Goal: Task Accomplishment & Management: Use online tool/utility

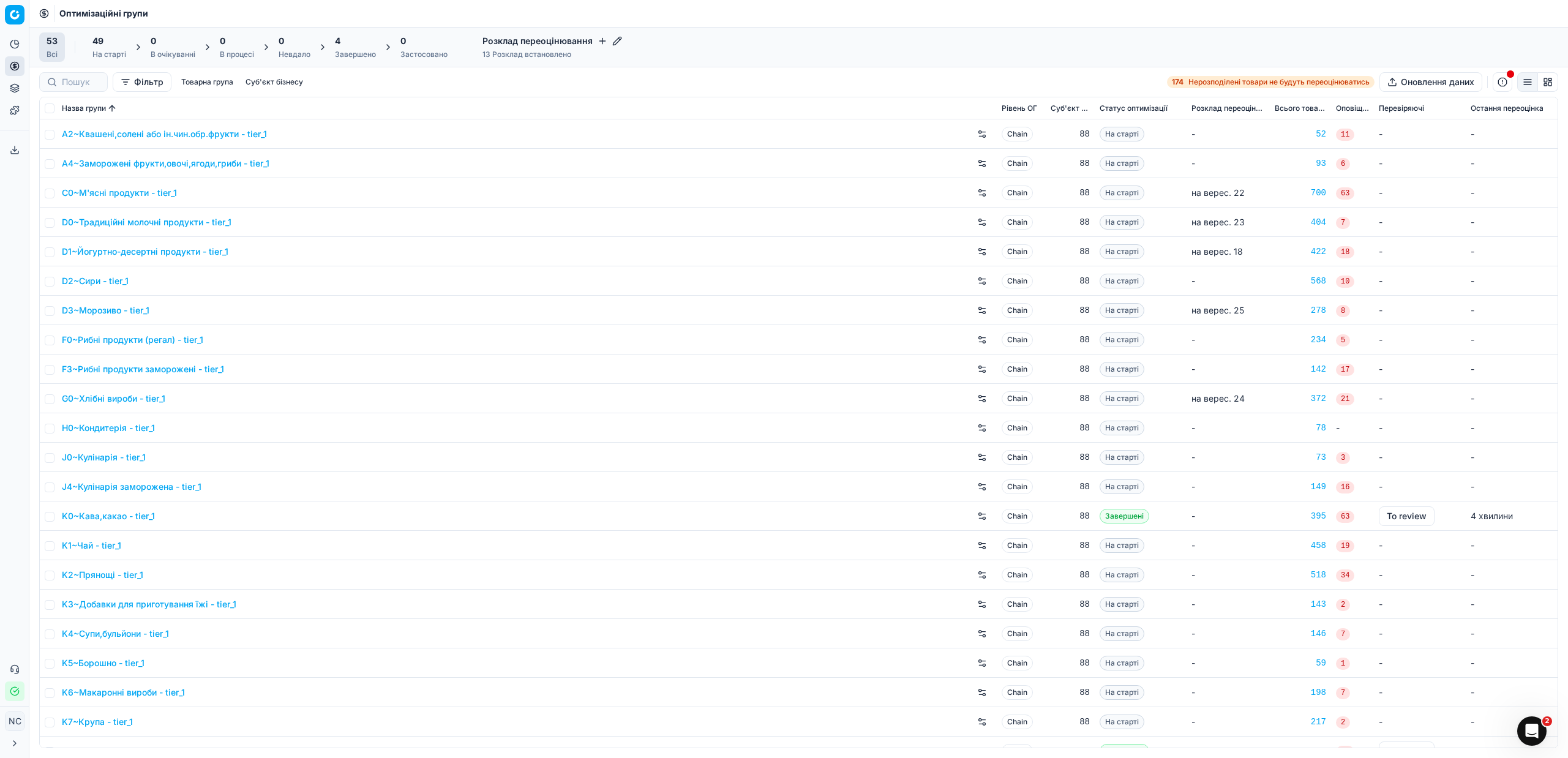
click at [359, 55] on div "Завершено" at bounding box center [355, 54] width 41 height 10
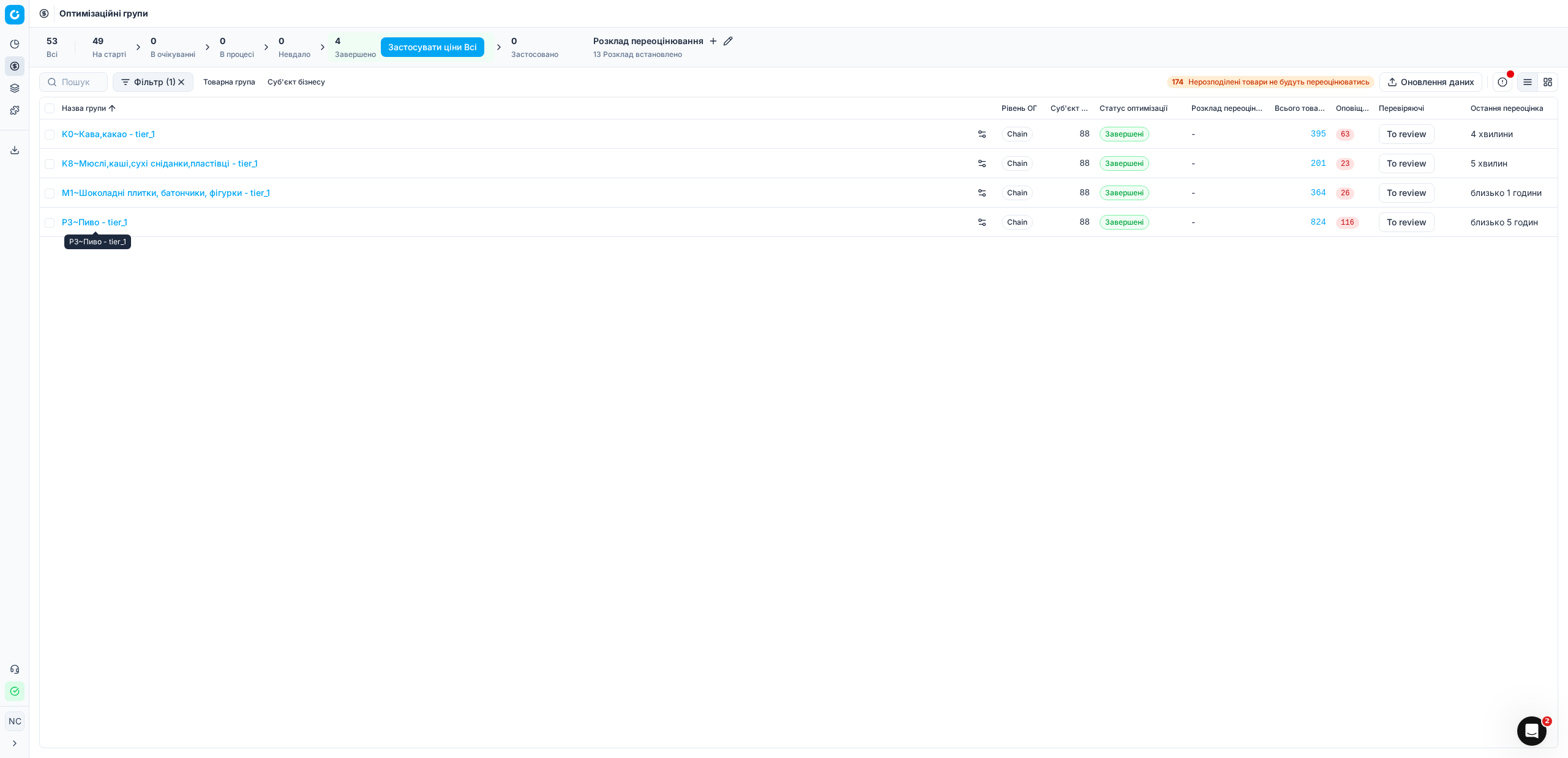
click at [97, 224] on link "P3~Пиво - tier_1" at bounding box center [95, 222] width 66 height 12
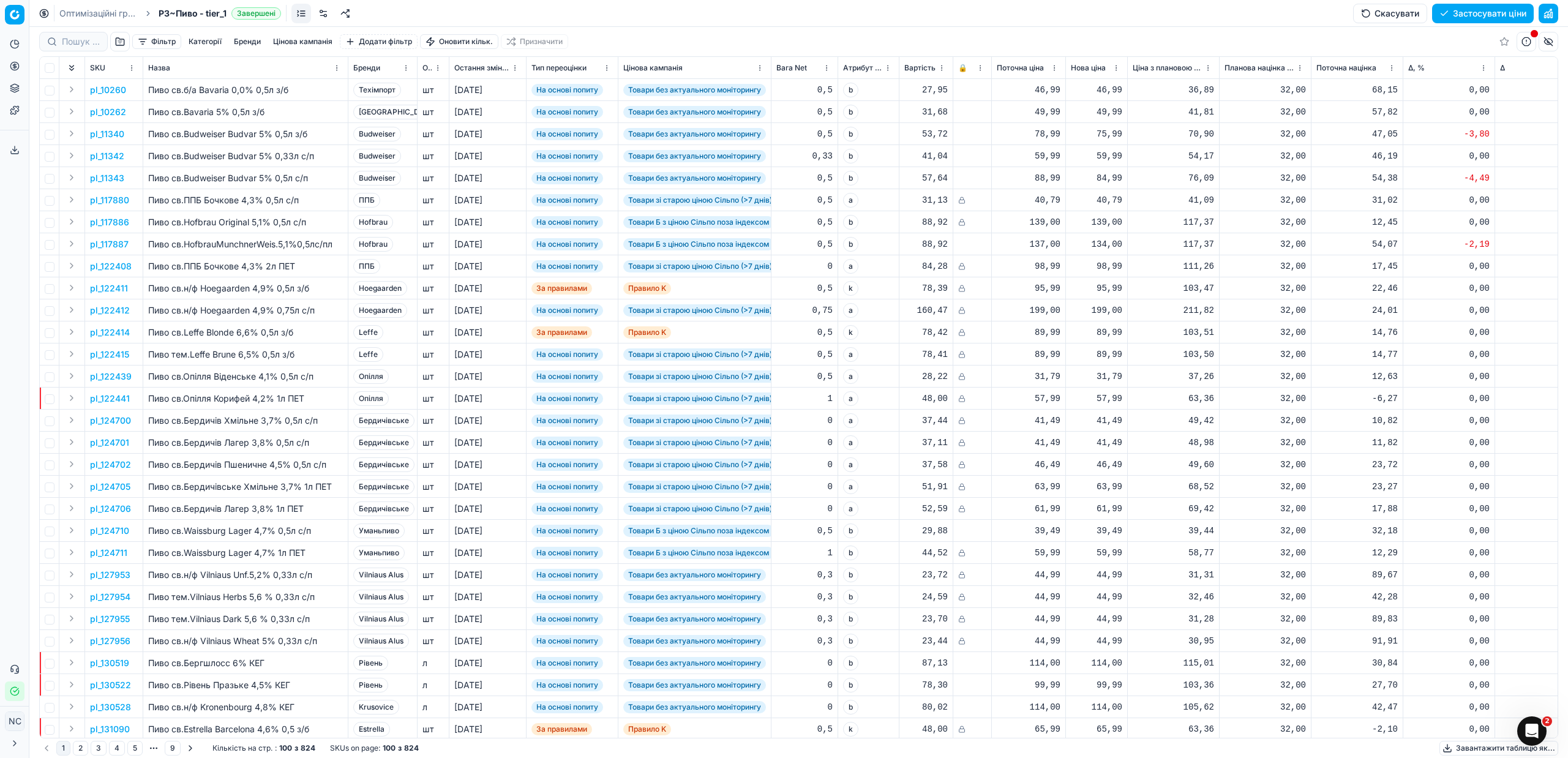
click at [118, 45] on button "button" at bounding box center [120, 42] width 19 height 19
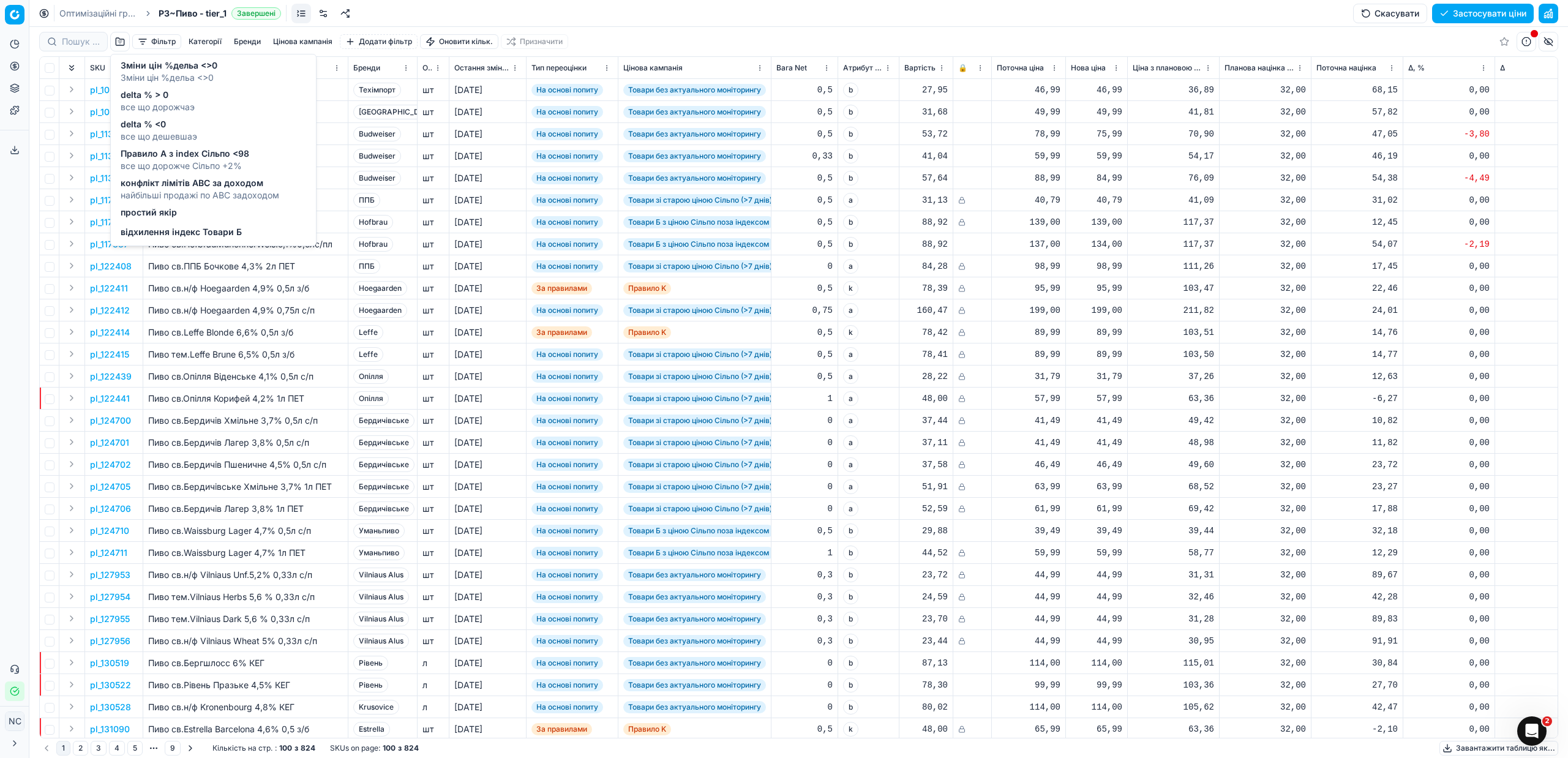
click at [216, 69] on span "Зміни цін %дельа <>0" at bounding box center [169, 66] width 97 height 12
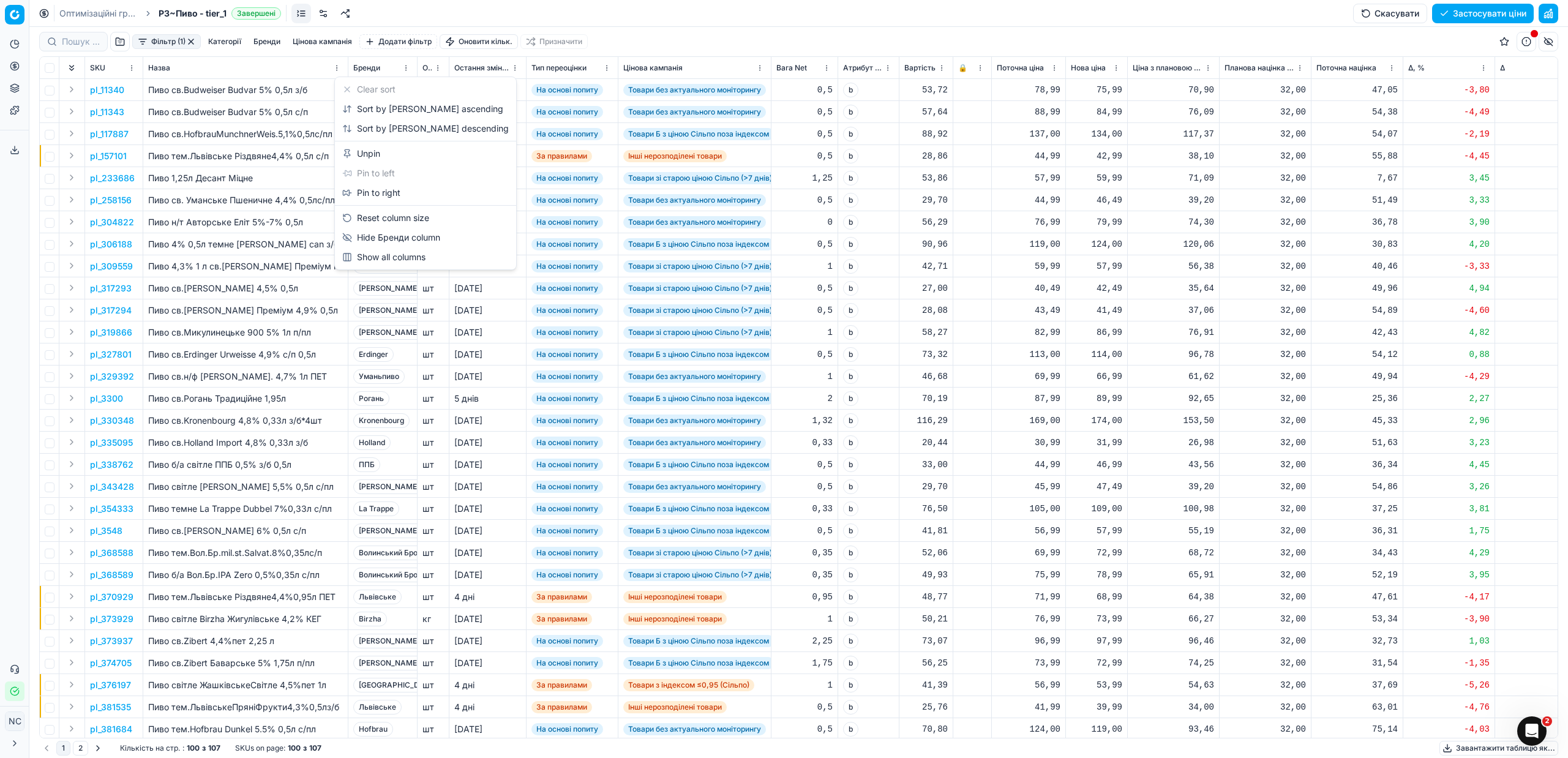
click at [405, 70] on html "Pricing platform Аналітика Цінова оптимізація Асортимент продукції Шаблони Серв…" at bounding box center [784, 379] width 1568 height 758
click at [402, 110] on div "Sort by [PERSON_NAME] ascending" at bounding box center [423, 109] width 161 height 12
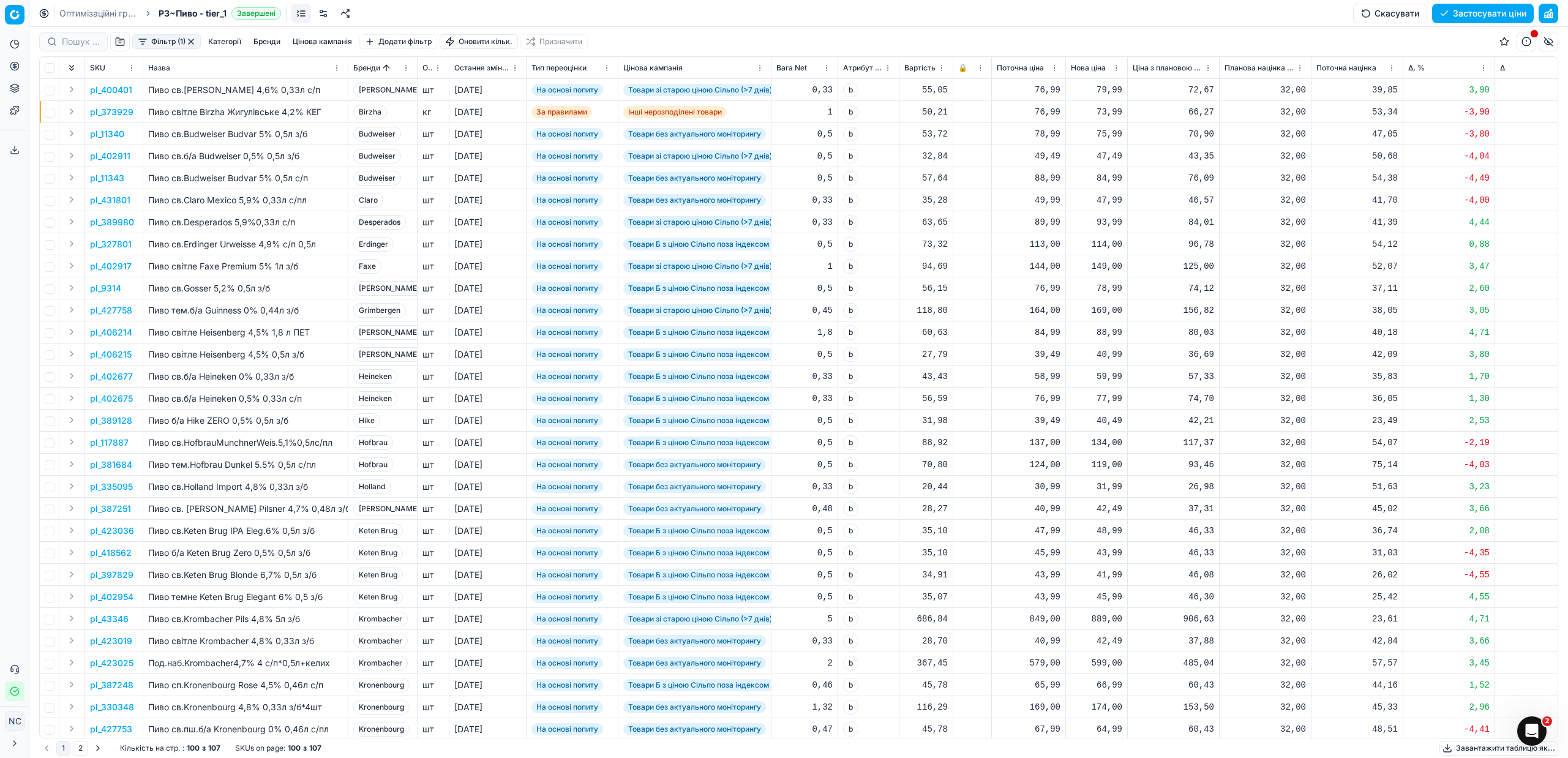
click at [306, 42] on button "Цінова кампанія" at bounding box center [322, 42] width 69 height 15
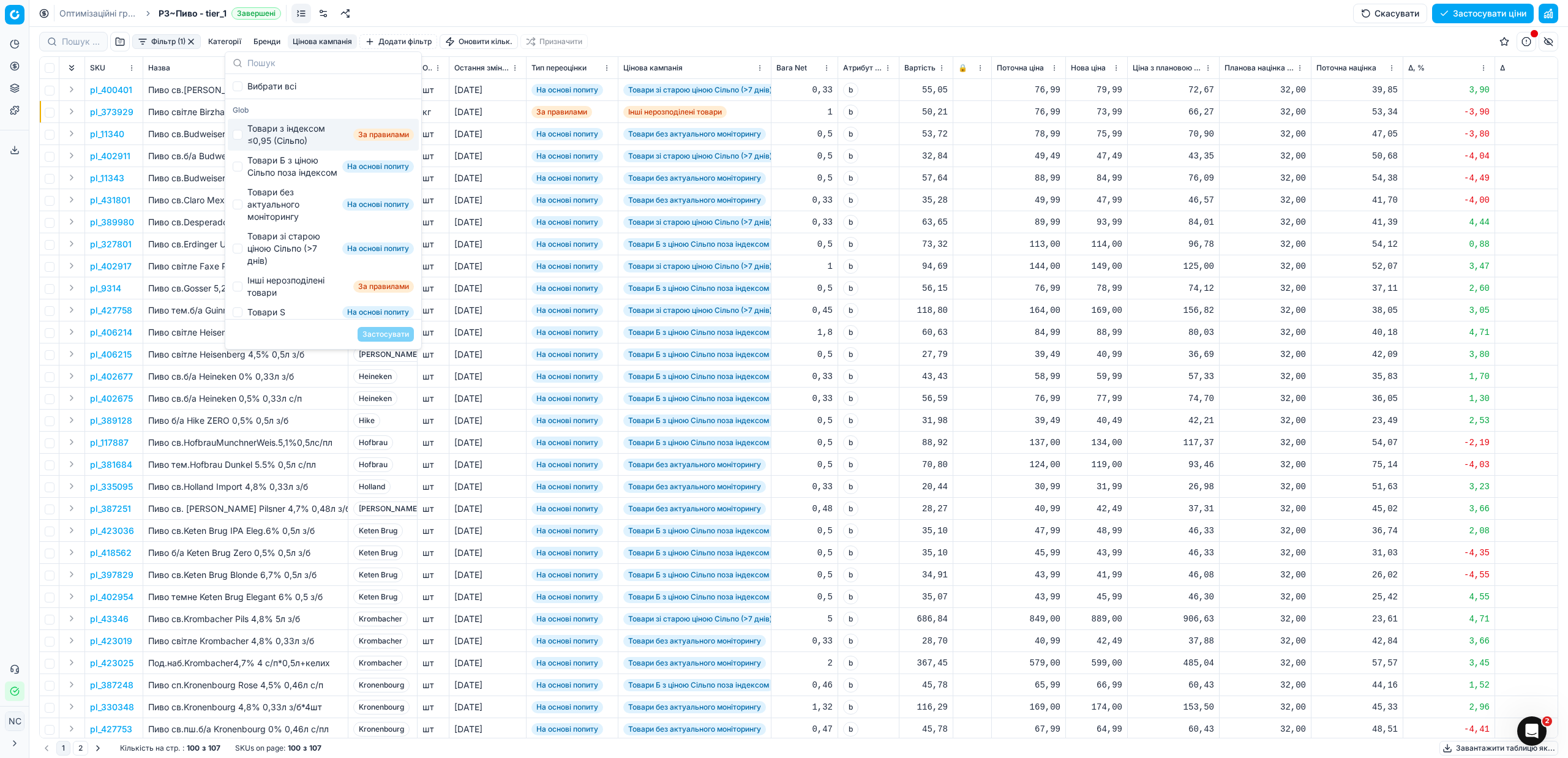
click at [301, 128] on div "Товари з індексом ≤0,95 (Сільпо)" at bounding box center [298, 134] width 101 height 25
checkbox input "true"
click at [386, 337] on button "Застосувати" at bounding box center [386, 335] width 57 height 15
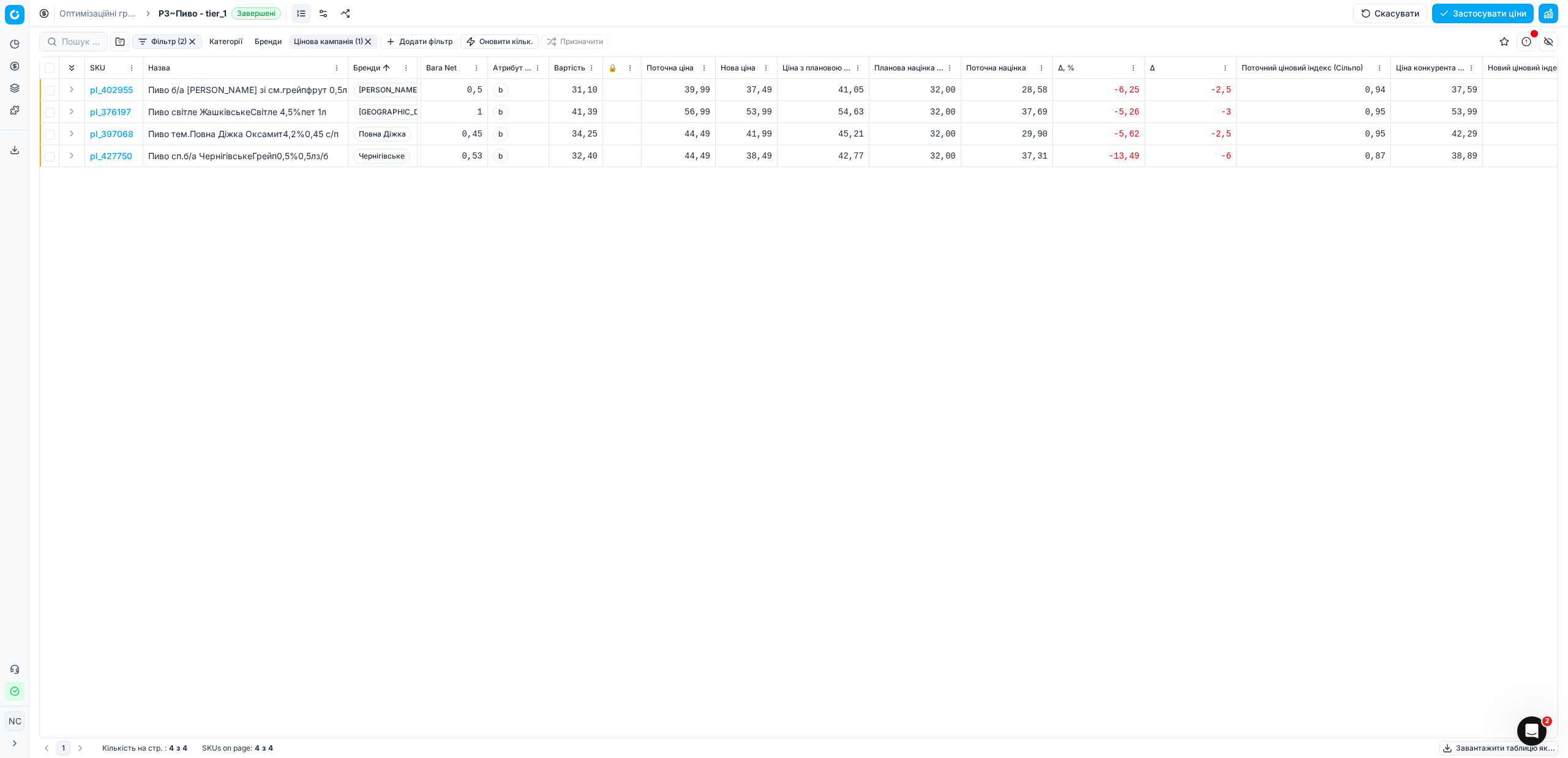
scroll to position [0, 368]
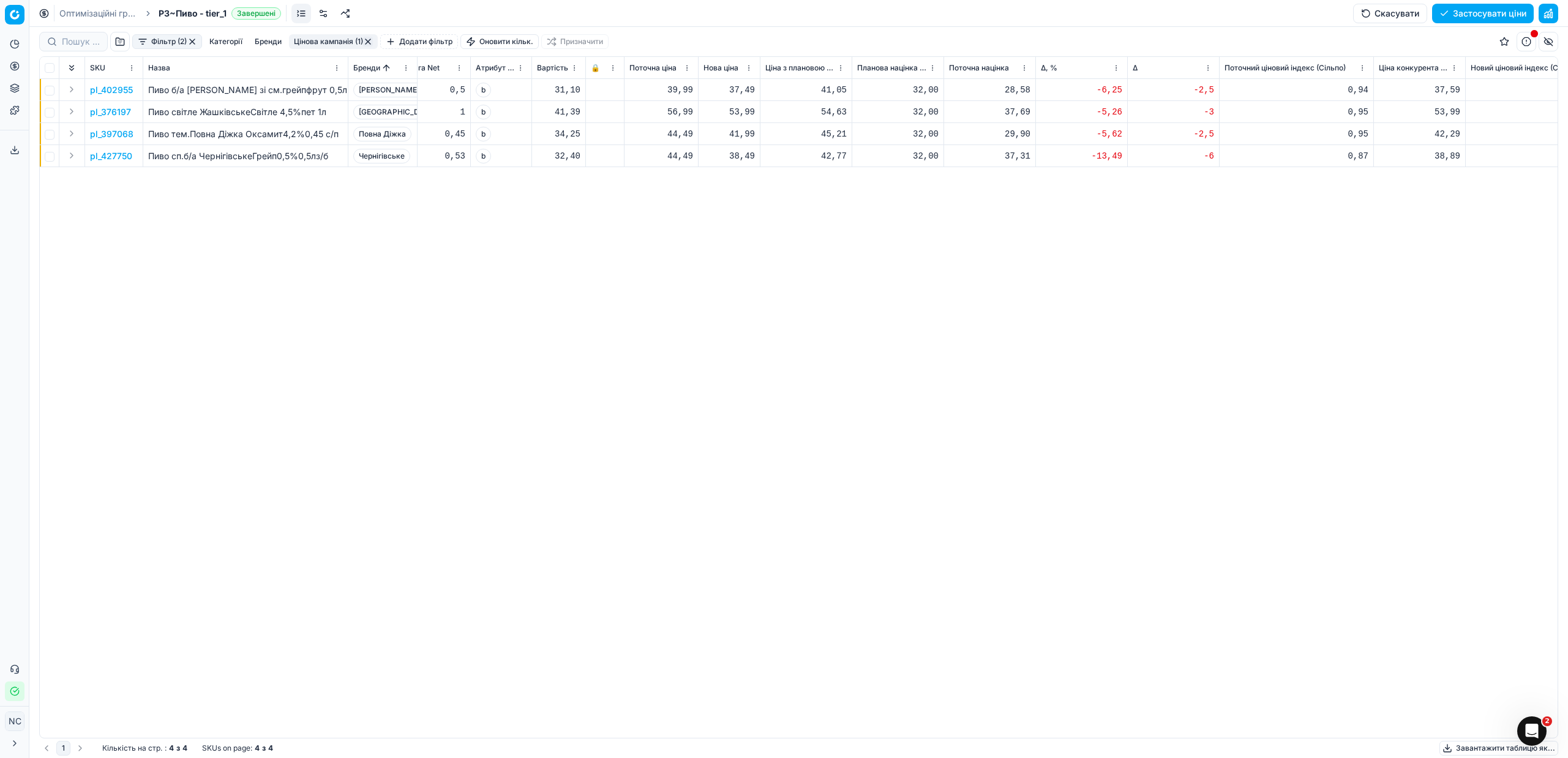
click at [118, 89] on p "pl_402955" at bounding box center [111, 90] width 42 height 12
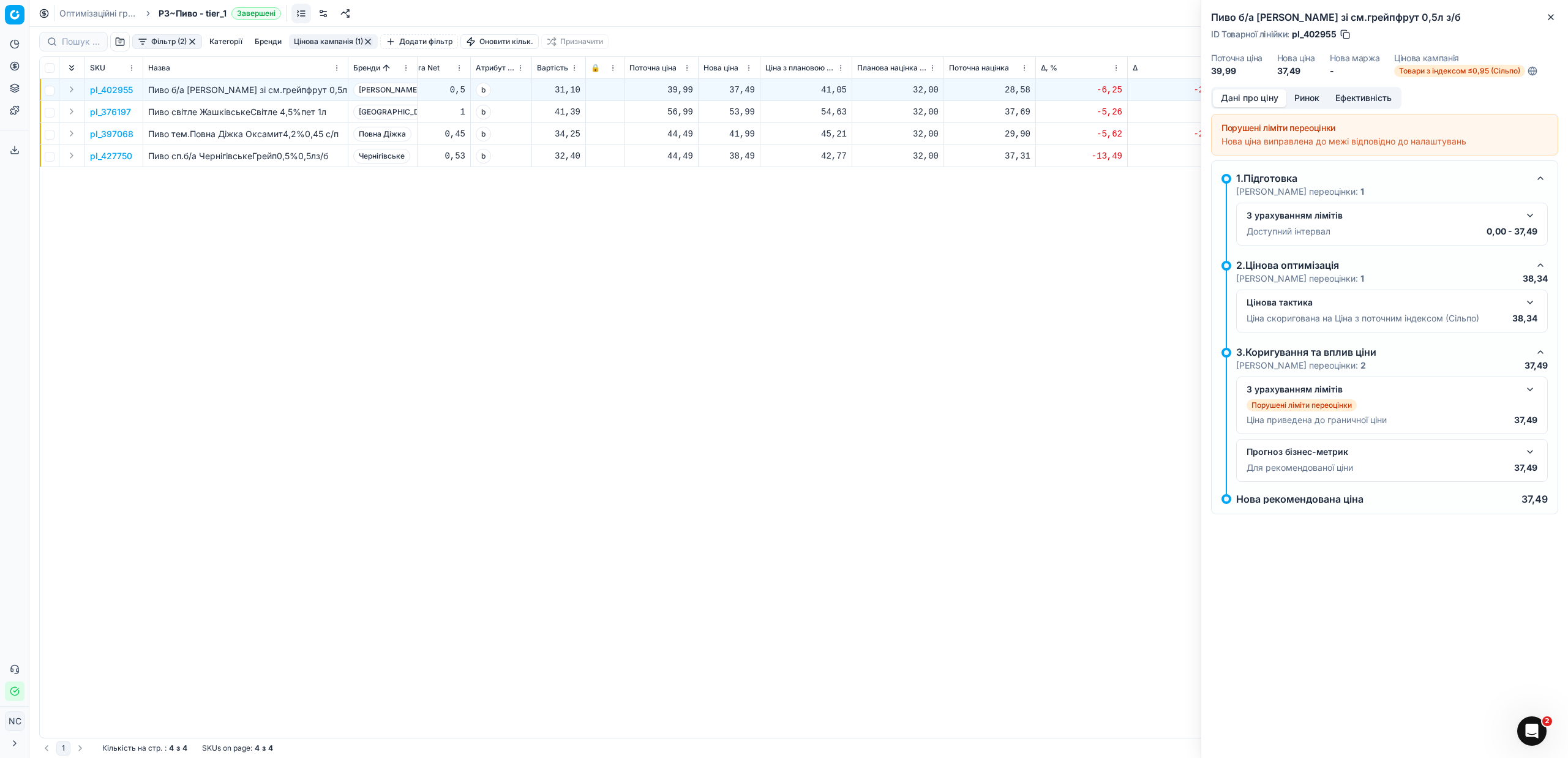
click at [1310, 95] on button "Ринок" at bounding box center [1306, 98] width 41 height 18
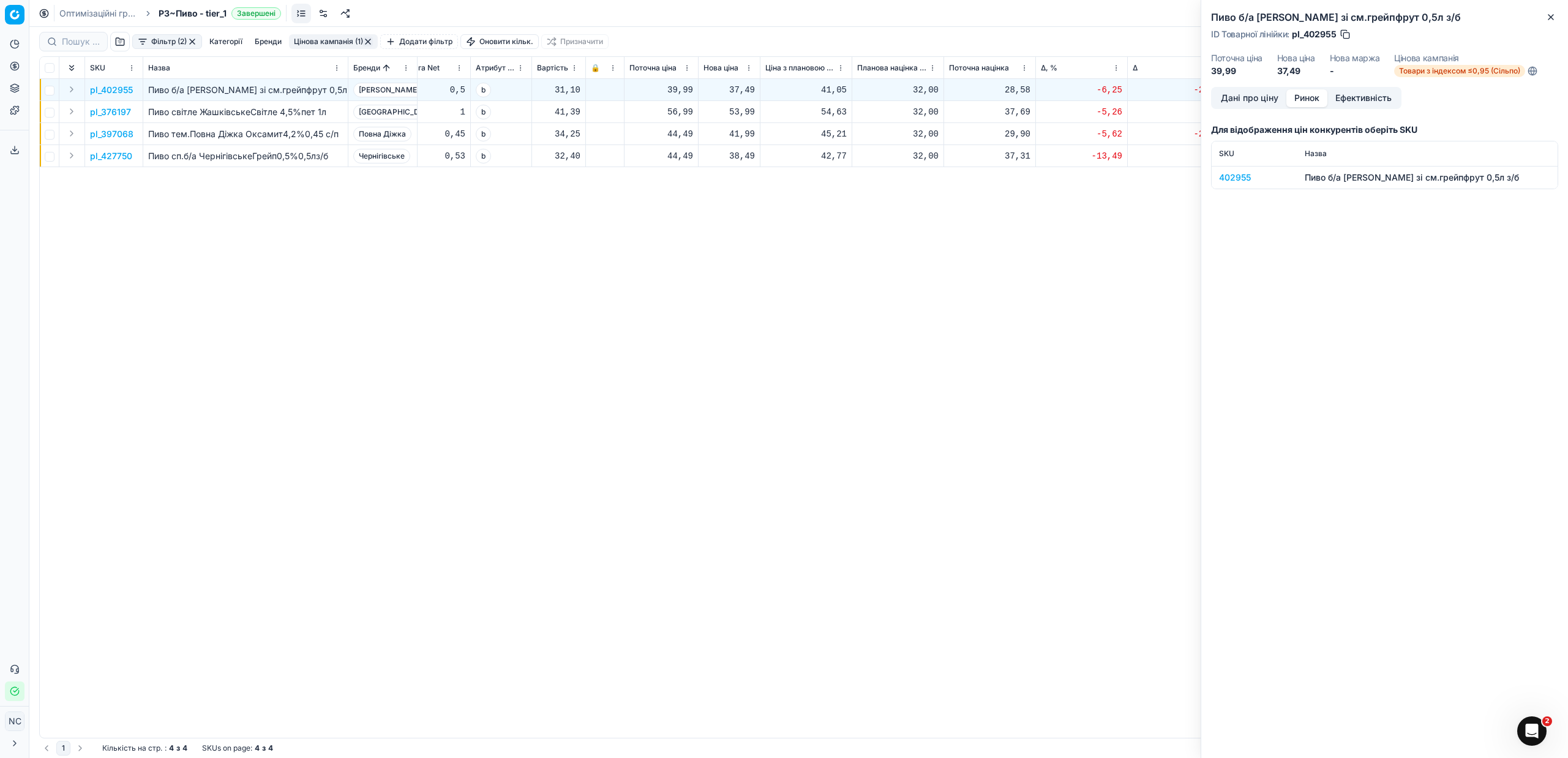
click at [1240, 178] on div "402955" at bounding box center [1254, 177] width 71 height 12
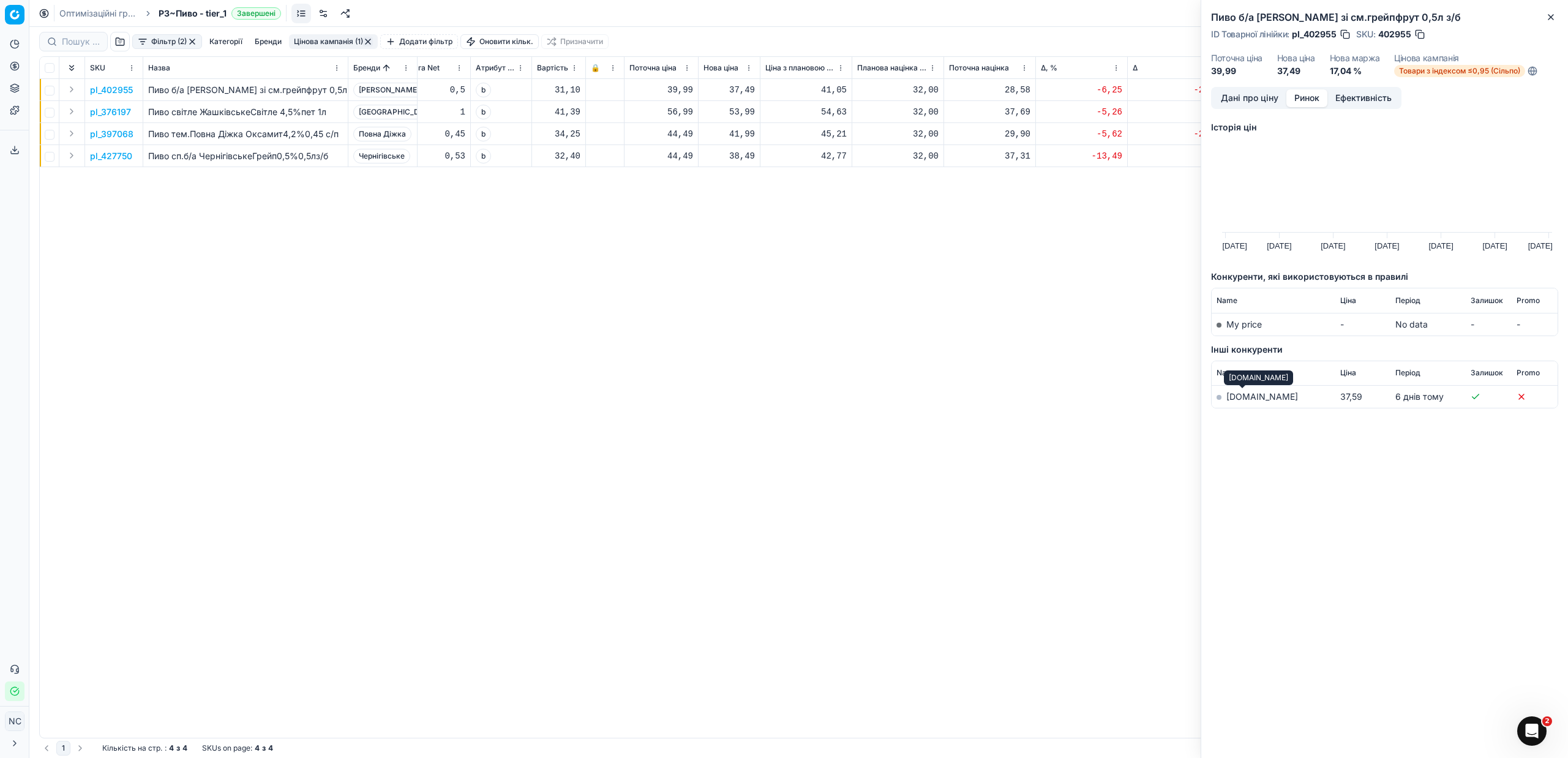
click at [1238, 398] on link "[DOMAIN_NAME]" at bounding box center [1262, 397] width 72 height 10
click at [1551, 22] on button "Close" at bounding box center [1551, 17] width 15 height 15
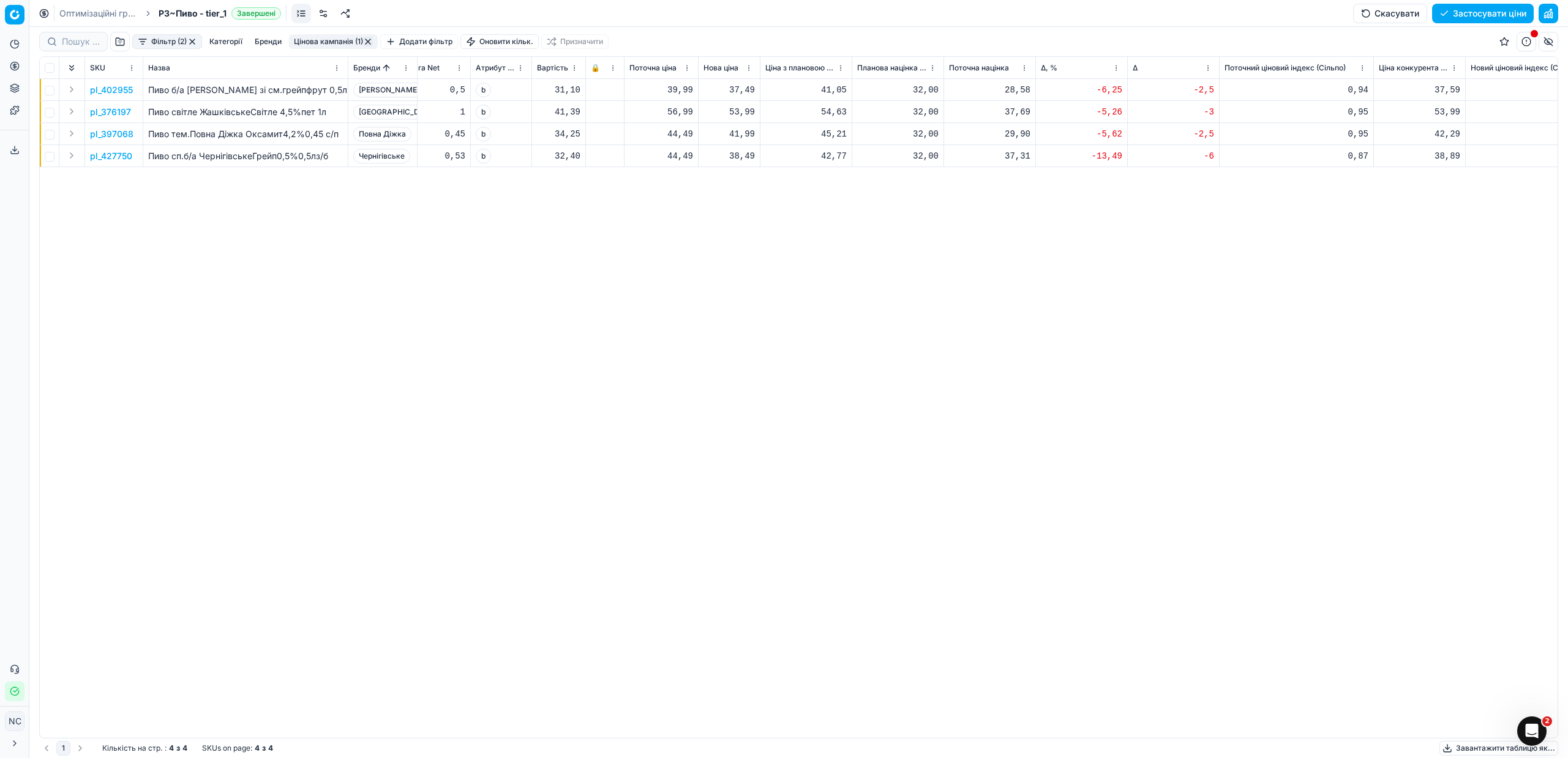
click at [741, 91] on div "37,49" at bounding box center [729, 90] width 51 height 12
type input "39"
type input "39.9"
type input "39.99"
click at [121, 113] on p "pl_376197" at bounding box center [110, 112] width 41 height 12
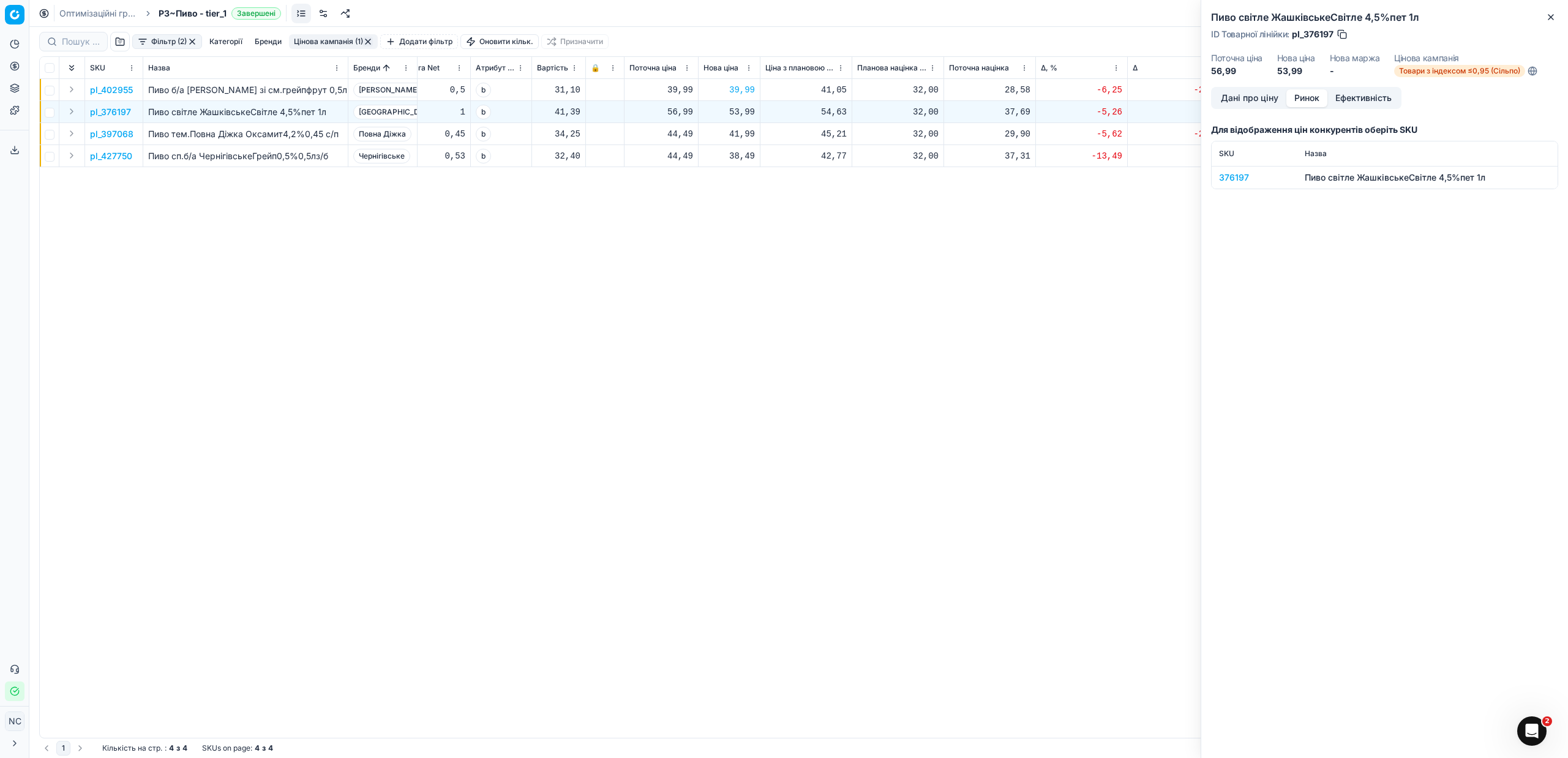
click at [1315, 93] on button "Ринок" at bounding box center [1306, 98] width 41 height 18
click at [1232, 177] on div "376197" at bounding box center [1254, 177] width 71 height 12
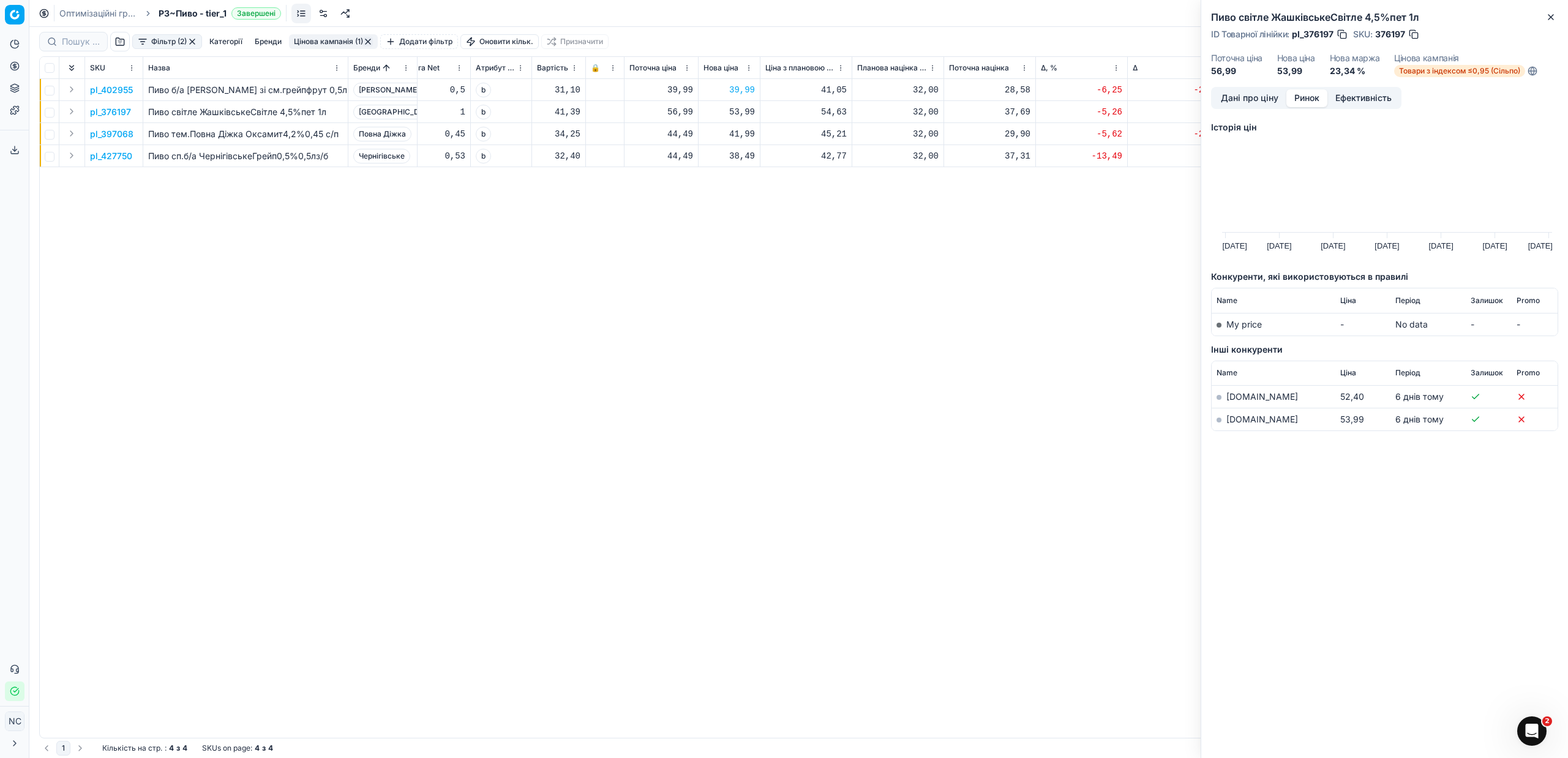
click at [1237, 417] on link "[DOMAIN_NAME]" at bounding box center [1262, 419] width 72 height 10
drag, startPoint x: 1557, startPoint y: 16, endPoint x: 1296, endPoint y: 65, distance: 265.6
click at [1556, 16] on button "Close" at bounding box center [1551, 17] width 15 height 15
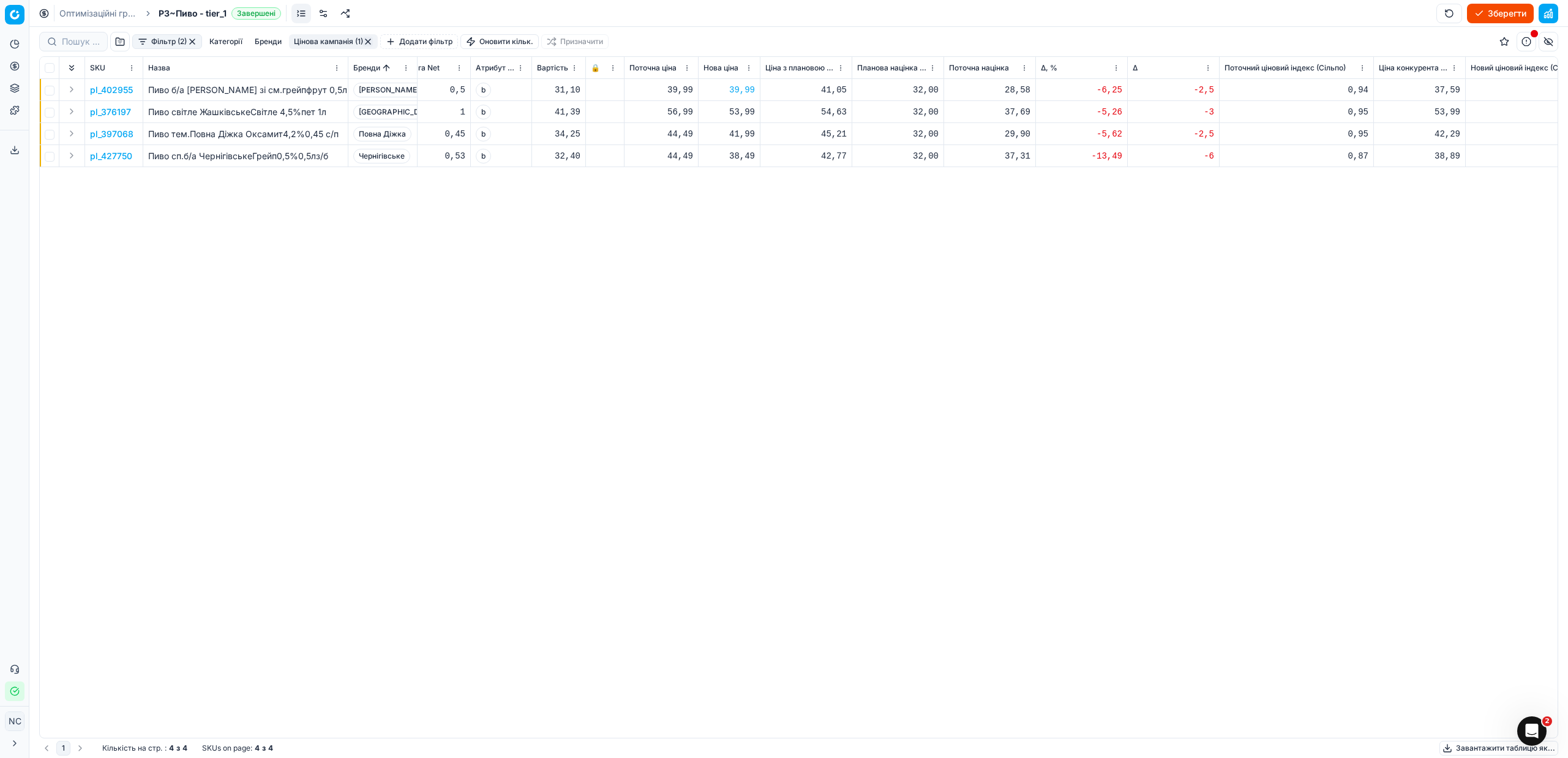
click at [106, 133] on p "pl_397068" at bounding box center [112, 134] width 43 height 12
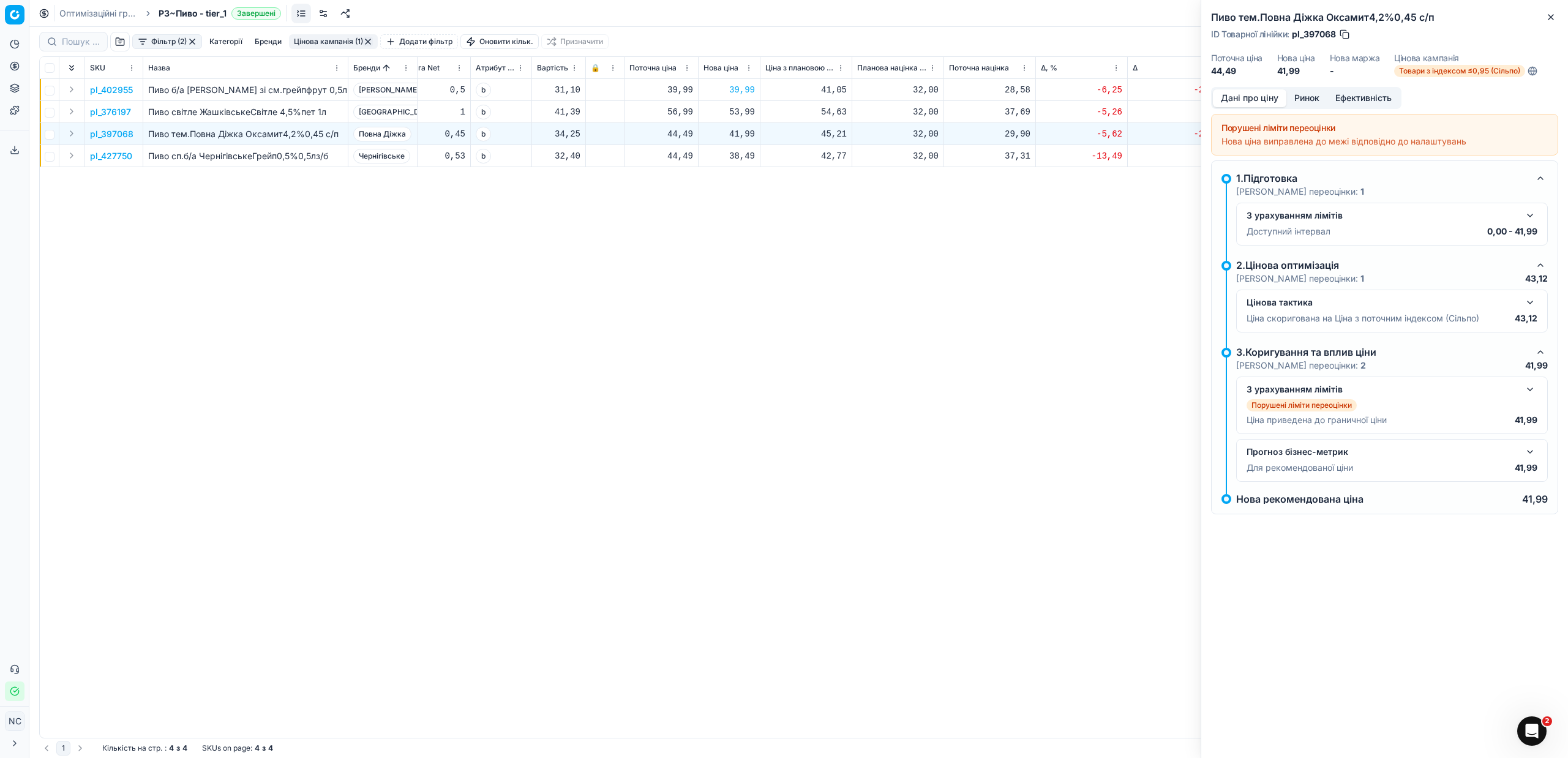
click at [1305, 97] on button "Ринок" at bounding box center [1306, 98] width 41 height 18
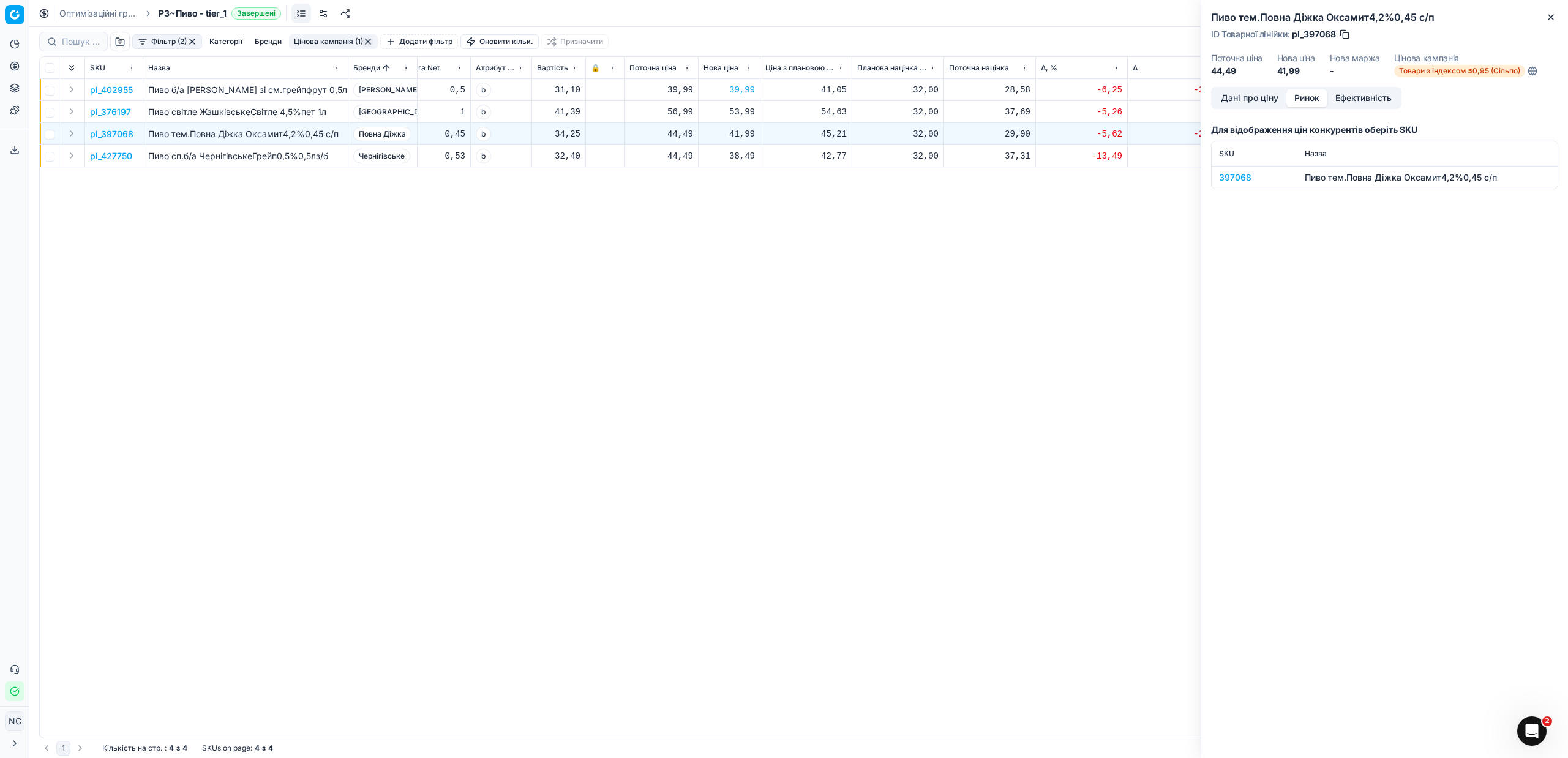
click at [1236, 174] on div "397068" at bounding box center [1254, 177] width 71 height 12
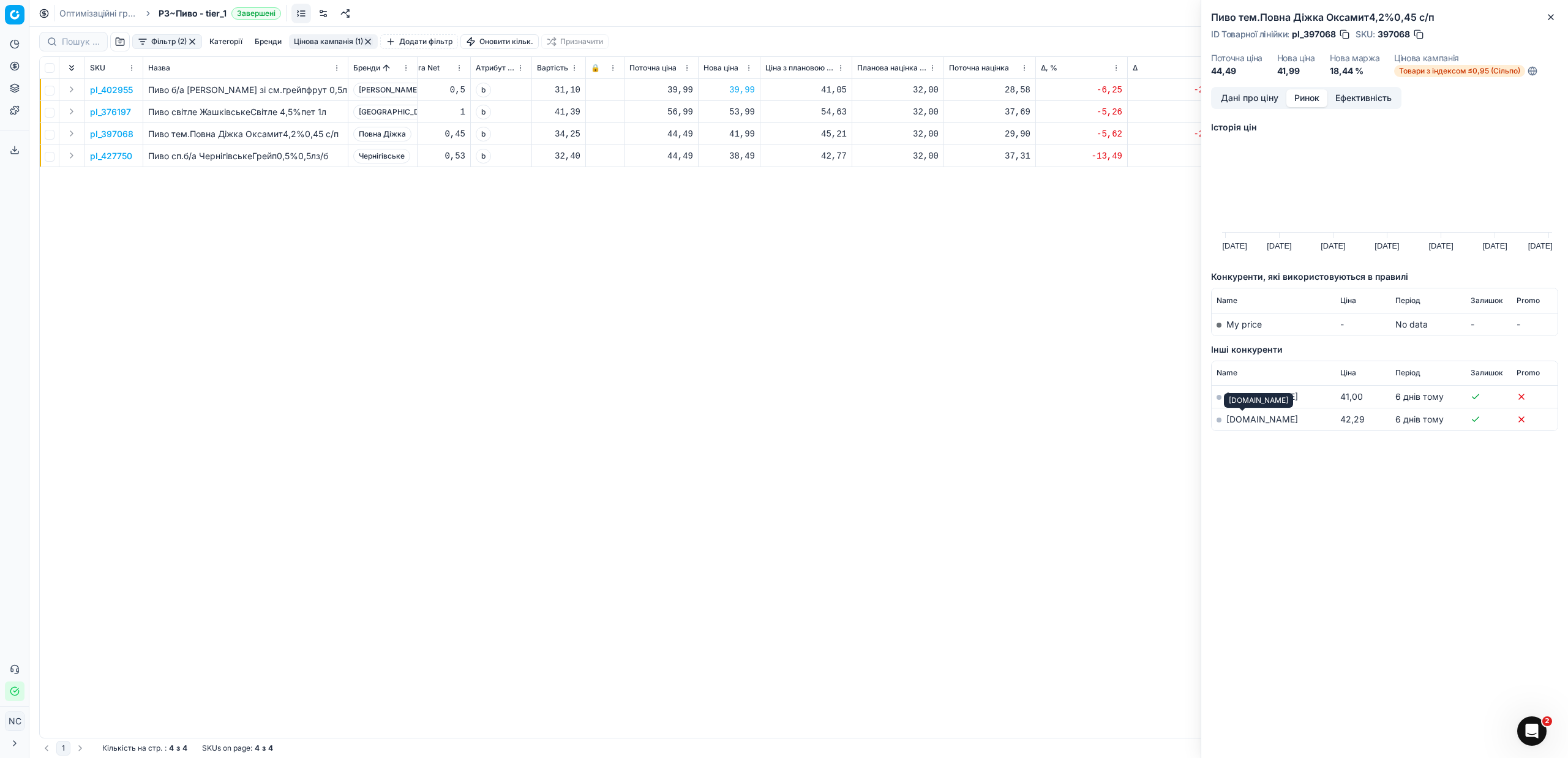
click at [1238, 423] on link "[DOMAIN_NAME]" at bounding box center [1262, 419] width 72 height 10
click at [1546, 20] on icon "button" at bounding box center [1551, 16] width 10 height 10
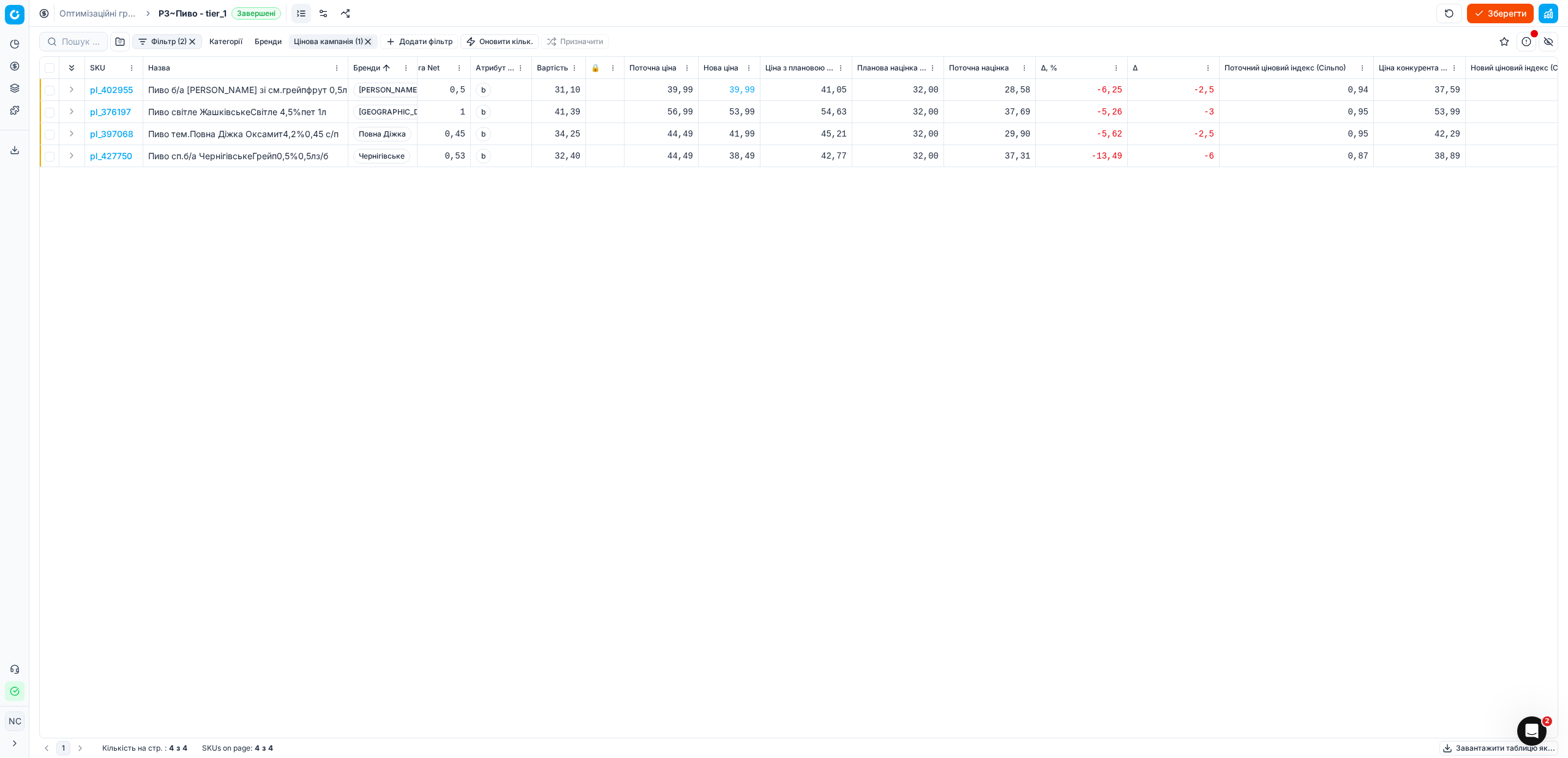
click at [120, 158] on p "pl_427750" at bounding box center [111, 156] width 42 height 12
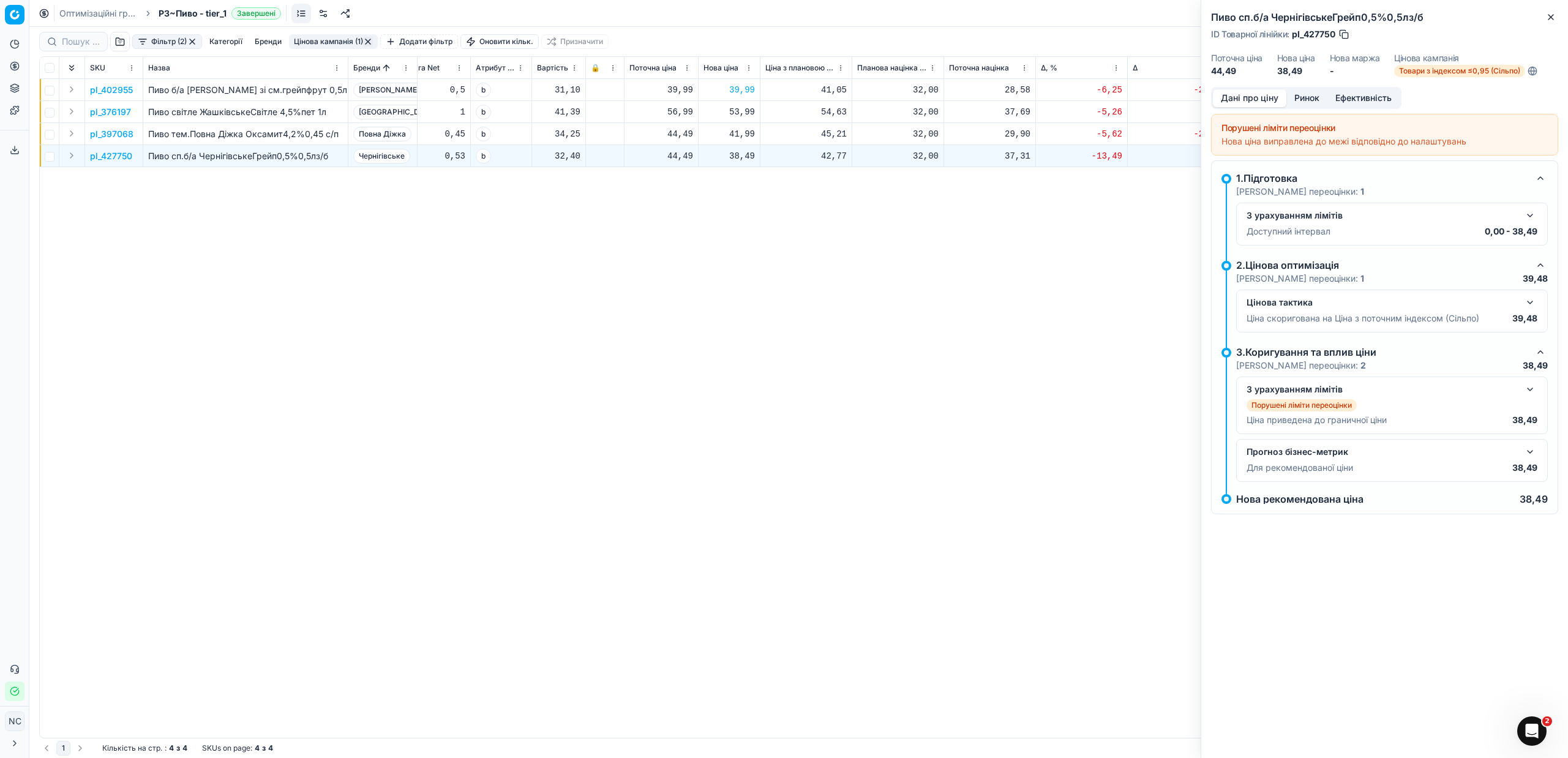
click at [1318, 97] on button "Ринок" at bounding box center [1306, 98] width 41 height 18
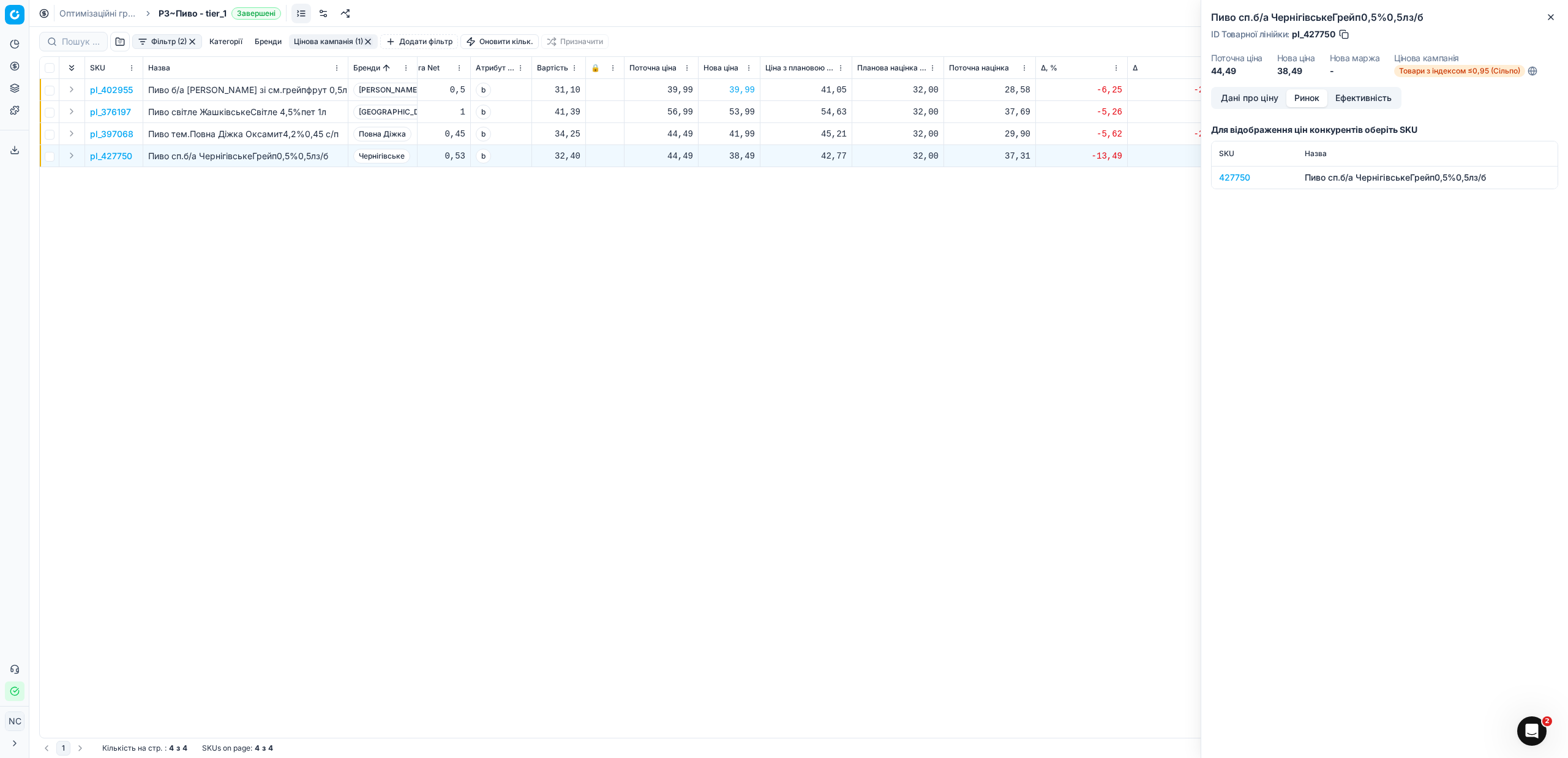
click at [1228, 180] on div "427750" at bounding box center [1254, 177] width 71 height 12
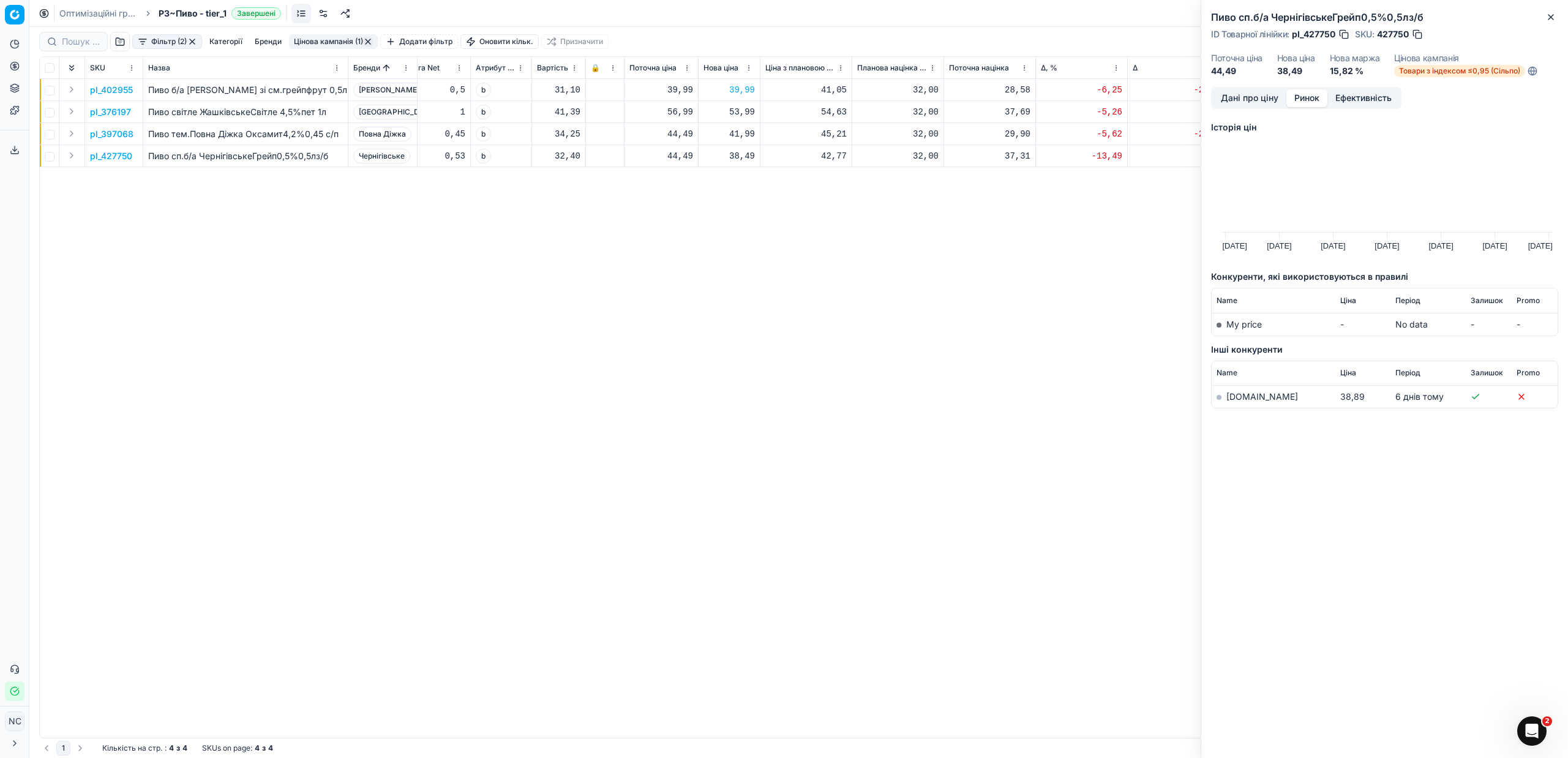
click at [1243, 397] on link "[DOMAIN_NAME]" at bounding box center [1262, 397] width 72 height 10
click at [1554, 16] on icon "button" at bounding box center [1551, 16] width 10 height 10
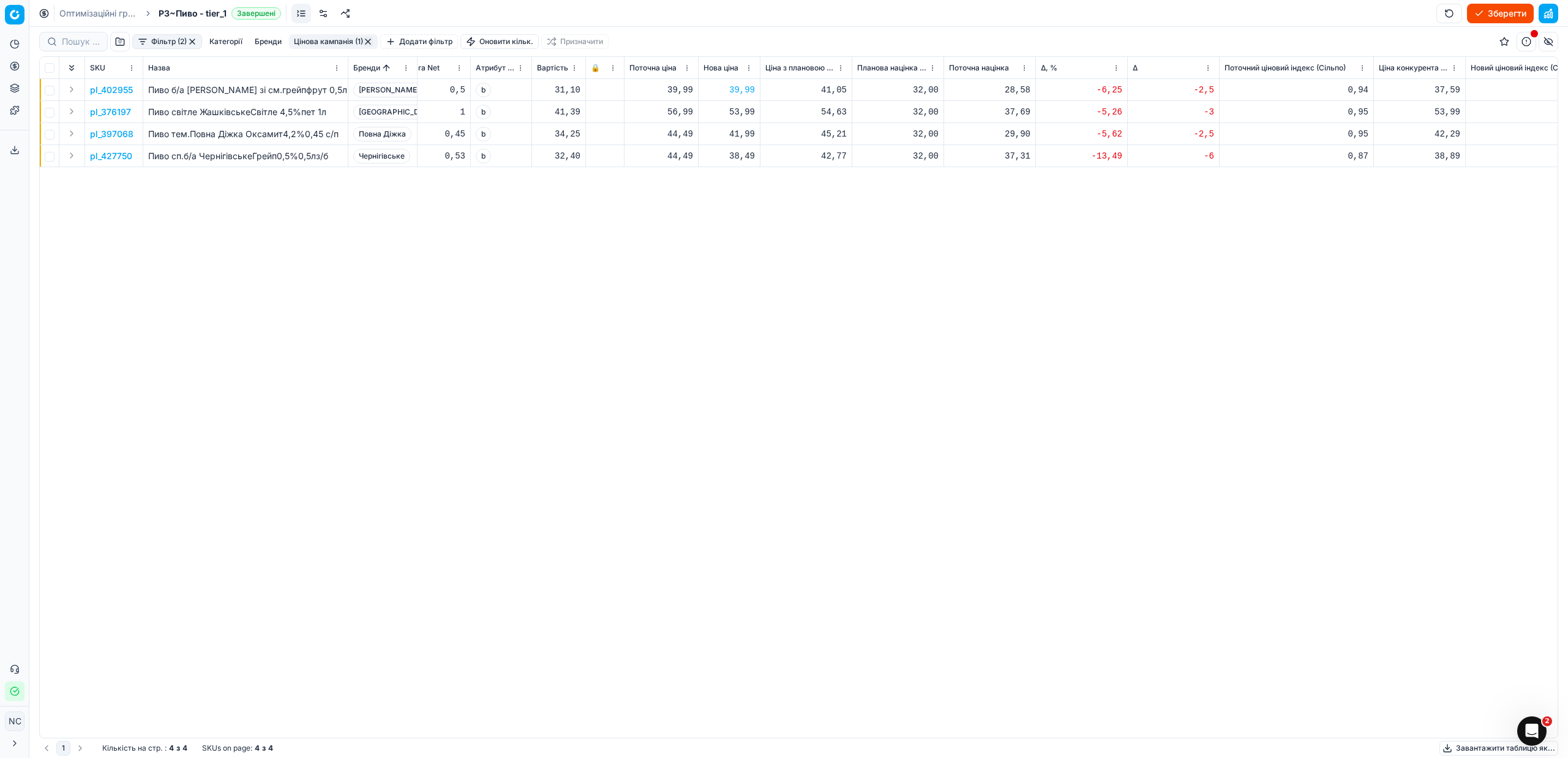
click at [327, 40] on button "Цінова кампанія (1)" at bounding box center [333, 42] width 89 height 15
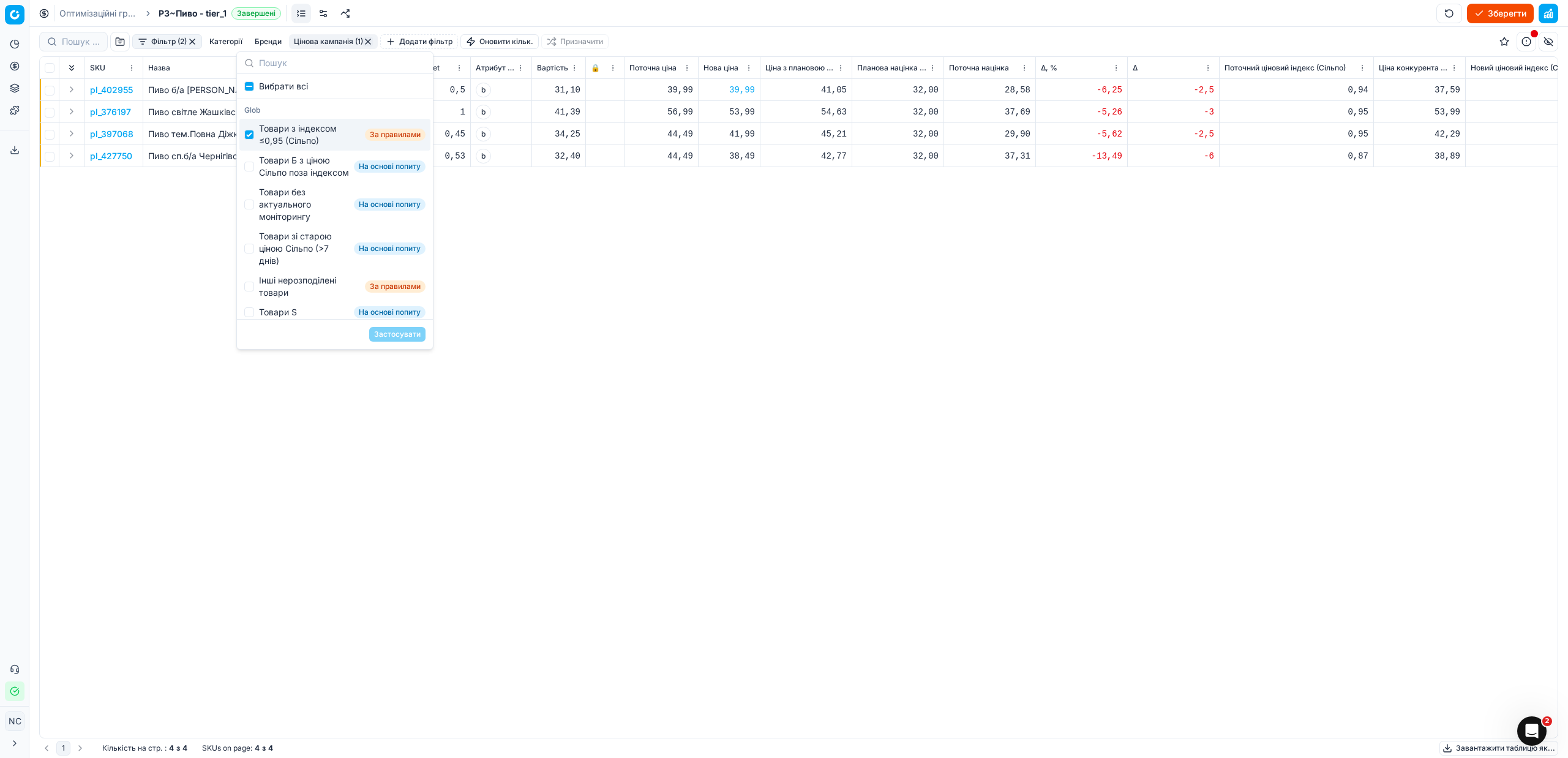
click at [268, 135] on div "Товари з індексом ≤0,95 (Сільпо)" at bounding box center [309, 134] width 101 height 25
checkbox input "false"
click at [286, 169] on div "Товари Б з ціною Сільпо поза індексом" at bounding box center [303, 166] width 90 height 25
checkbox input "true"
click at [394, 334] on button "Застосувати" at bounding box center [397, 335] width 57 height 15
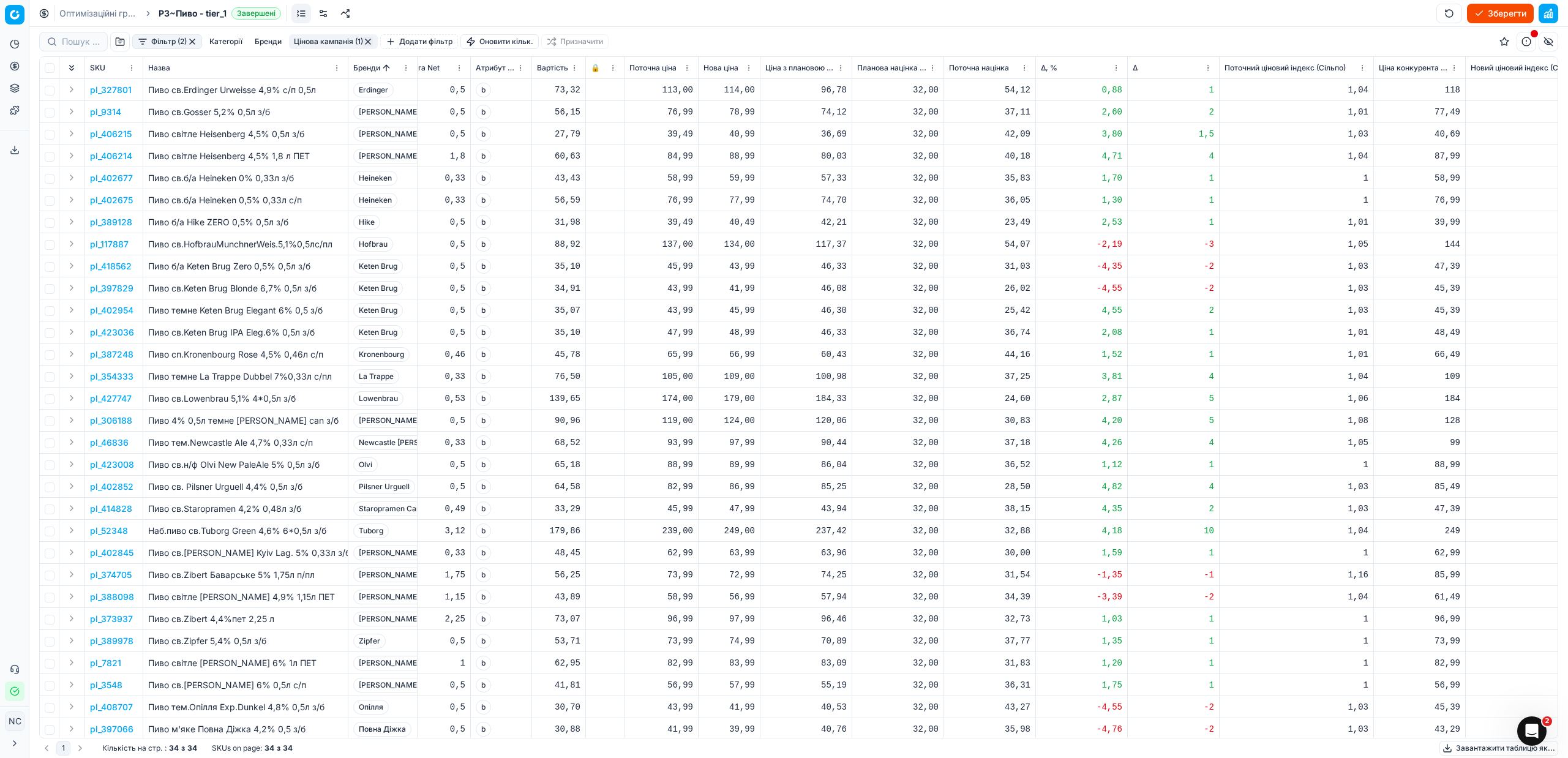
click at [119, 90] on p "pl_327801" at bounding box center [111, 90] width 42 height 12
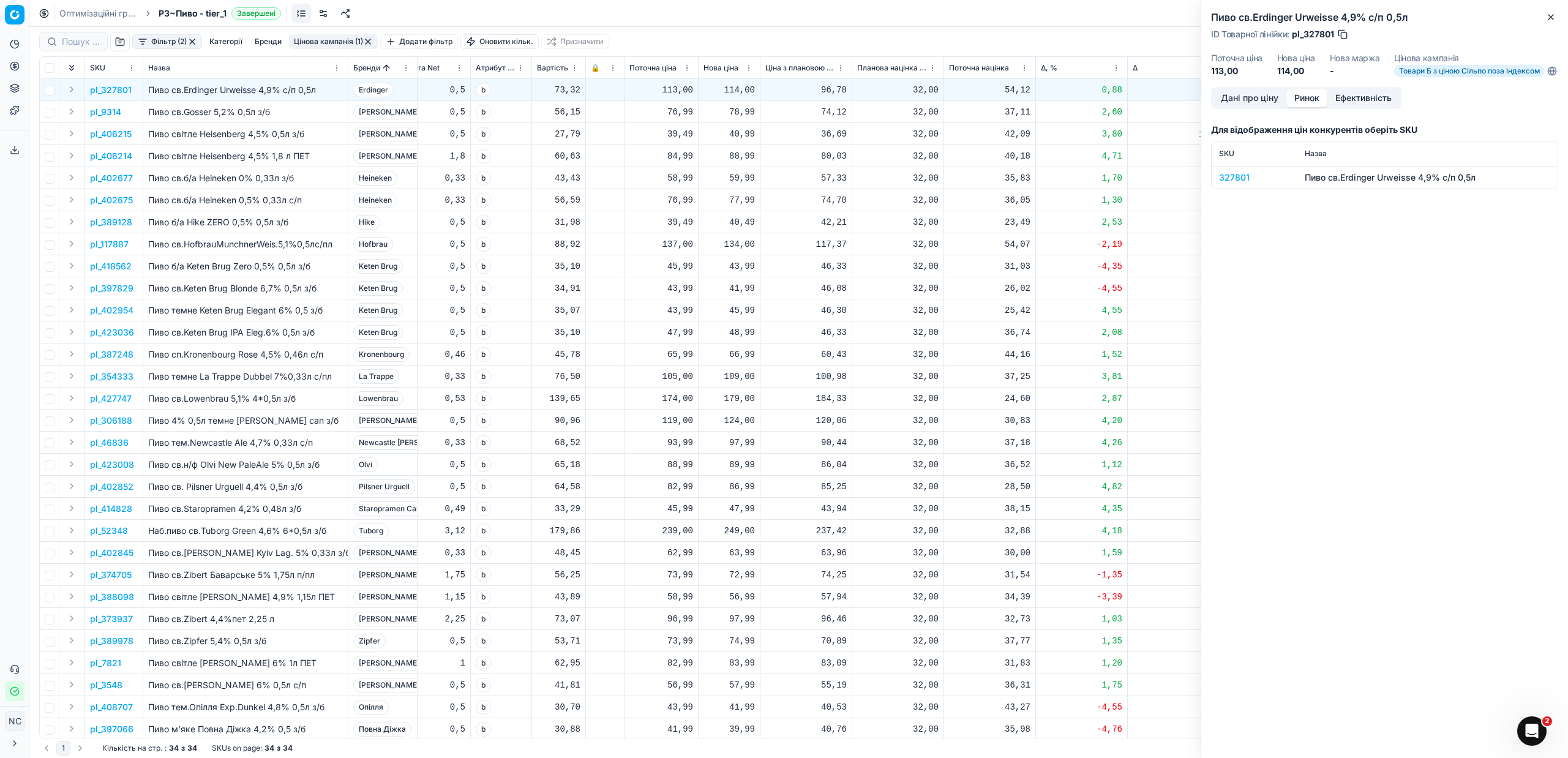
click at [1320, 103] on button "Ринок" at bounding box center [1306, 98] width 41 height 18
click at [1235, 183] on div "327801" at bounding box center [1254, 177] width 71 height 12
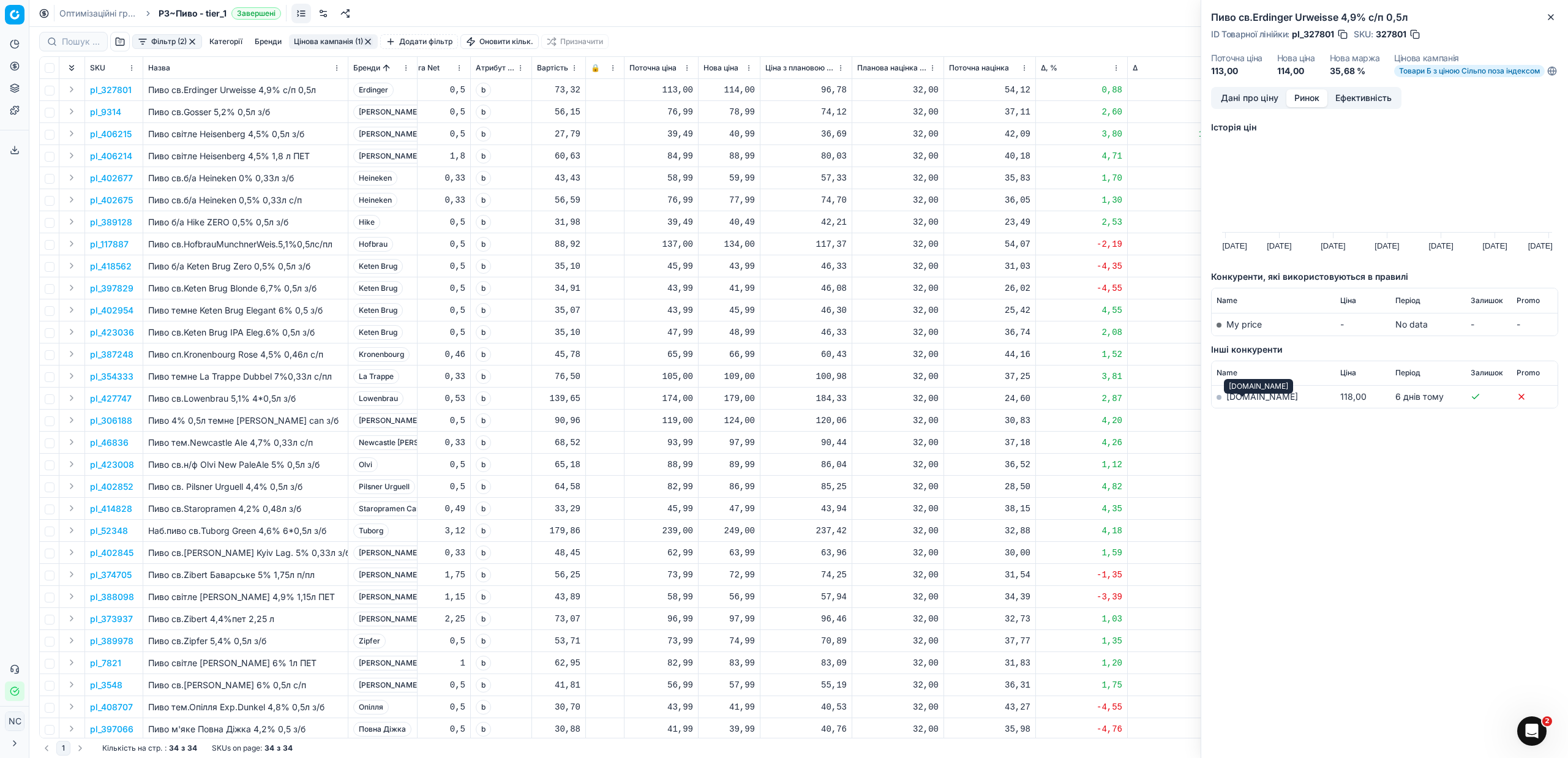
click at [1228, 402] on link "[DOMAIN_NAME]" at bounding box center [1262, 397] width 72 height 10
click at [1550, 16] on icon "button" at bounding box center [1551, 17] width 5 height 5
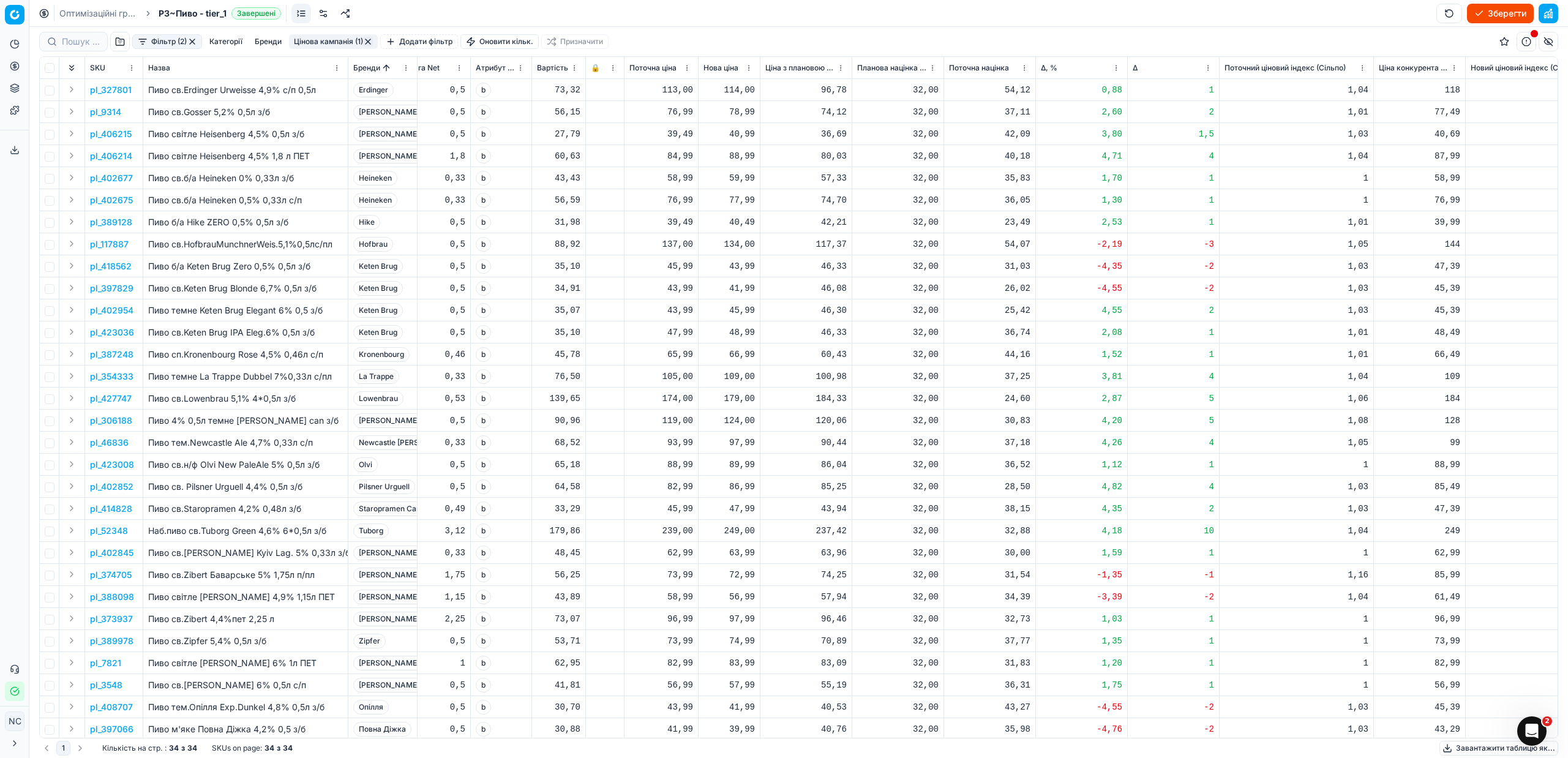
click at [113, 113] on p "pl_9314" at bounding box center [106, 112] width 31 height 12
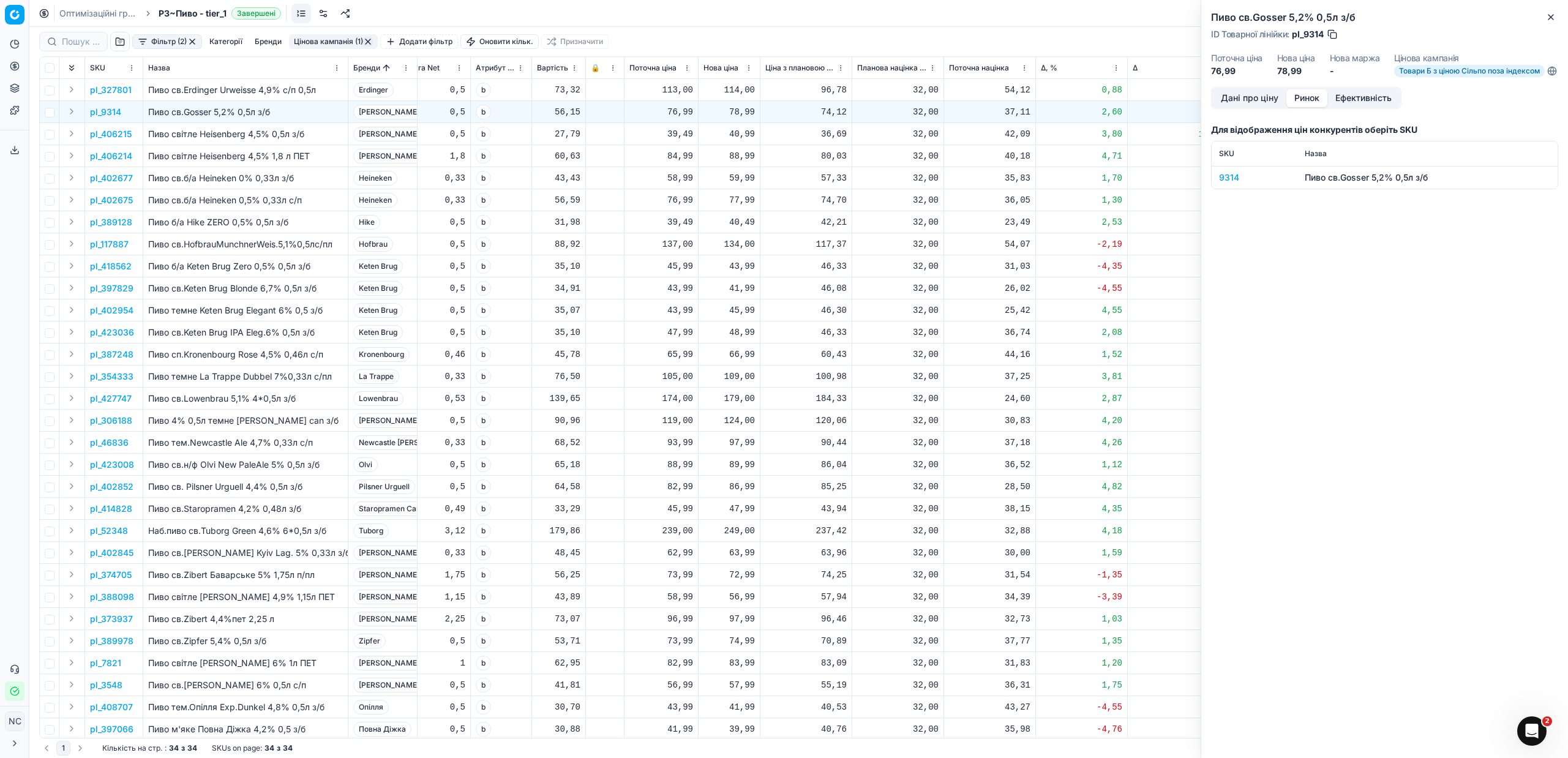
click at [1300, 103] on button "Ринок" at bounding box center [1306, 98] width 41 height 18
click at [1239, 183] on div "9314" at bounding box center [1254, 177] width 71 height 12
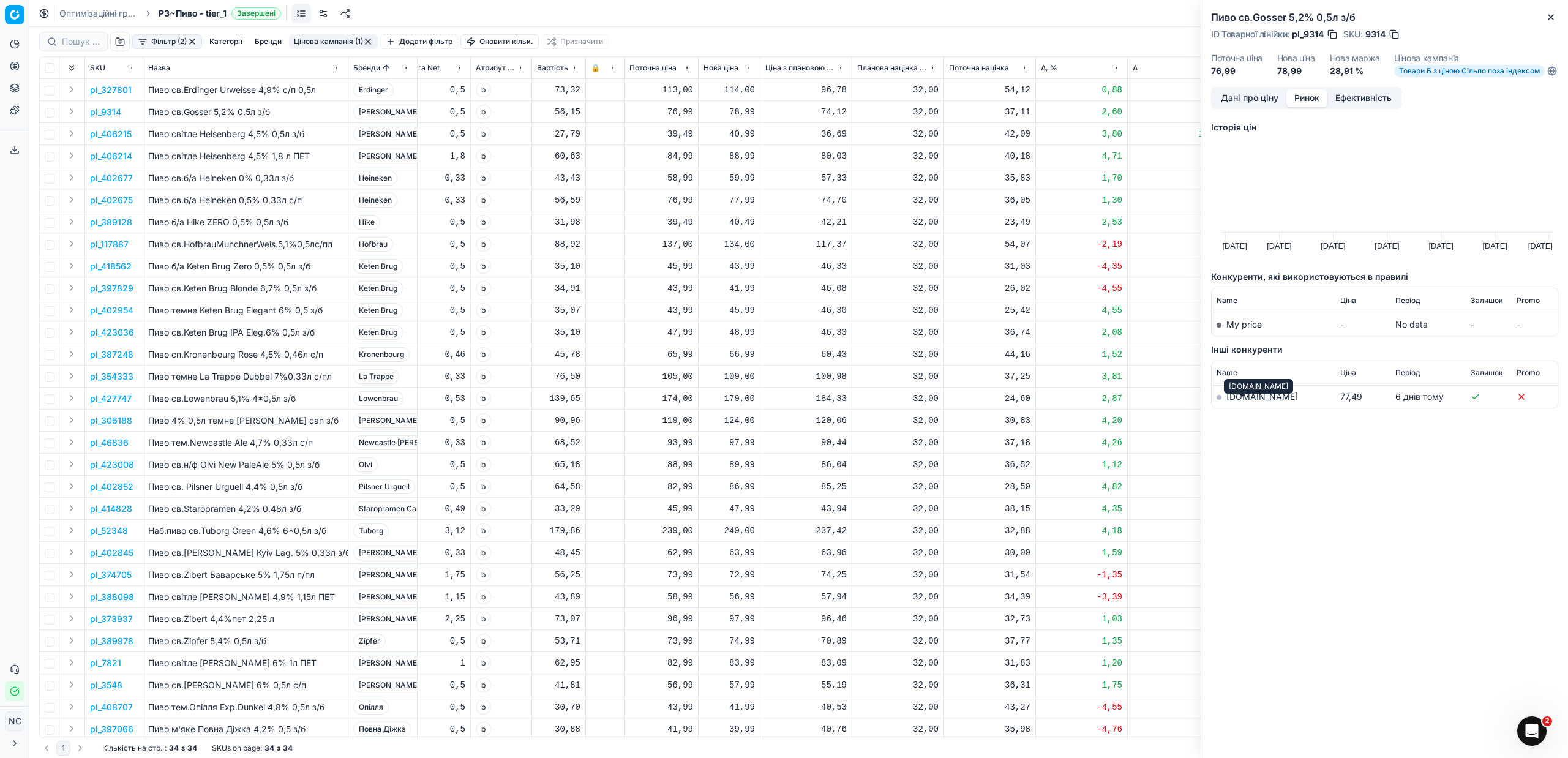
click at [1245, 402] on link "[DOMAIN_NAME]" at bounding box center [1262, 397] width 72 height 10
click at [1551, 18] on icon "button" at bounding box center [1551, 16] width 10 height 10
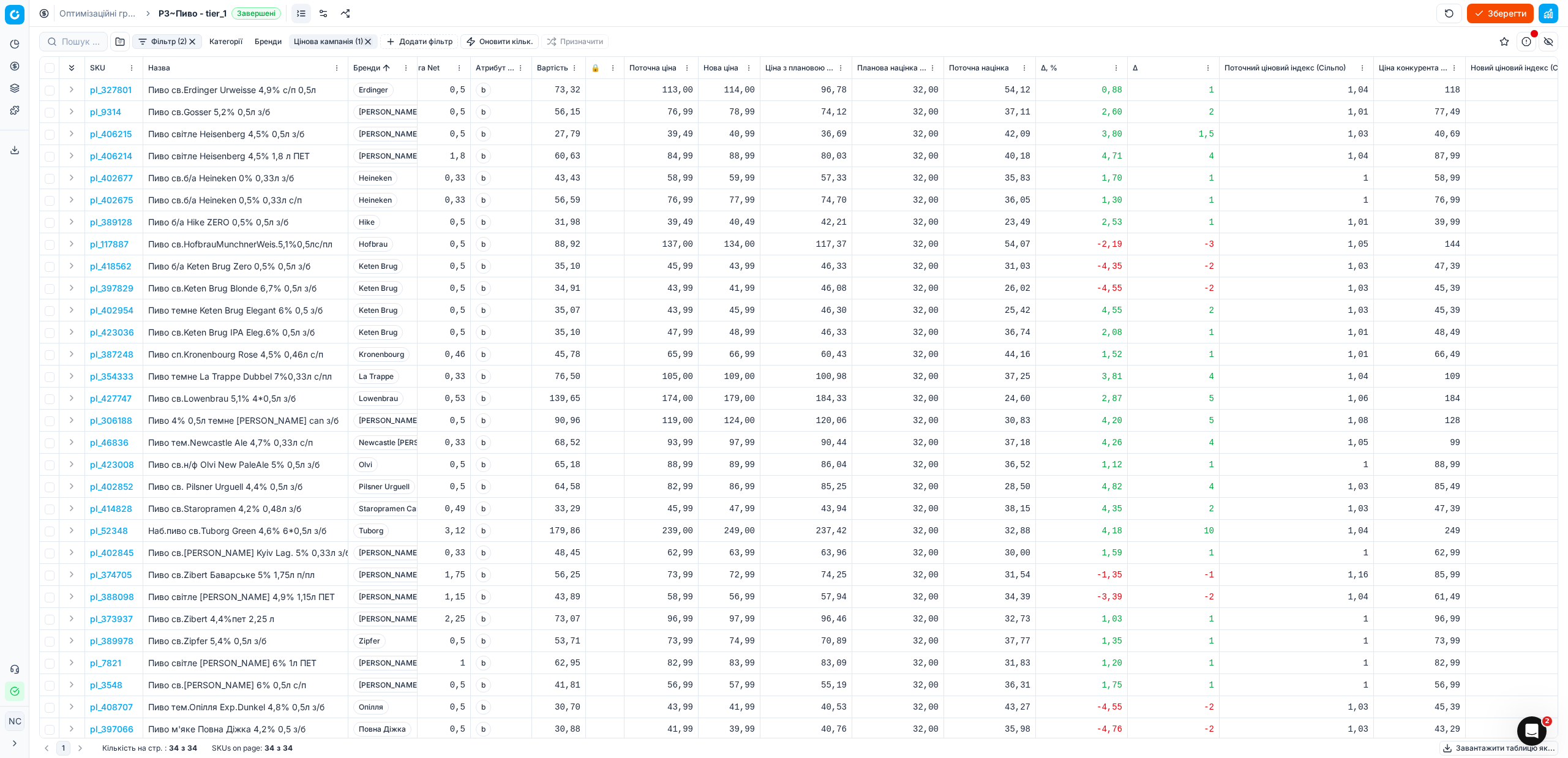
click at [110, 111] on p "pl_9314" at bounding box center [106, 112] width 31 height 12
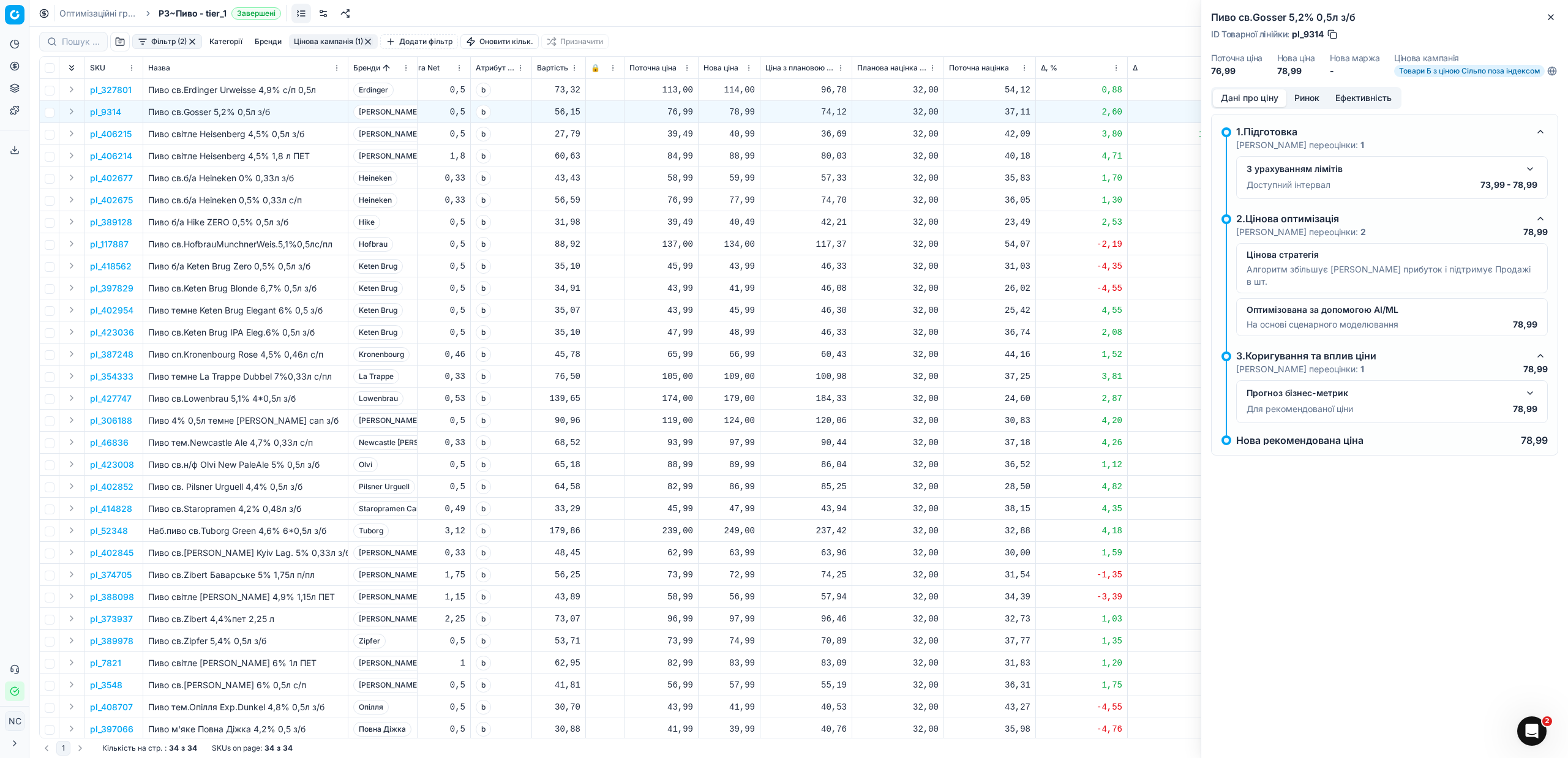
click at [1314, 104] on button "Ринок" at bounding box center [1306, 98] width 41 height 18
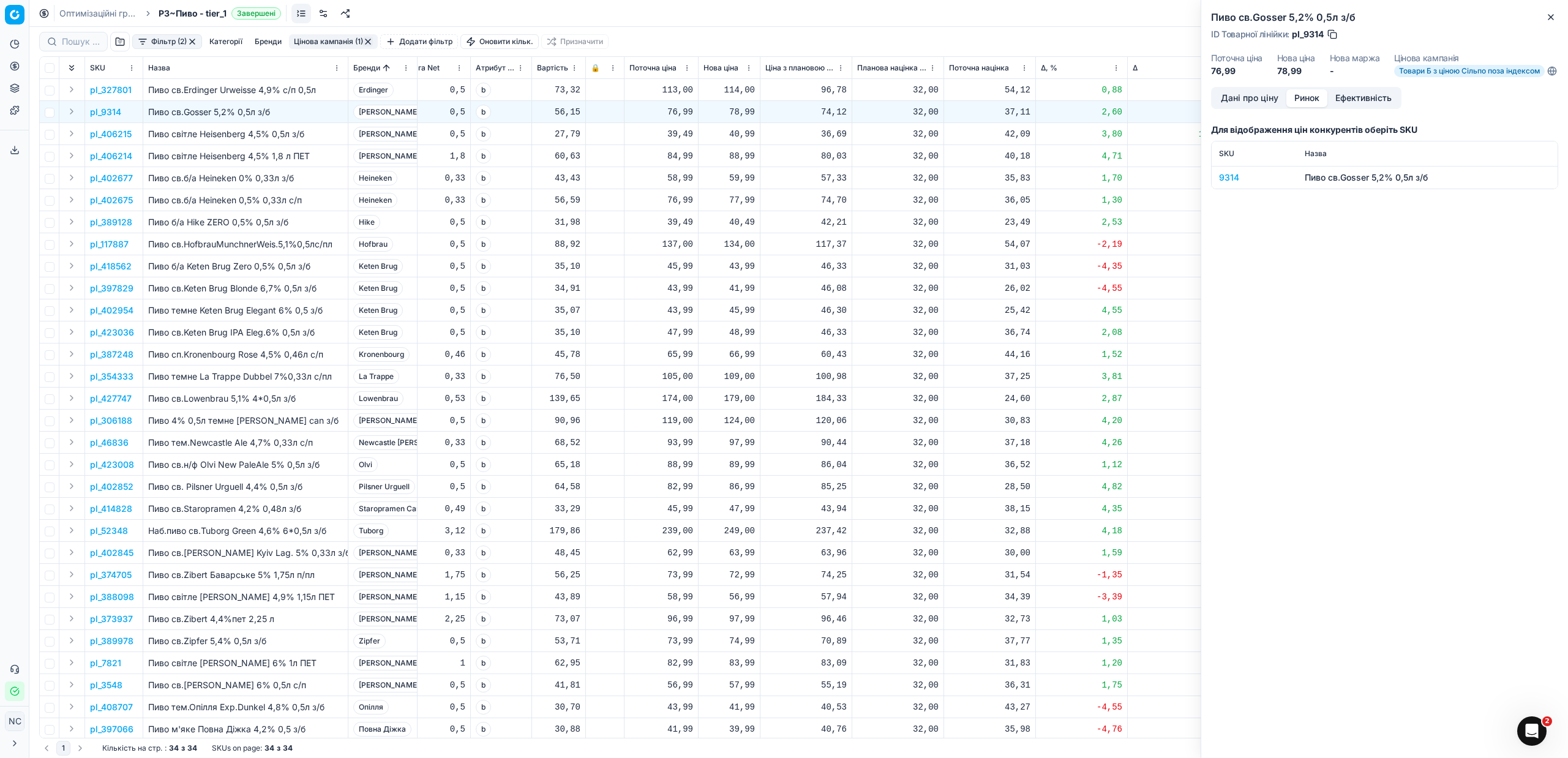
click at [1226, 183] on div "9314" at bounding box center [1254, 177] width 71 height 12
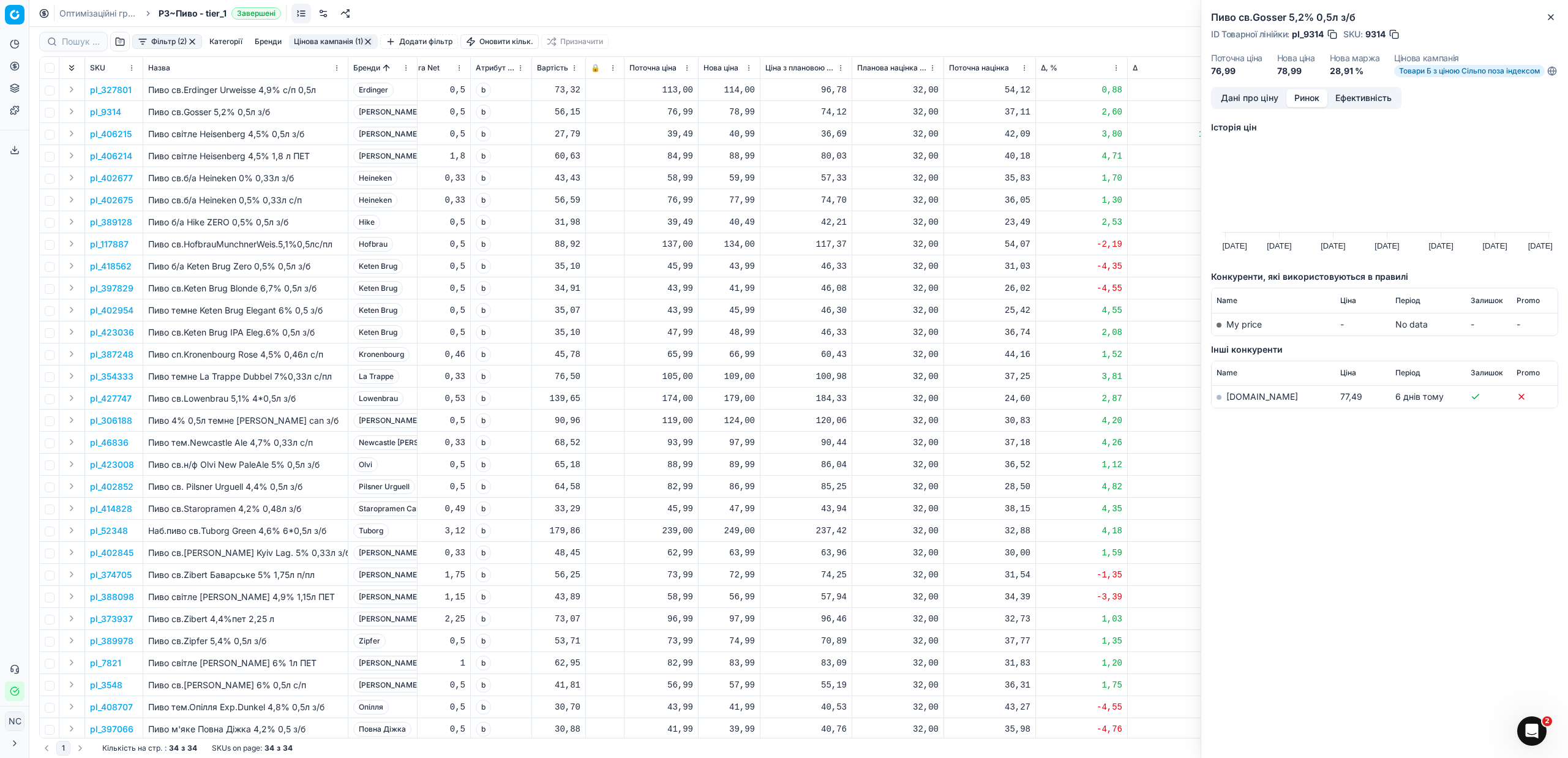
click at [1241, 402] on link "[DOMAIN_NAME]" at bounding box center [1262, 397] width 72 height 10
click at [1394, 34] on button "button" at bounding box center [1394, 34] width 12 height 12
click at [1552, 22] on button "Close" at bounding box center [1551, 17] width 15 height 15
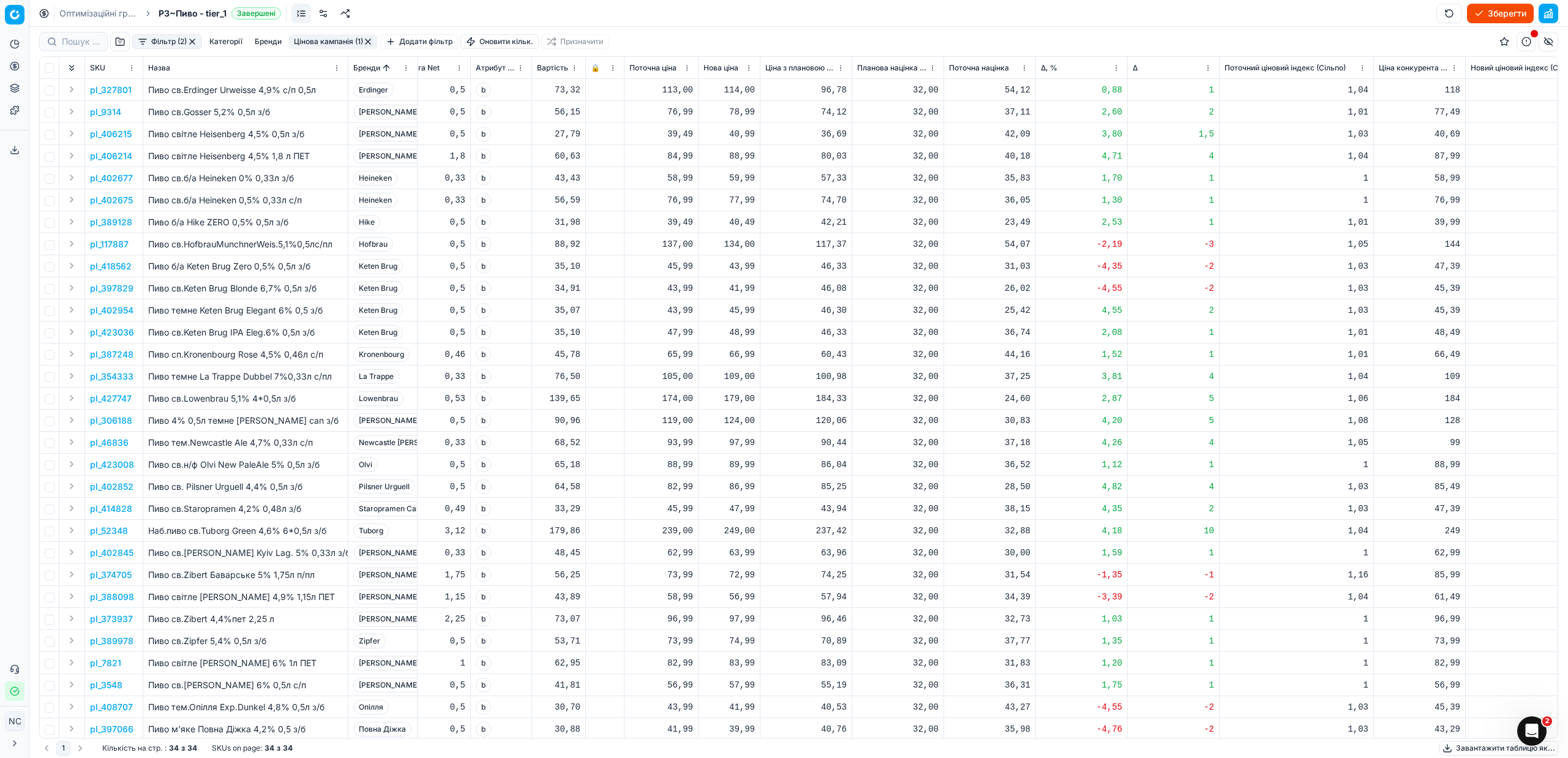
click at [113, 111] on p "pl_9314" at bounding box center [106, 112] width 31 height 12
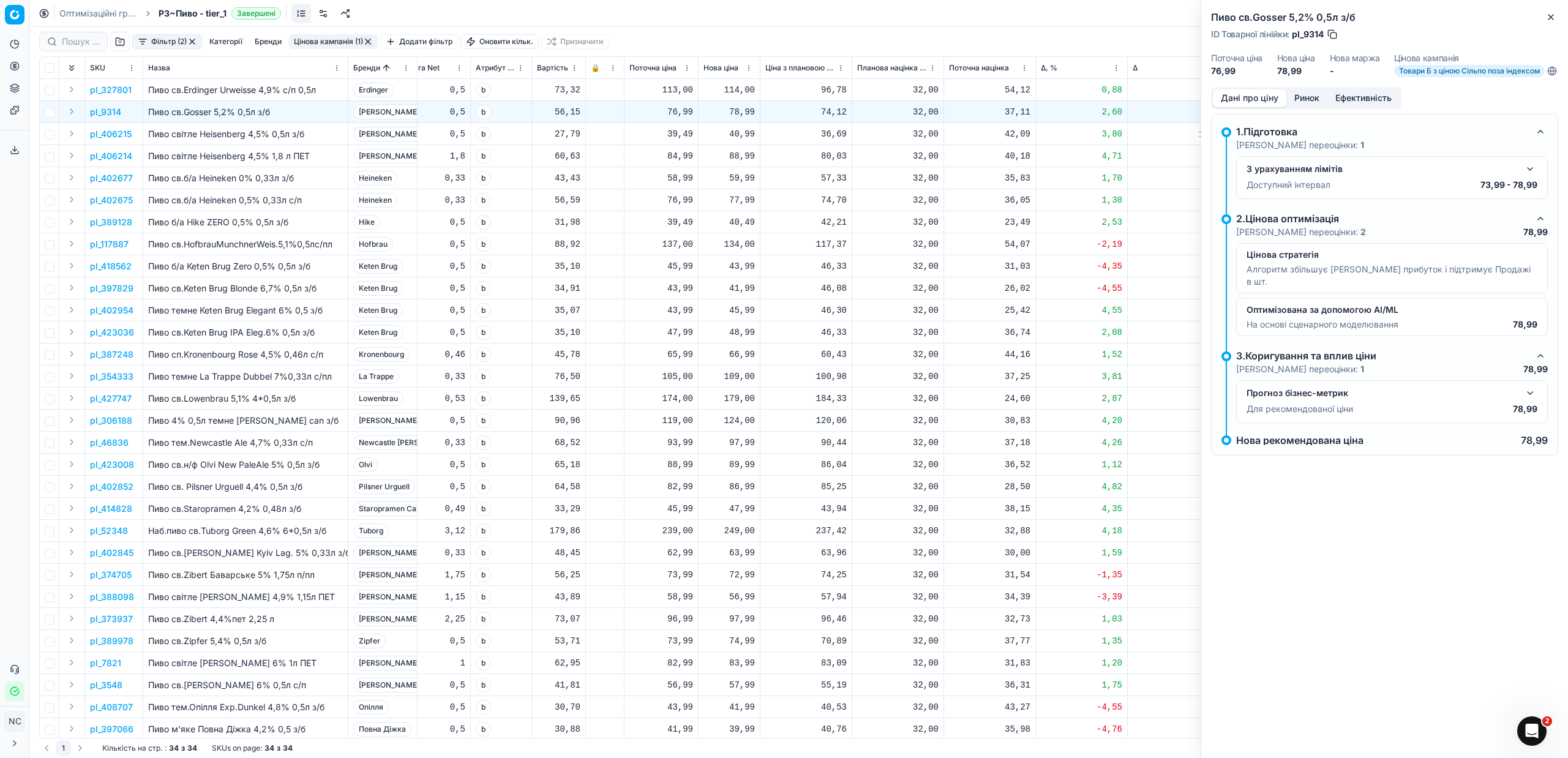
click at [1312, 106] on button "Ринок" at bounding box center [1306, 98] width 41 height 18
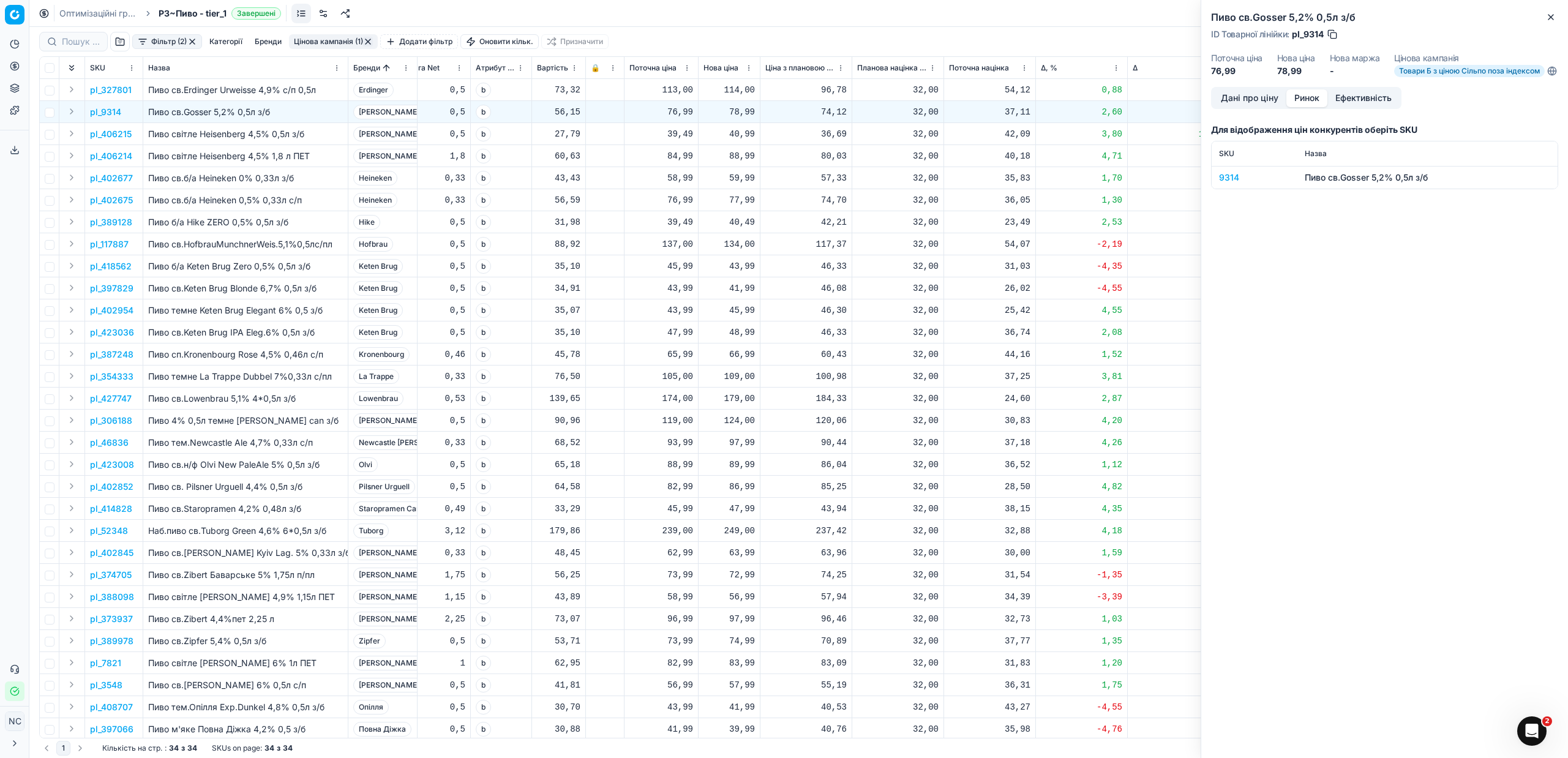
click at [1227, 183] on div "9314" at bounding box center [1254, 177] width 71 height 12
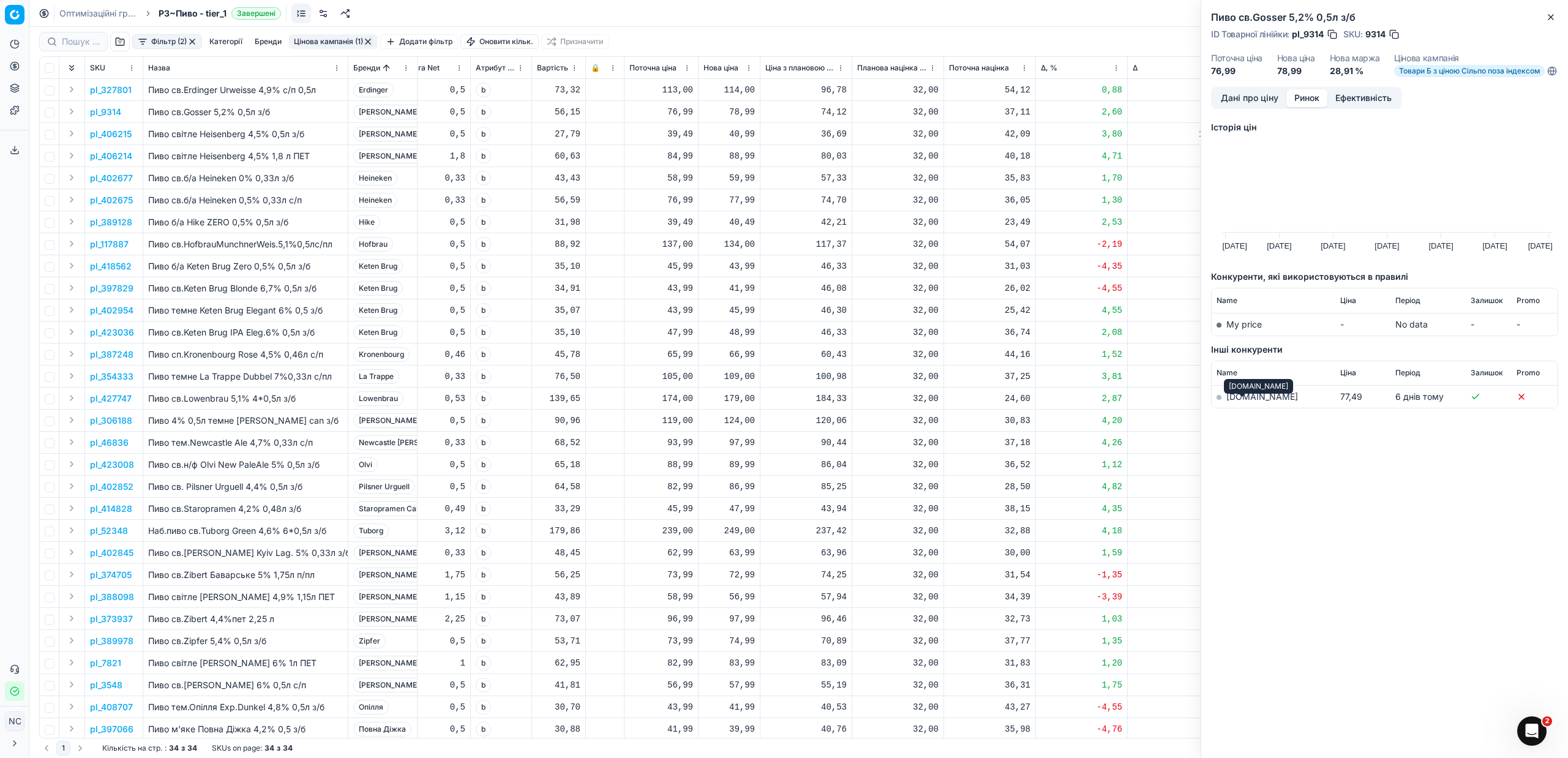
click at [1241, 402] on link "[DOMAIN_NAME]" at bounding box center [1262, 397] width 72 height 10
click at [1238, 104] on button "Дані про ціну" at bounding box center [1250, 98] width 74 height 18
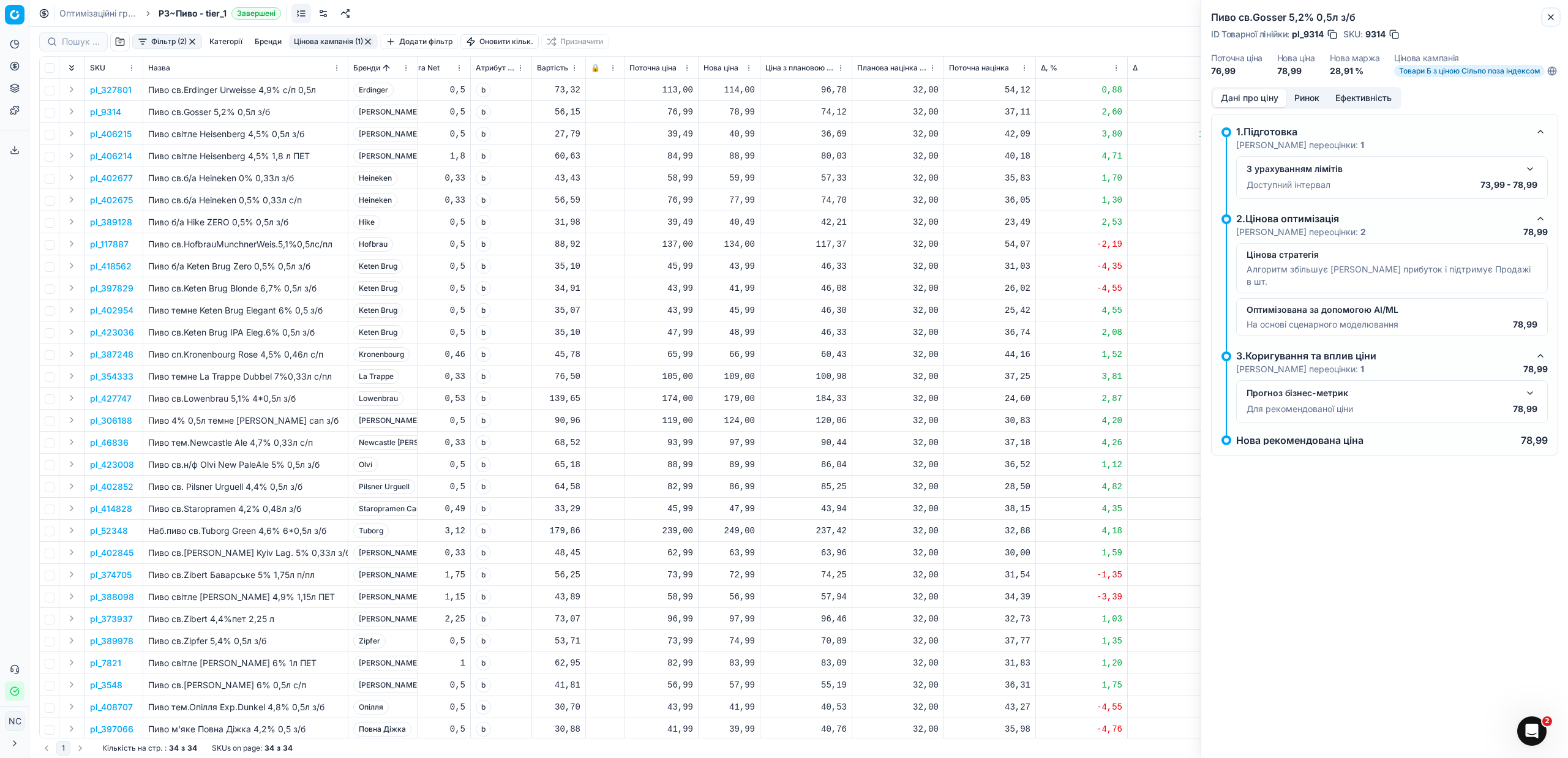
click at [1552, 16] on icon "button" at bounding box center [1551, 17] width 5 height 5
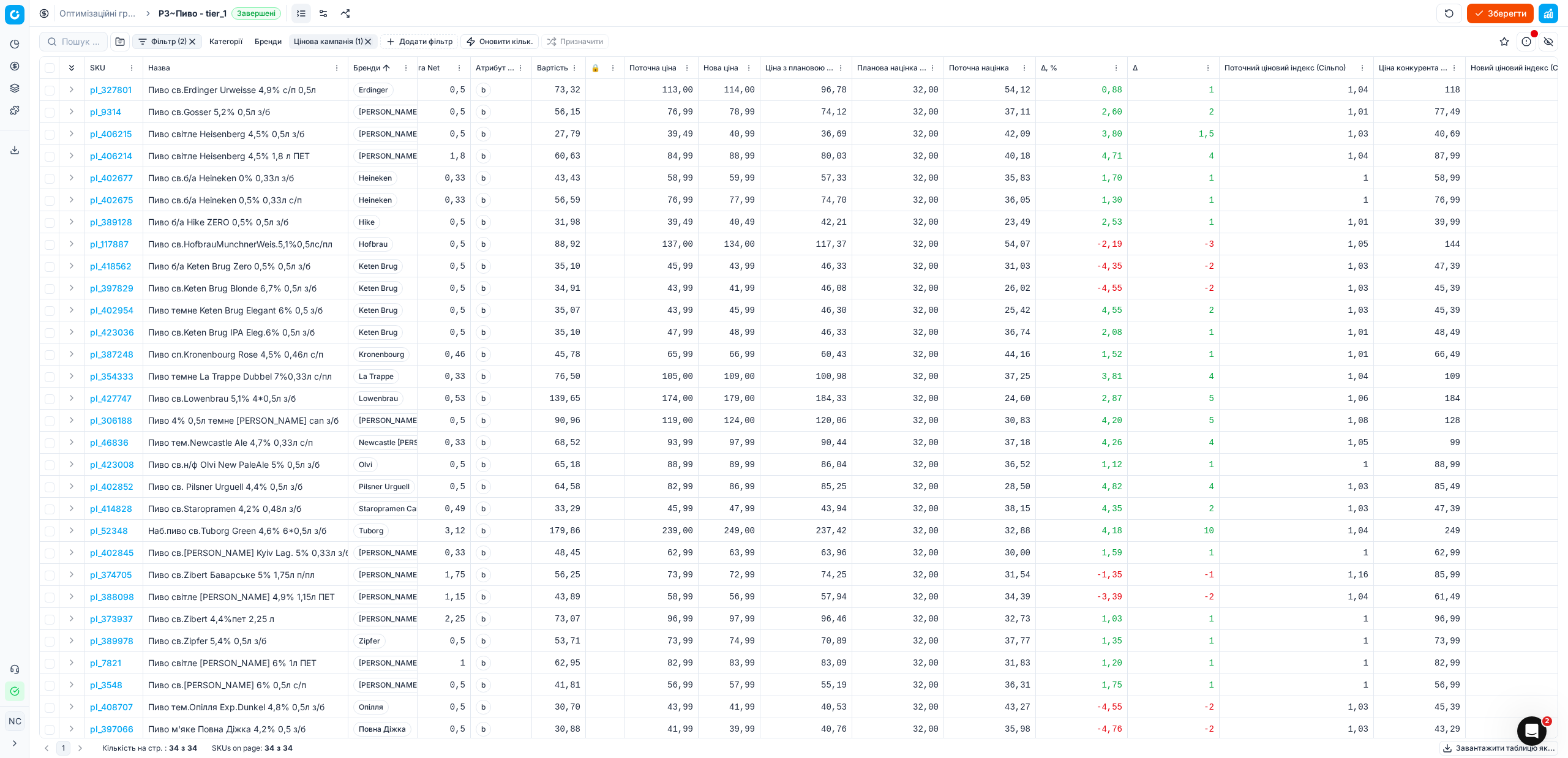
click at [119, 138] on p "pl_406215" at bounding box center [111, 134] width 42 height 12
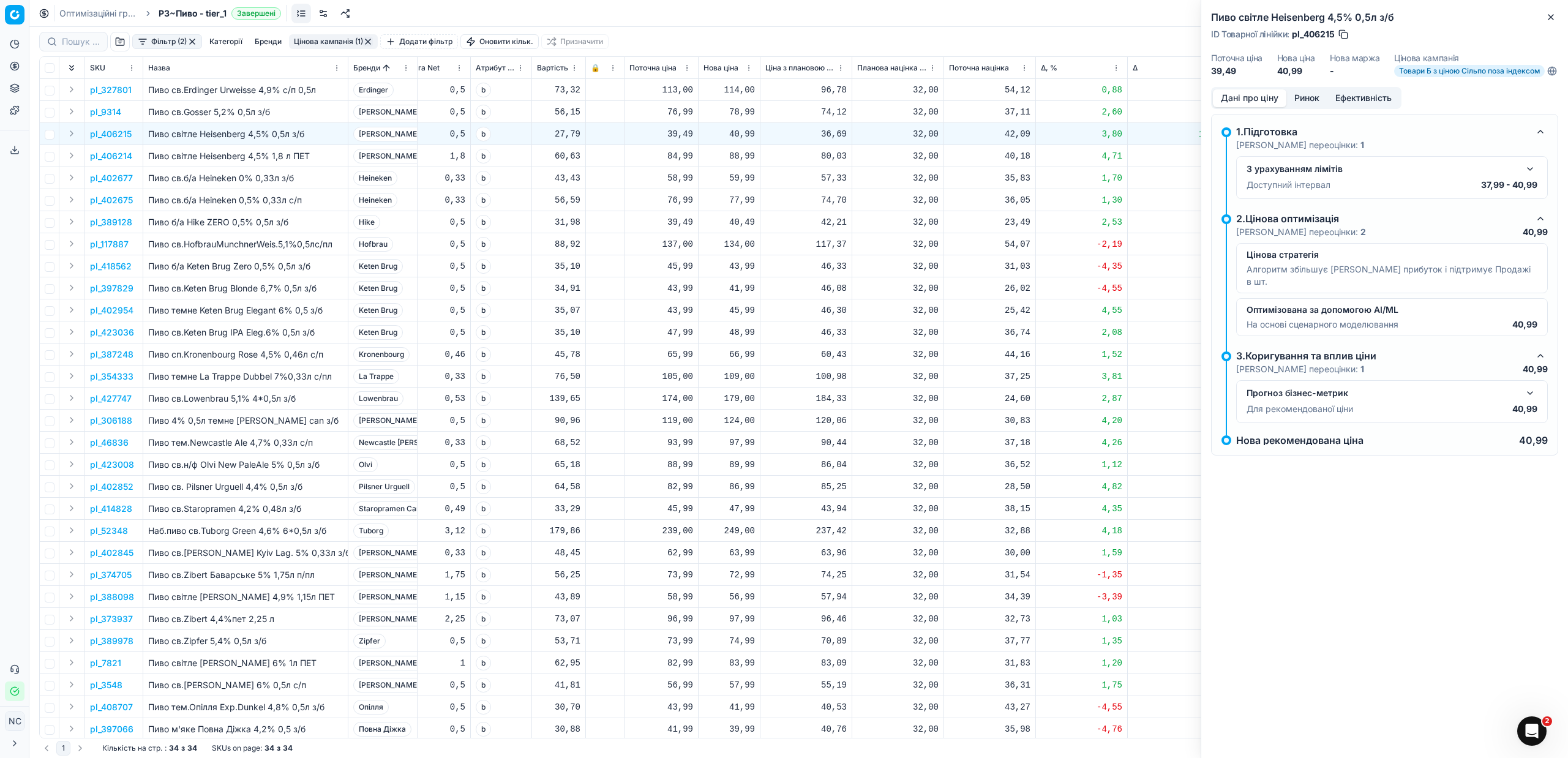
click at [1314, 107] on button "Ринок" at bounding box center [1306, 98] width 41 height 18
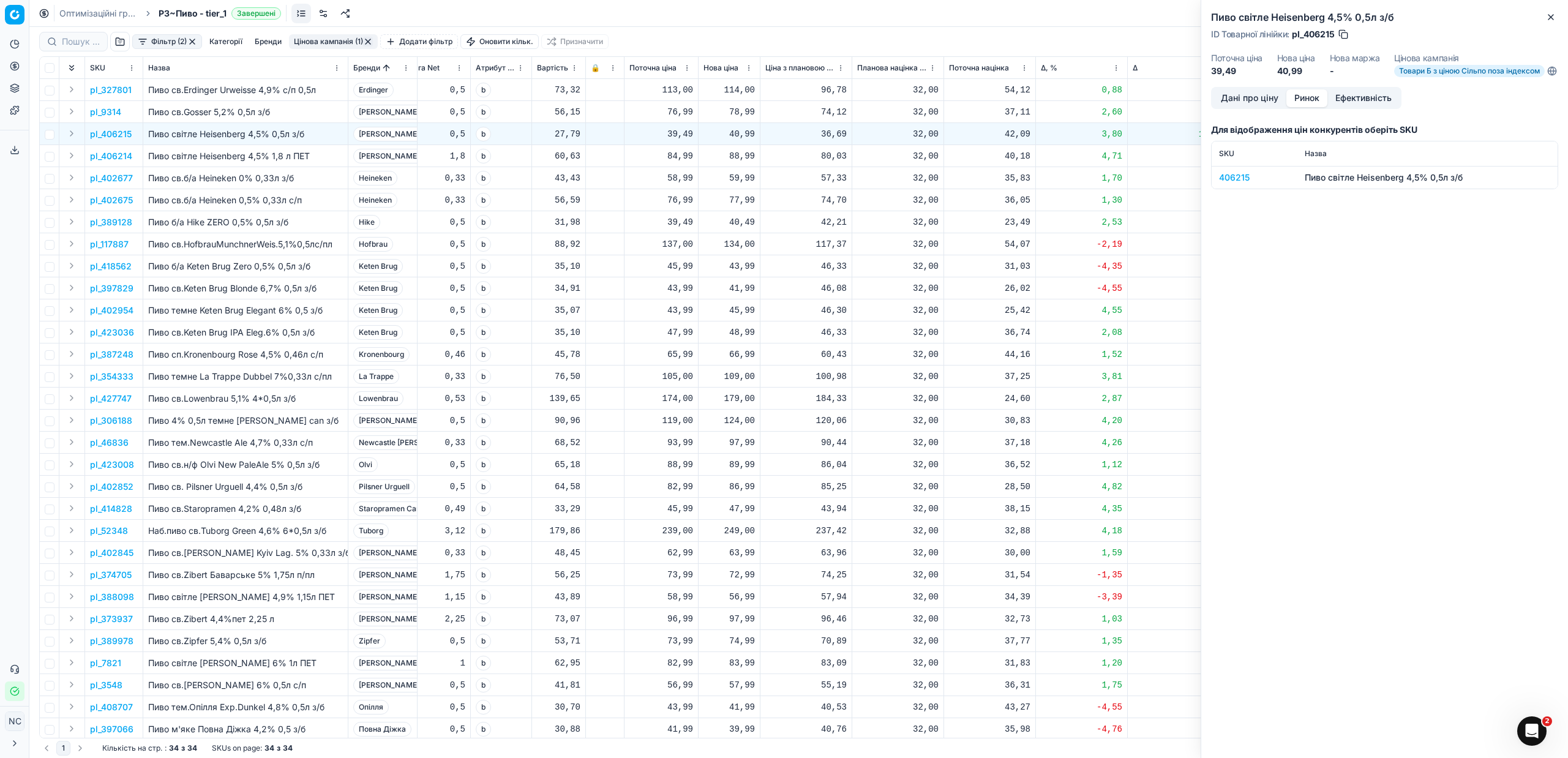
click at [1245, 183] on div "406215" at bounding box center [1254, 177] width 71 height 12
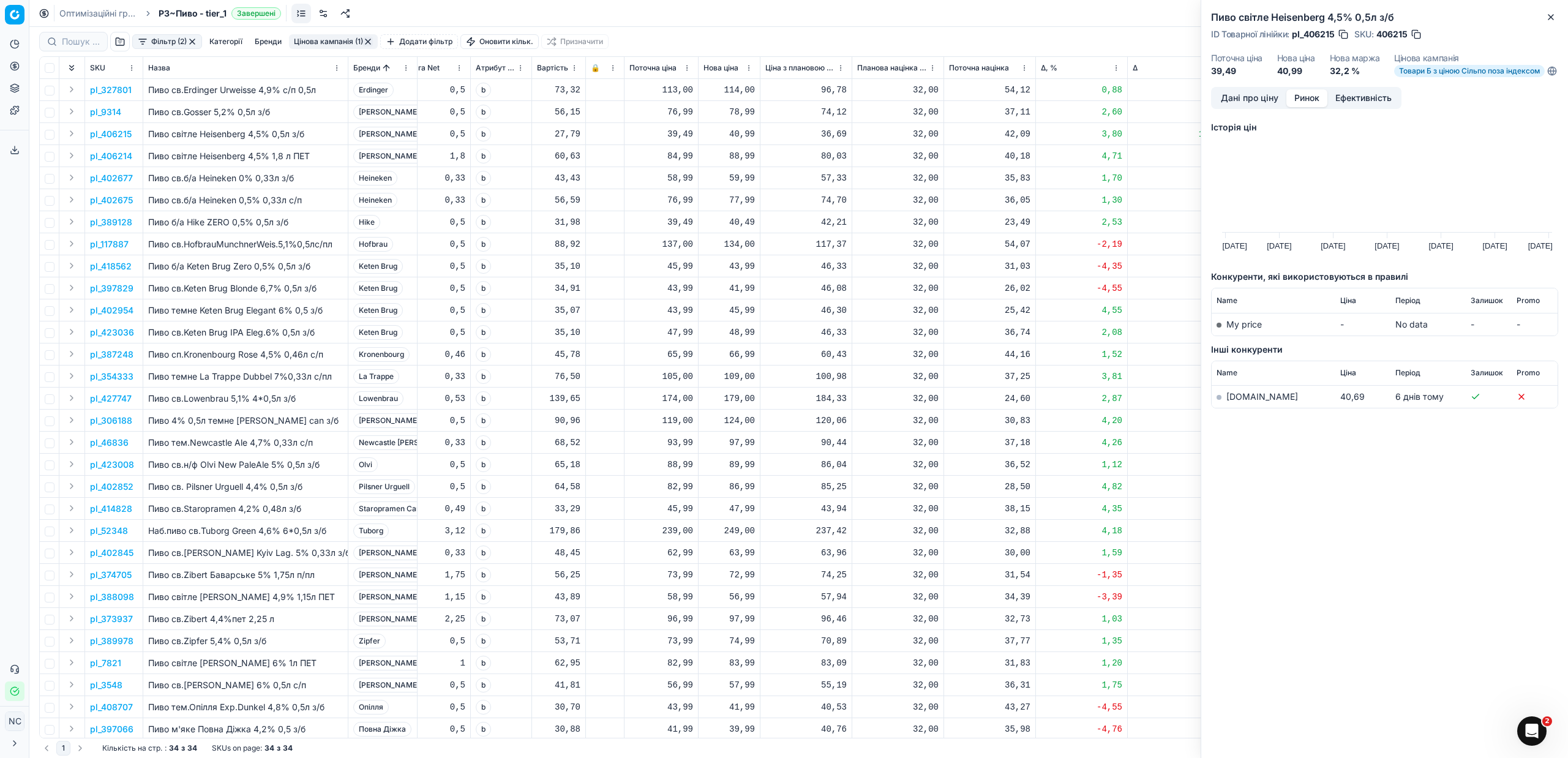
click at [1240, 402] on link "[DOMAIN_NAME]" at bounding box center [1262, 397] width 72 height 10
click at [1550, 19] on icon "button" at bounding box center [1551, 16] width 10 height 10
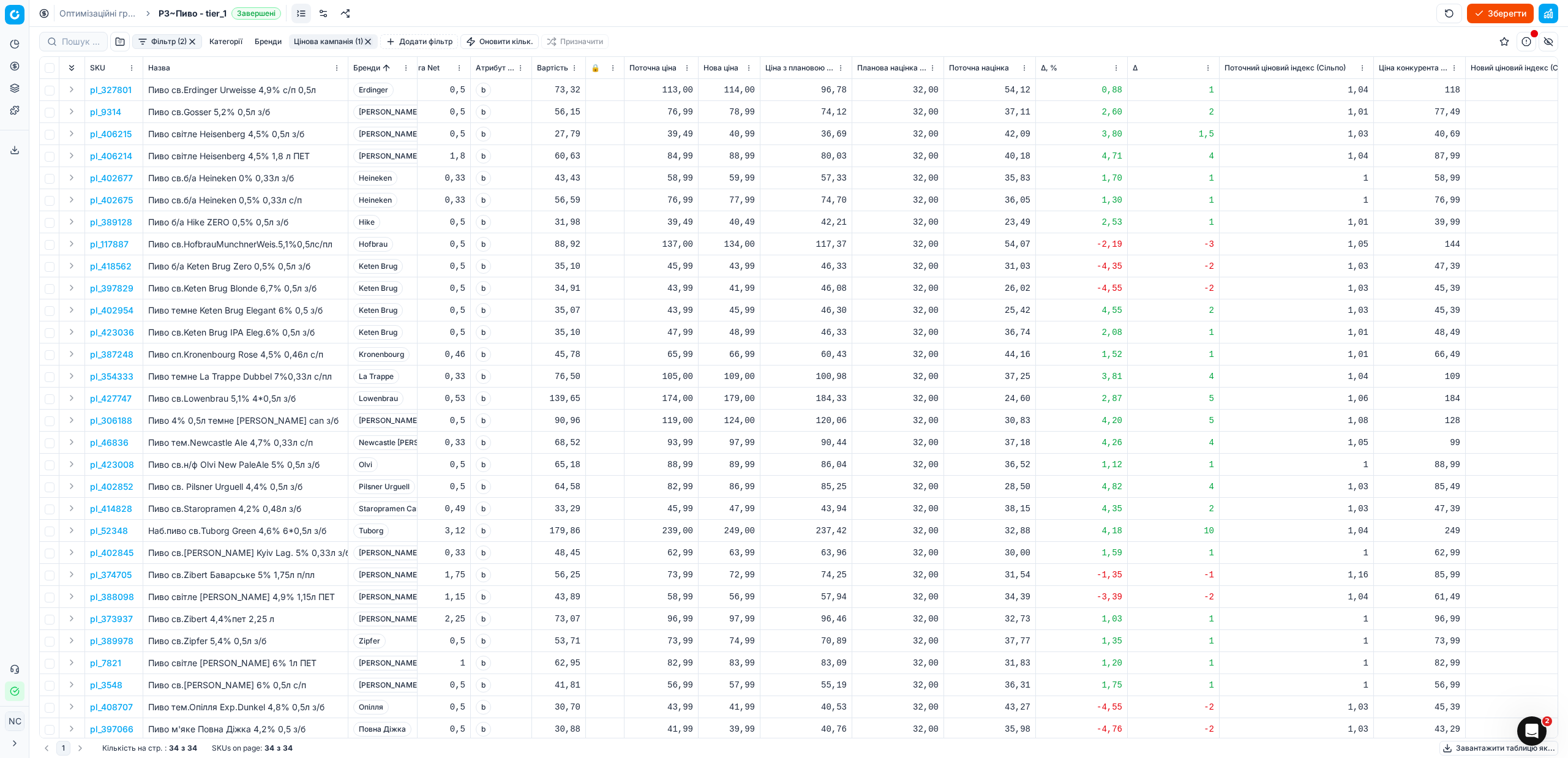
click at [122, 153] on p "pl_406214" at bounding box center [111, 156] width 42 height 12
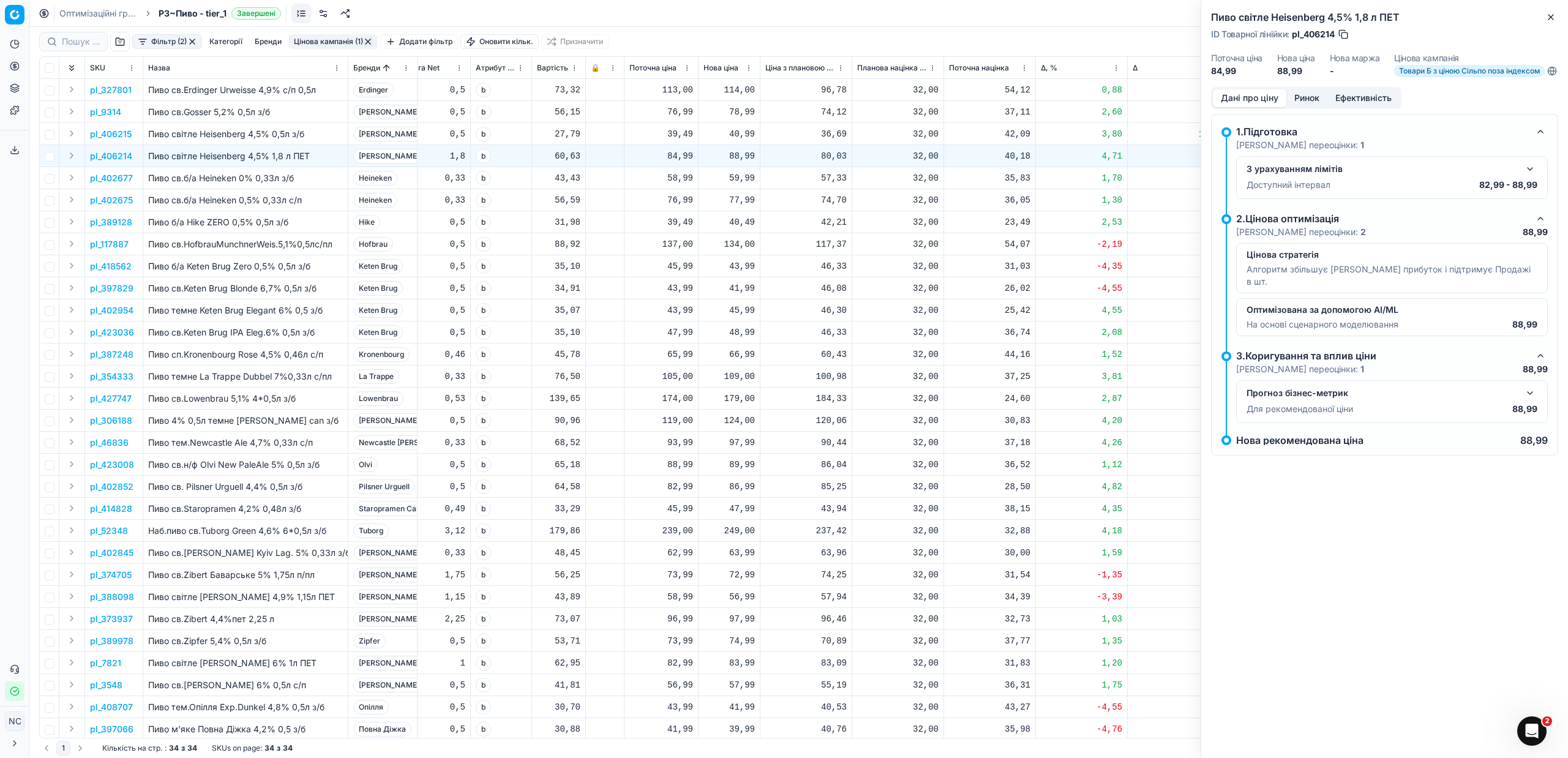
click at [1311, 118] on div "Дані про ціну Ринок Ефективність 1.Підготовка Кроки переоцінки: 1 З урахуванням…" at bounding box center [1385, 286] width 367 height 398
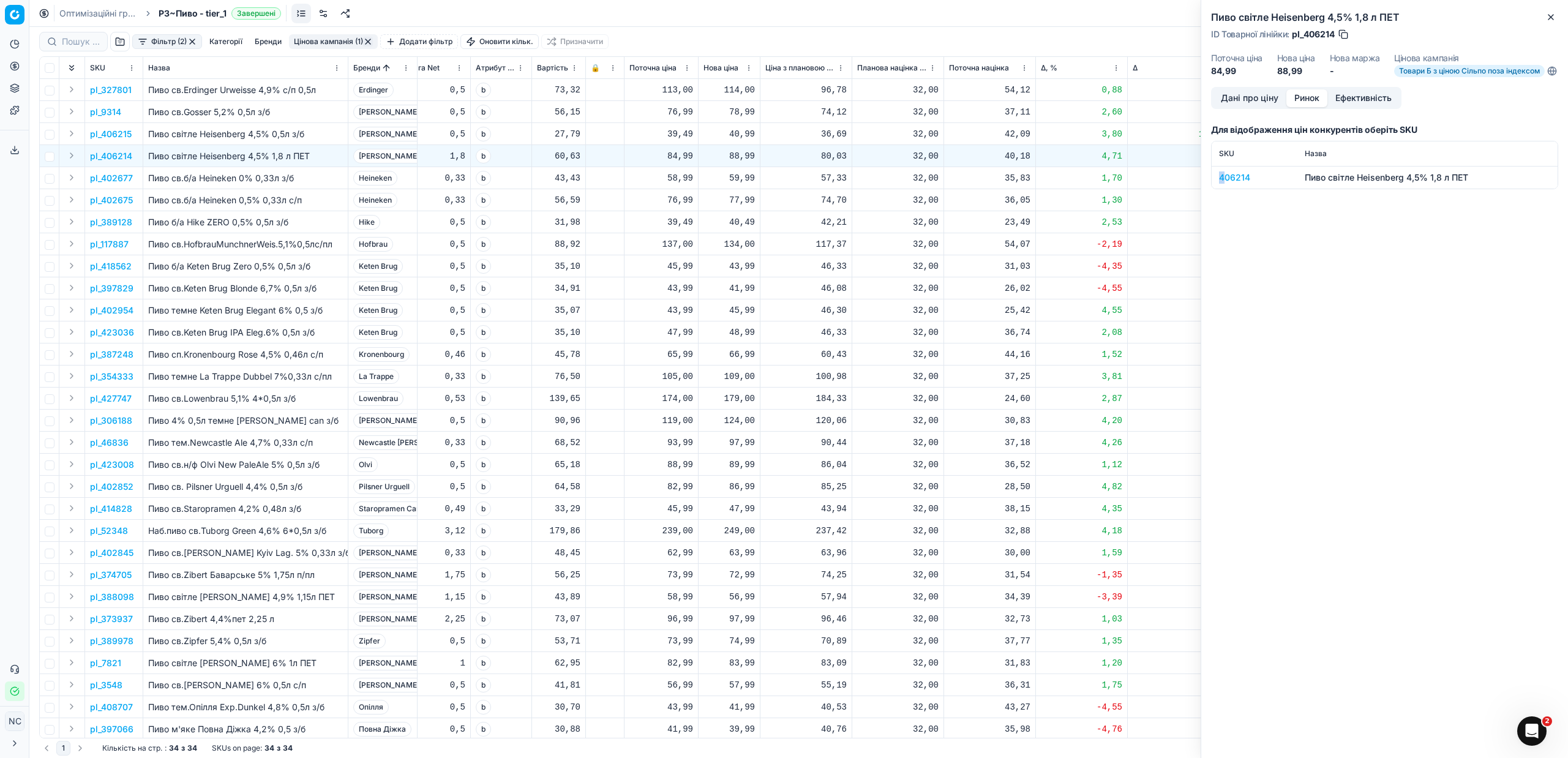
click at [1222, 183] on div "406214" at bounding box center [1254, 177] width 71 height 12
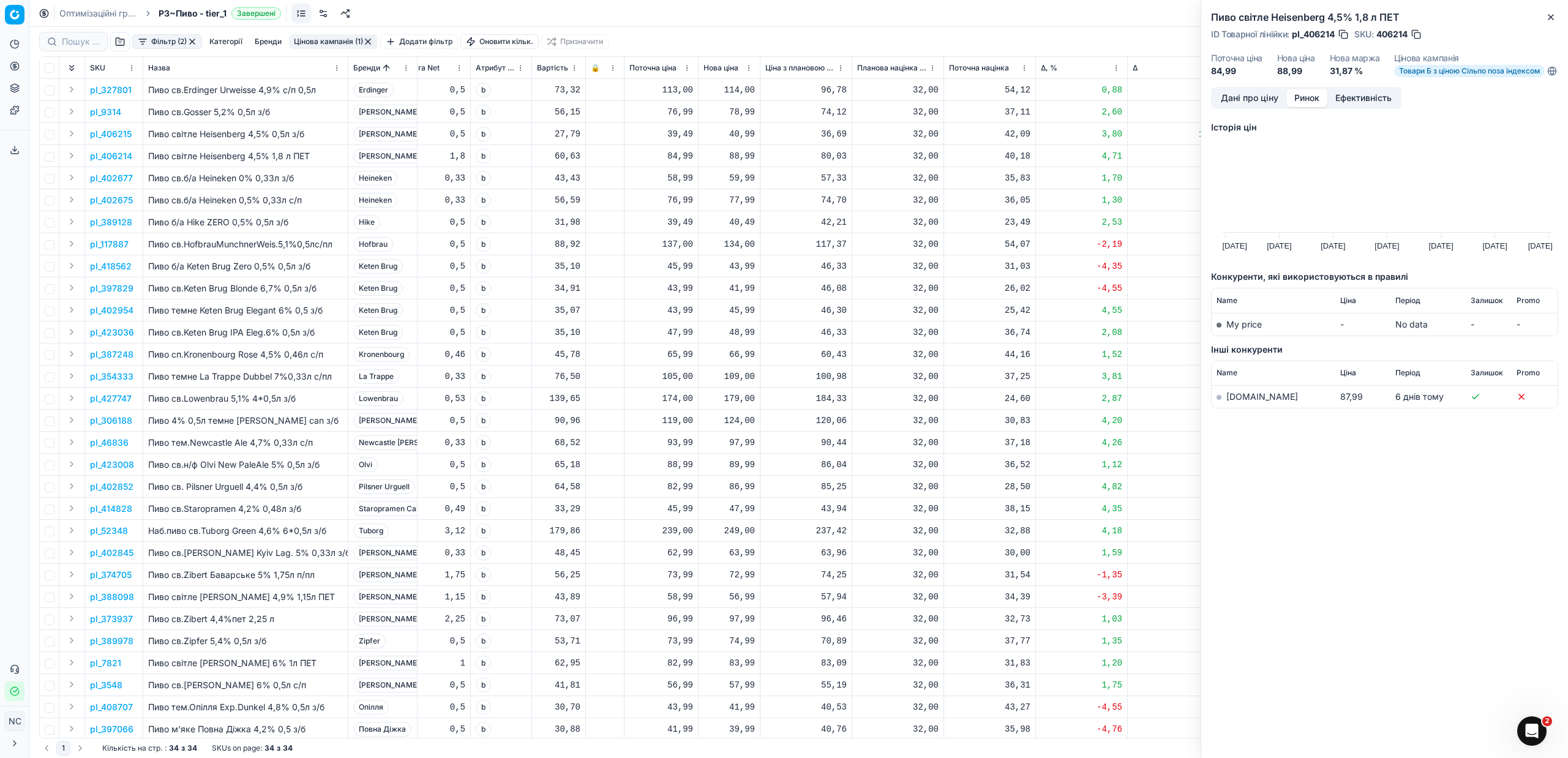
click at [1247, 402] on link "[DOMAIN_NAME]" at bounding box center [1262, 397] width 72 height 10
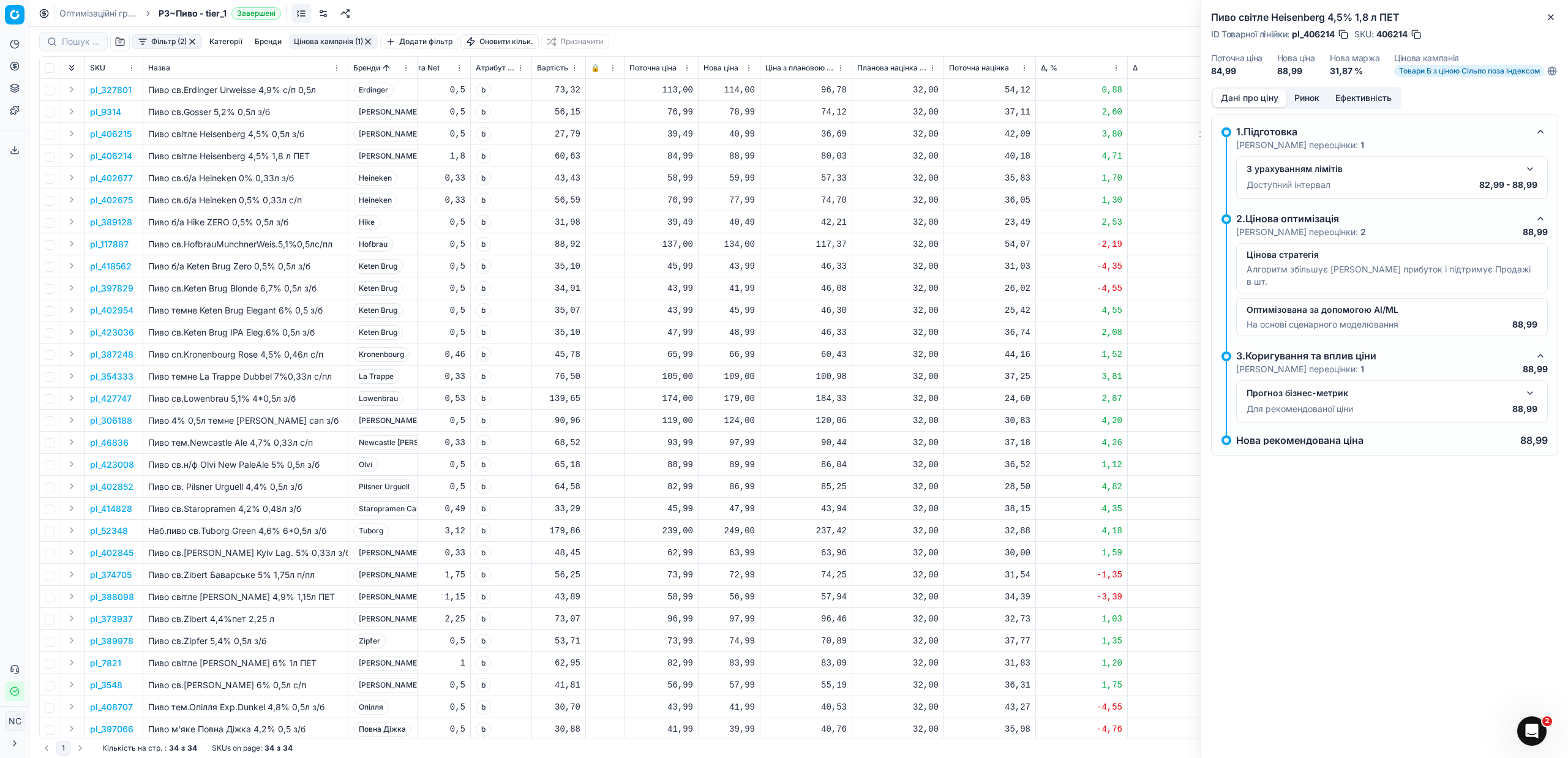
click at [1229, 104] on button "Дані про ціну" at bounding box center [1250, 98] width 74 height 18
click at [1308, 107] on button "Ринок" at bounding box center [1306, 98] width 41 height 18
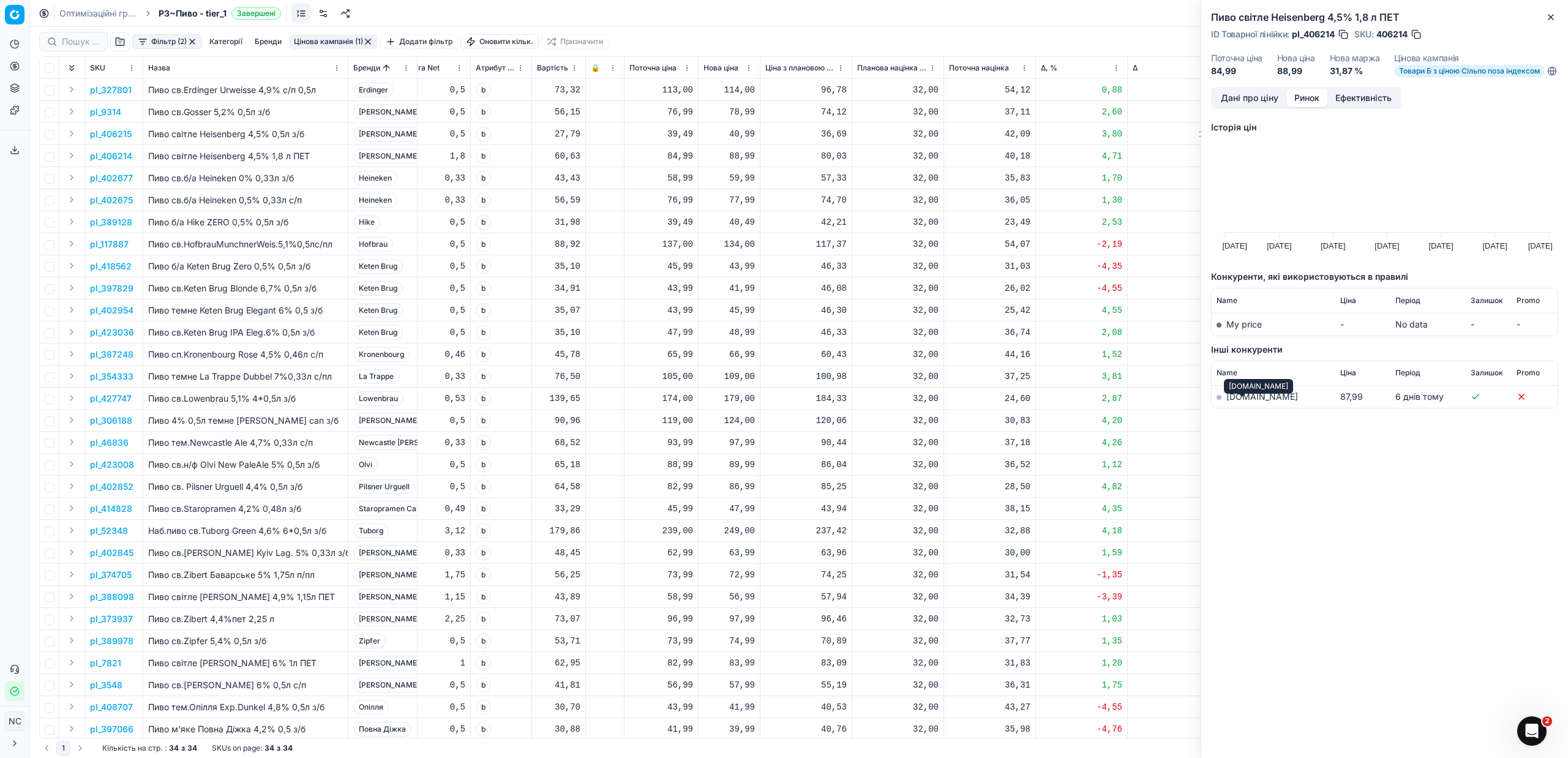
click at [1245, 402] on link "[DOMAIN_NAME]" at bounding box center [1262, 397] width 72 height 10
click at [117, 178] on p "pl_402677" at bounding box center [111, 178] width 42 height 12
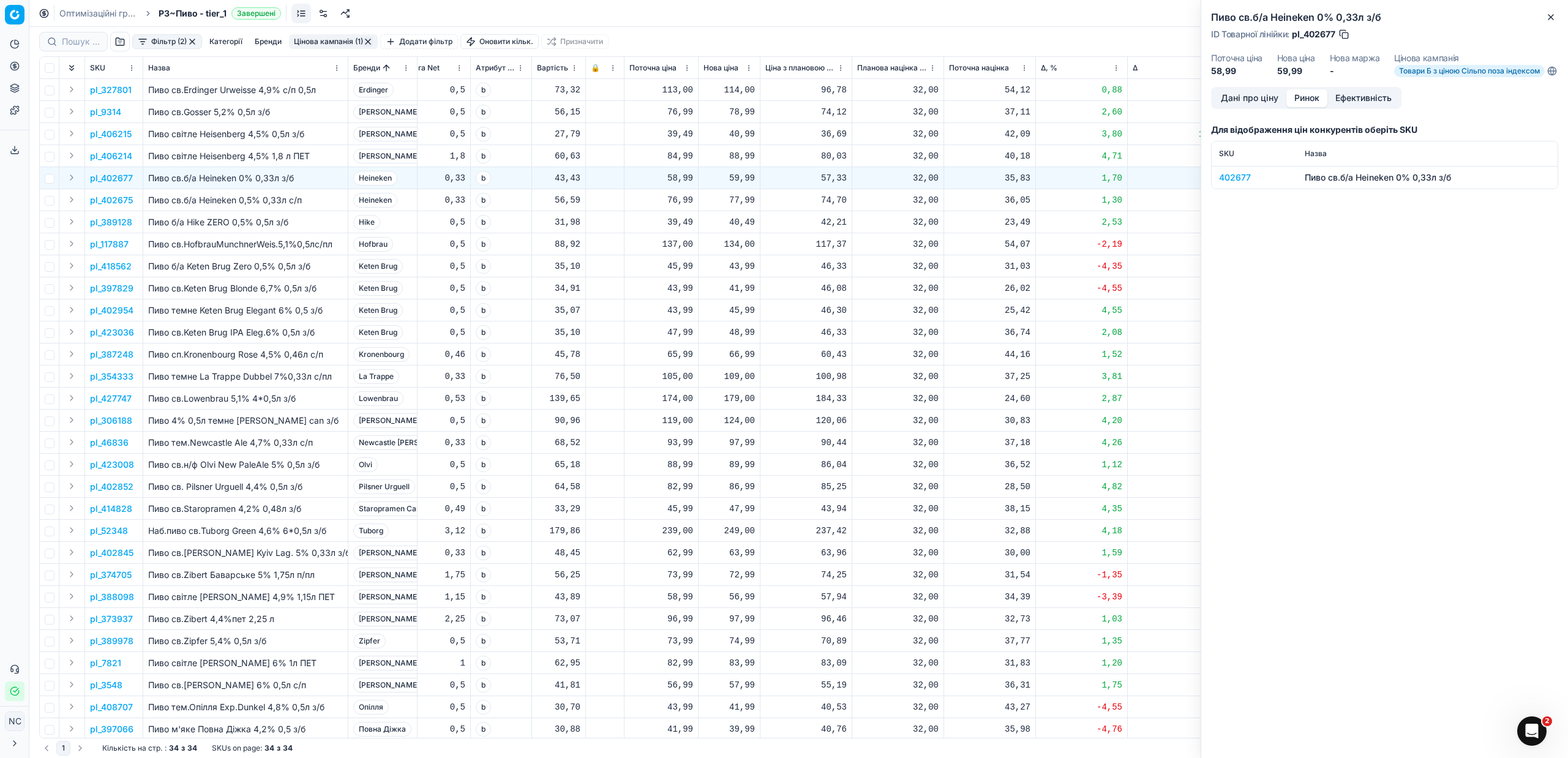
click at [1235, 183] on div "402677" at bounding box center [1254, 177] width 71 height 12
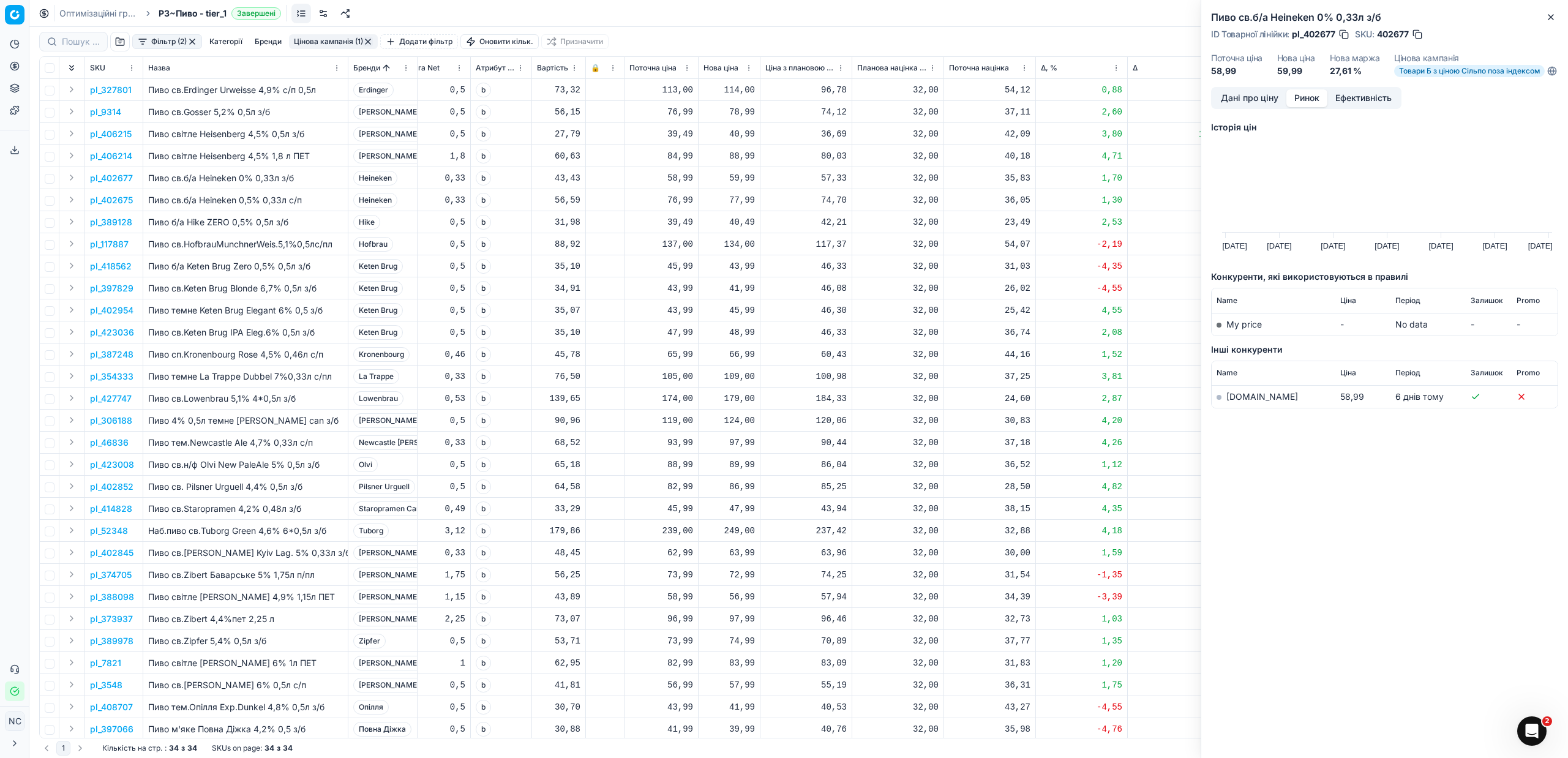
click at [1235, 402] on link "[DOMAIN_NAME]" at bounding box center [1262, 397] width 72 height 10
click at [110, 198] on p "pl_402675" at bounding box center [111, 200] width 42 height 12
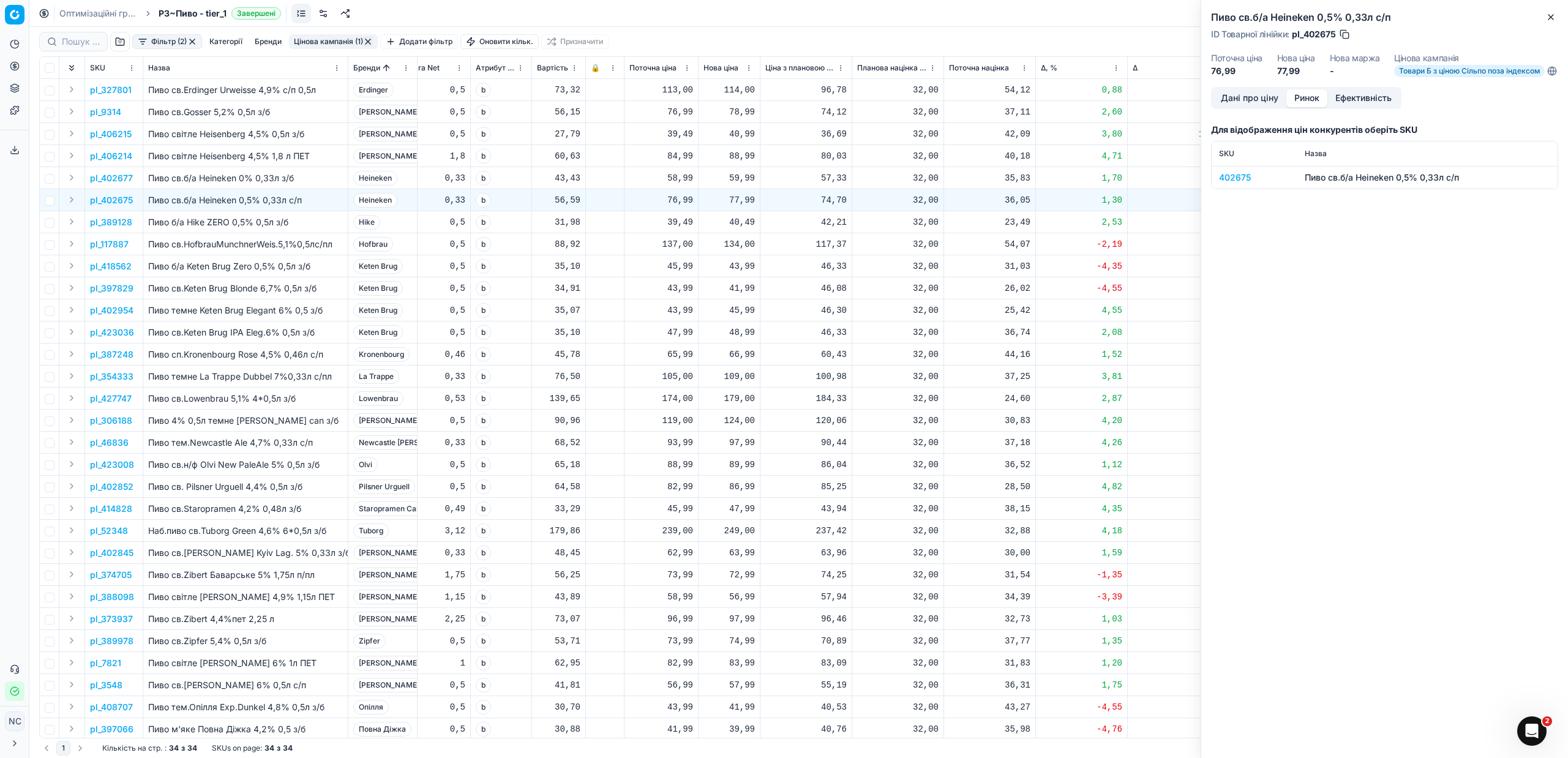
click at [1235, 183] on div "402675" at bounding box center [1254, 177] width 71 height 12
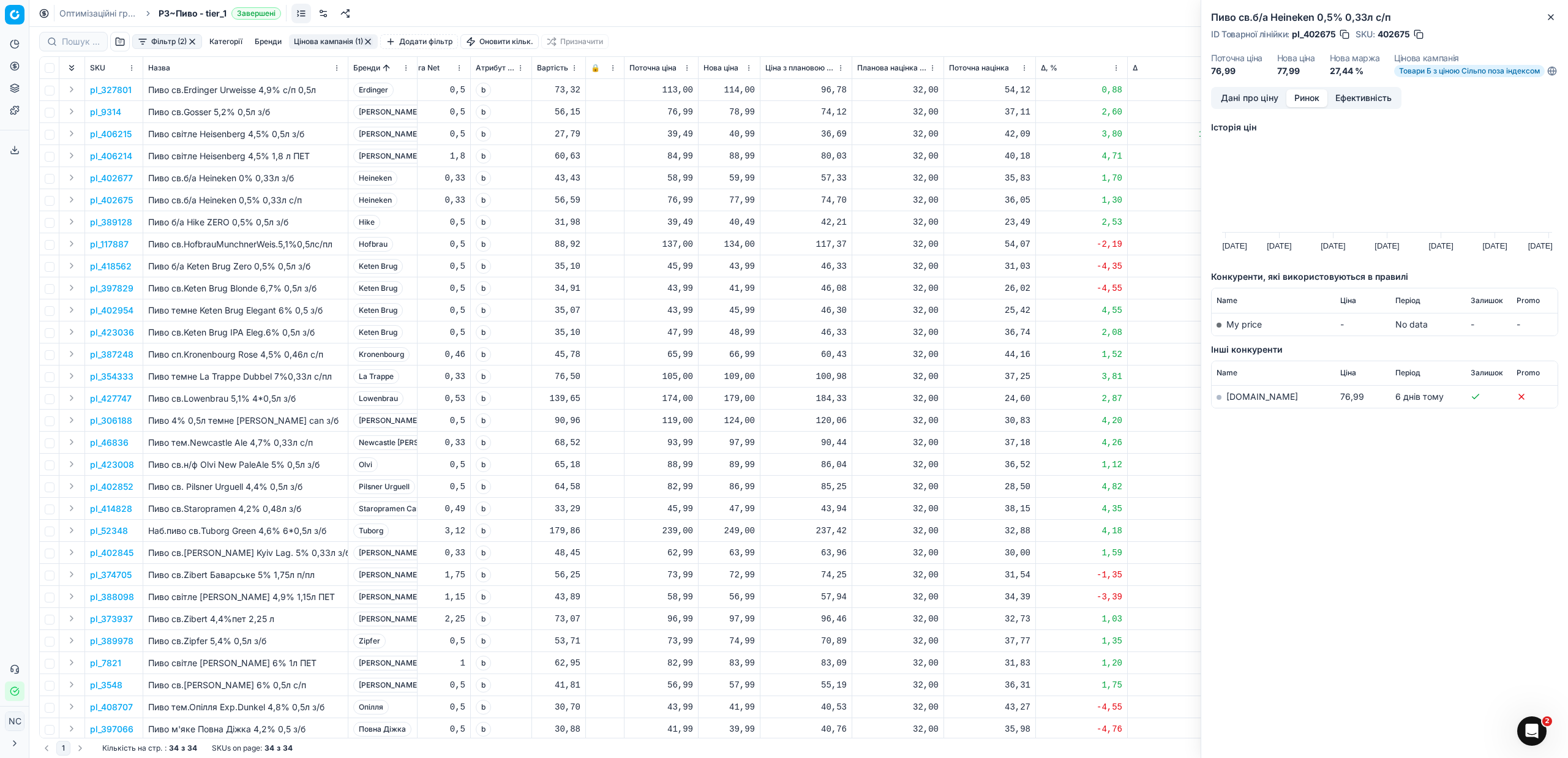
click at [1242, 402] on link "[DOMAIN_NAME]" at bounding box center [1262, 397] width 72 height 10
click at [101, 224] on p "pl_389128" at bounding box center [111, 222] width 42 height 12
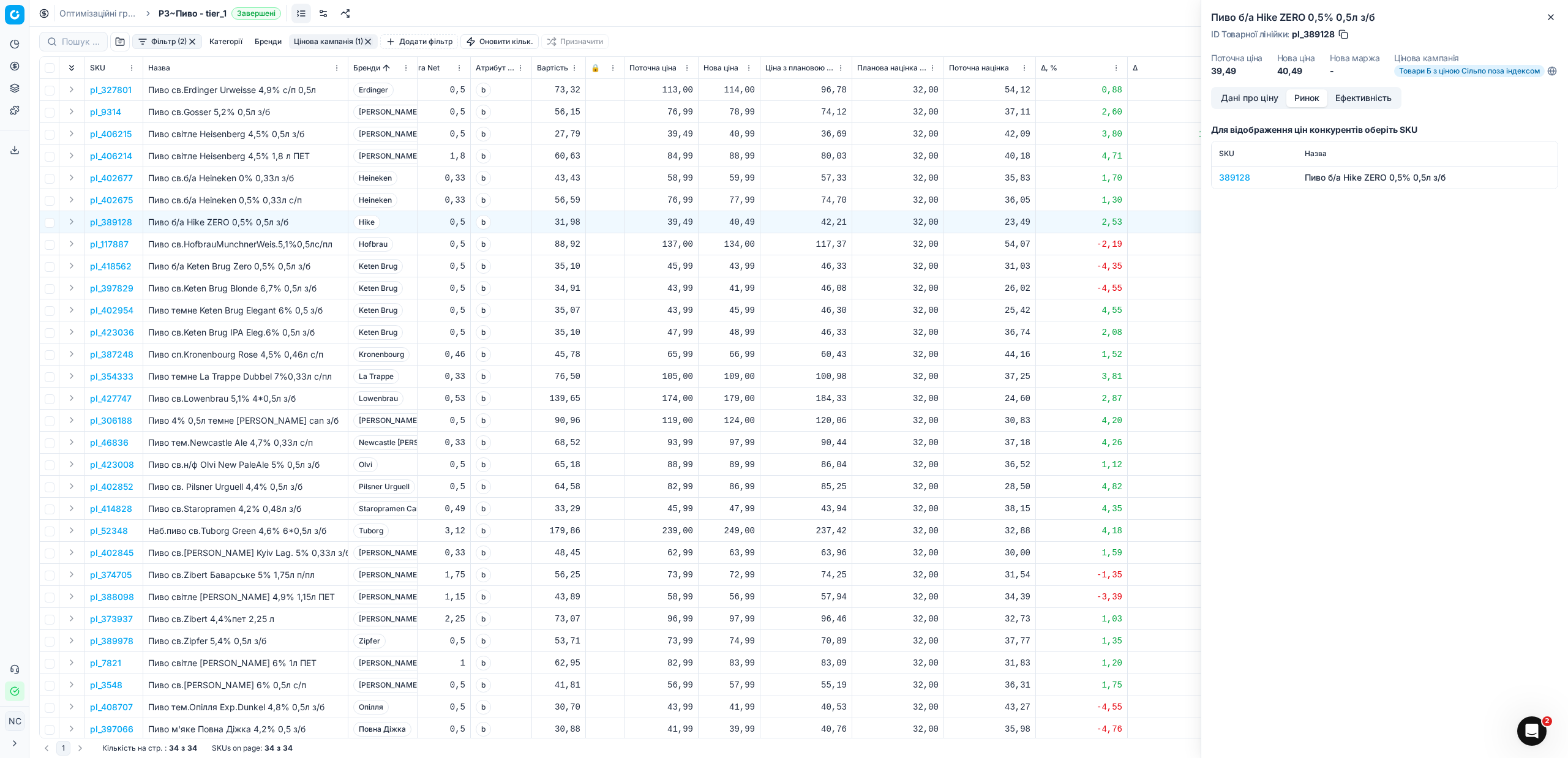
click at [1239, 183] on div "389128" at bounding box center [1254, 177] width 71 height 12
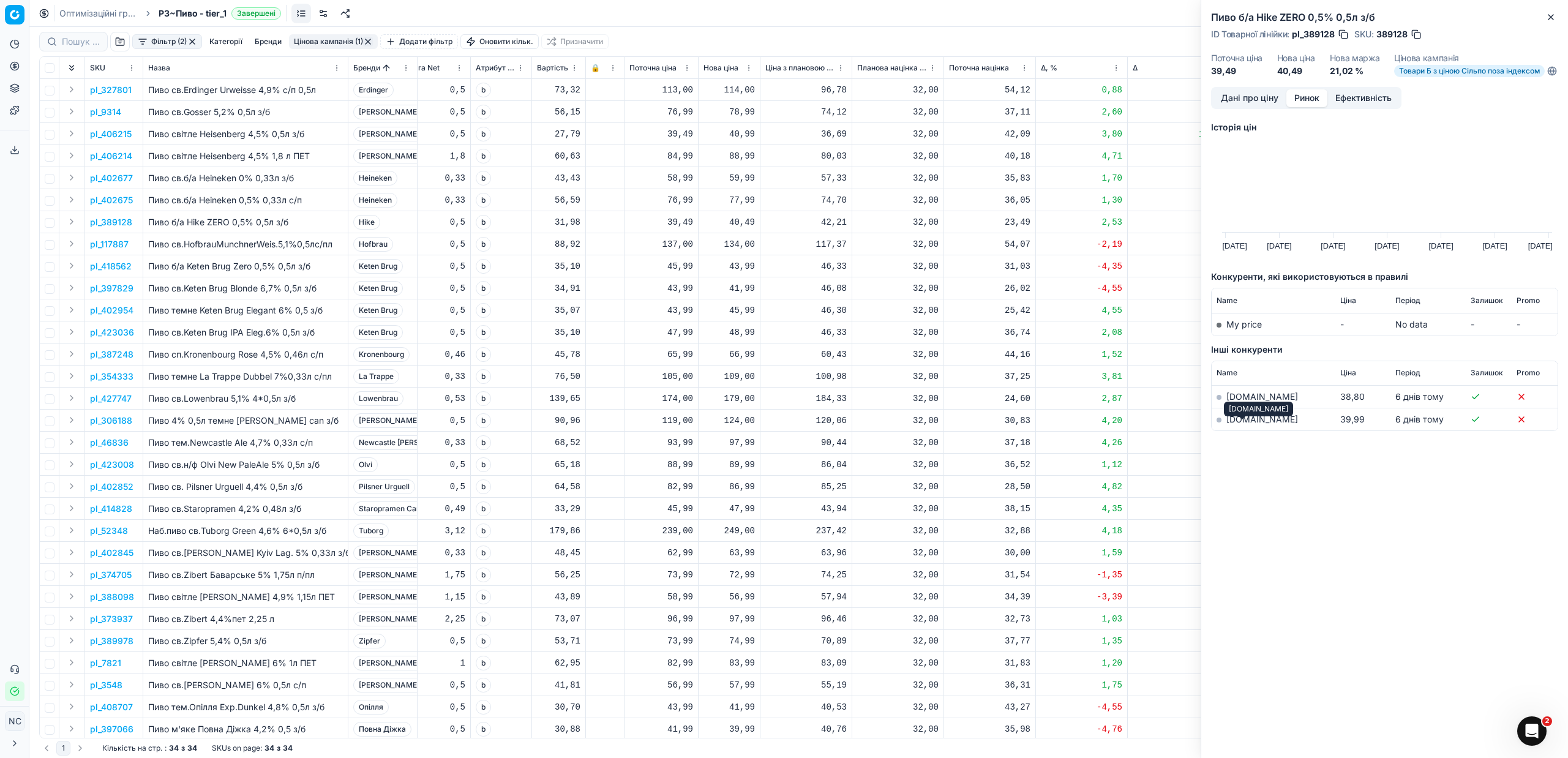
click at [1237, 424] on link "[DOMAIN_NAME]" at bounding box center [1262, 419] width 72 height 10
click at [115, 244] on p "pl_117887" at bounding box center [110, 244] width 39 height 12
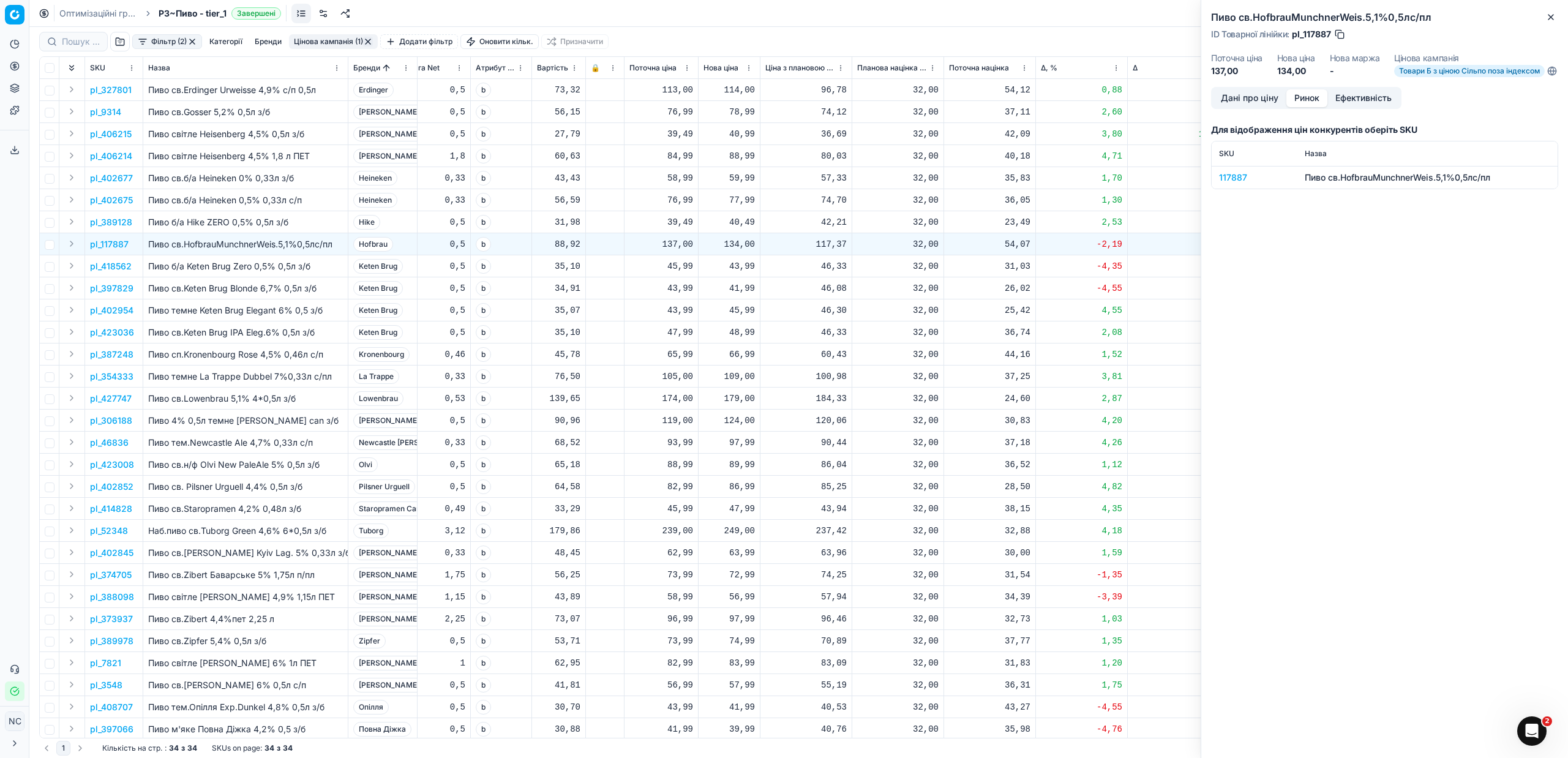
click at [1224, 183] on div "117887" at bounding box center [1254, 177] width 71 height 12
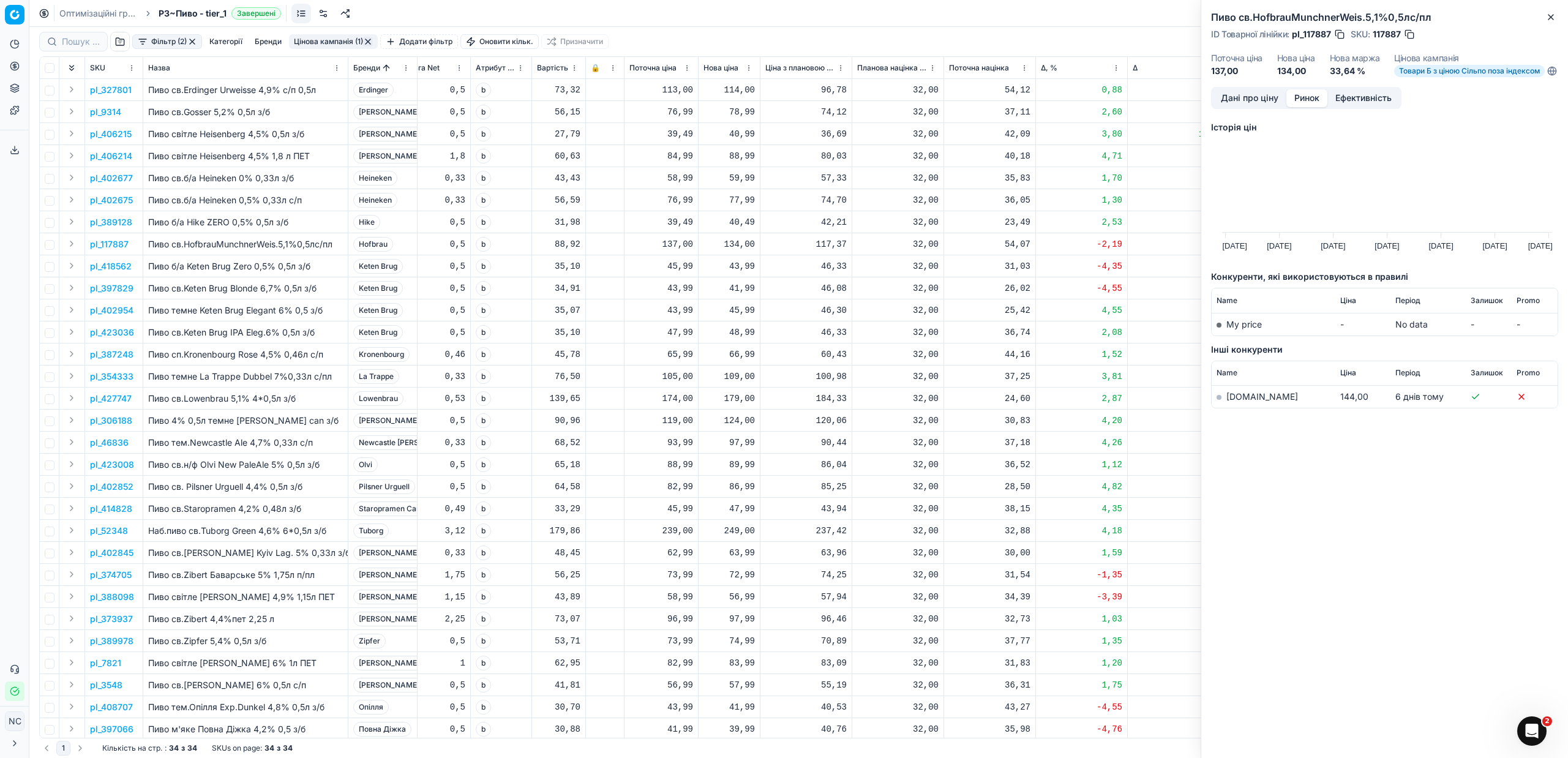
click at [1248, 402] on link "[DOMAIN_NAME]" at bounding box center [1262, 397] width 72 height 10
click at [107, 266] on p "pl_418562" at bounding box center [111, 266] width 42 height 12
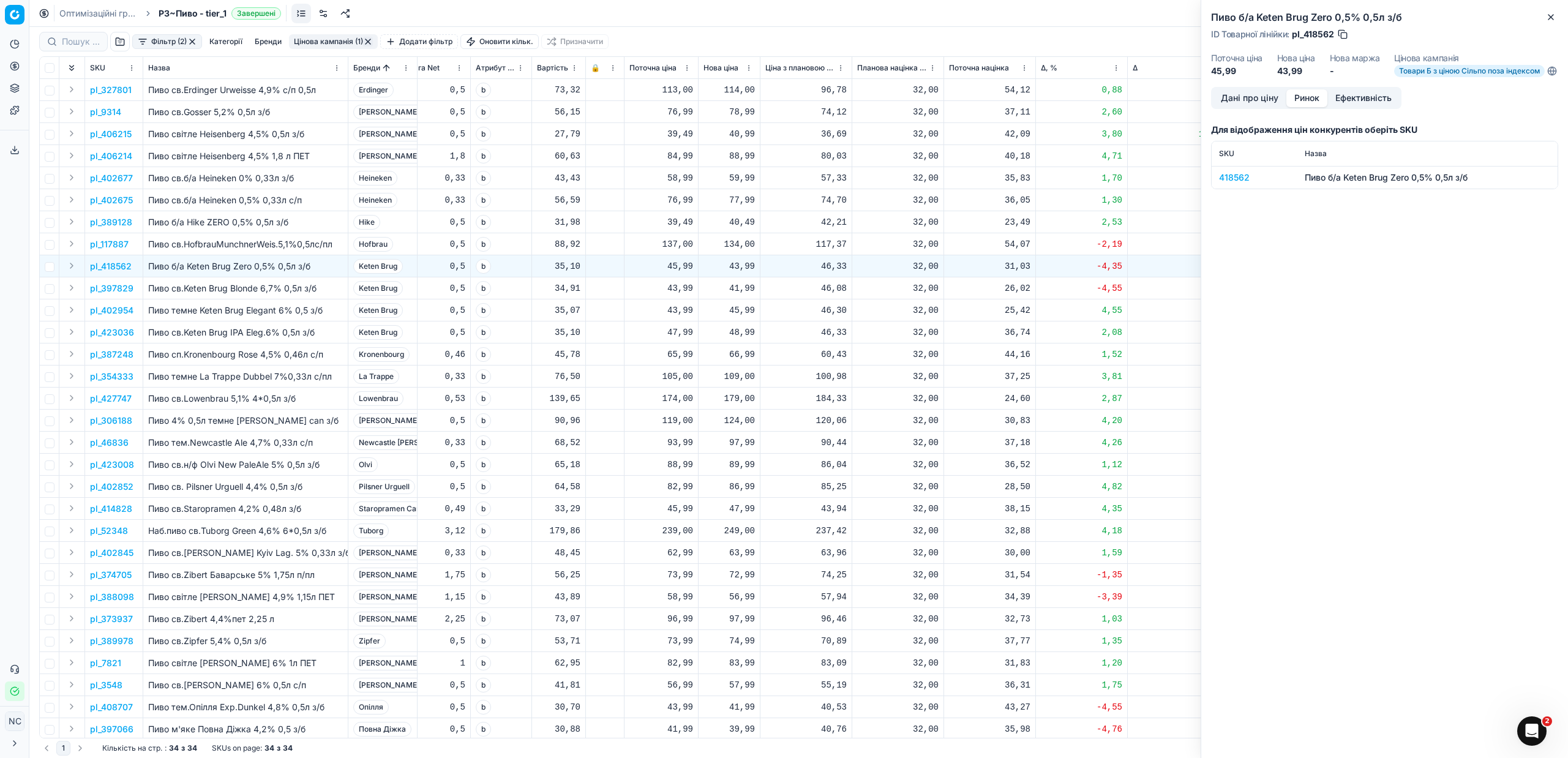
click at [1235, 183] on div "418562" at bounding box center [1254, 177] width 71 height 12
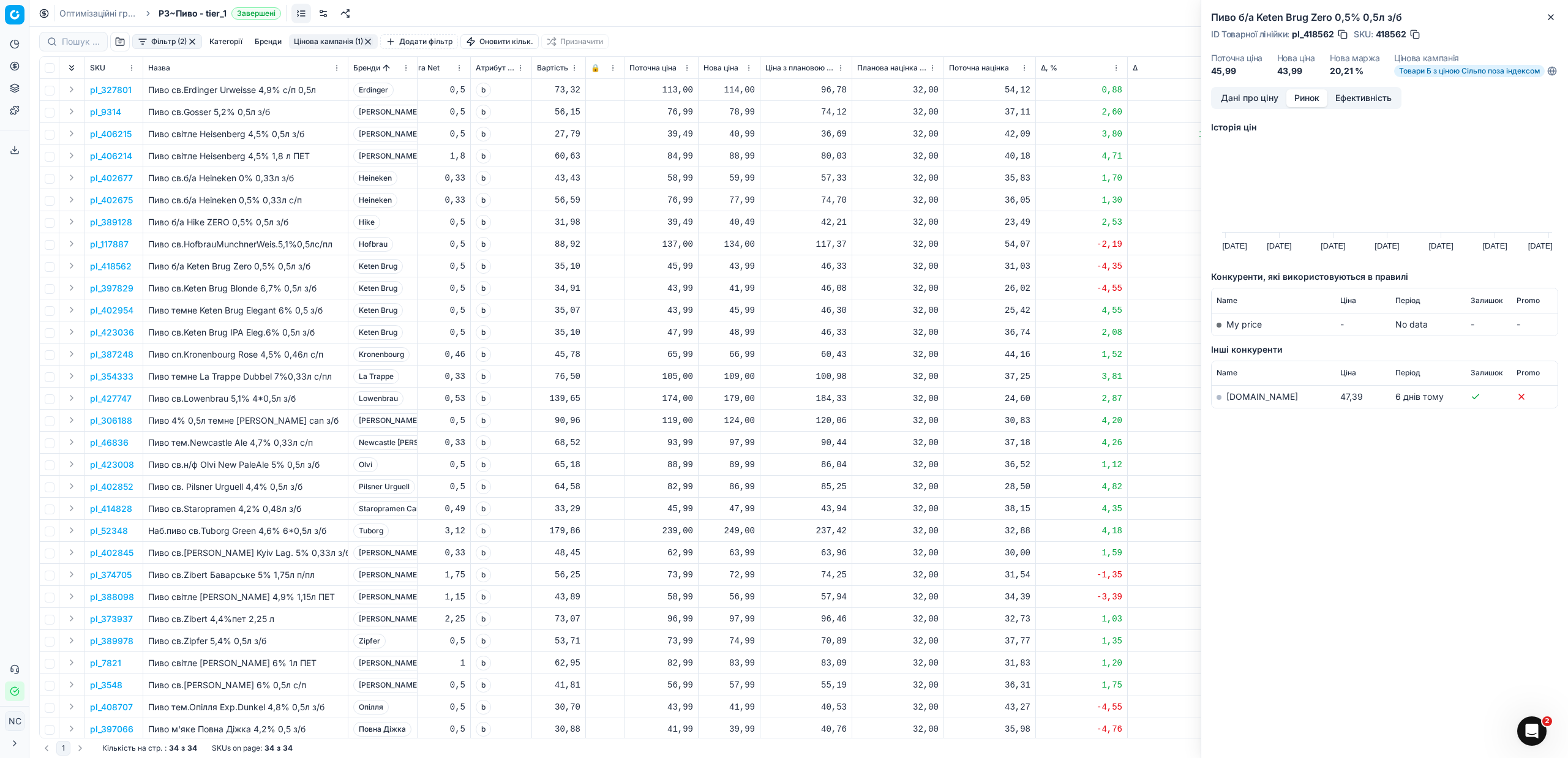
click at [1247, 402] on link "[DOMAIN_NAME]" at bounding box center [1262, 397] width 72 height 10
click at [1246, 104] on button "Дані про ціну" at bounding box center [1250, 98] width 74 height 18
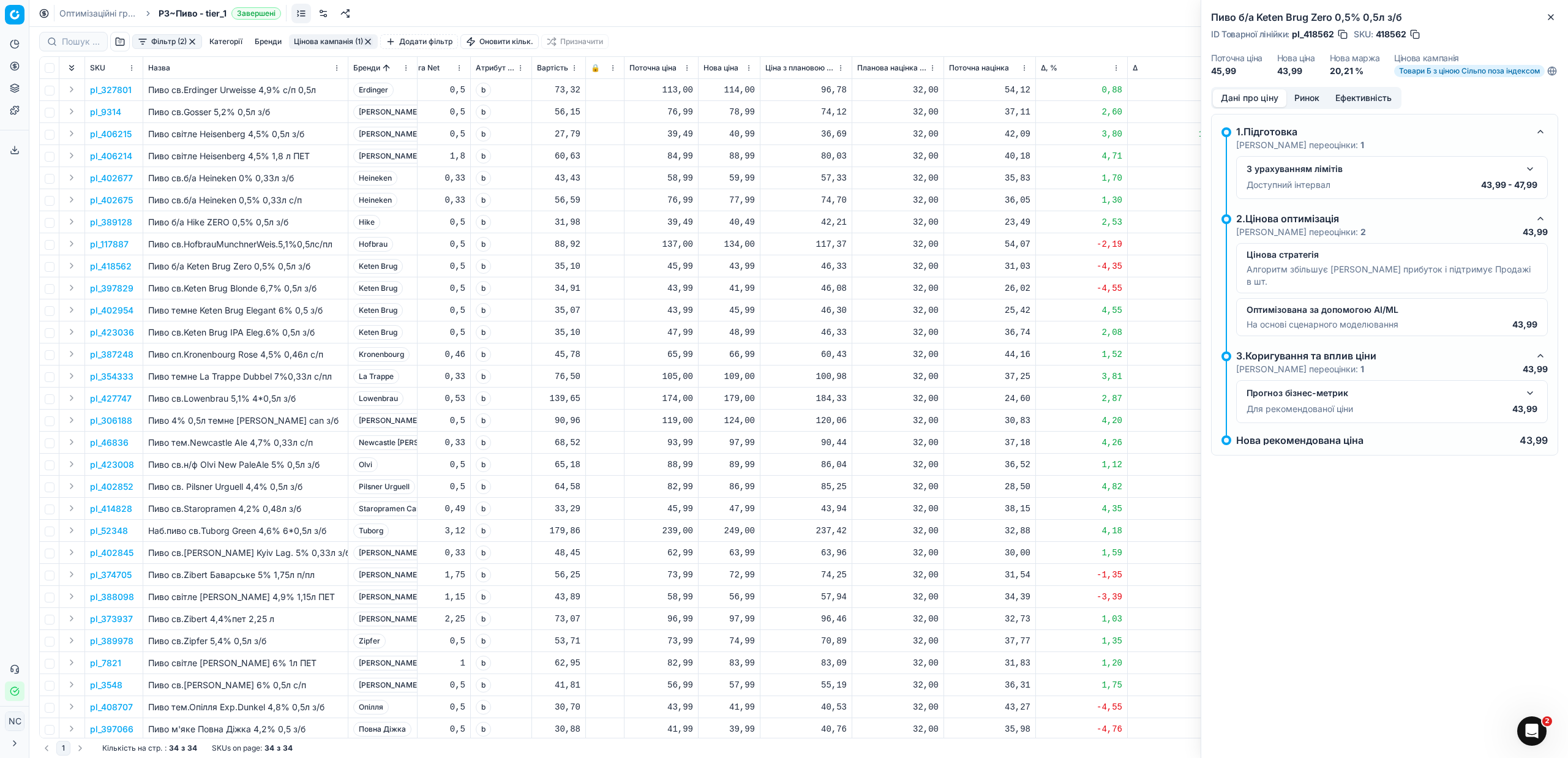
click at [125, 221] on p "pl_389128" at bounding box center [111, 222] width 42 height 12
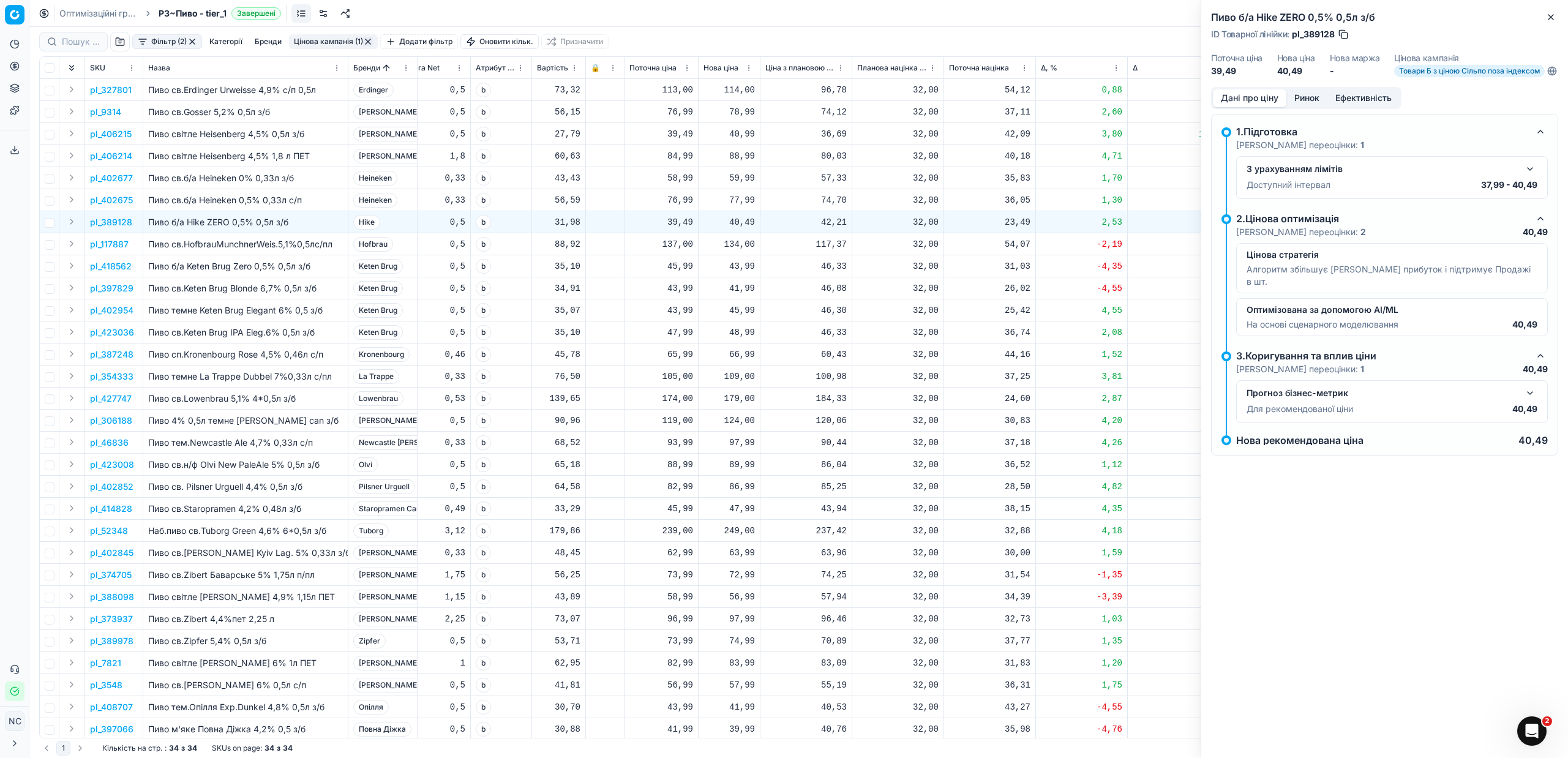
click at [1317, 102] on button "Ринок" at bounding box center [1306, 98] width 41 height 18
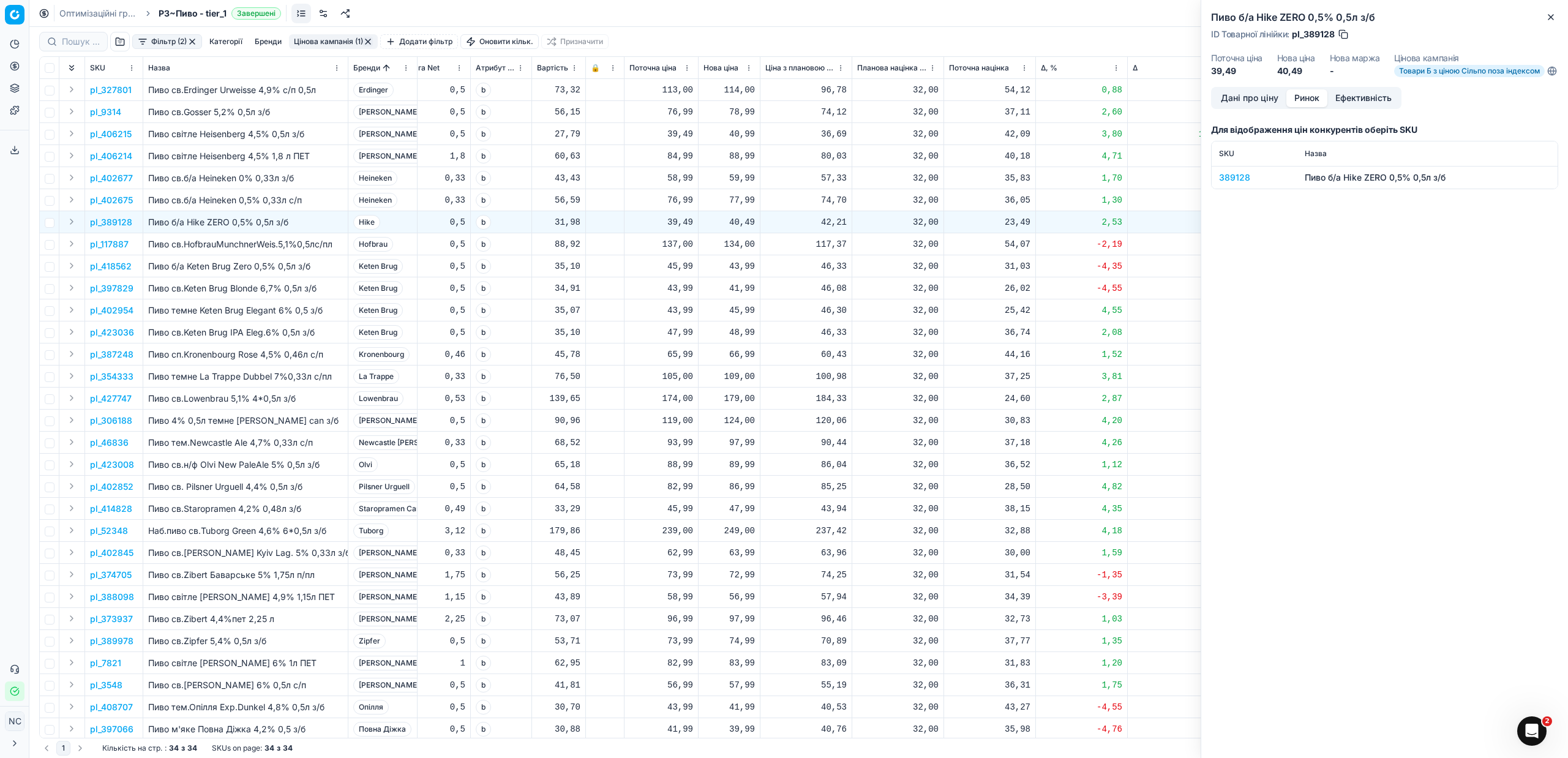
click at [1245, 183] on div "389128" at bounding box center [1254, 177] width 71 height 12
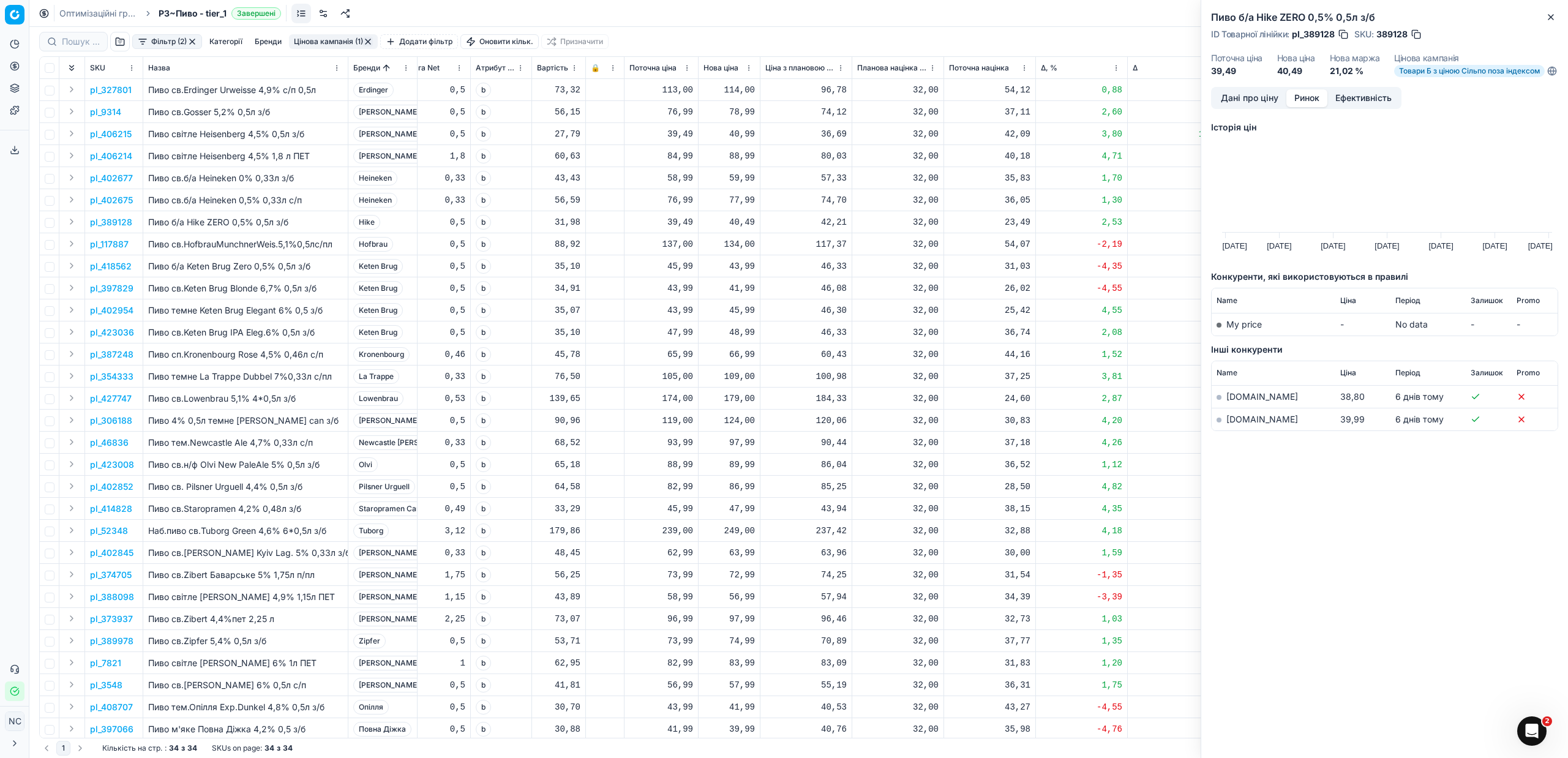
click at [1240, 424] on link "[DOMAIN_NAME]" at bounding box center [1262, 419] width 72 height 10
click at [124, 203] on p "pl_402675" at bounding box center [111, 200] width 42 height 12
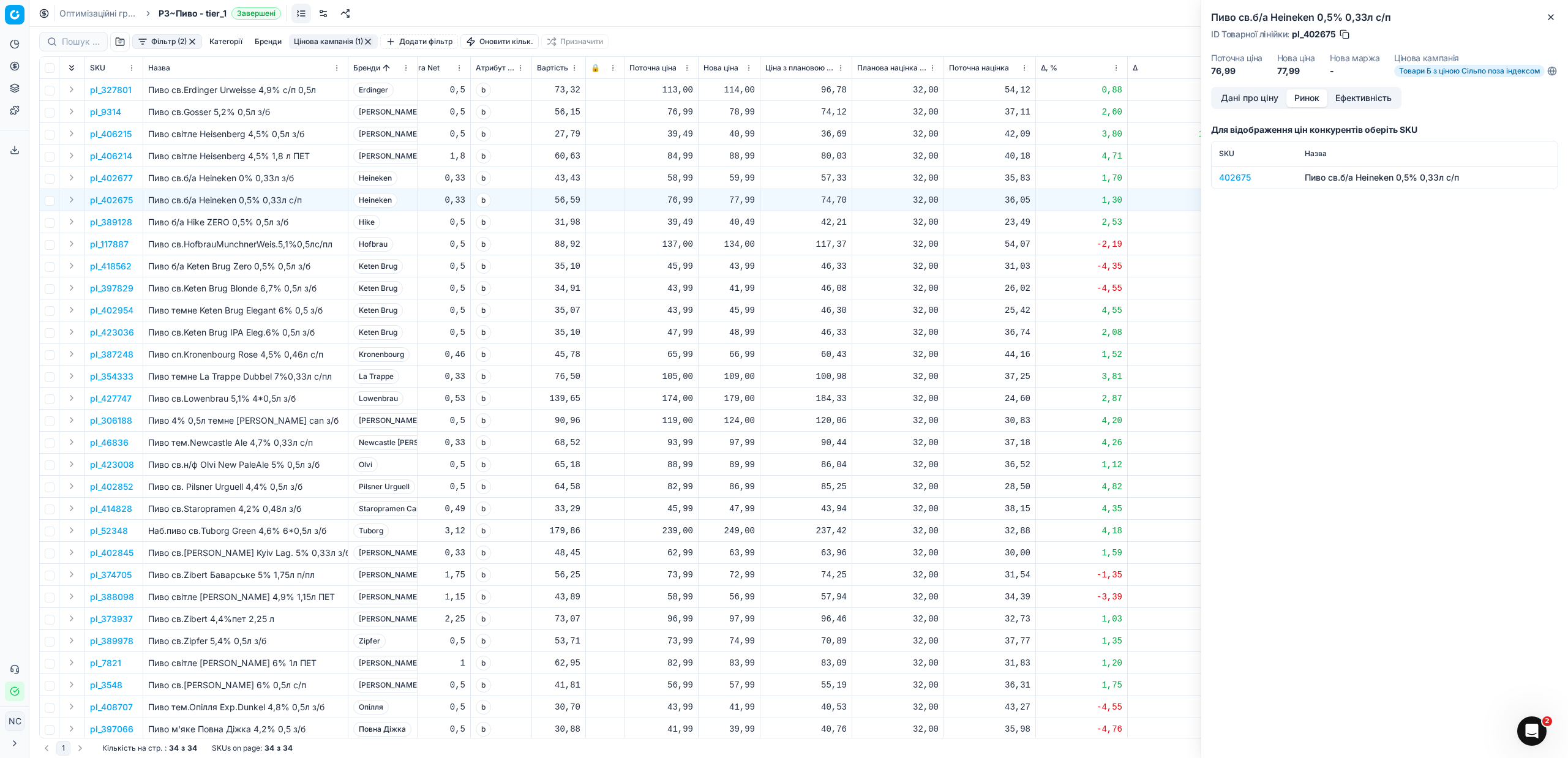
click at [1229, 183] on div "402675" at bounding box center [1254, 177] width 71 height 12
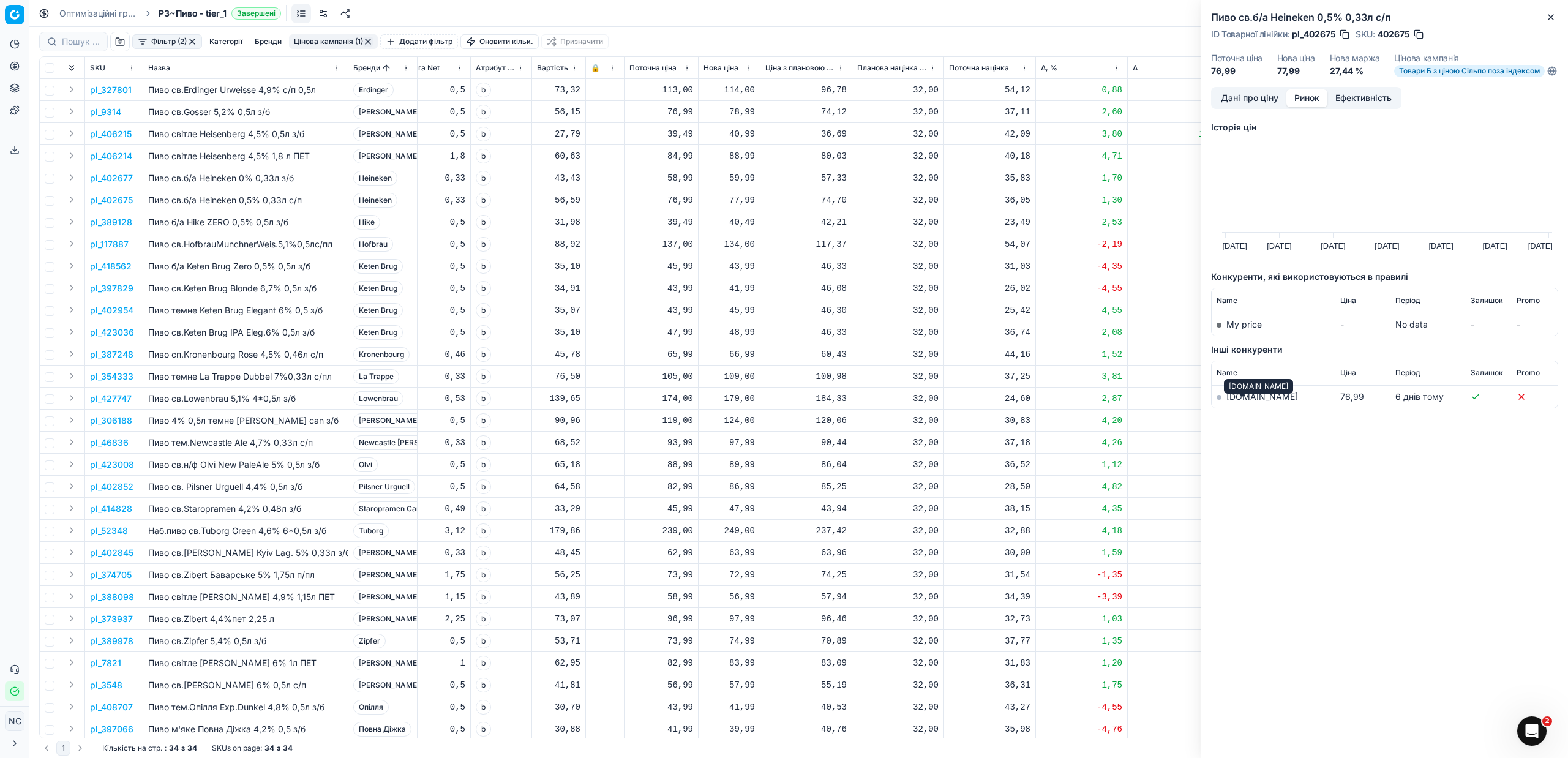
click at [1241, 402] on link "[DOMAIN_NAME]" at bounding box center [1262, 397] width 72 height 10
click at [113, 244] on p "pl_117887" at bounding box center [110, 244] width 39 height 12
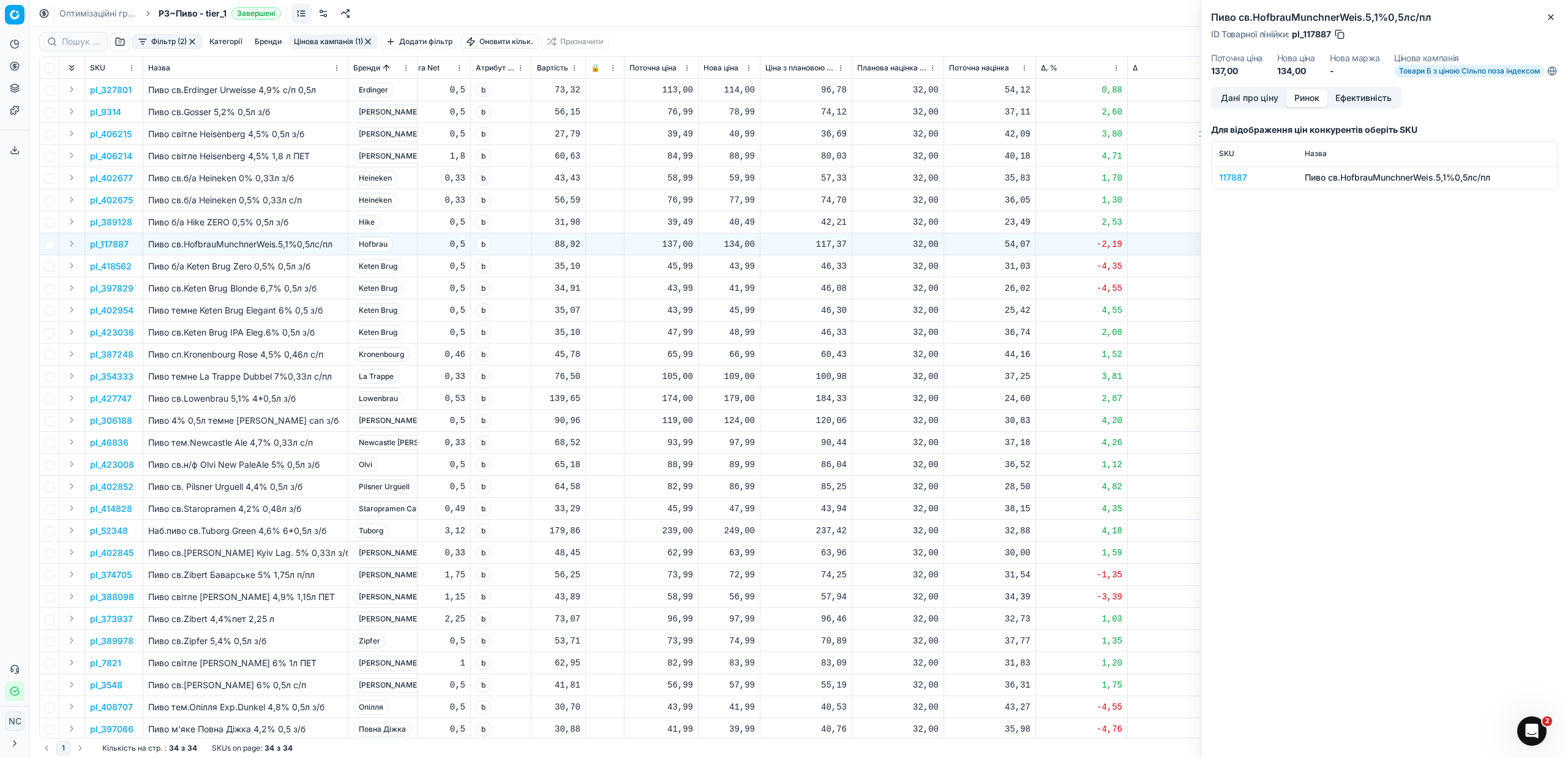
click at [118, 265] on p "pl_418562" at bounding box center [111, 266] width 42 height 12
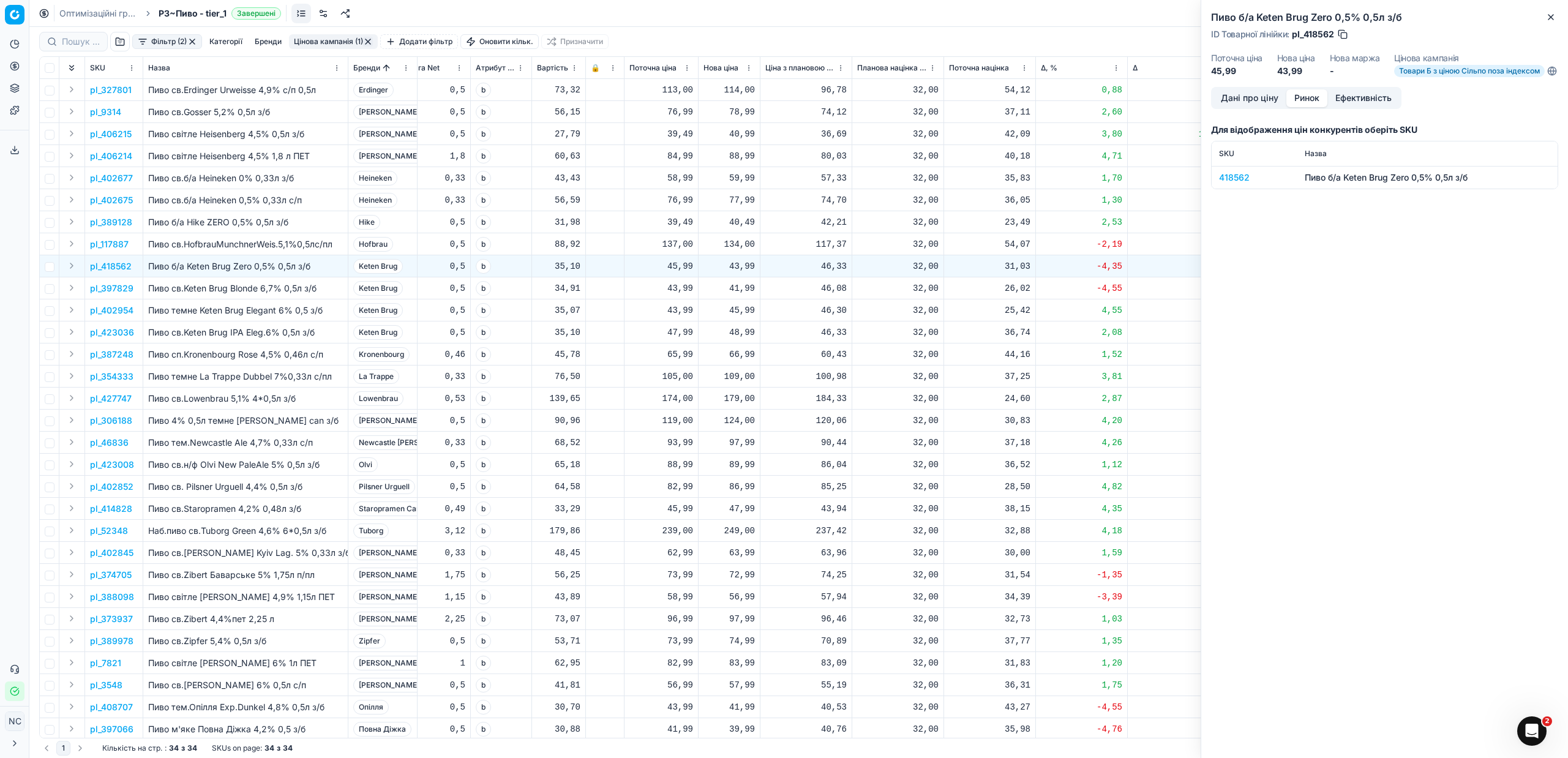
click at [1243, 183] on div "418562" at bounding box center [1254, 177] width 71 height 12
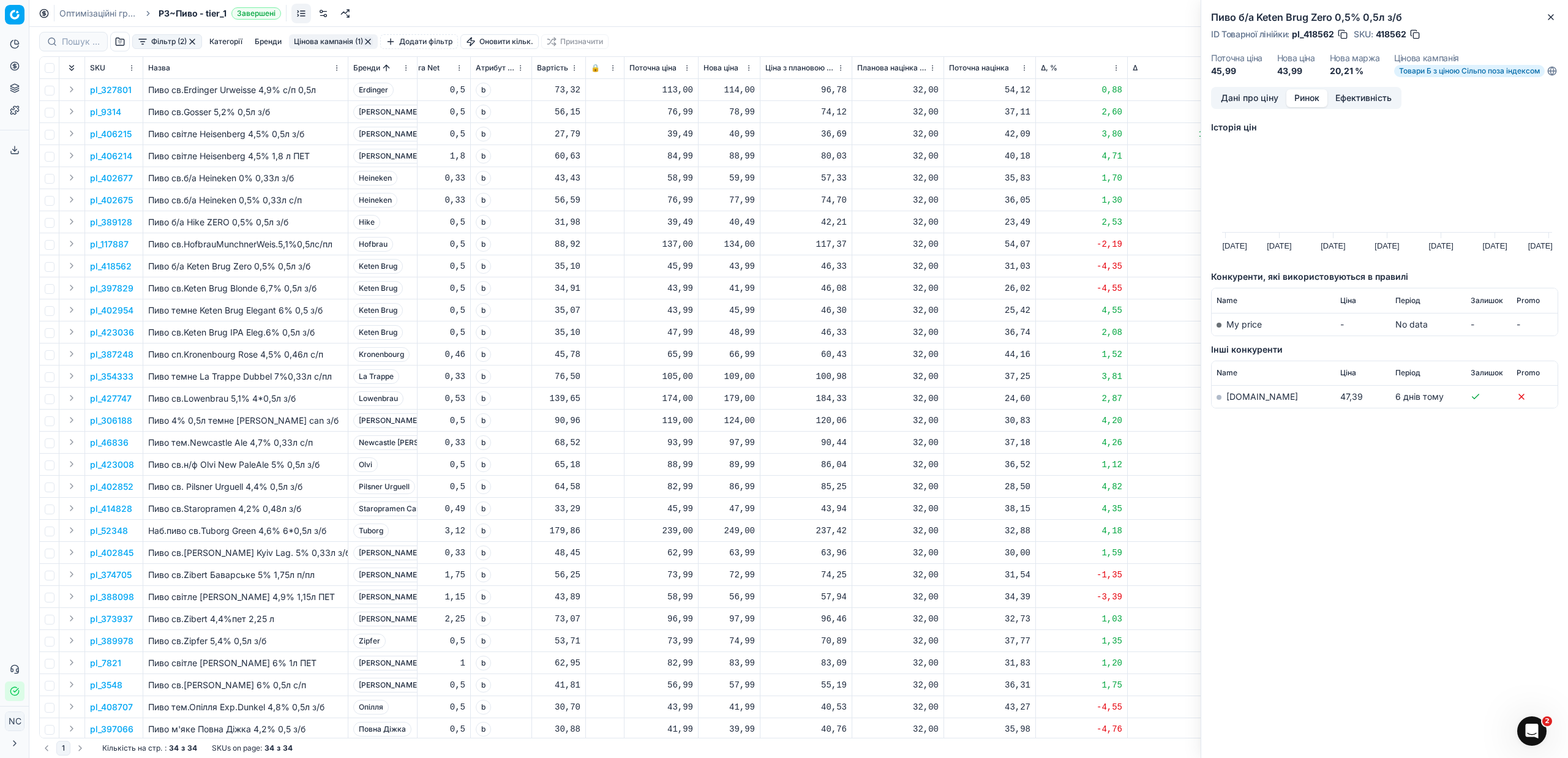
click at [1241, 402] on link "[DOMAIN_NAME]" at bounding box center [1262, 397] width 72 height 10
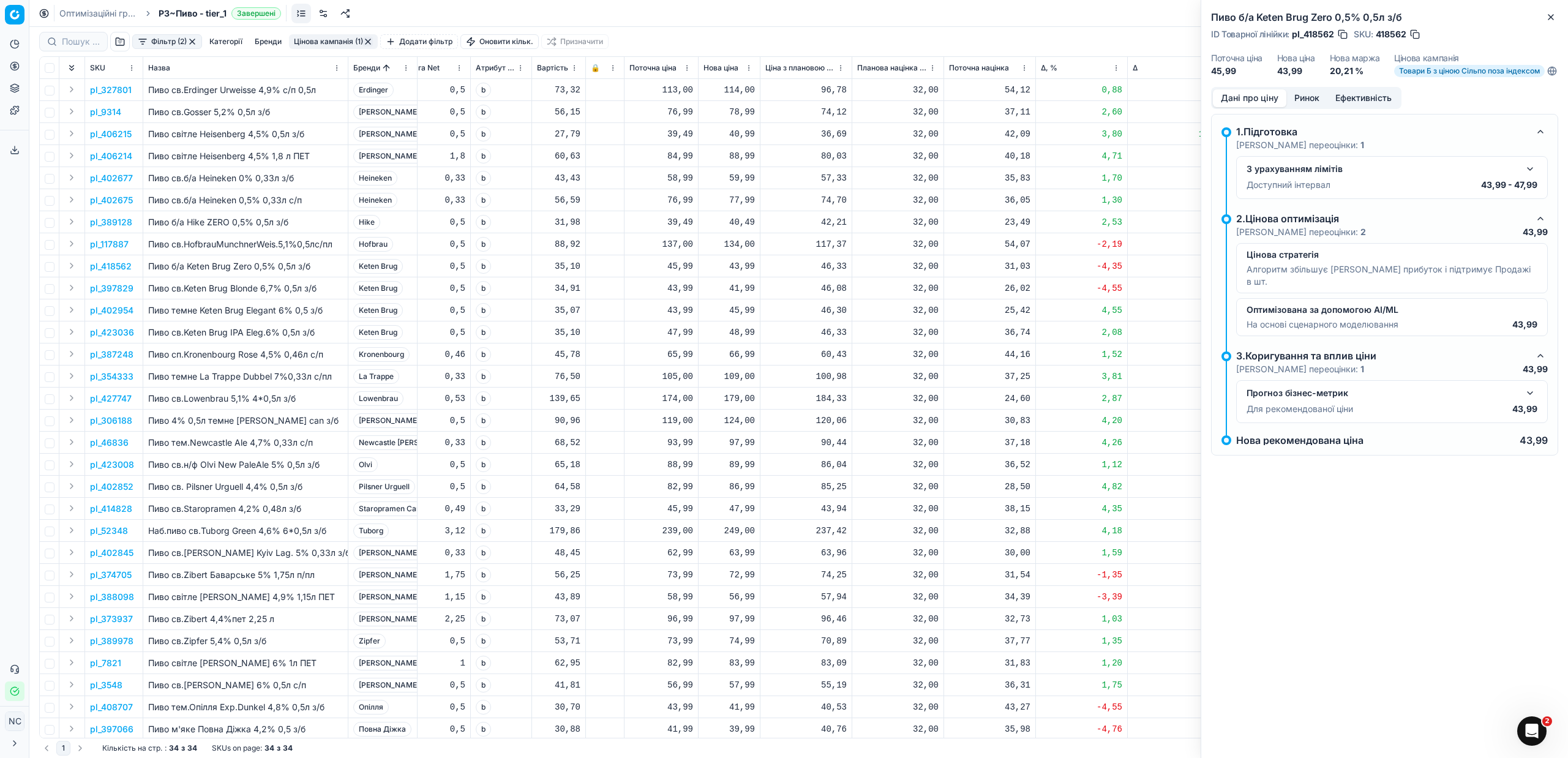
click at [1250, 104] on button "Дані про ціну" at bounding box center [1250, 98] width 74 height 18
click at [746, 268] on div "43,99" at bounding box center [729, 266] width 51 height 12
type input "47.99"
click at [751, 290] on div "41,99" at bounding box center [729, 288] width 51 height 12
click at [119, 285] on p "pl_397829" at bounding box center [112, 288] width 43 height 12
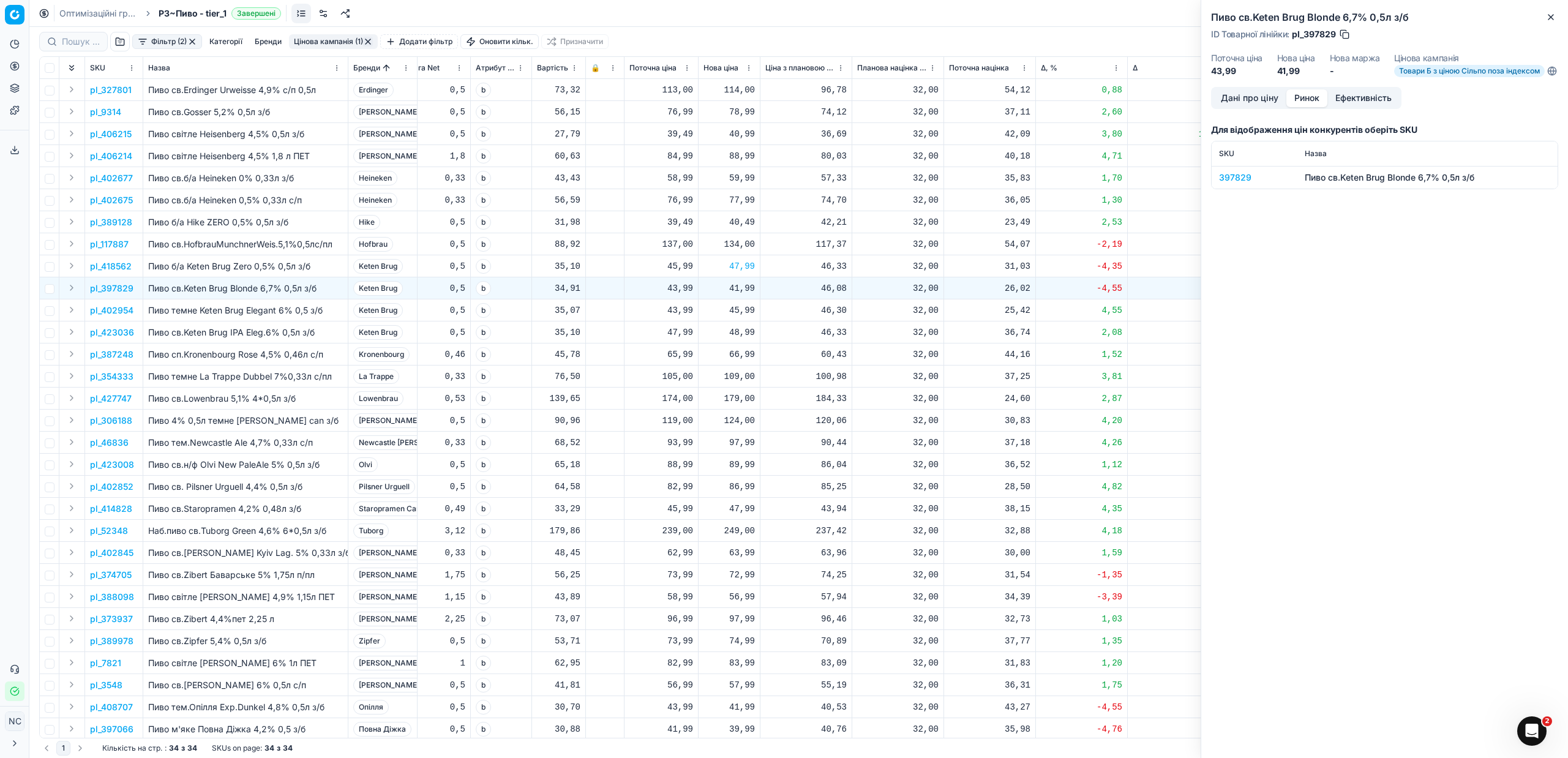
click at [1306, 106] on button "Ринок" at bounding box center [1306, 98] width 41 height 18
click at [1241, 183] on div "397829" at bounding box center [1254, 177] width 71 height 12
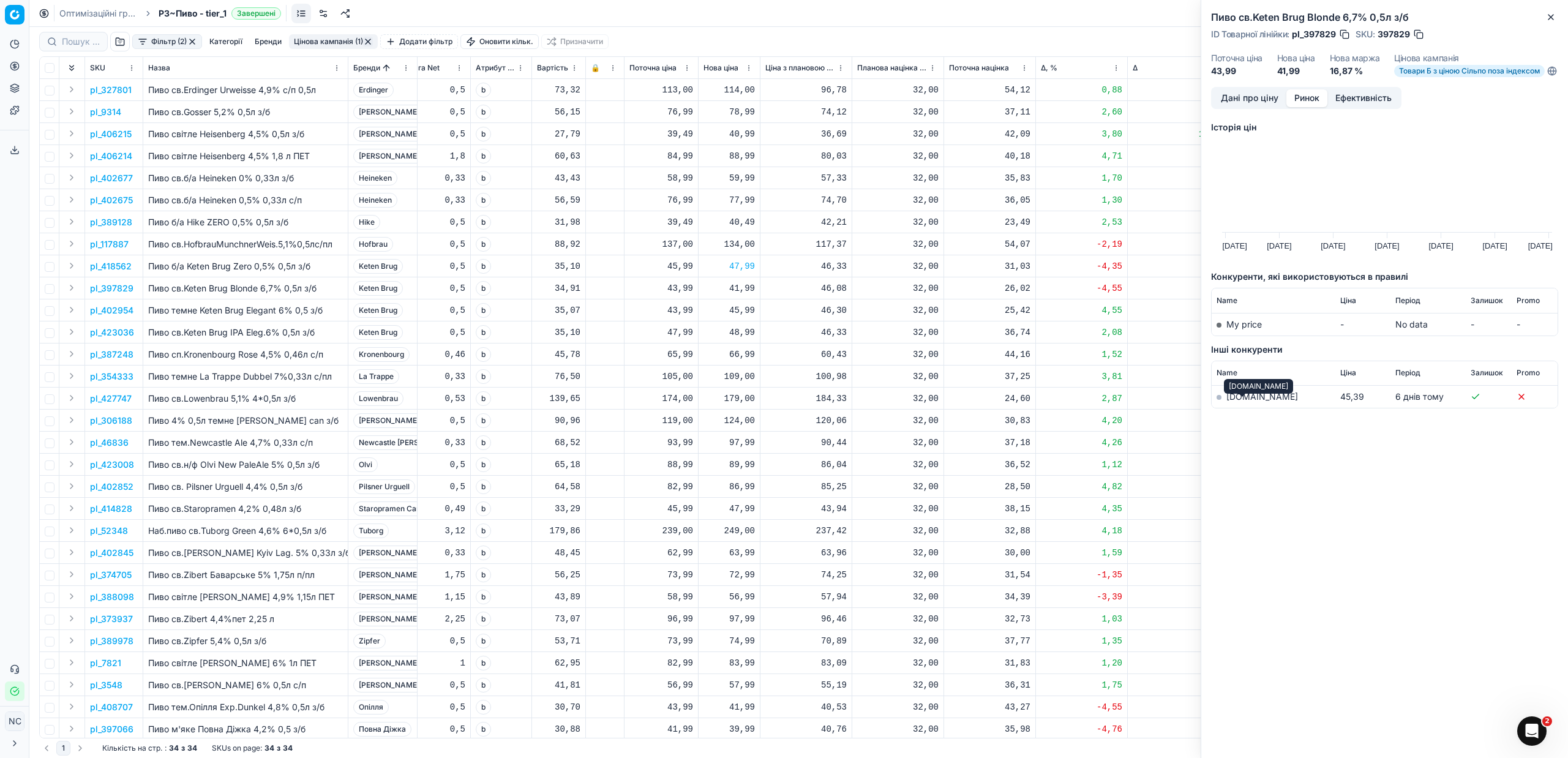
click at [1248, 402] on link "[DOMAIN_NAME]" at bounding box center [1262, 397] width 72 height 10
click at [739, 291] on div "41,99" at bounding box center [729, 288] width 51 height 12
click at [1245, 107] on button "Дані про ціну" at bounding box center [1250, 98] width 74 height 18
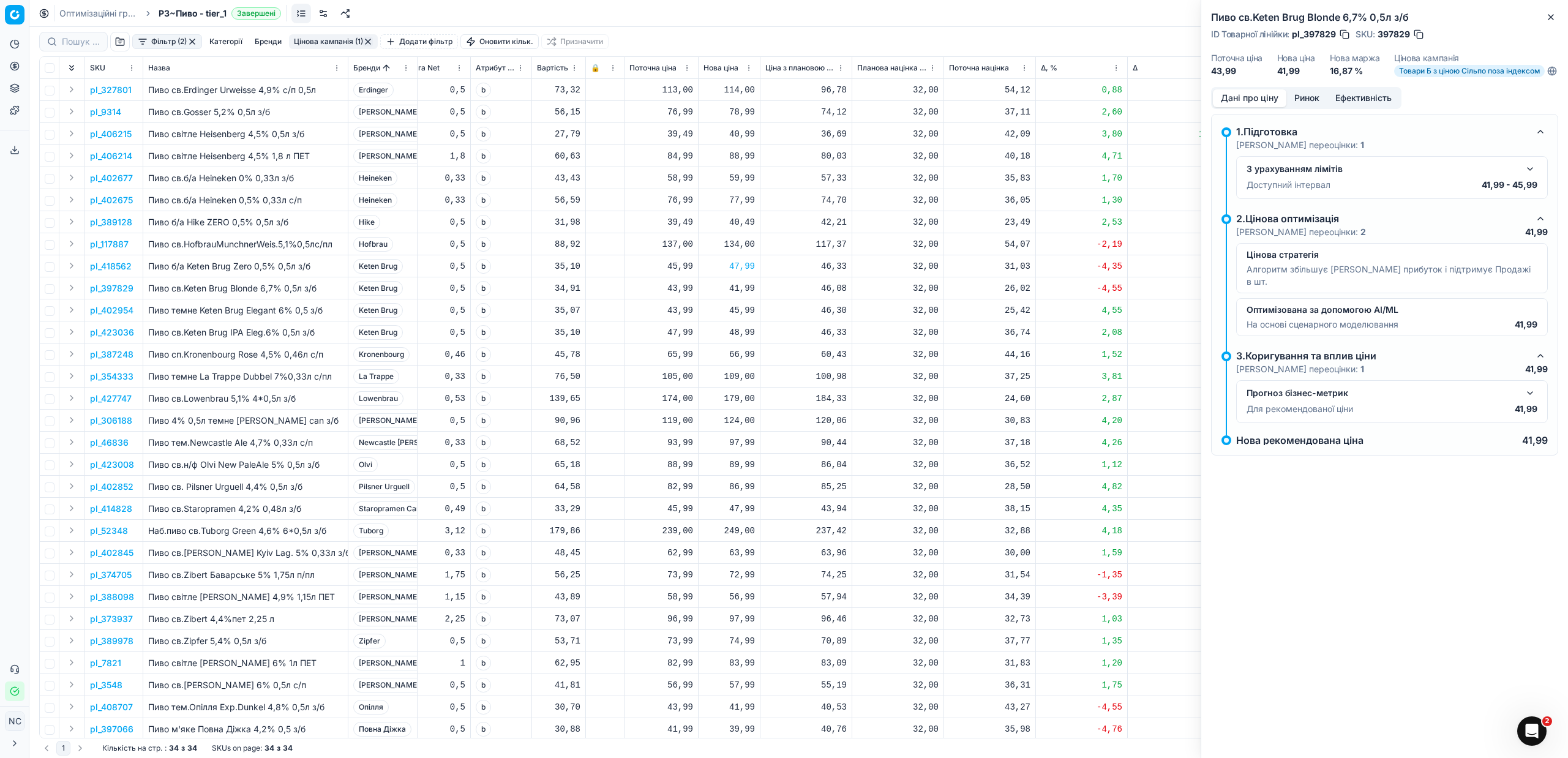
click at [741, 288] on div "41,99" at bounding box center [729, 288] width 51 height 12
type input "45.99"
click at [108, 311] on p "pl_402954" at bounding box center [112, 310] width 43 height 12
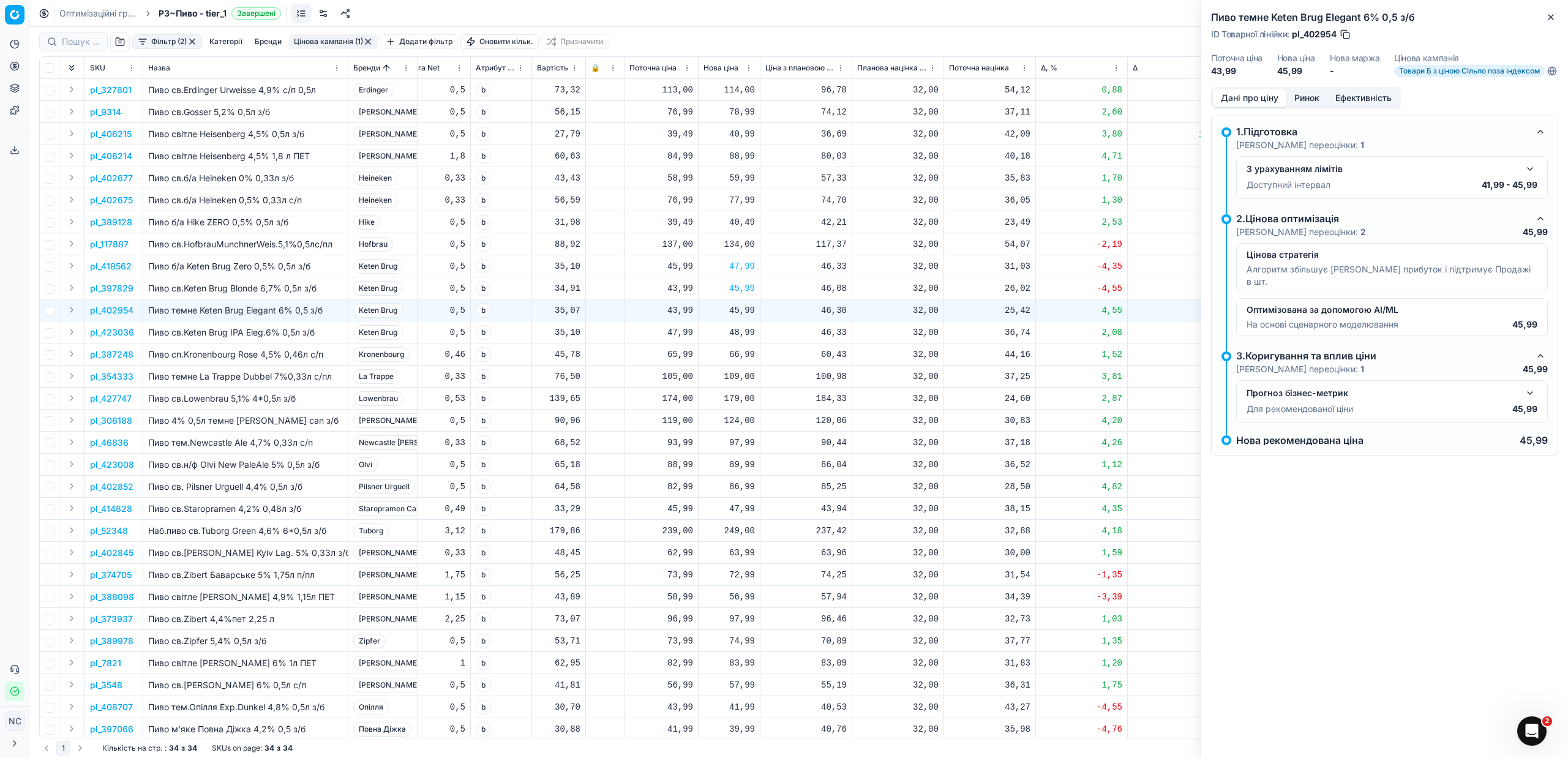
click at [1313, 101] on button "Ринок" at bounding box center [1306, 98] width 41 height 18
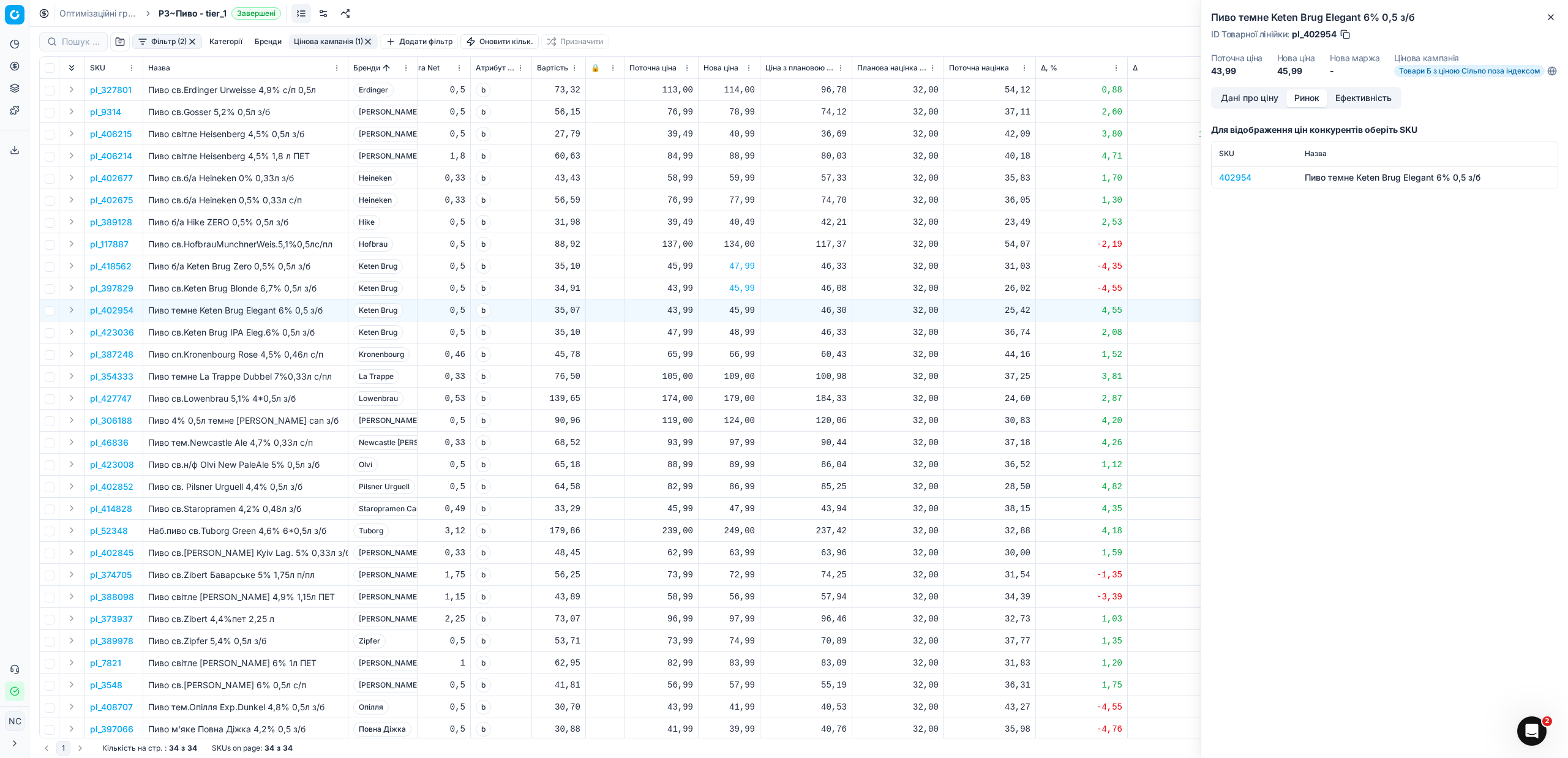
click at [1241, 183] on div "402954" at bounding box center [1254, 177] width 71 height 12
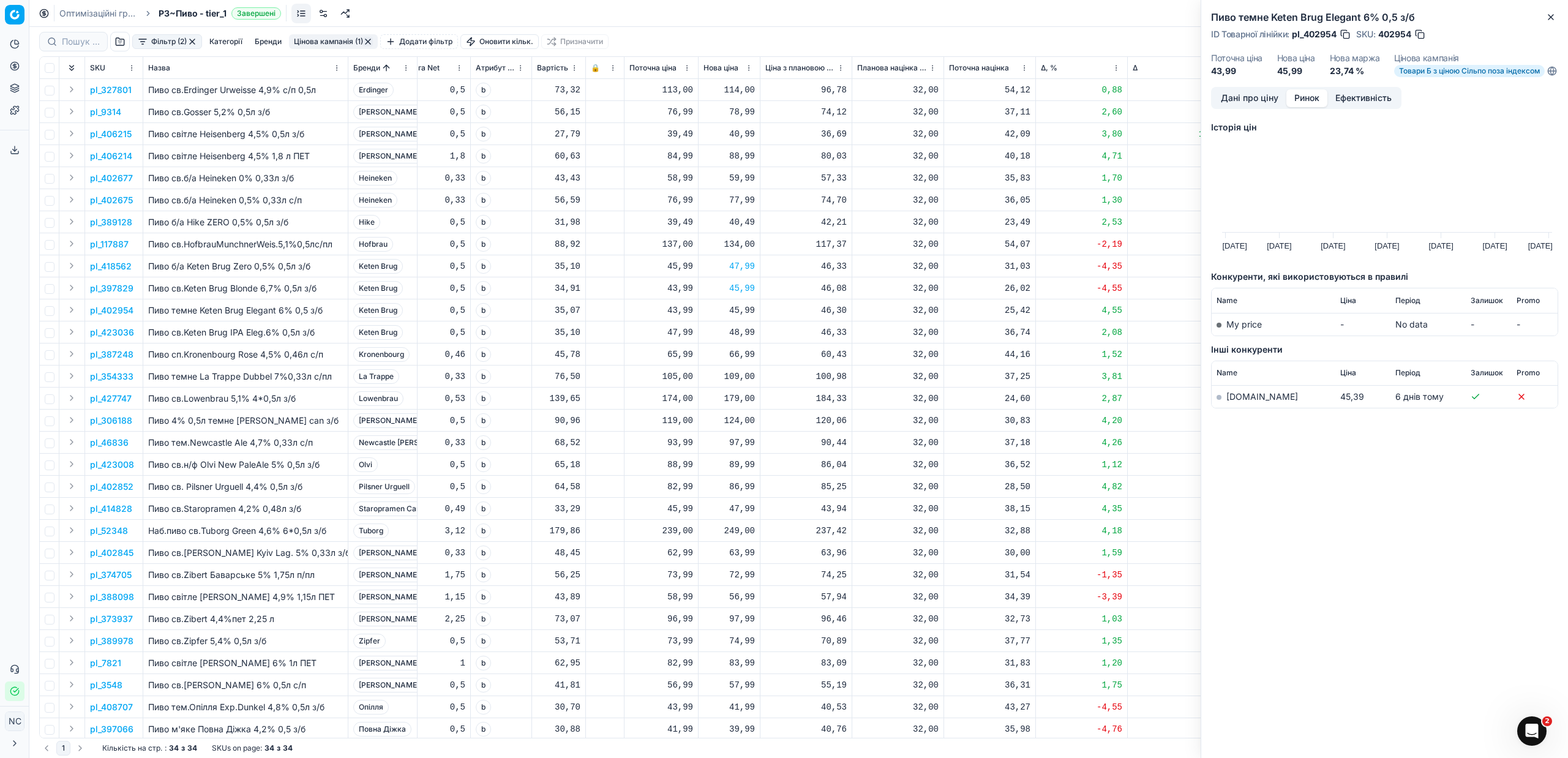
click at [1240, 402] on link "[DOMAIN_NAME]" at bounding box center [1262, 397] width 72 height 10
click at [113, 334] on p "pl_423036" at bounding box center [112, 332] width 44 height 12
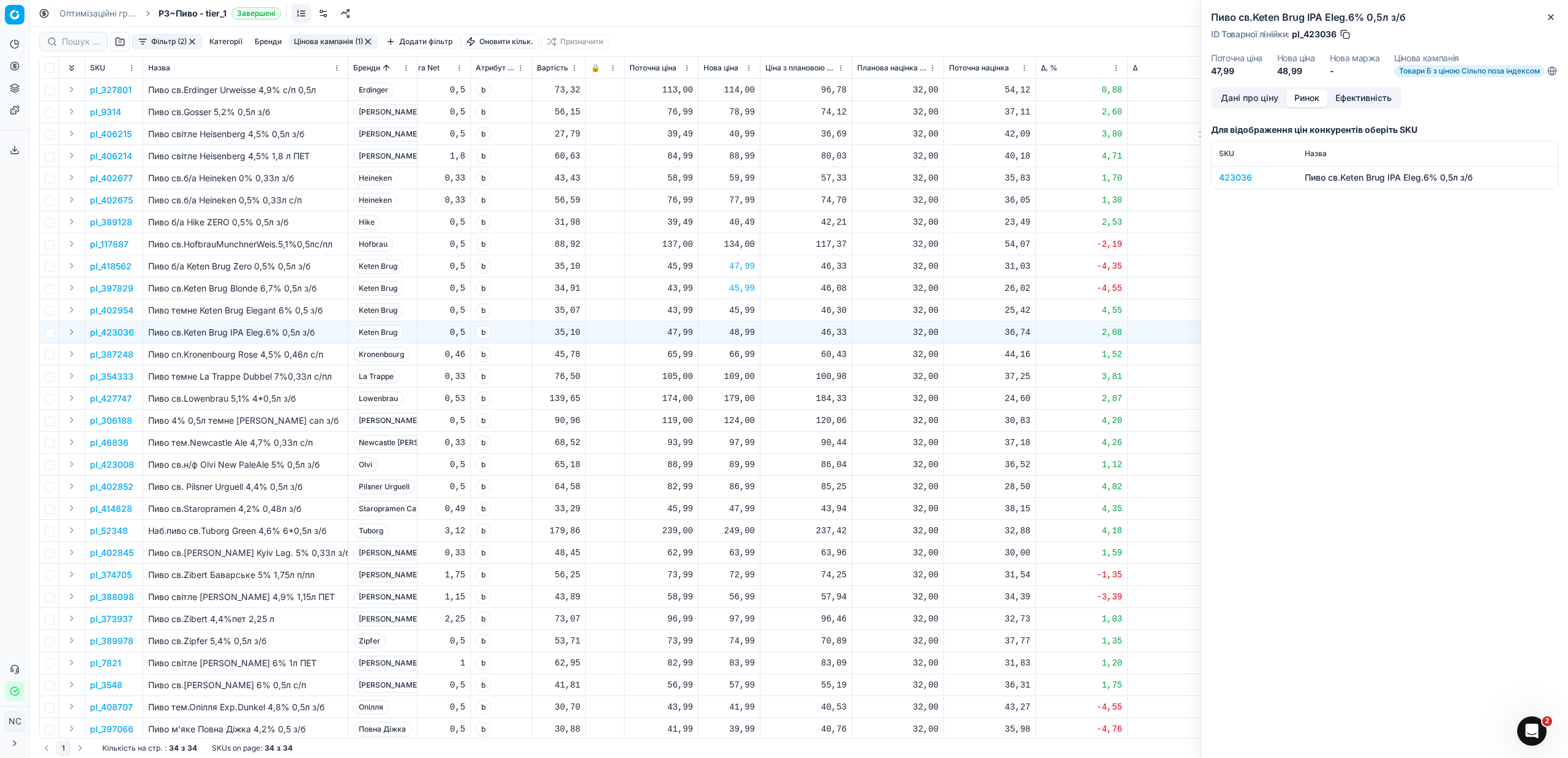
click at [1242, 183] on div "423036" at bounding box center [1254, 177] width 71 height 12
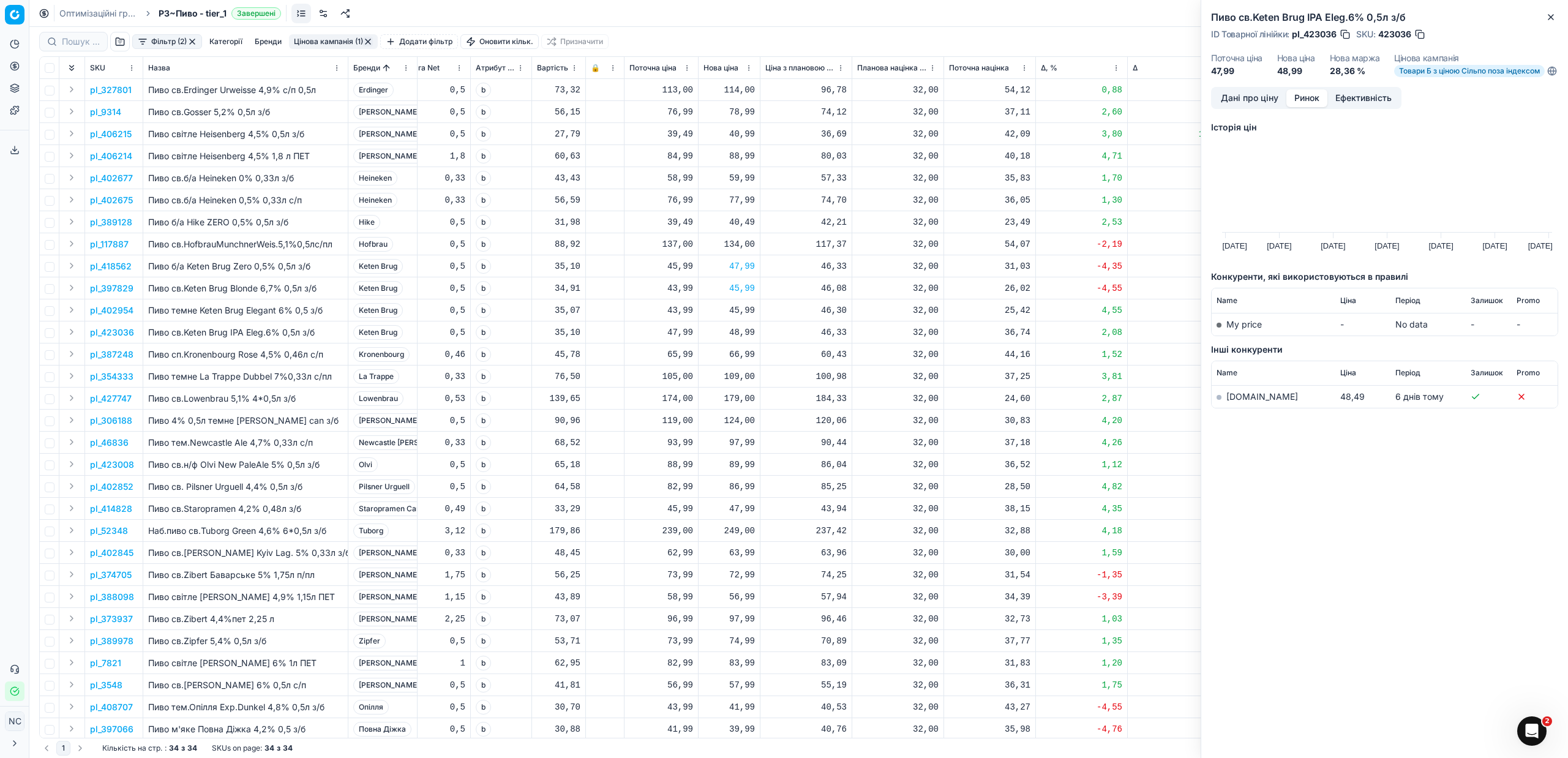
click at [1244, 402] on link "[DOMAIN_NAME]" at bounding box center [1262, 397] width 72 height 10
click at [112, 354] on p "pl_387248" at bounding box center [112, 354] width 43 height 12
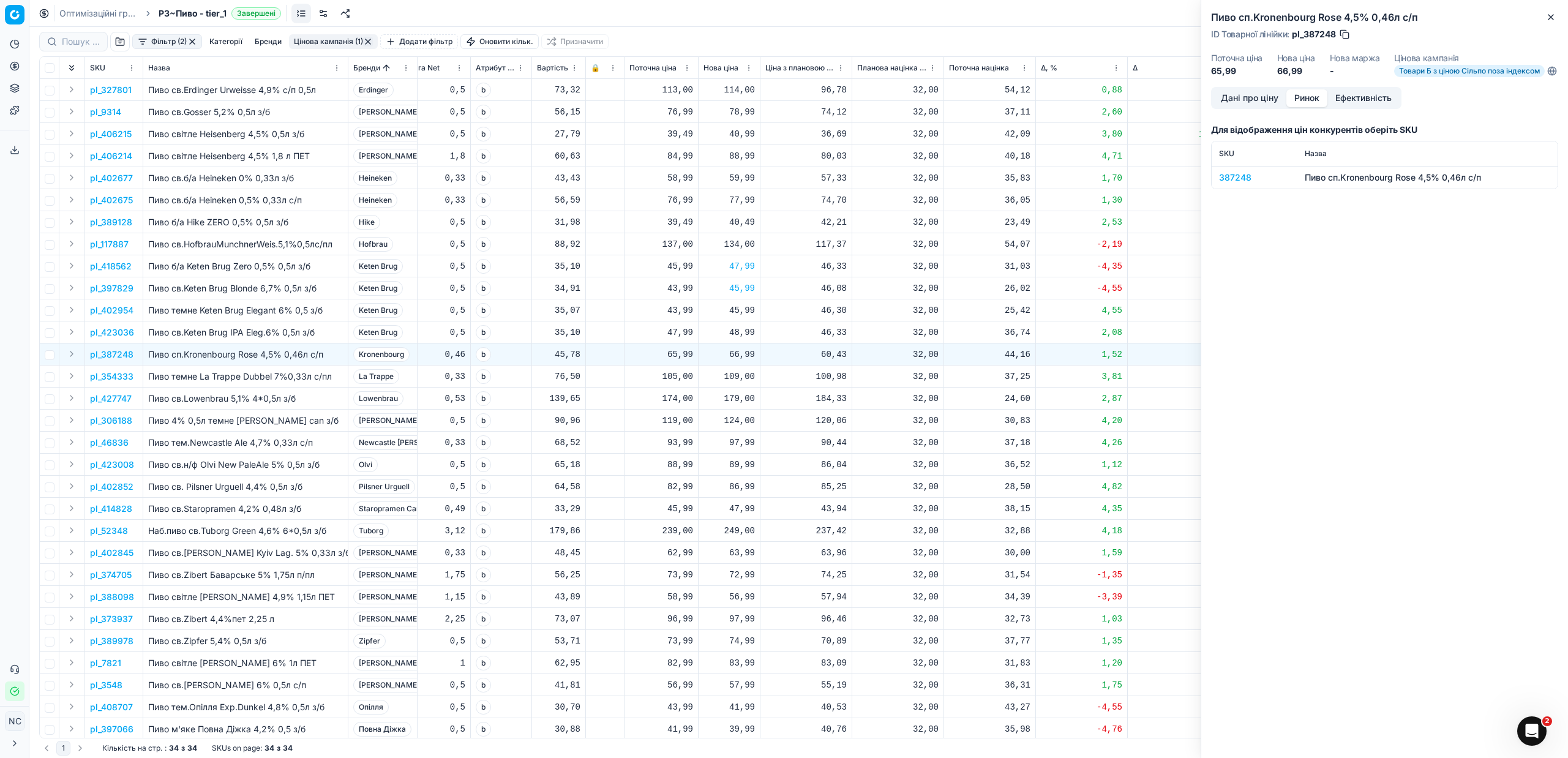
click at [1235, 183] on div "387248" at bounding box center [1254, 177] width 71 height 12
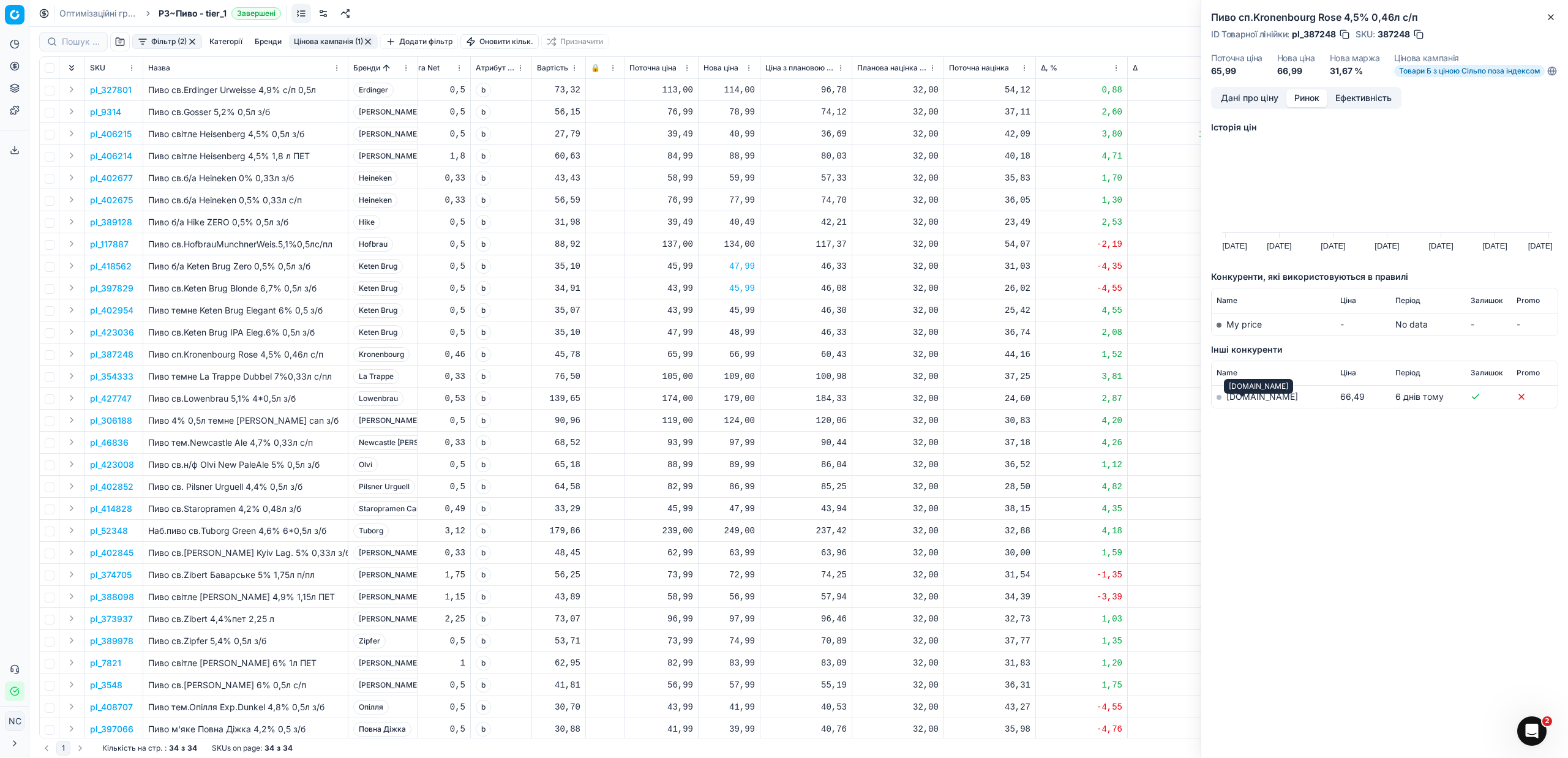
click at [1248, 402] on link "[DOMAIN_NAME]" at bounding box center [1262, 397] width 72 height 10
click at [125, 380] on p "pl_354333" at bounding box center [112, 376] width 43 height 12
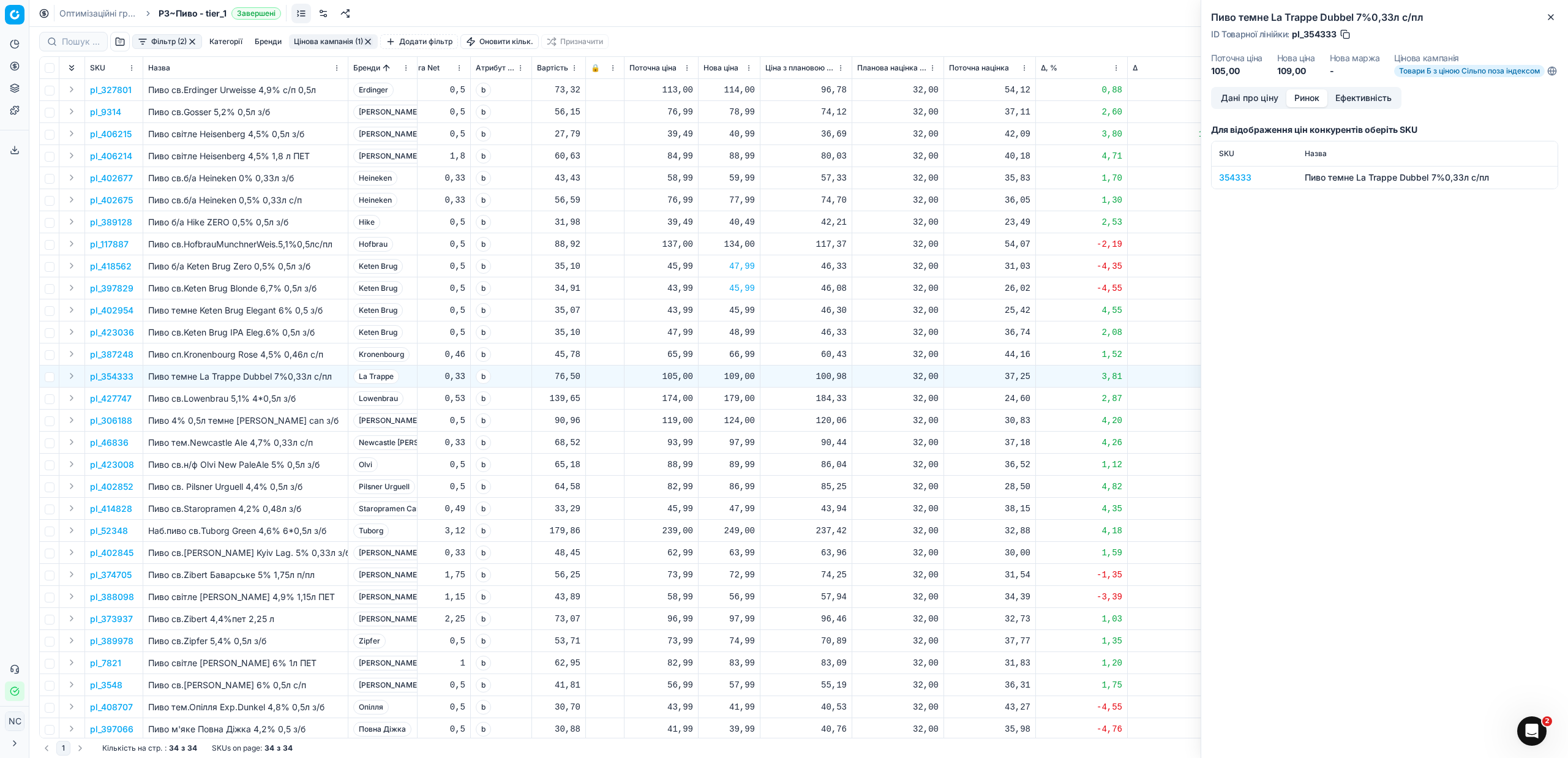
click at [1230, 183] on div "354333" at bounding box center [1254, 177] width 71 height 12
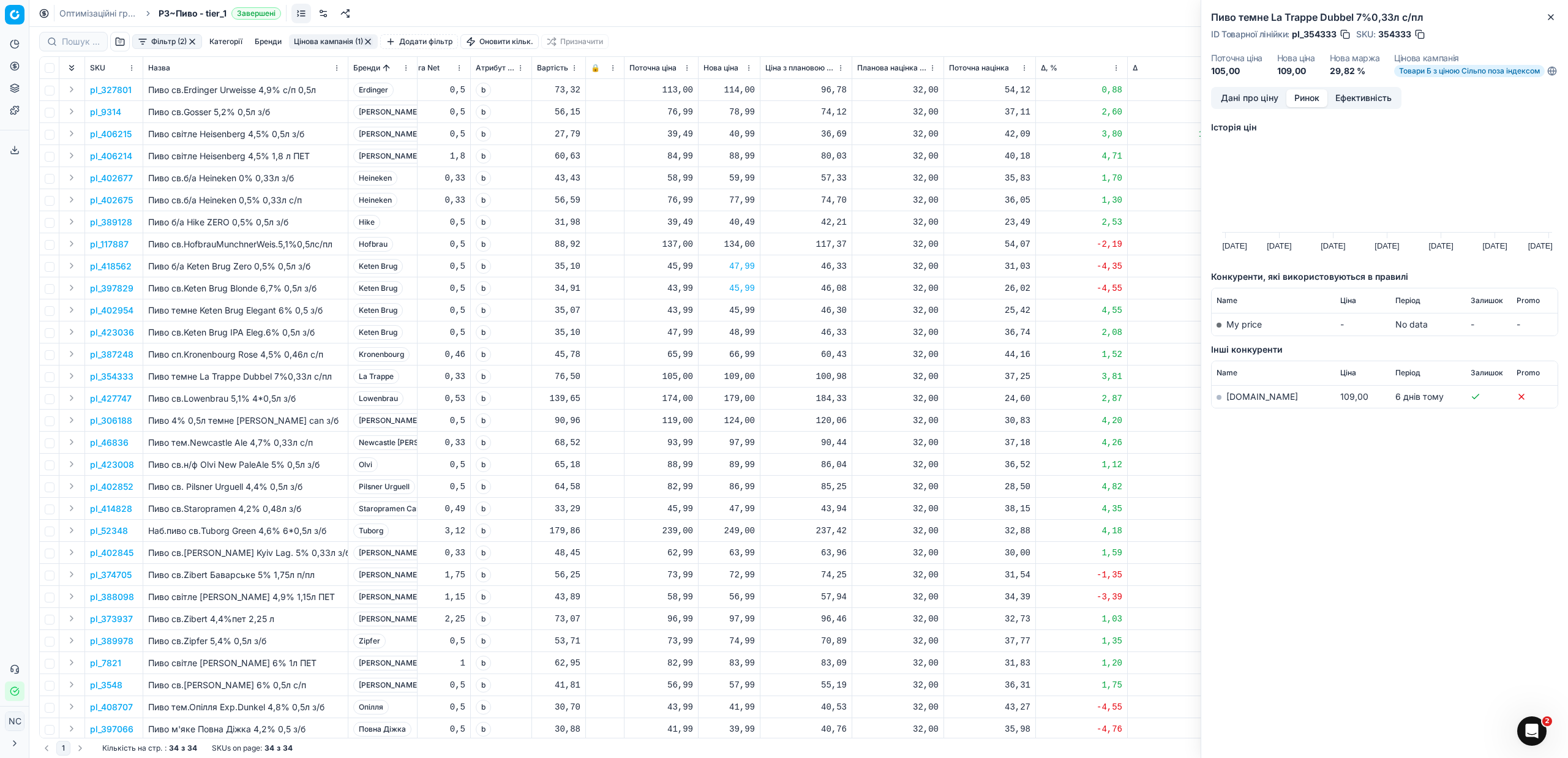
click at [1234, 402] on link "[DOMAIN_NAME]" at bounding box center [1262, 397] width 72 height 10
click at [108, 396] on p "pl_427747" at bounding box center [111, 398] width 42 height 12
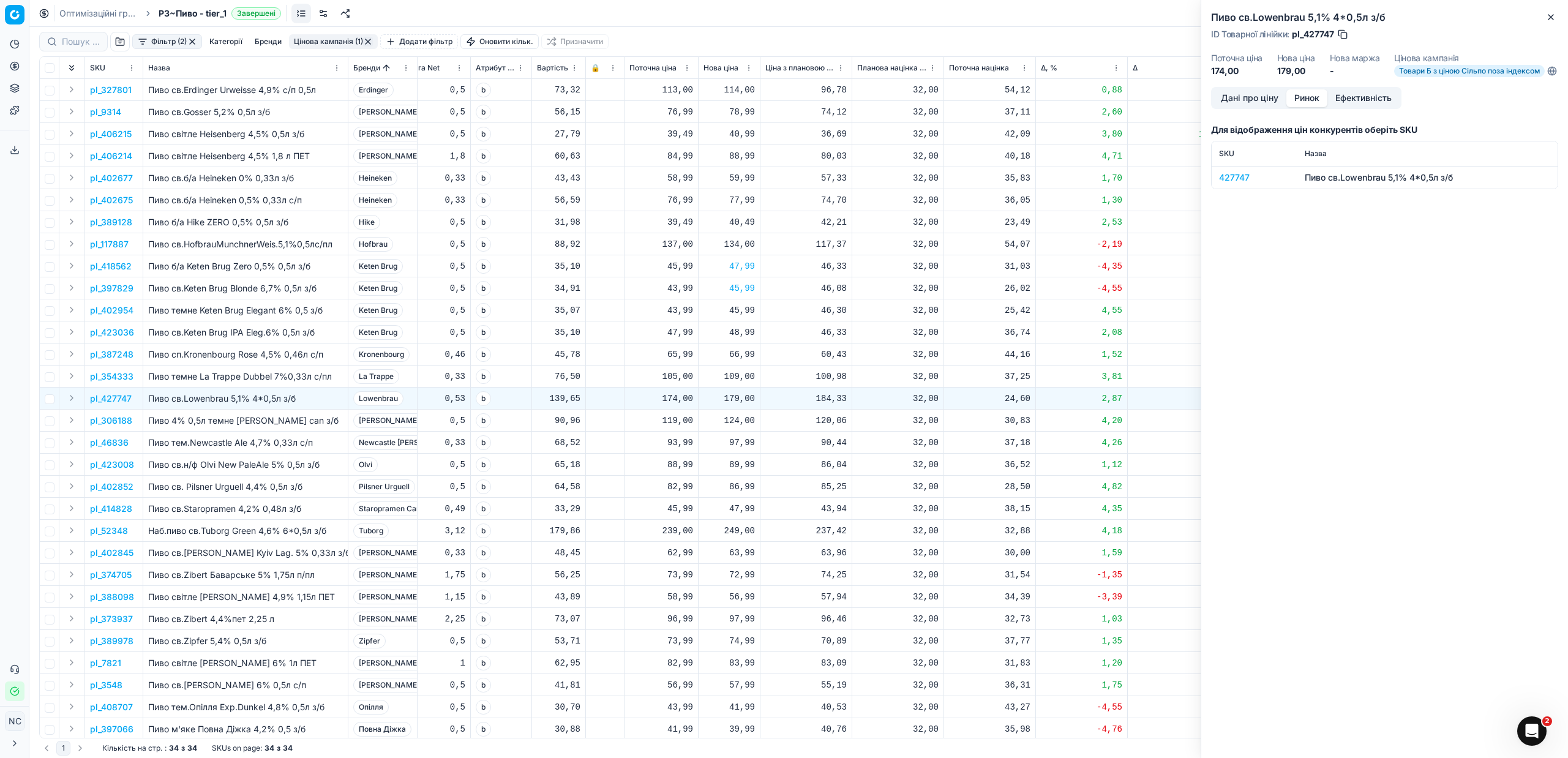
click at [1241, 183] on div "427747" at bounding box center [1254, 177] width 71 height 12
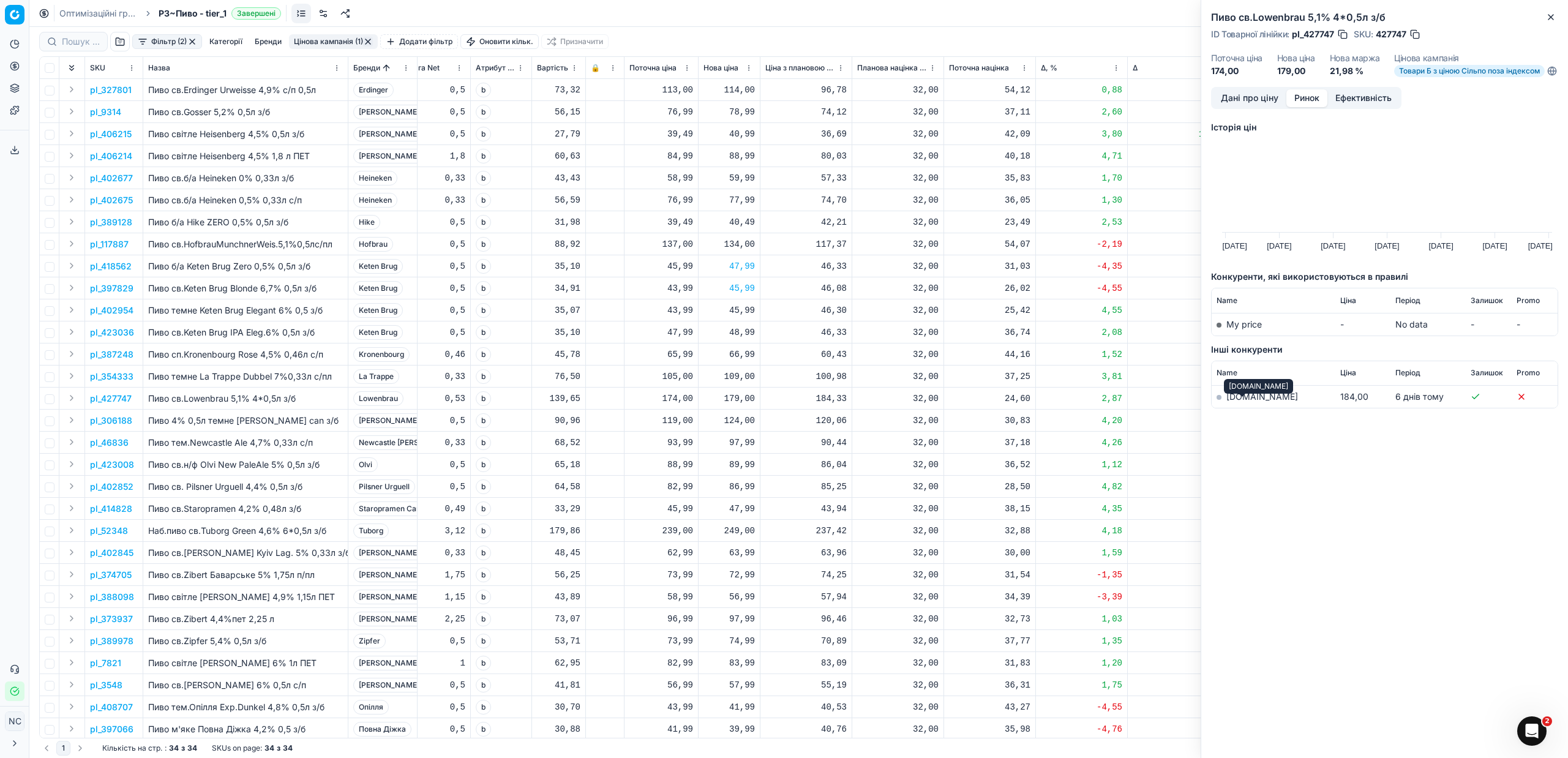
click at [1243, 402] on link "[DOMAIN_NAME]" at bounding box center [1262, 397] width 72 height 10
click at [1250, 103] on button "Дані про ціну" at bounding box center [1250, 98] width 74 height 18
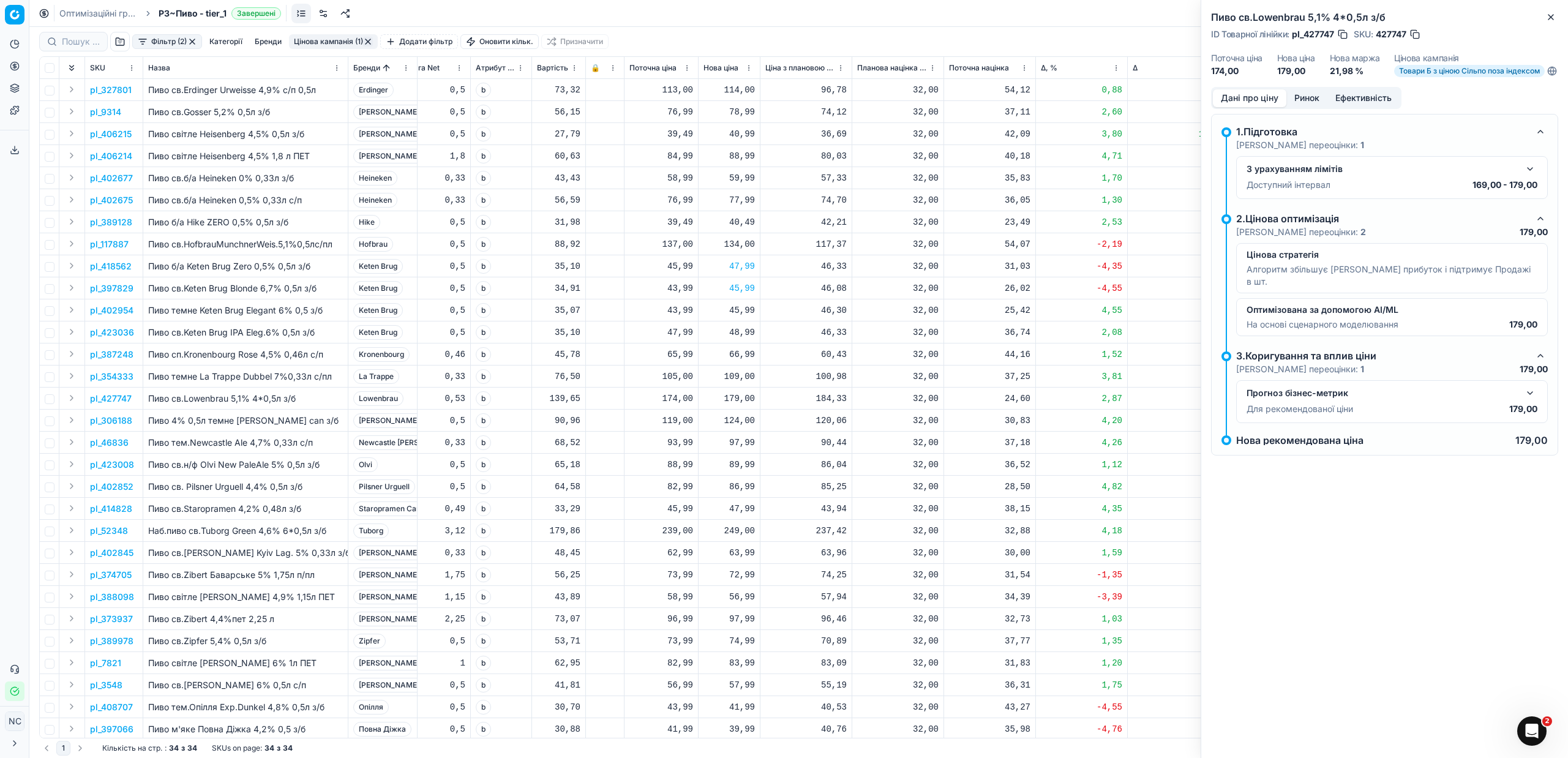
click at [125, 420] on p "pl_306188" at bounding box center [111, 420] width 42 height 12
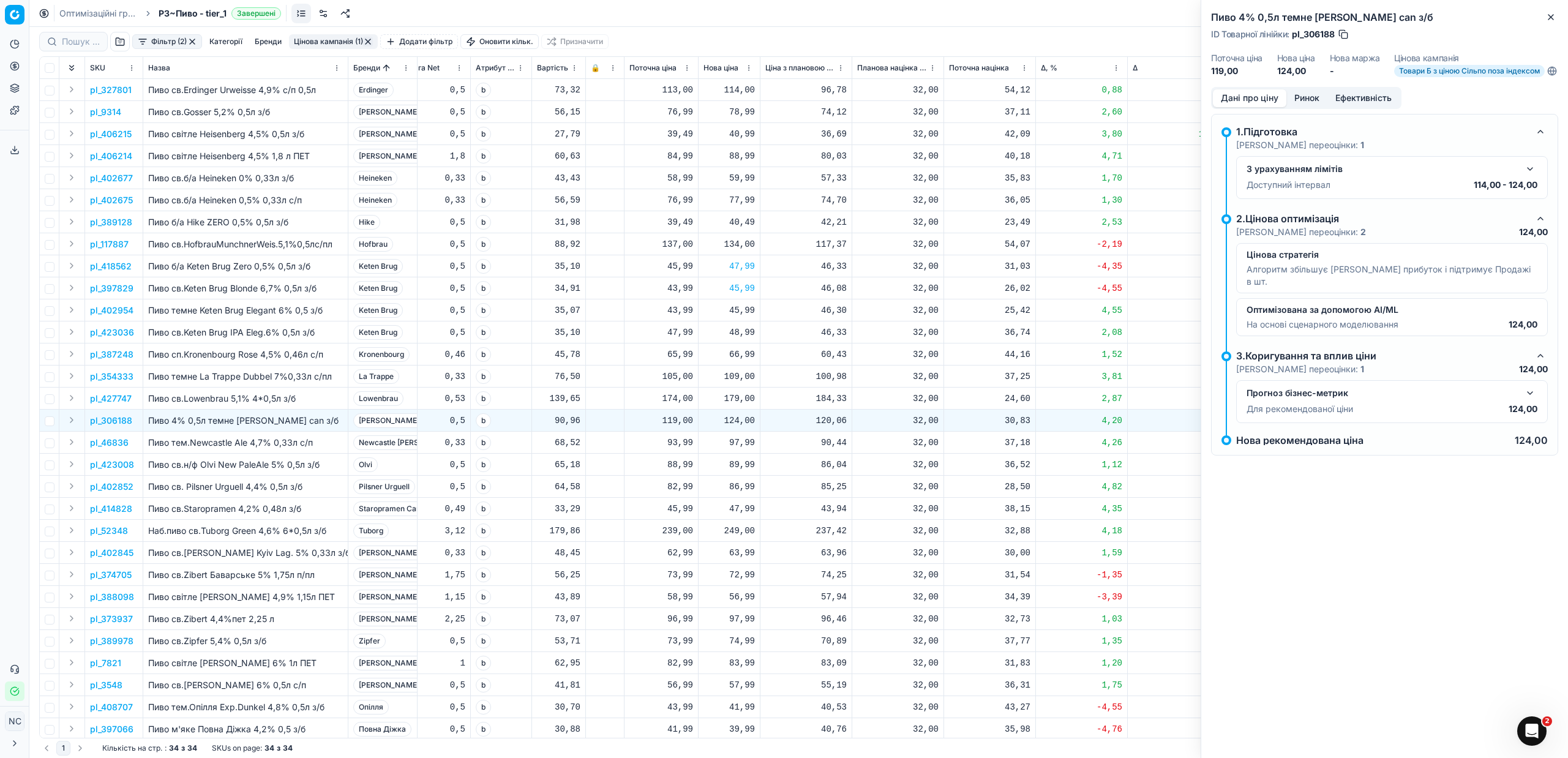
click at [1312, 107] on button "Ринок" at bounding box center [1306, 98] width 41 height 18
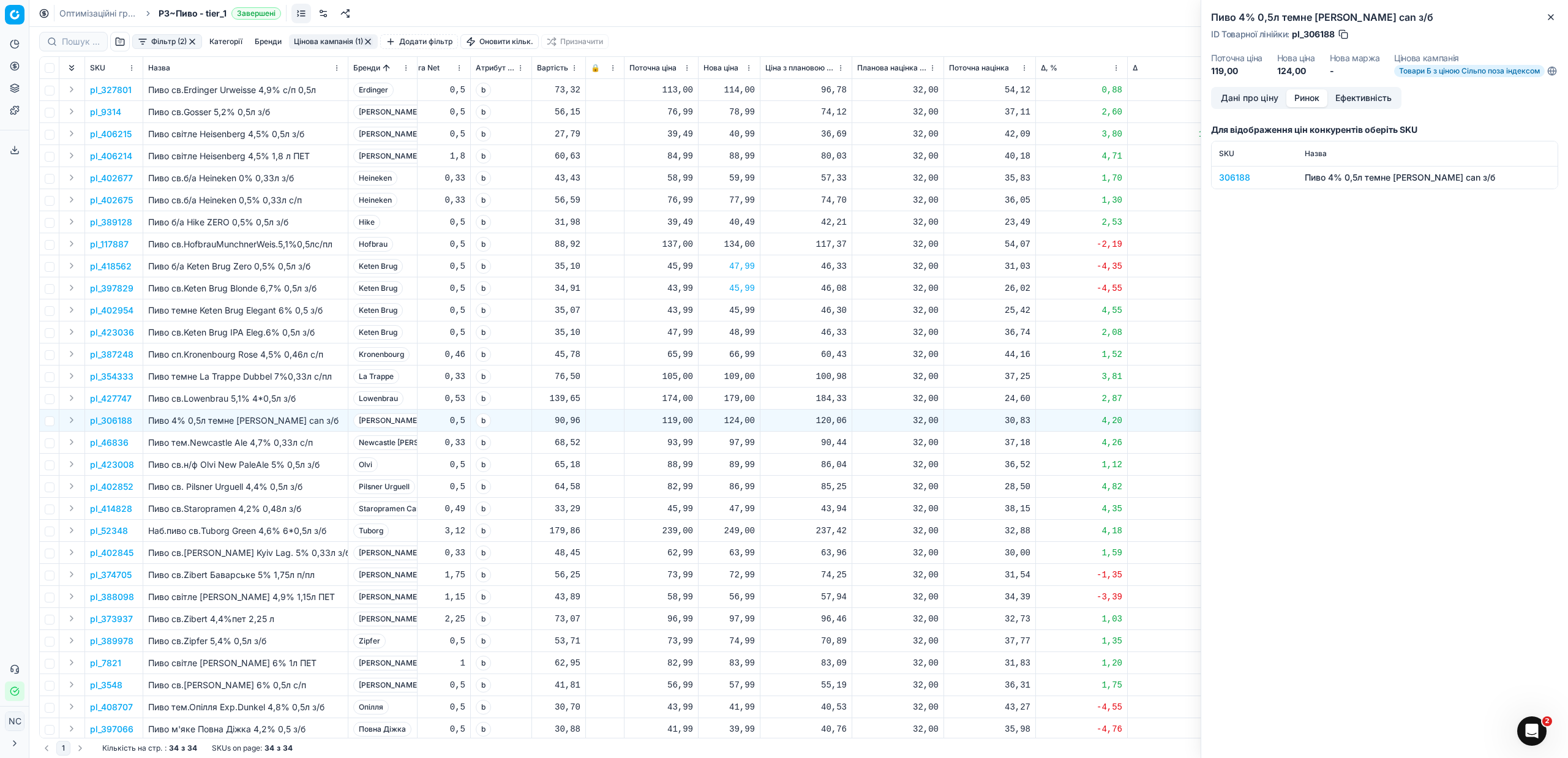
click at [1242, 183] on div "306188" at bounding box center [1254, 177] width 71 height 12
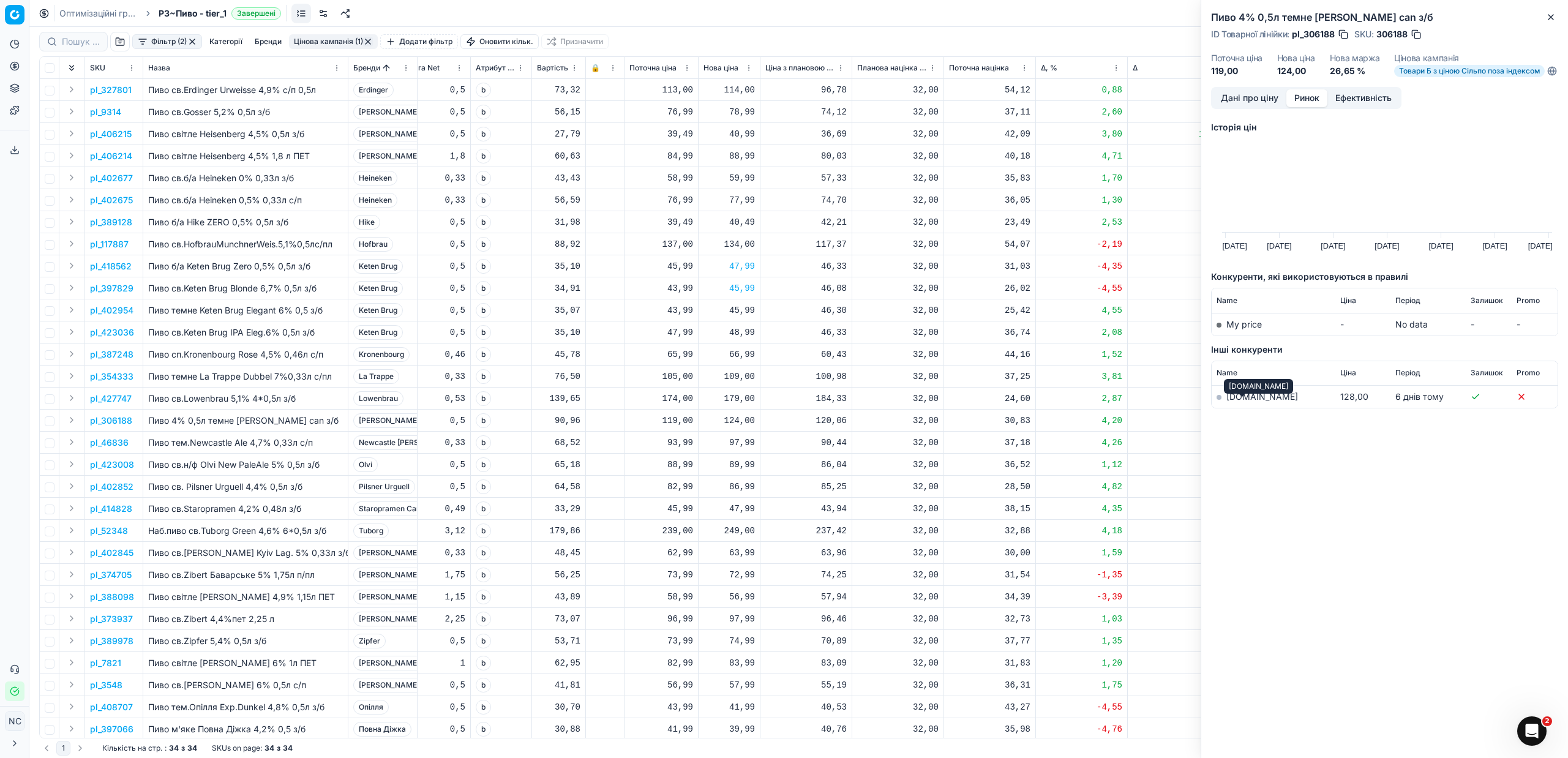
click at [1243, 402] on link "[DOMAIN_NAME]" at bounding box center [1262, 397] width 72 height 10
click at [120, 443] on p "pl_46836" at bounding box center [110, 443] width 39 height 12
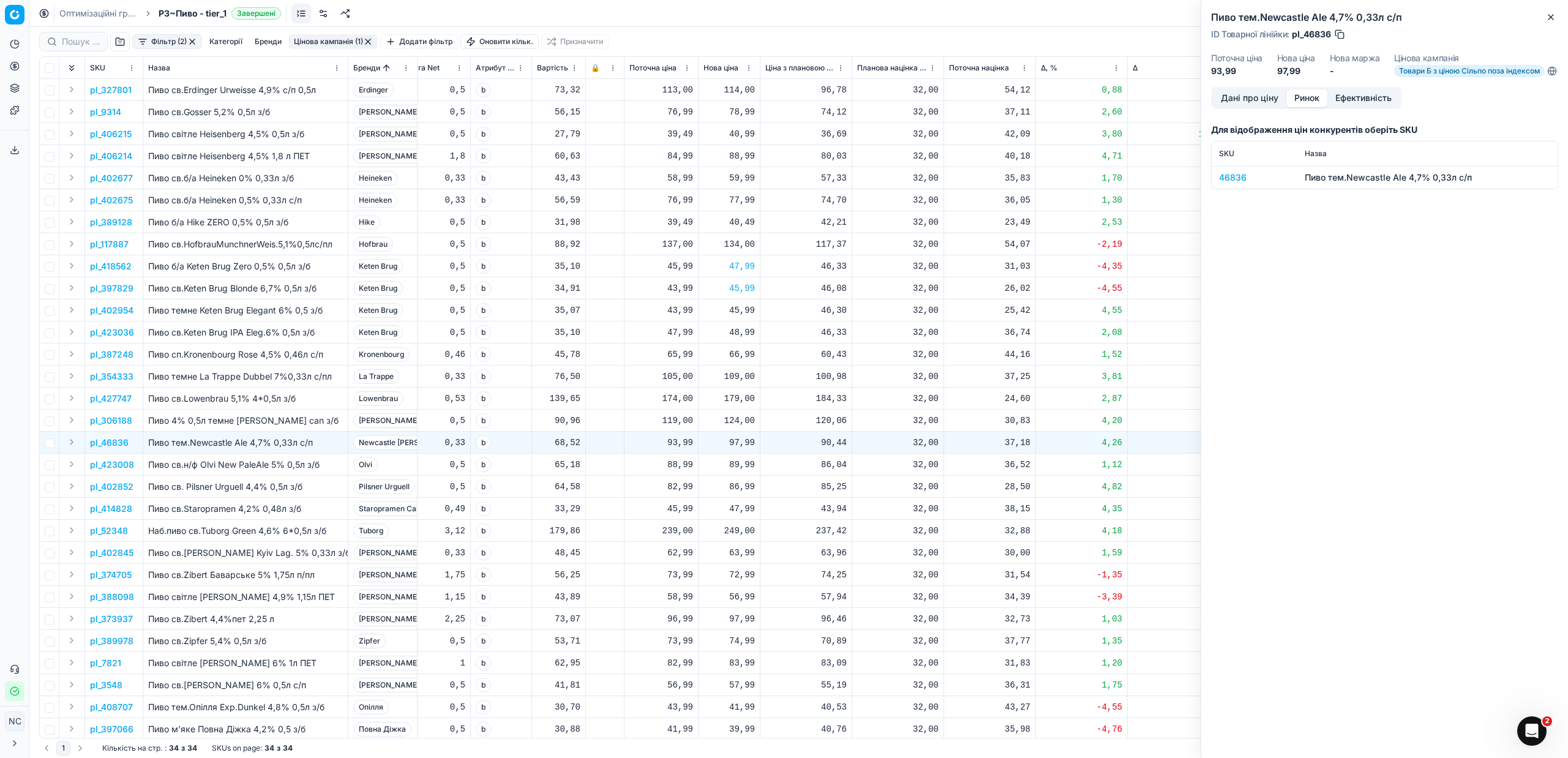
click at [1227, 183] on div "46836" at bounding box center [1254, 177] width 71 height 12
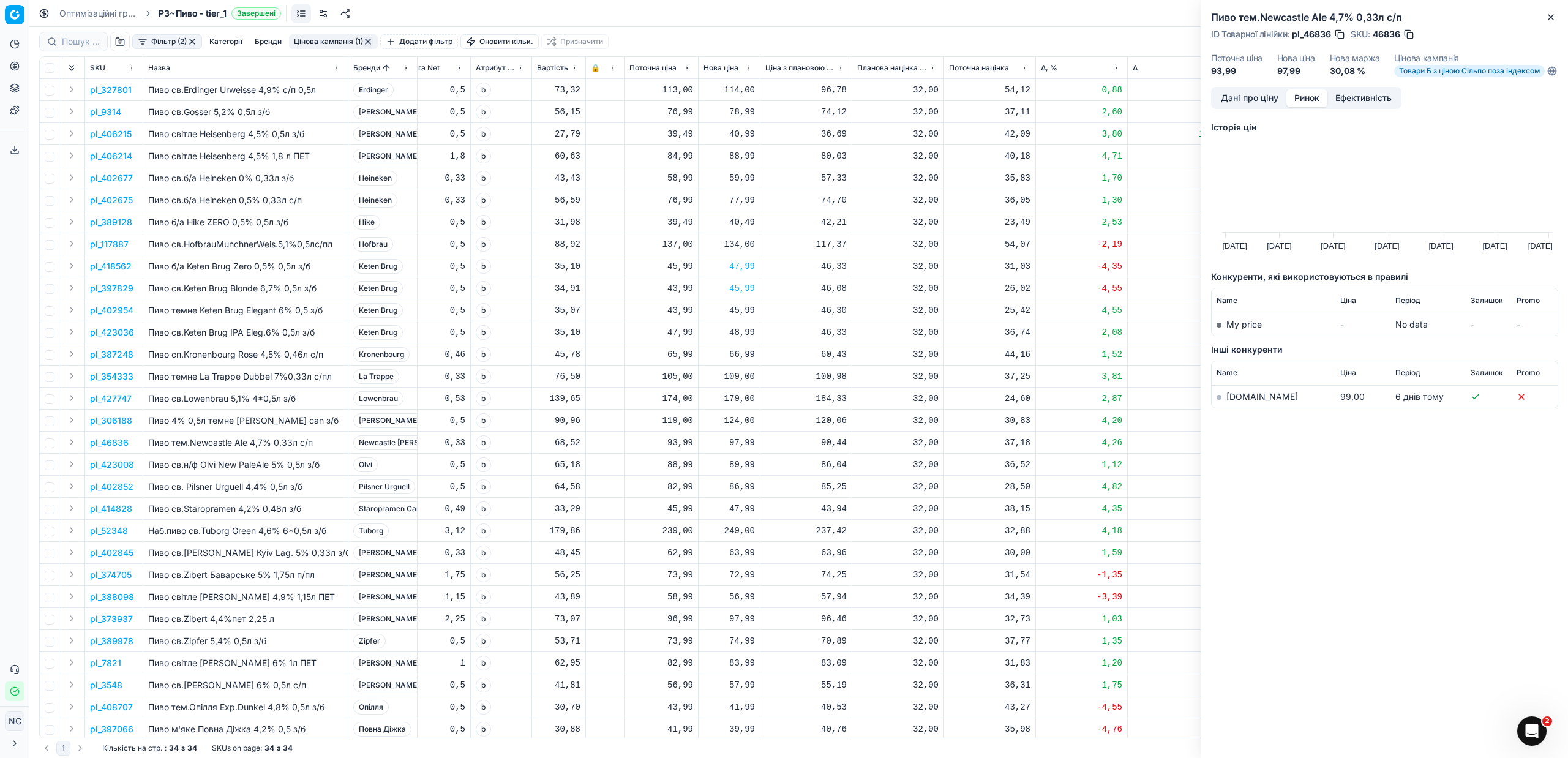
click at [1247, 402] on link "[DOMAIN_NAME]" at bounding box center [1262, 397] width 72 height 10
click at [108, 465] on p "pl_423008" at bounding box center [112, 464] width 44 height 12
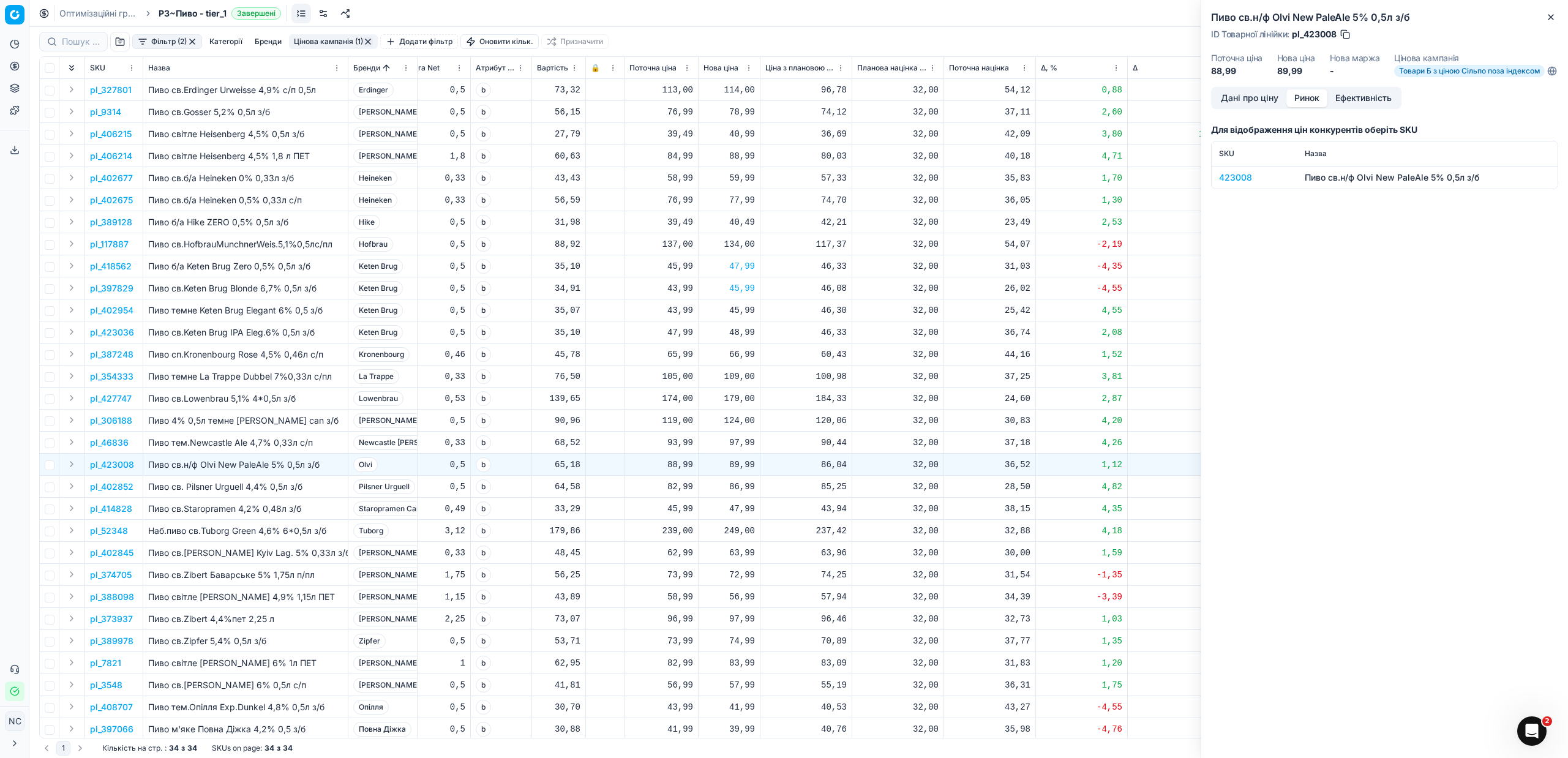
click at [1224, 183] on div "423008" at bounding box center [1254, 177] width 71 height 12
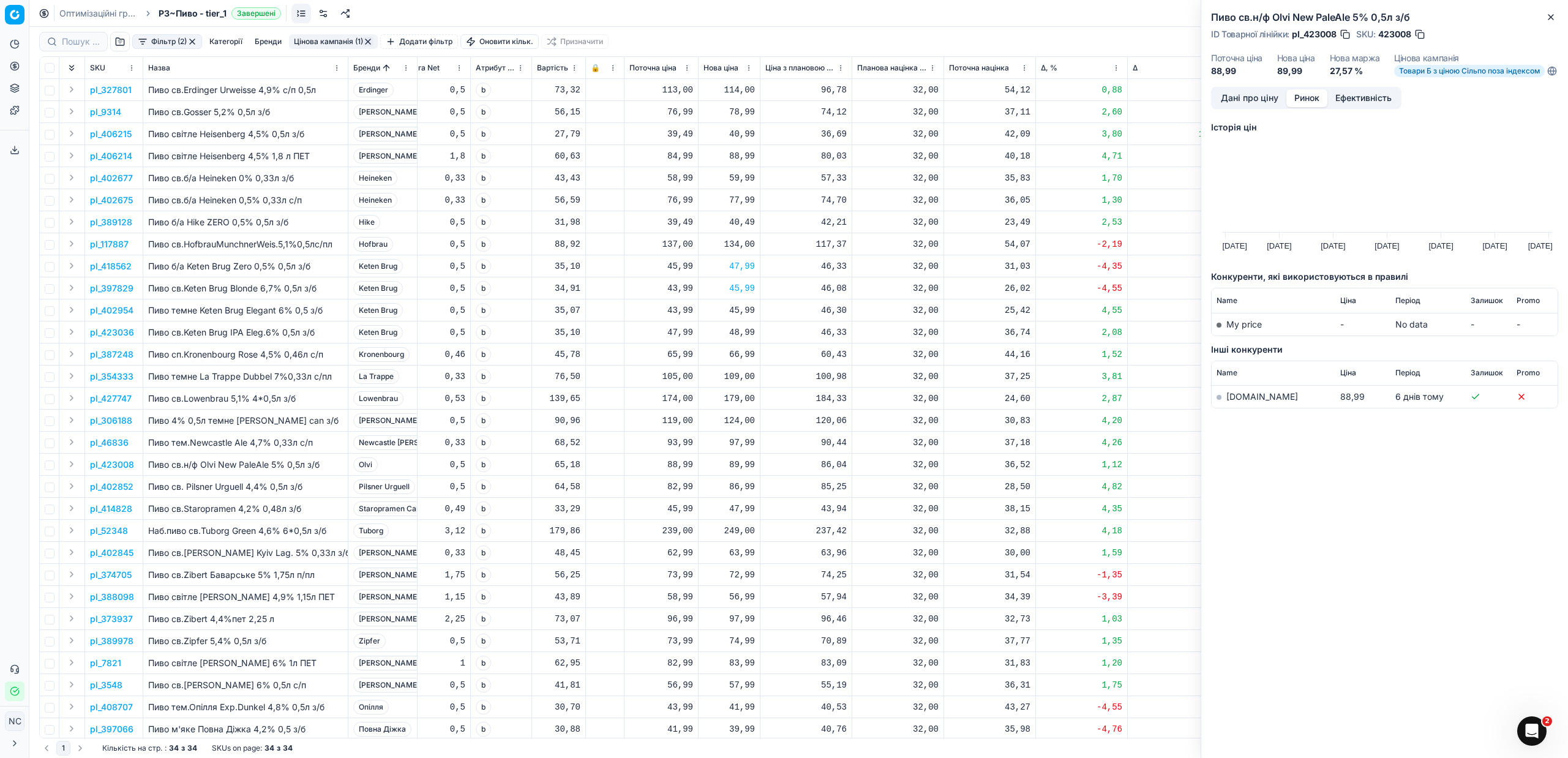
click at [1238, 402] on link "[DOMAIN_NAME]" at bounding box center [1262, 397] width 72 height 10
click at [113, 487] on p "pl_402852" at bounding box center [112, 487] width 43 height 12
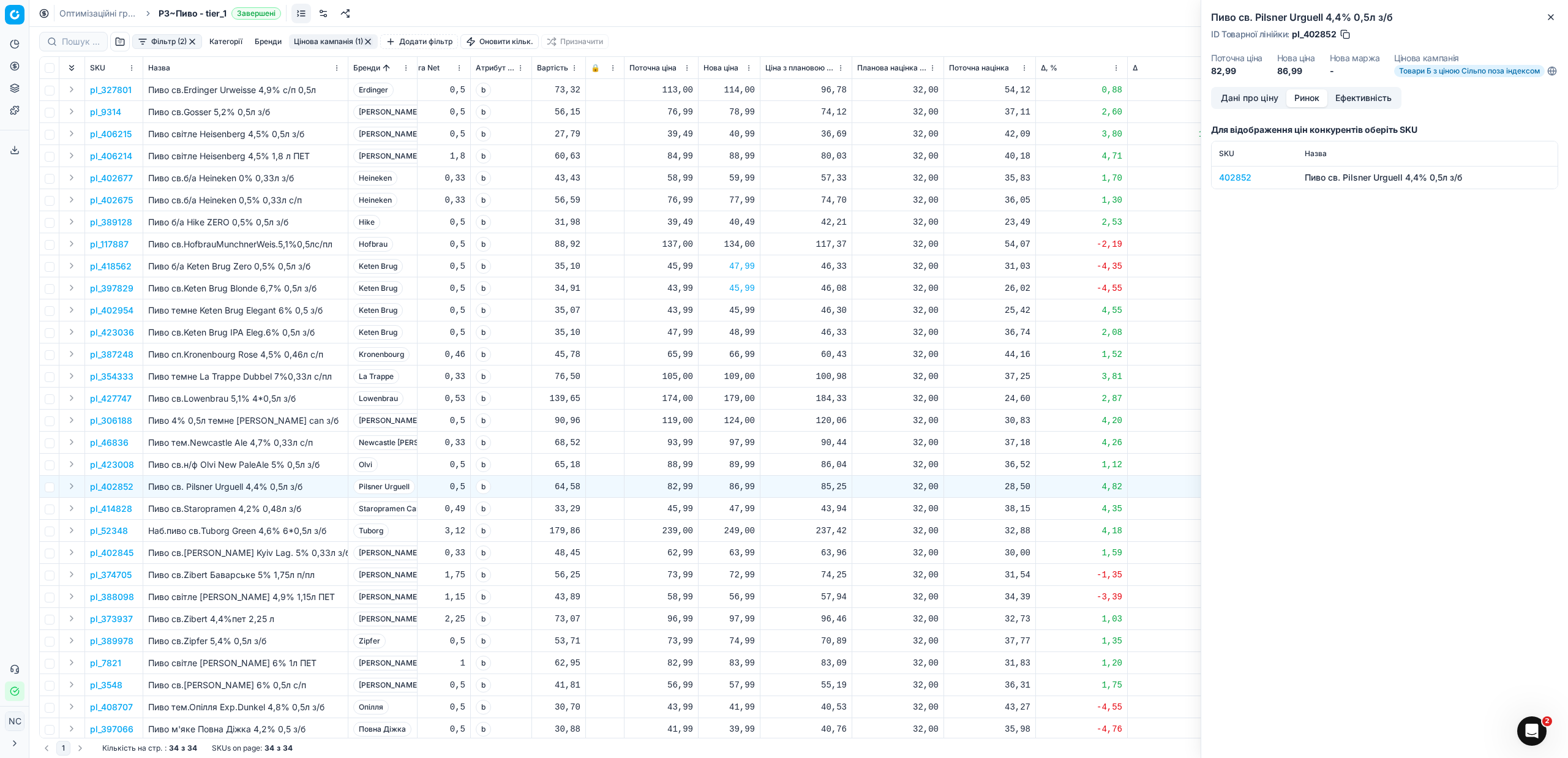
click at [1227, 183] on div "402852" at bounding box center [1254, 177] width 71 height 12
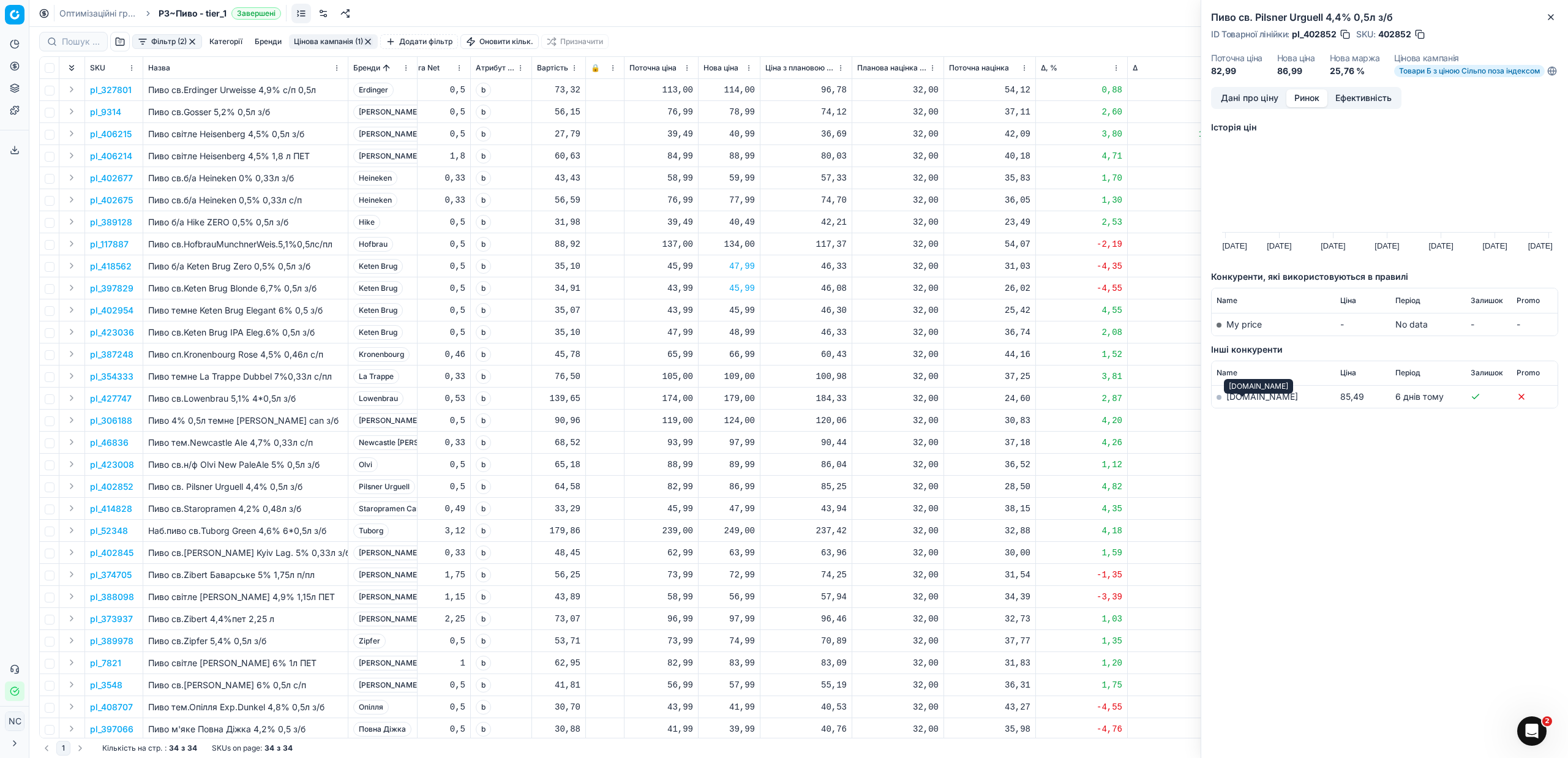
click at [1246, 402] on link "[DOMAIN_NAME]" at bounding box center [1262, 397] width 72 height 10
click at [1248, 402] on link "[DOMAIN_NAME]" at bounding box center [1262, 397] width 72 height 10
click at [1421, 36] on button "button" at bounding box center [1420, 34] width 12 height 12
click at [1553, 17] on icon "button" at bounding box center [1551, 16] width 10 height 10
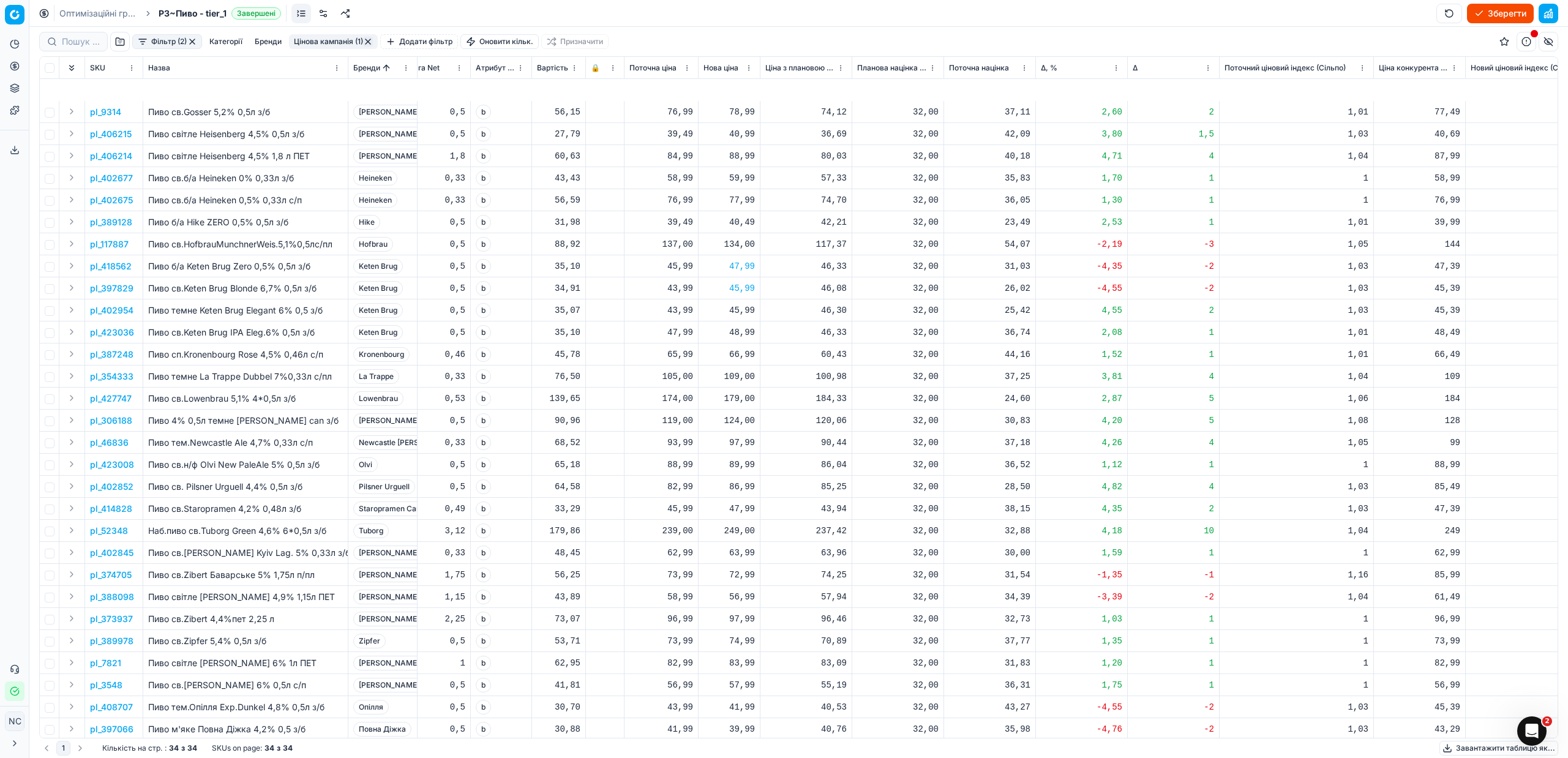
scroll to position [104, 368]
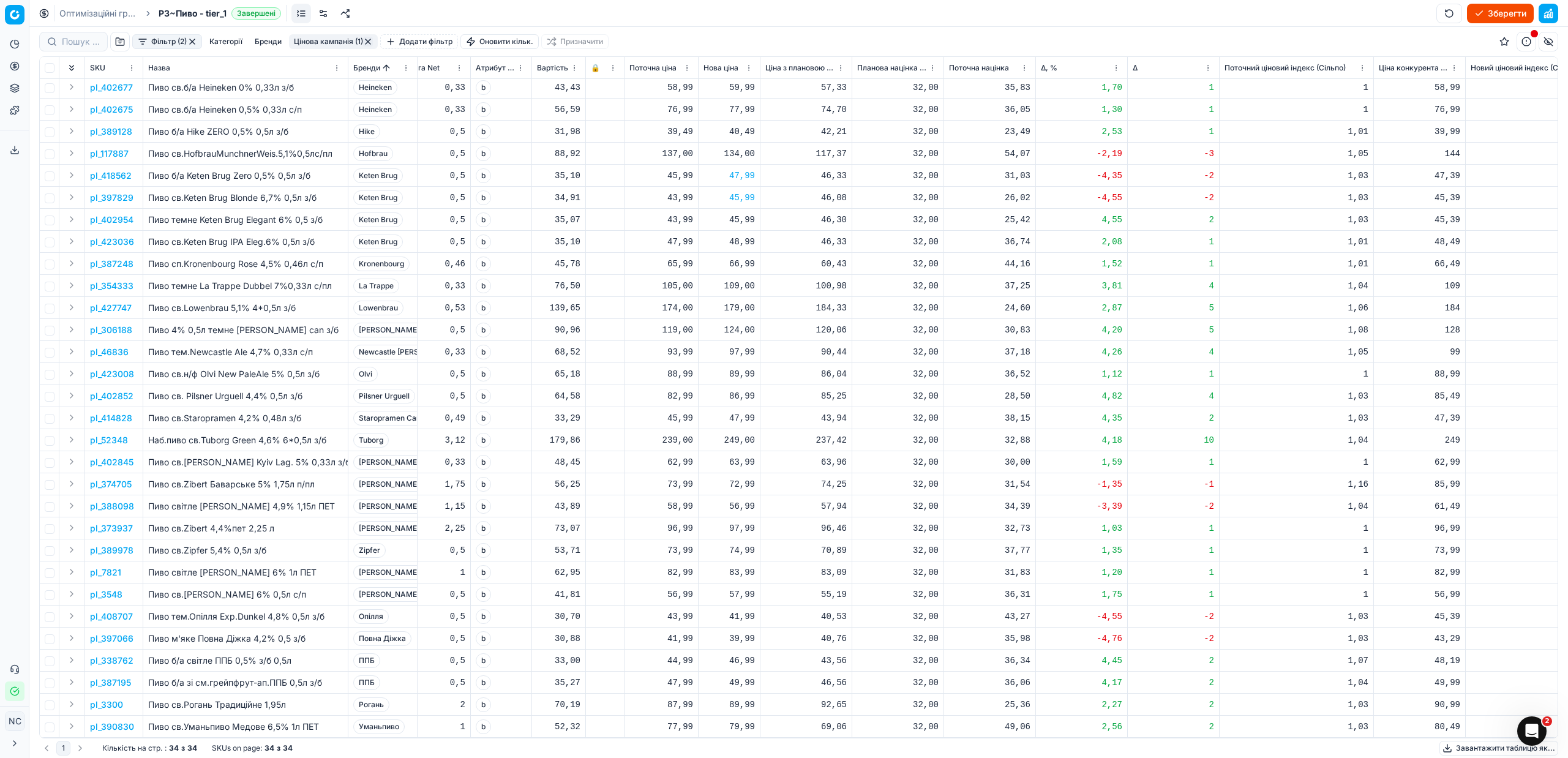
click at [118, 412] on p "pl_414828" at bounding box center [111, 418] width 42 height 12
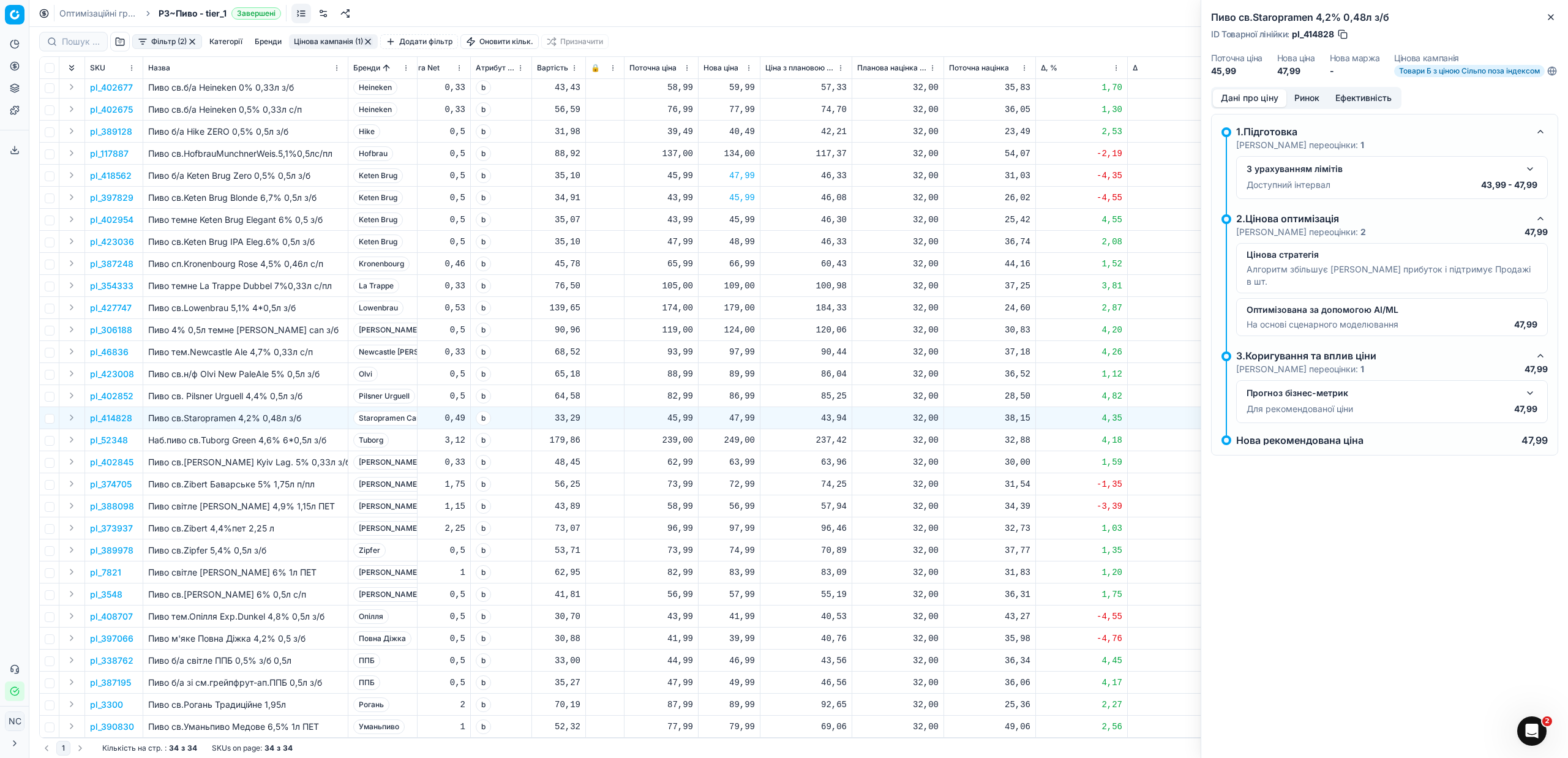
drag, startPoint x: 118, startPoint y: 402, endPoint x: 1306, endPoint y: 105, distance: 1224.6
click at [1306, 105] on button "Ринок" at bounding box center [1306, 98] width 41 height 18
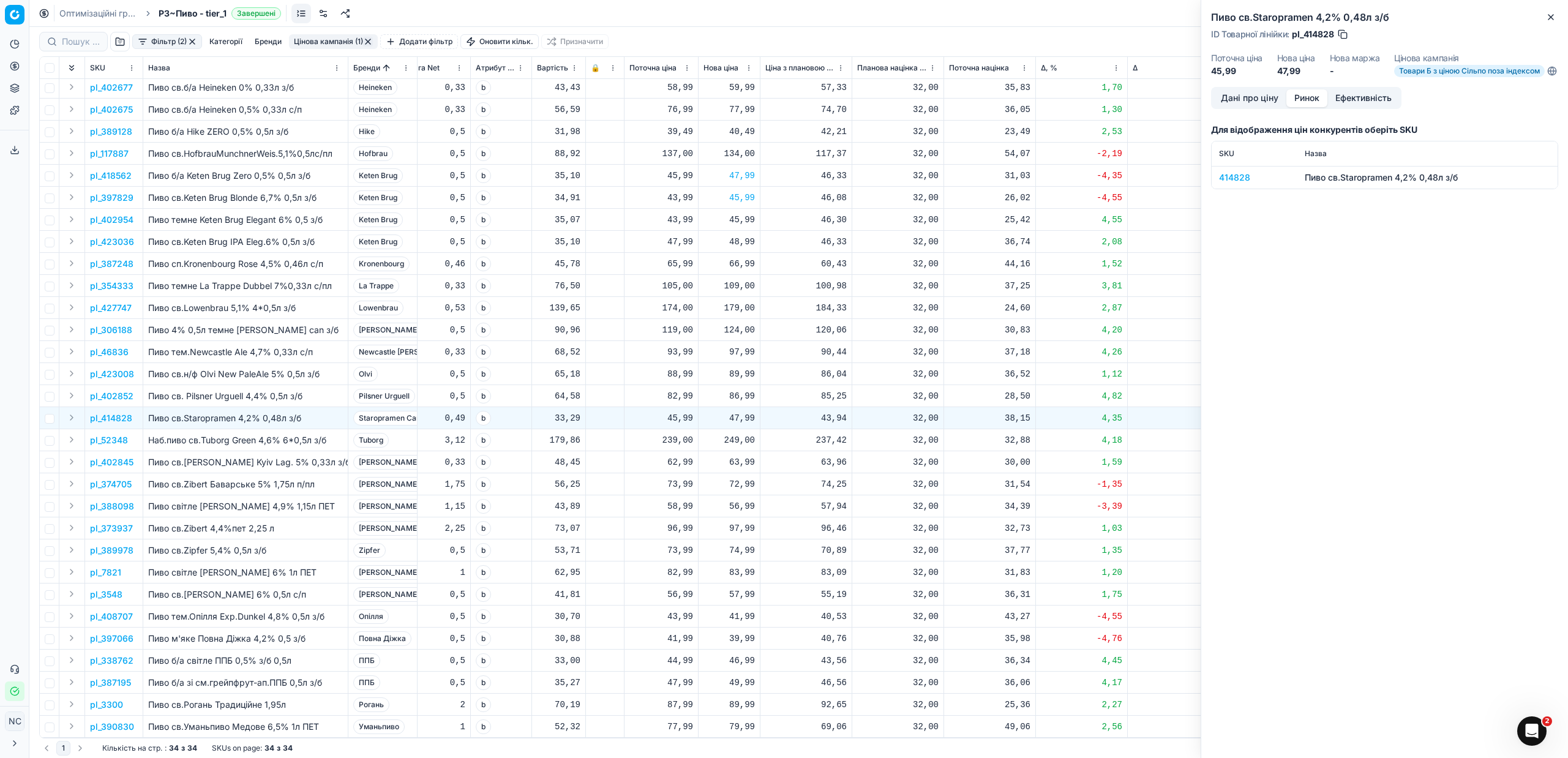
click at [1239, 183] on div "414828" at bounding box center [1254, 177] width 71 height 12
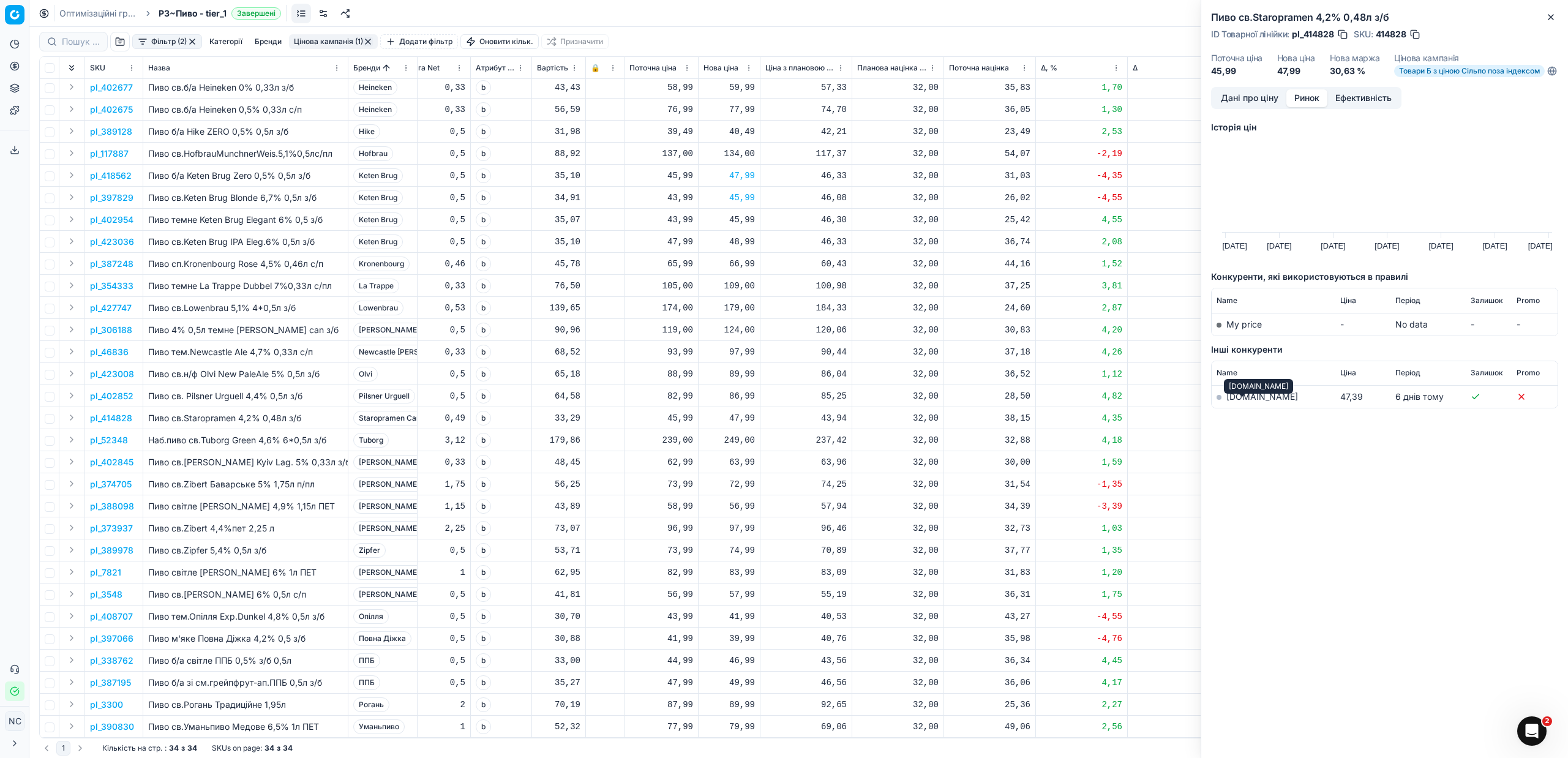
click at [1245, 402] on link "[DOMAIN_NAME]" at bounding box center [1262, 397] width 72 height 10
click at [117, 434] on p "pl_52348" at bounding box center [109, 440] width 38 height 12
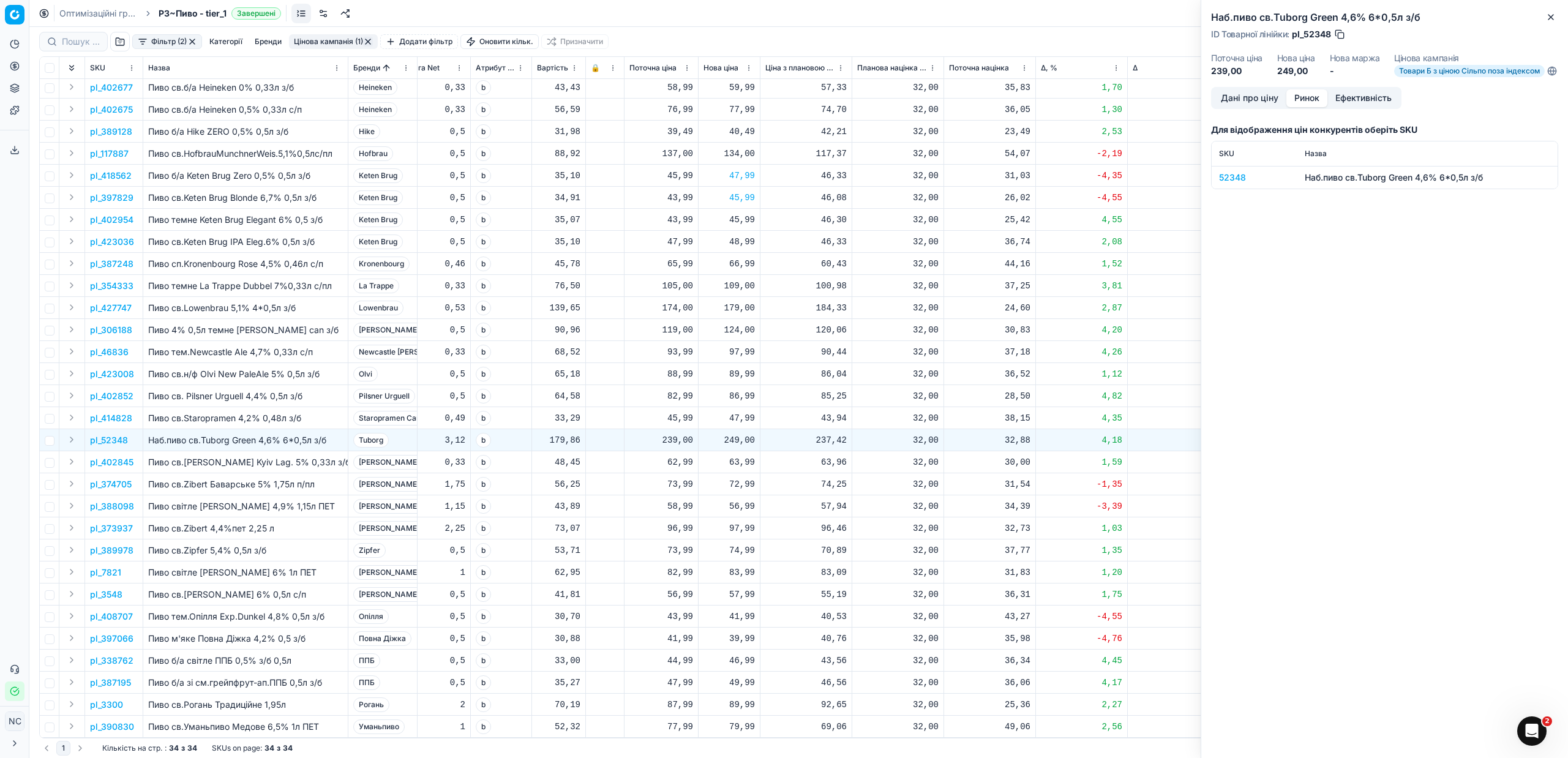
click at [1238, 183] on div "52348" at bounding box center [1254, 177] width 71 height 12
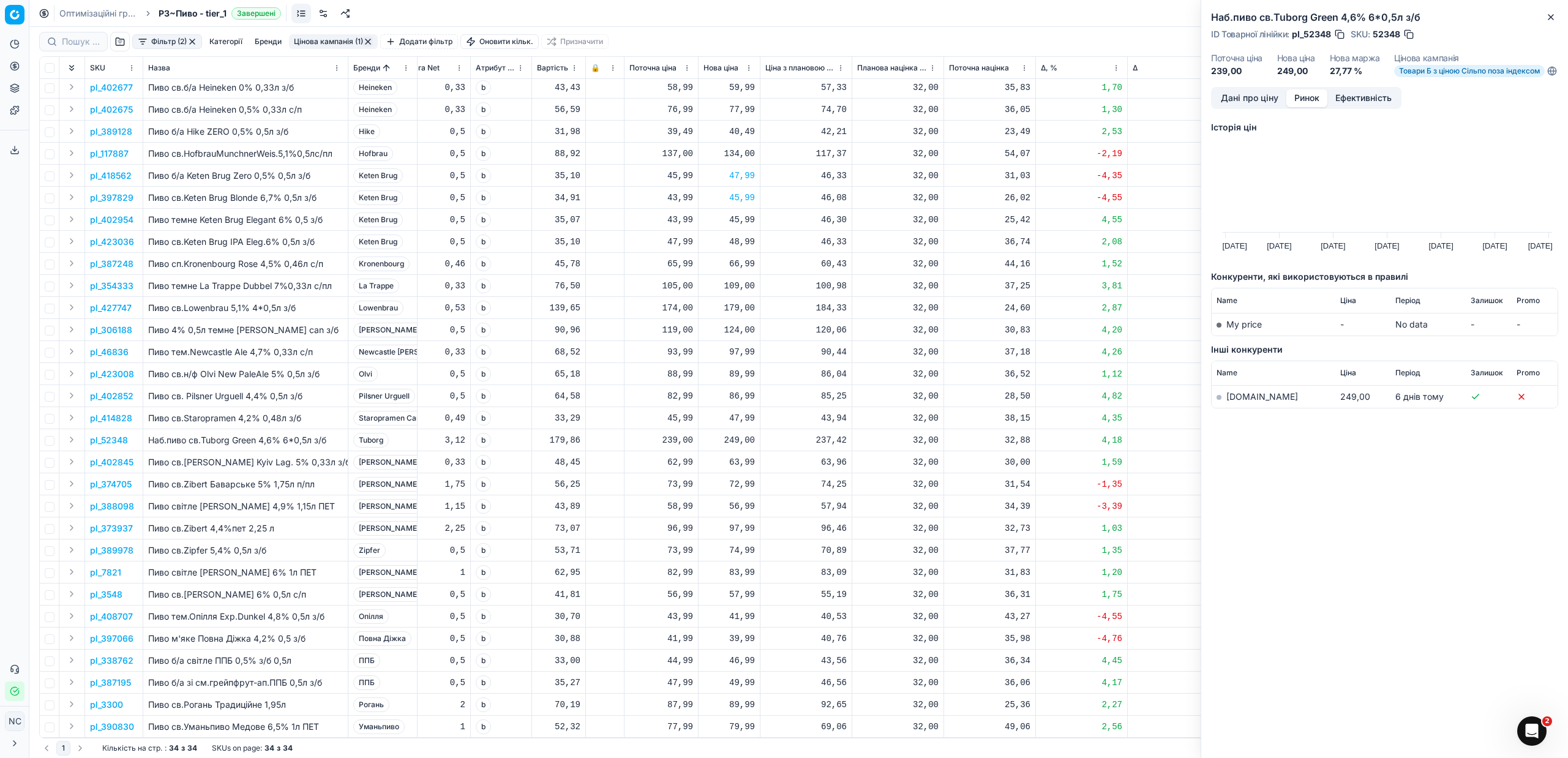
click at [1241, 402] on link "[DOMAIN_NAME]" at bounding box center [1262, 397] width 72 height 10
click at [110, 456] on p "pl_402845" at bounding box center [112, 462] width 43 height 12
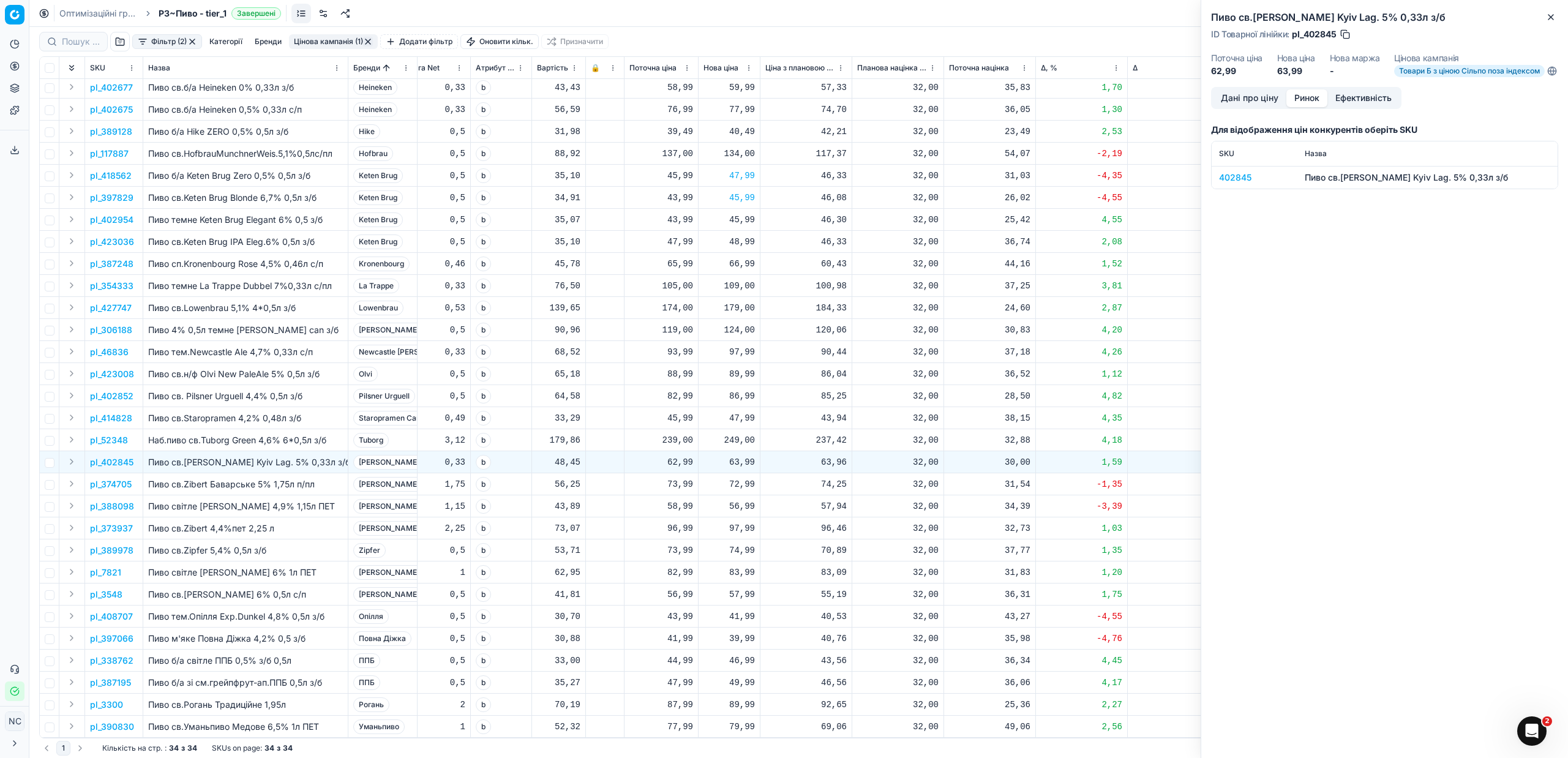
click at [1229, 183] on div "402845" at bounding box center [1254, 177] width 71 height 12
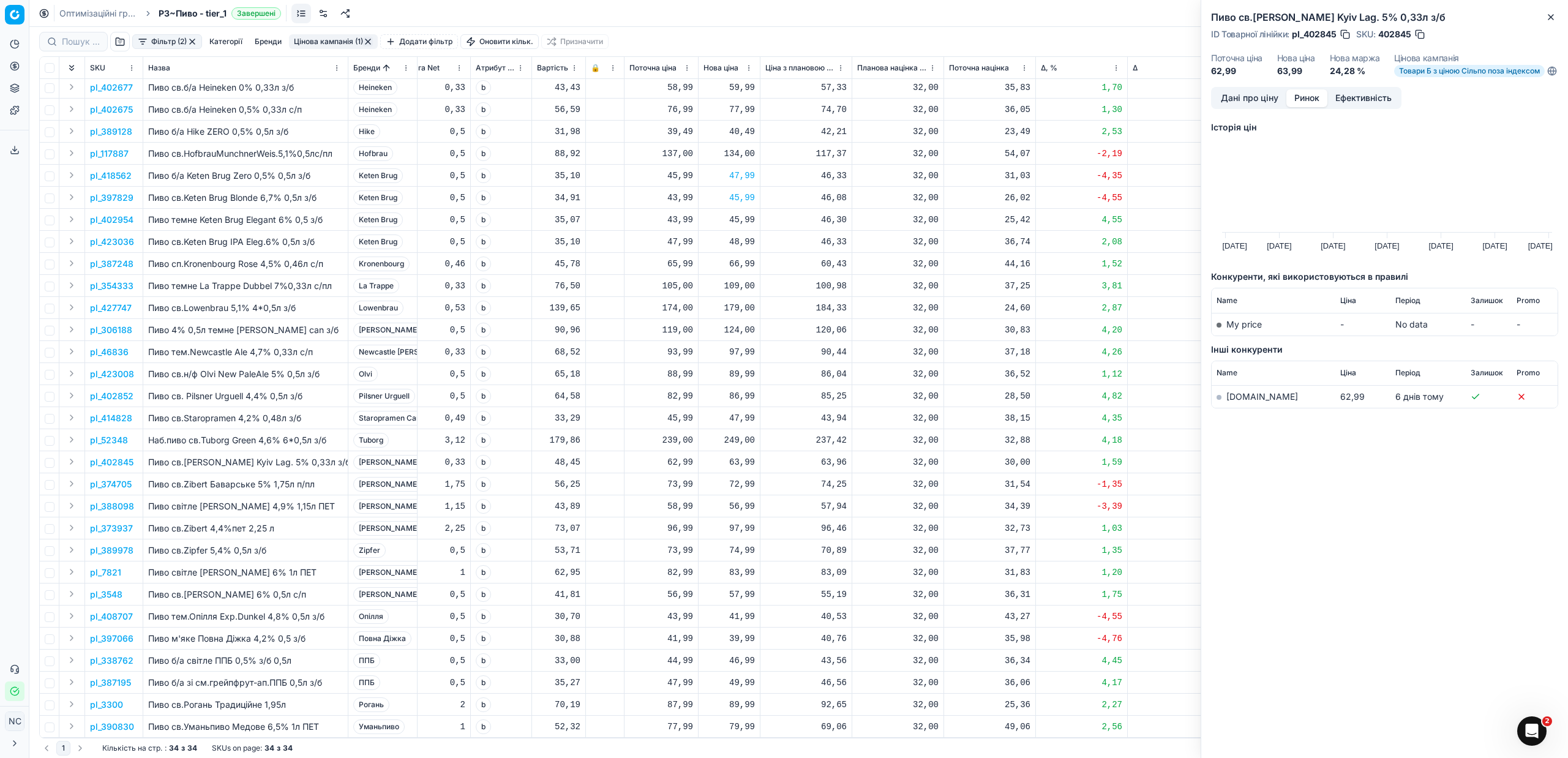
click at [1248, 402] on link "[DOMAIN_NAME]" at bounding box center [1262, 397] width 72 height 10
click at [119, 478] on p "pl_374705" at bounding box center [111, 484] width 42 height 12
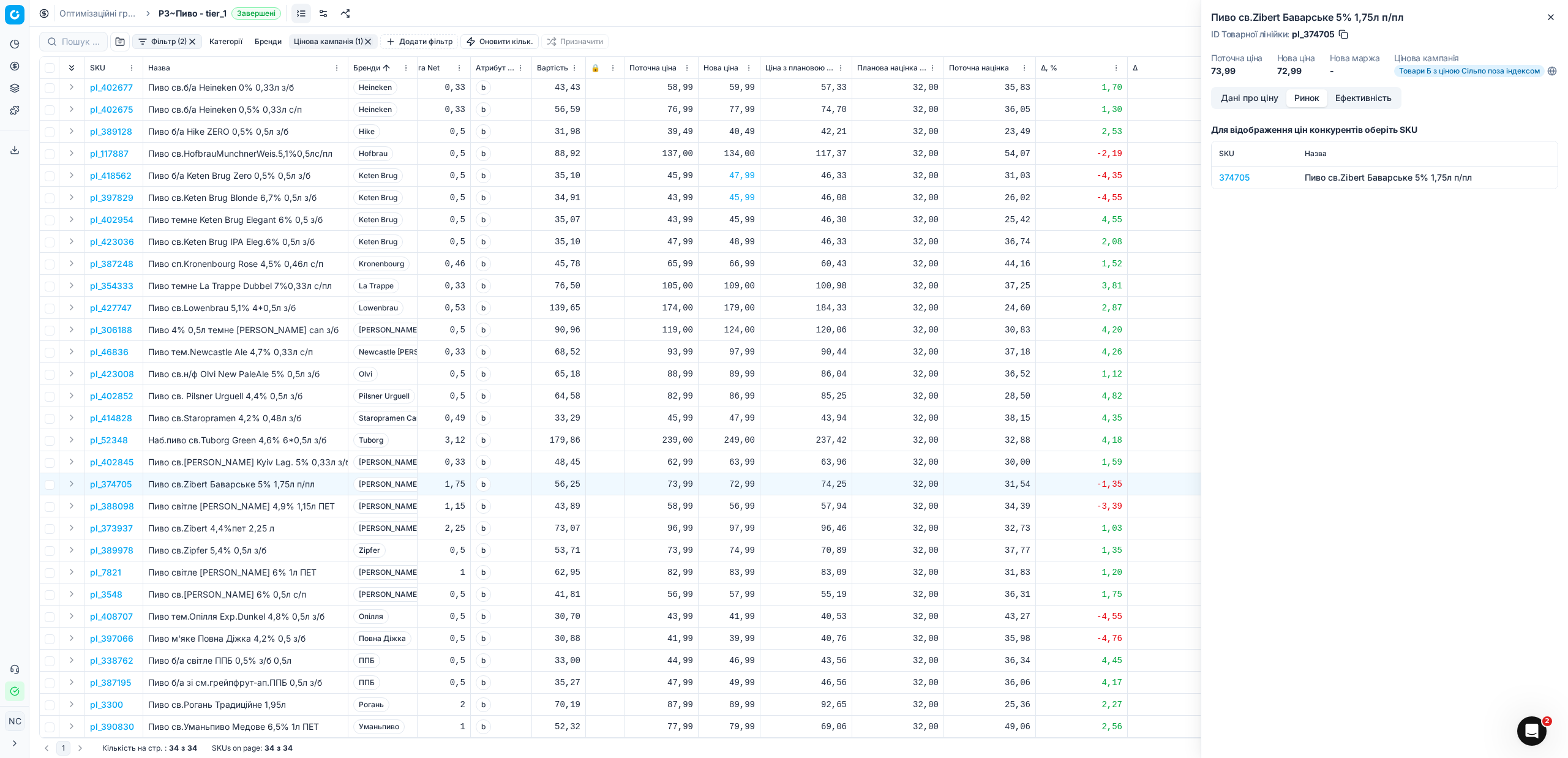
click at [1229, 183] on div "374705" at bounding box center [1254, 177] width 71 height 12
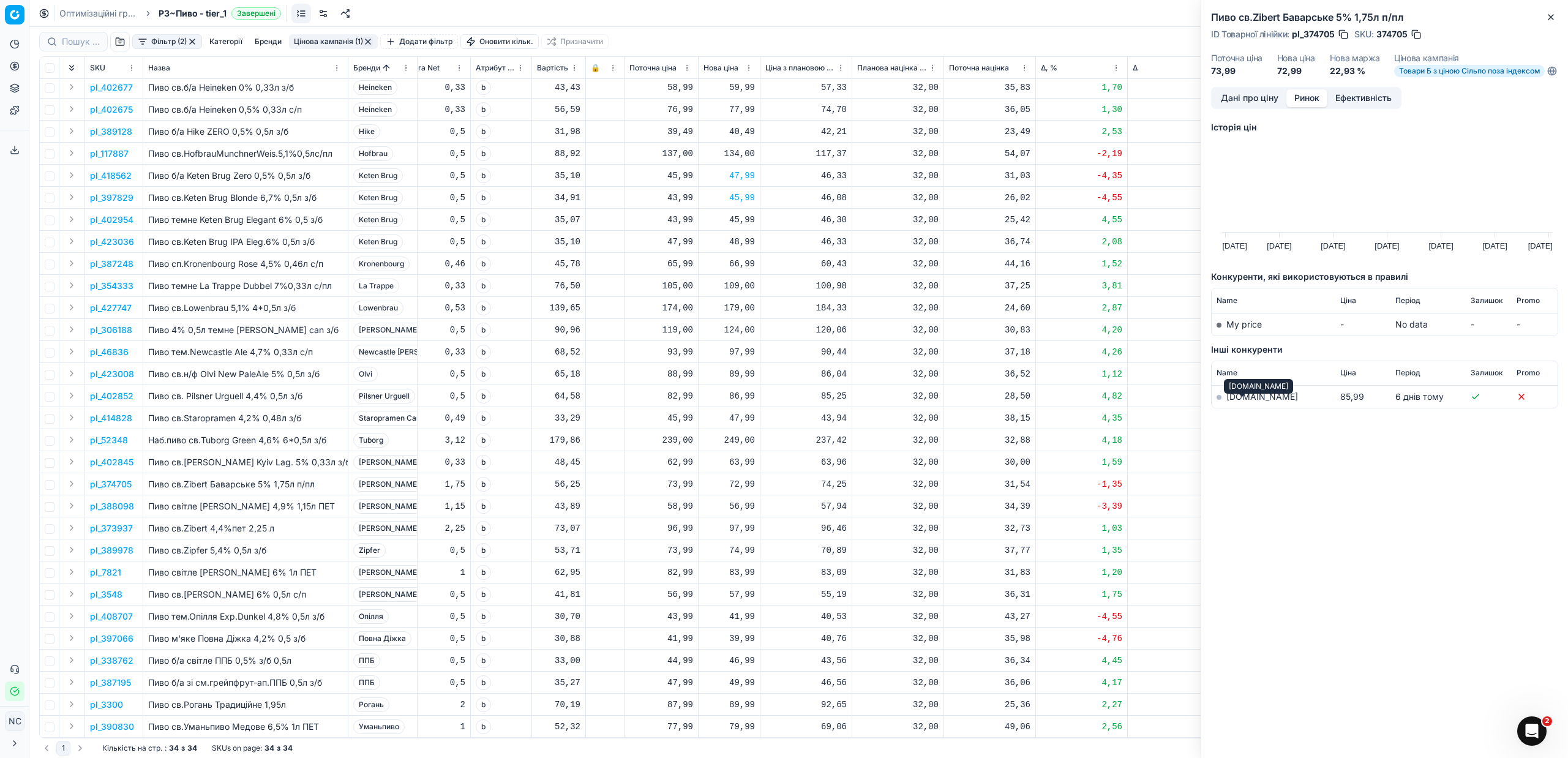
click at [1241, 402] on link "[DOMAIN_NAME]" at bounding box center [1262, 397] width 72 height 10
click at [122, 500] on p "pl_388098" at bounding box center [112, 506] width 44 height 12
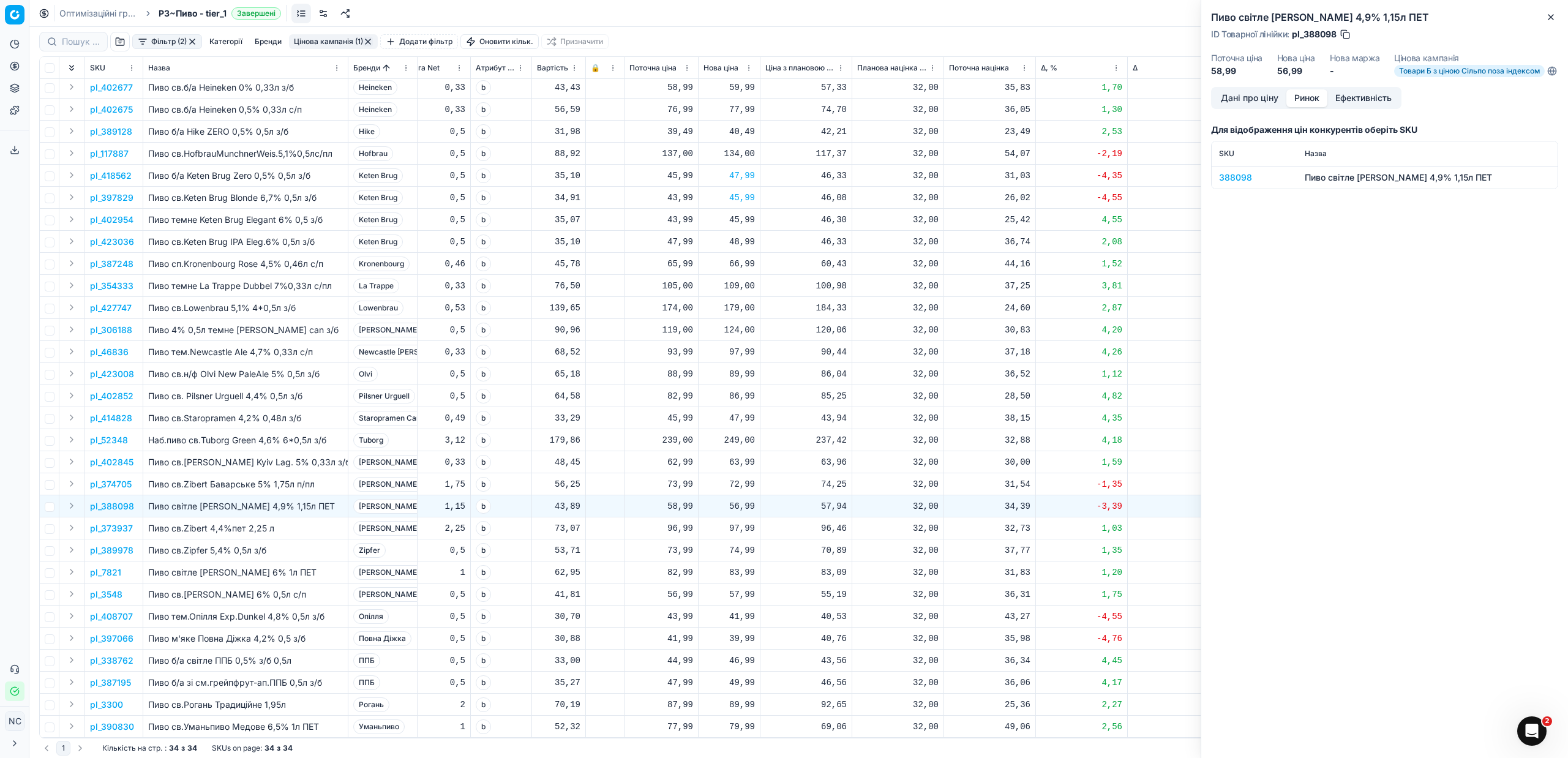
click at [1238, 183] on div "388098" at bounding box center [1254, 177] width 71 height 12
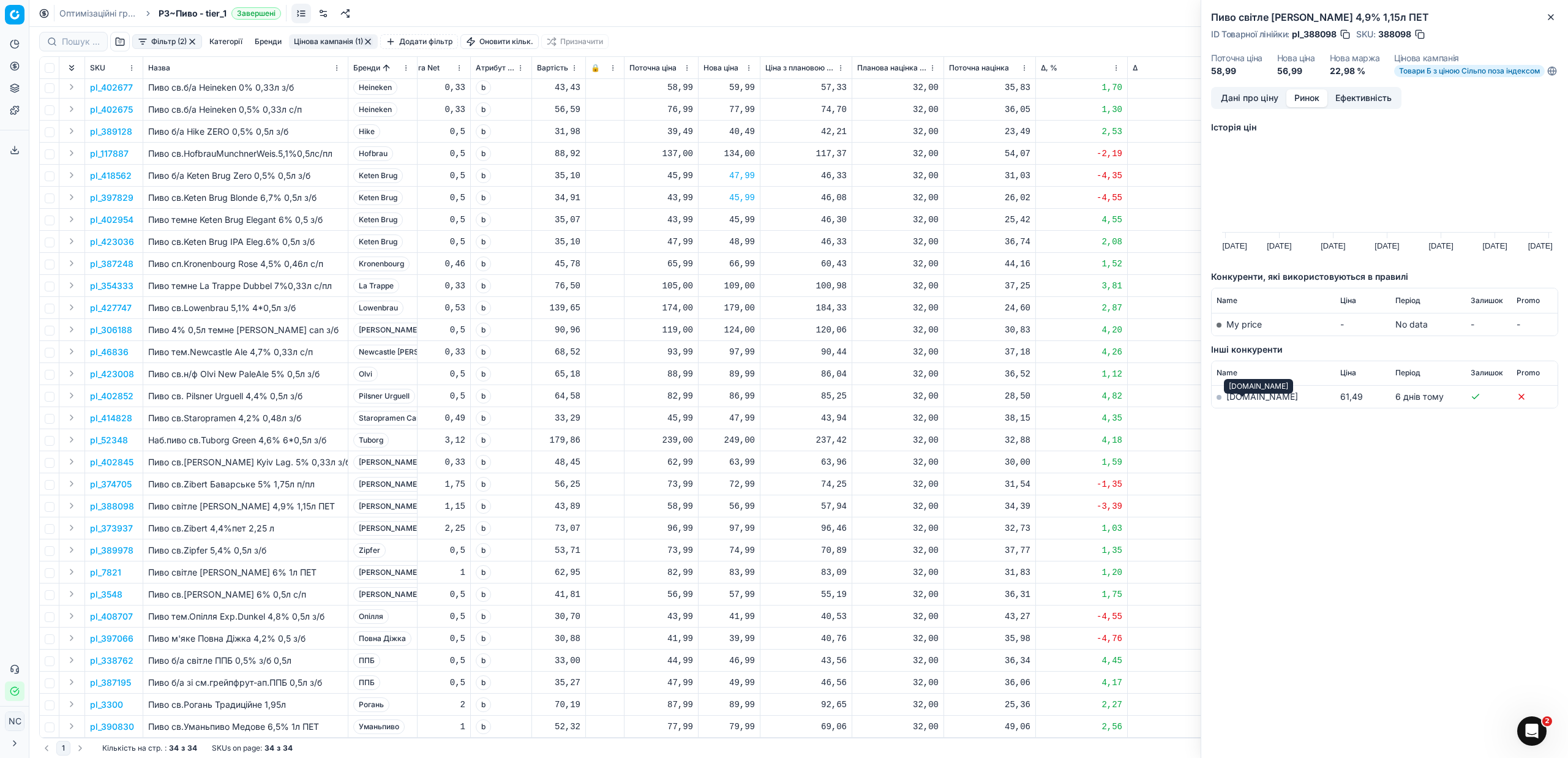
click at [1237, 402] on link "[DOMAIN_NAME]" at bounding box center [1262, 397] width 72 height 10
click at [119, 522] on p "pl_373937" at bounding box center [111, 528] width 42 height 12
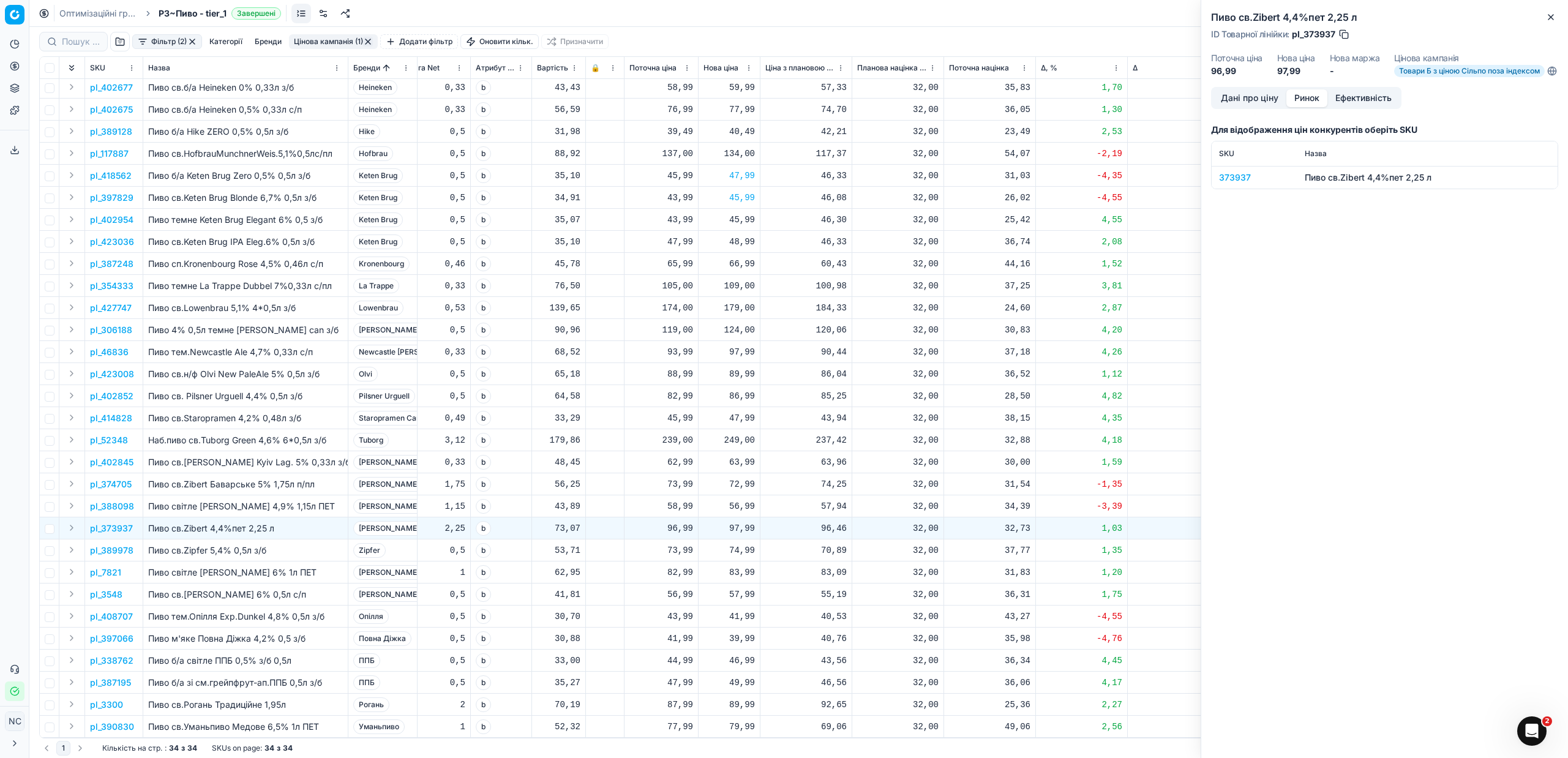
click at [1227, 183] on div "373937" at bounding box center [1254, 177] width 71 height 12
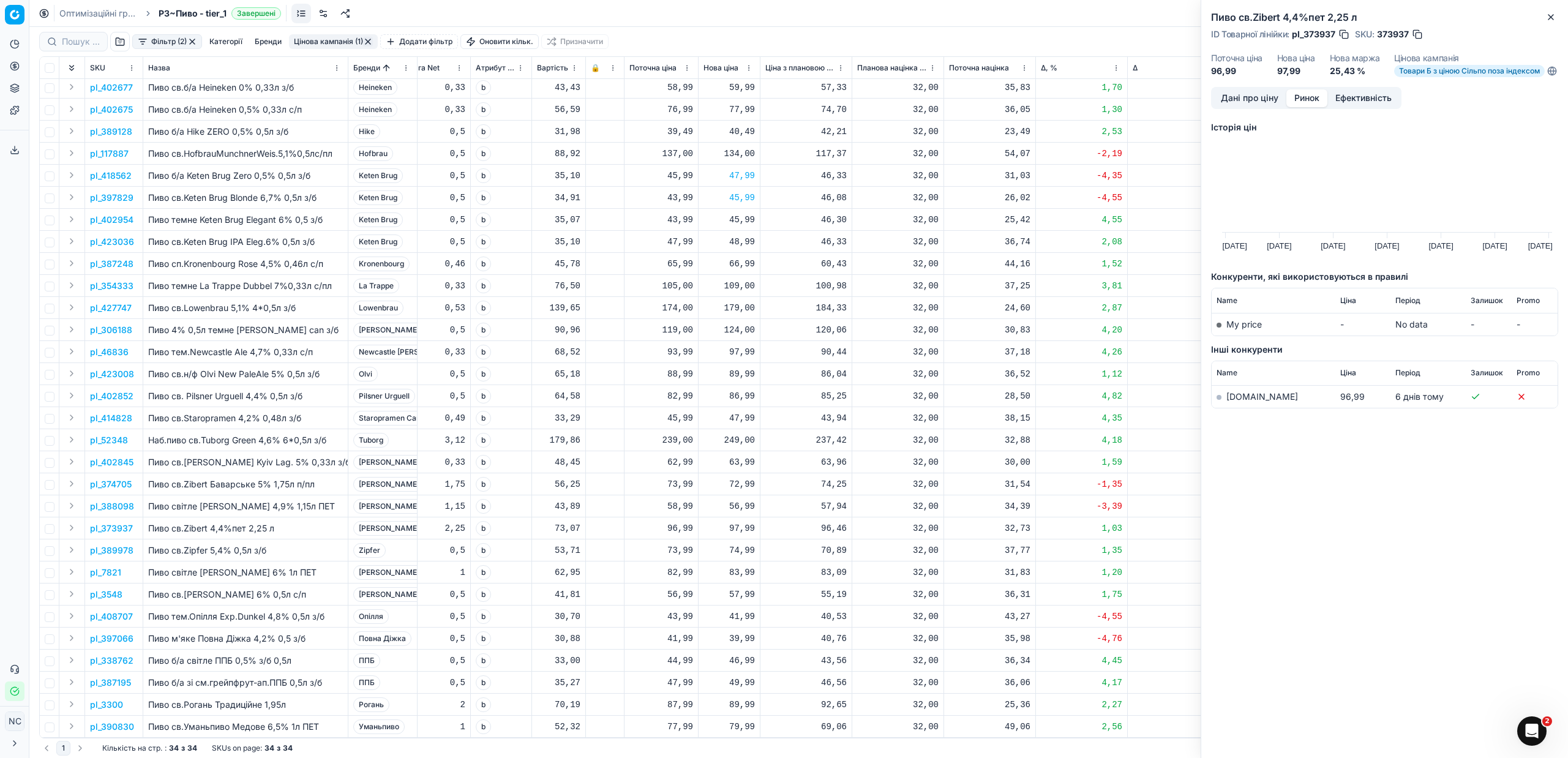
click at [1242, 402] on link "[DOMAIN_NAME]" at bounding box center [1262, 397] width 72 height 10
click at [118, 544] on p "pl_389978" at bounding box center [112, 550] width 43 height 12
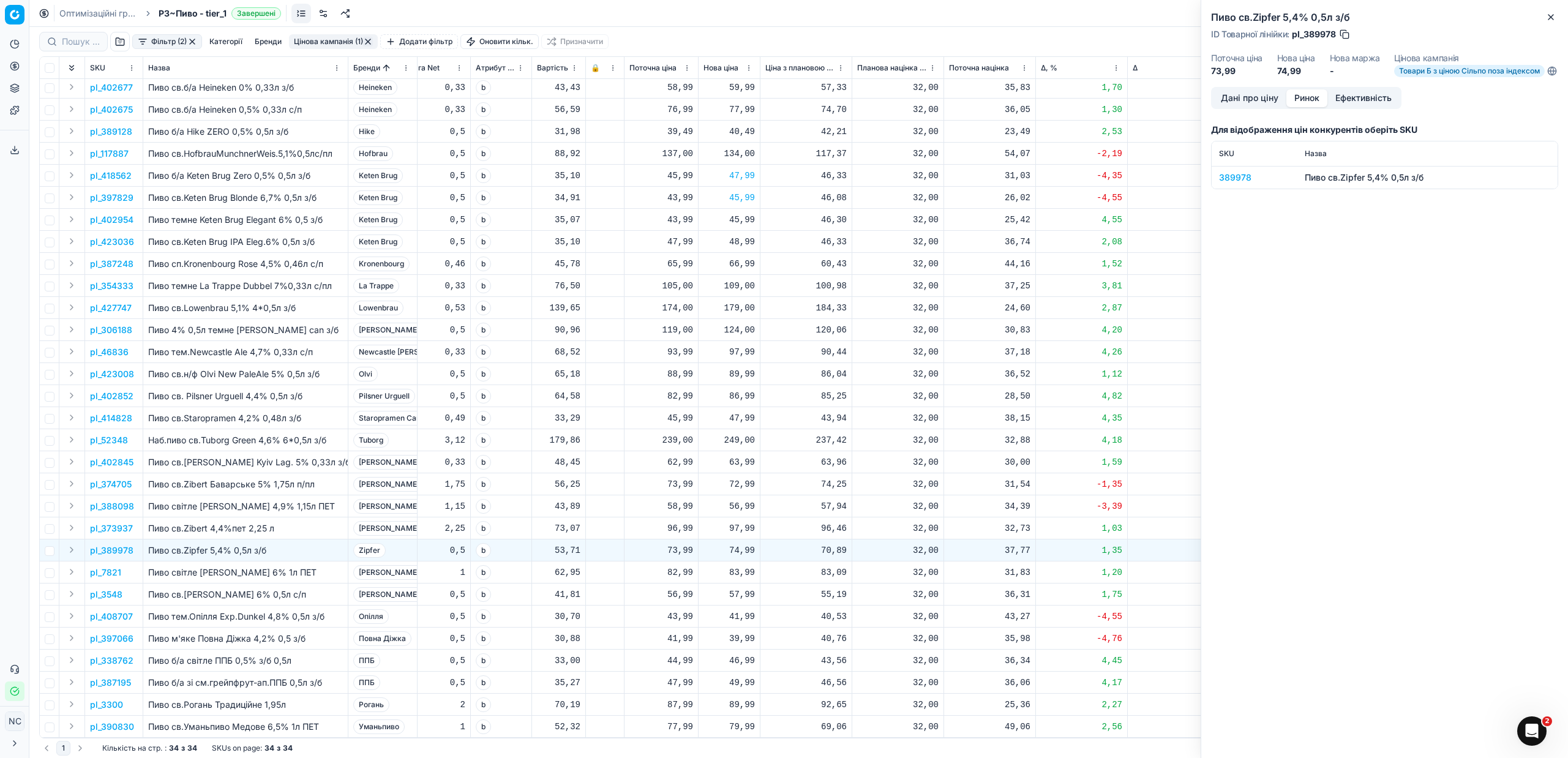
click at [1241, 183] on div "389978" at bounding box center [1254, 177] width 71 height 12
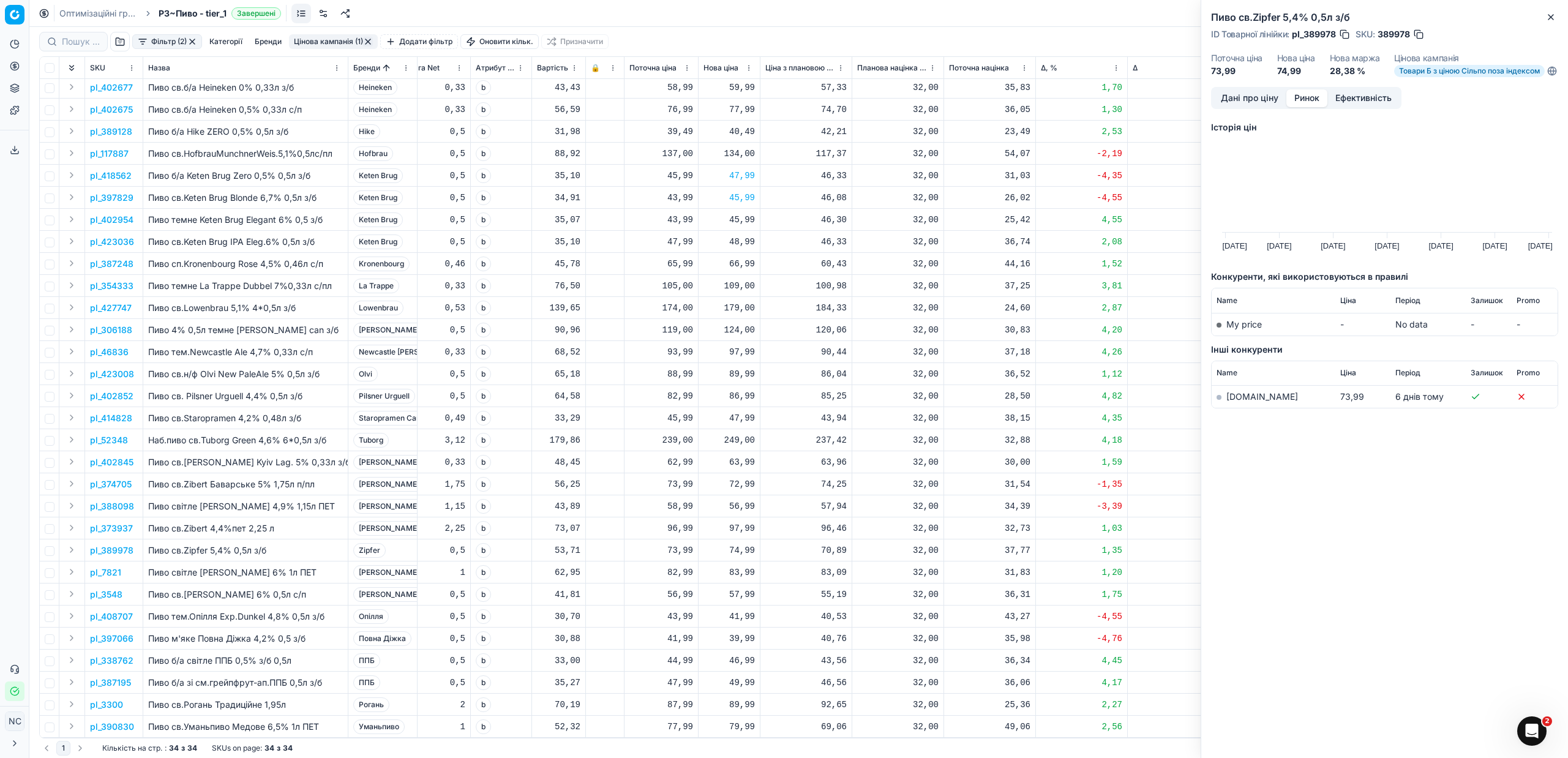
click at [1240, 402] on link "[DOMAIN_NAME]" at bounding box center [1262, 397] width 72 height 10
click at [104, 566] on p "pl_7821" at bounding box center [106, 572] width 31 height 12
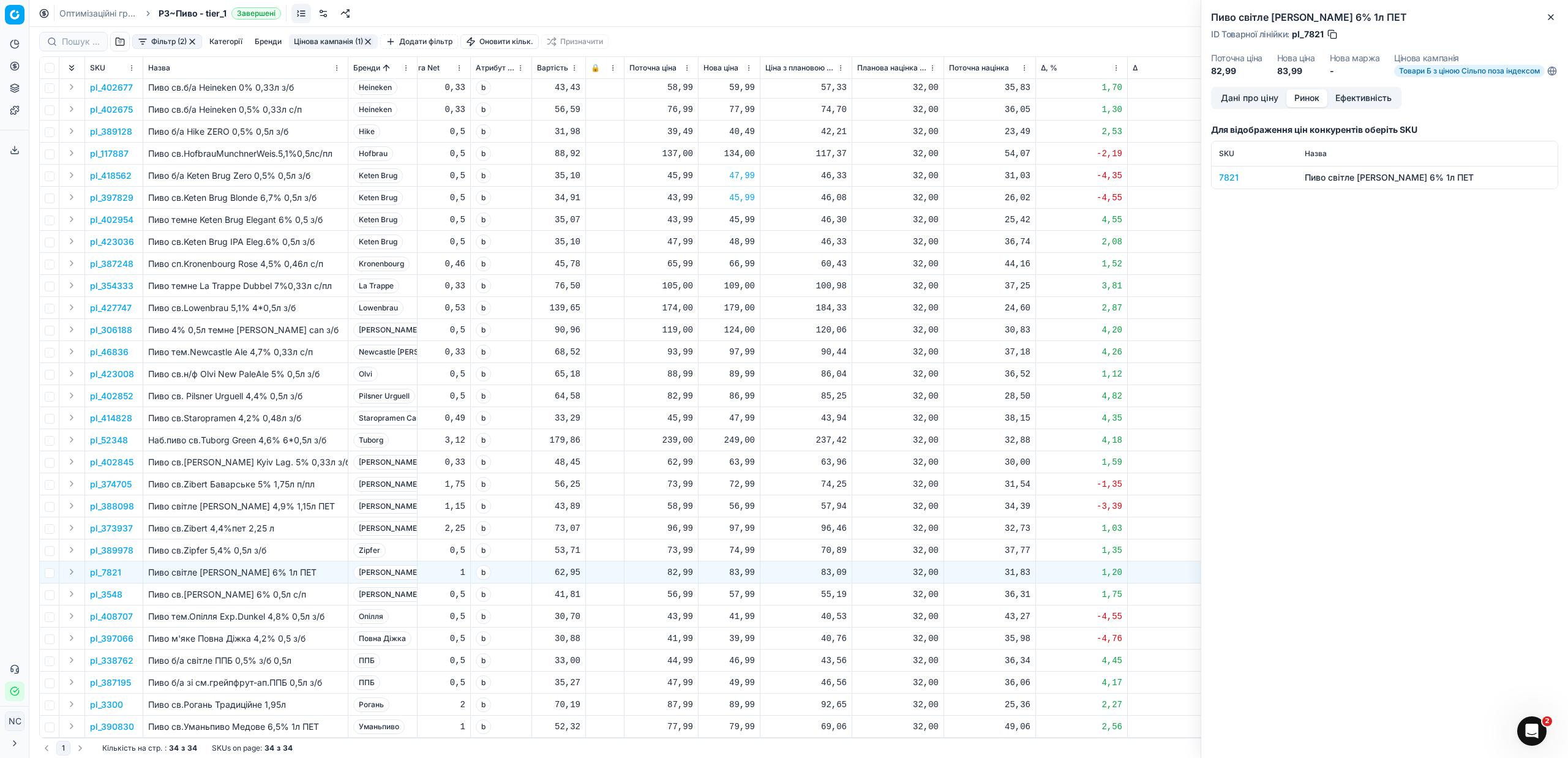
click at [1224, 183] on div "7821" at bounding box center [1254, 177] width 71 height 12
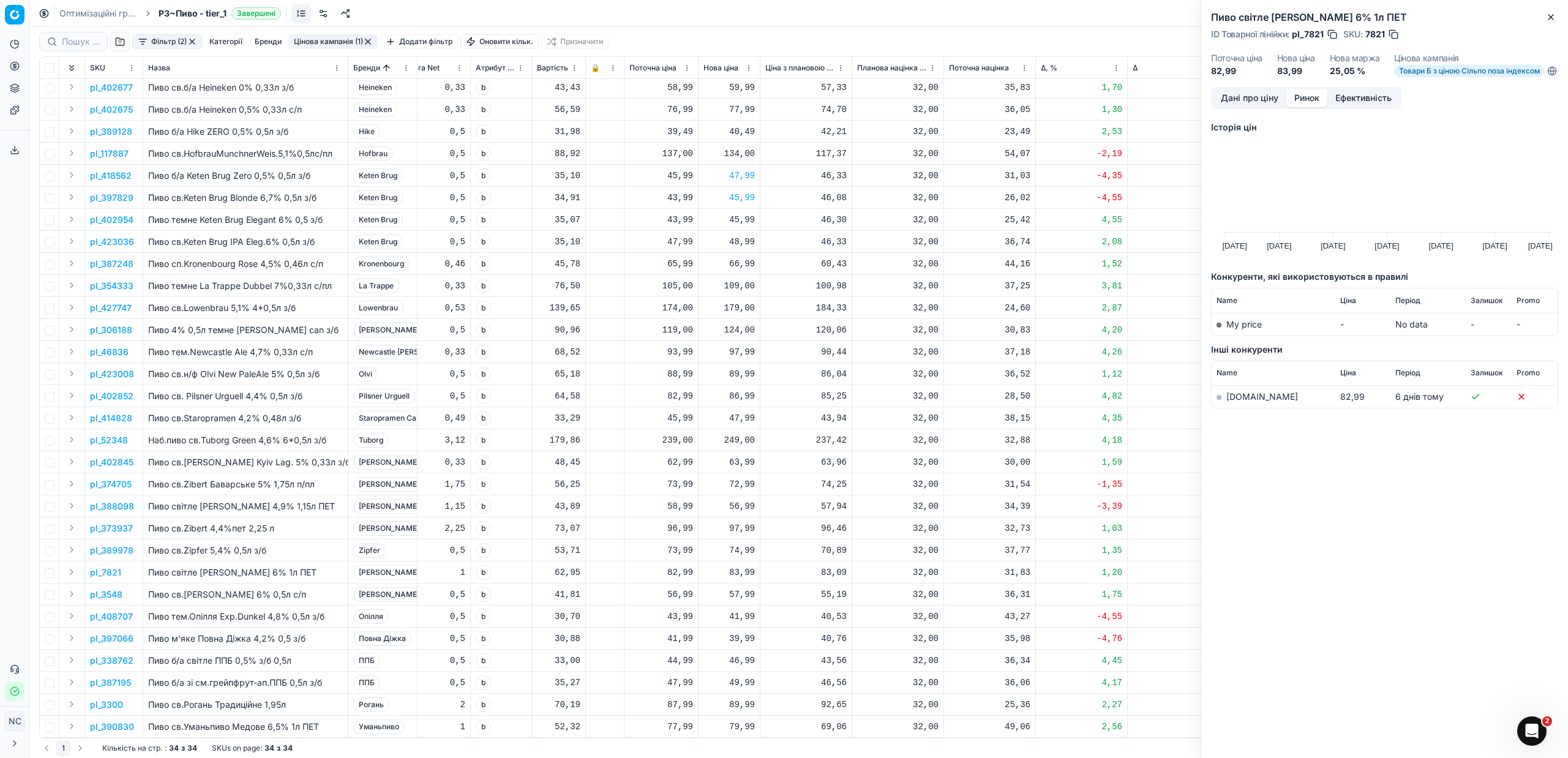
click at [1248, 402] on link "[DOMAIN_NAME]" at bounding box center [1262, 397] width 72 height 10
click at [115, 588] on p "pl_3548" at bounding box center [107, 594] width 33 height 12
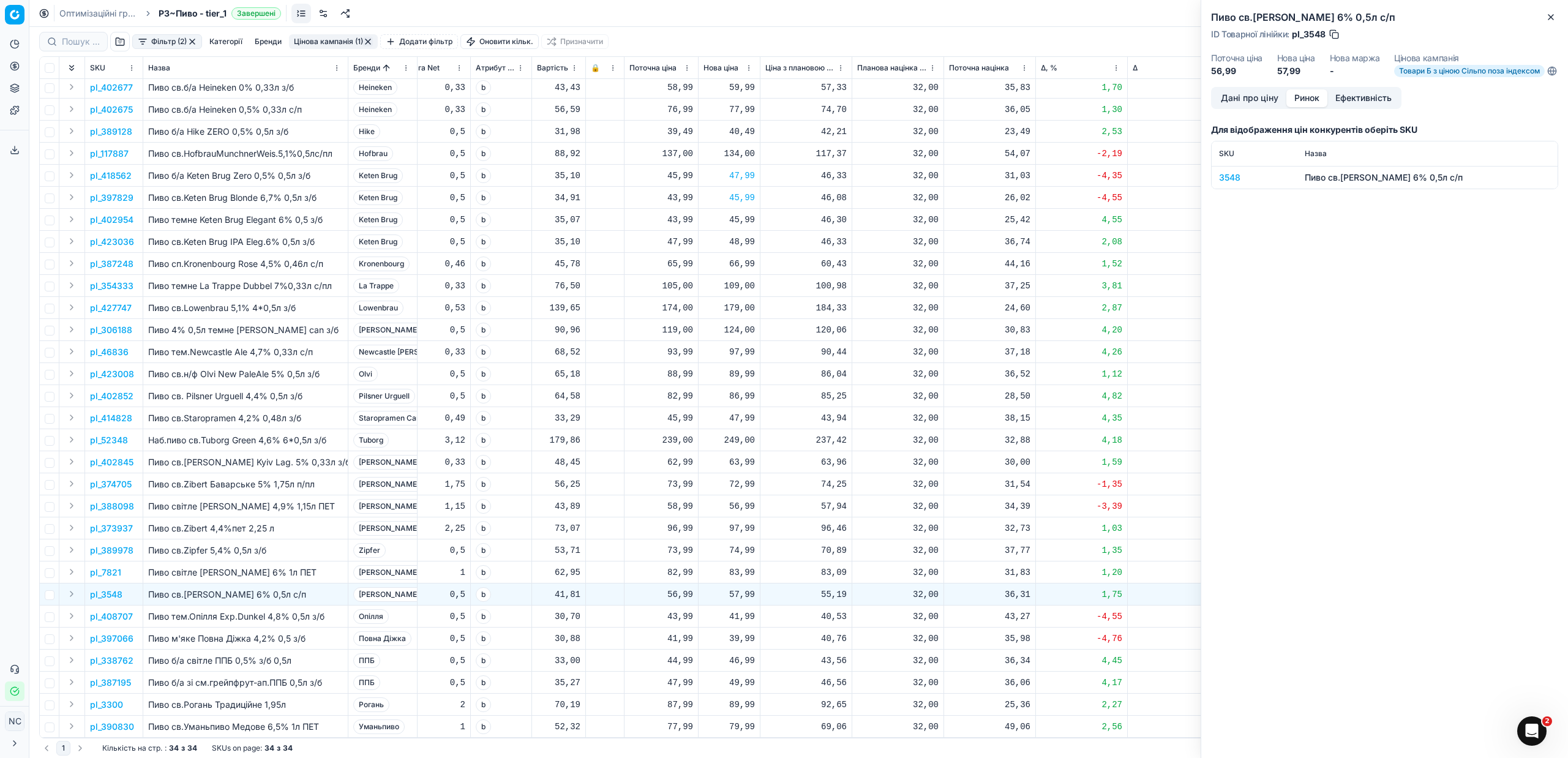
click at [115, 588] on p "pl_3548" at bounding box center [107, 594] width 33 height 12
click at [1229, 183] on div "3548" at bounding box center [1254, 177] width 71 height 12
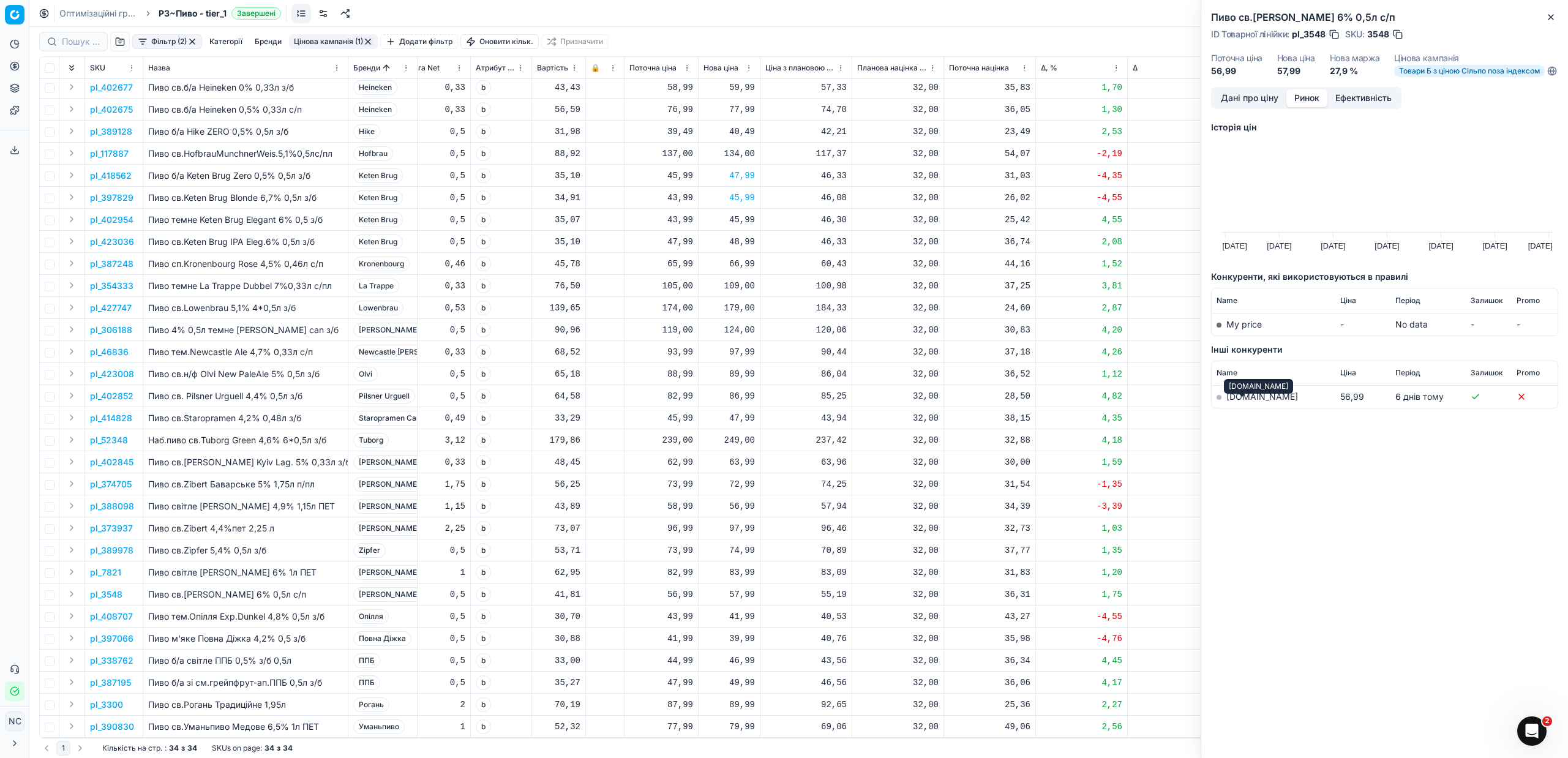
click at [1245, 402] on link "[DOMAIN_NAME]" at bounding box center [1262, 397] width 72 height 10
click at [120, 610] on p "pl_408707" at bounding box center [111, 616] width 42 height 12
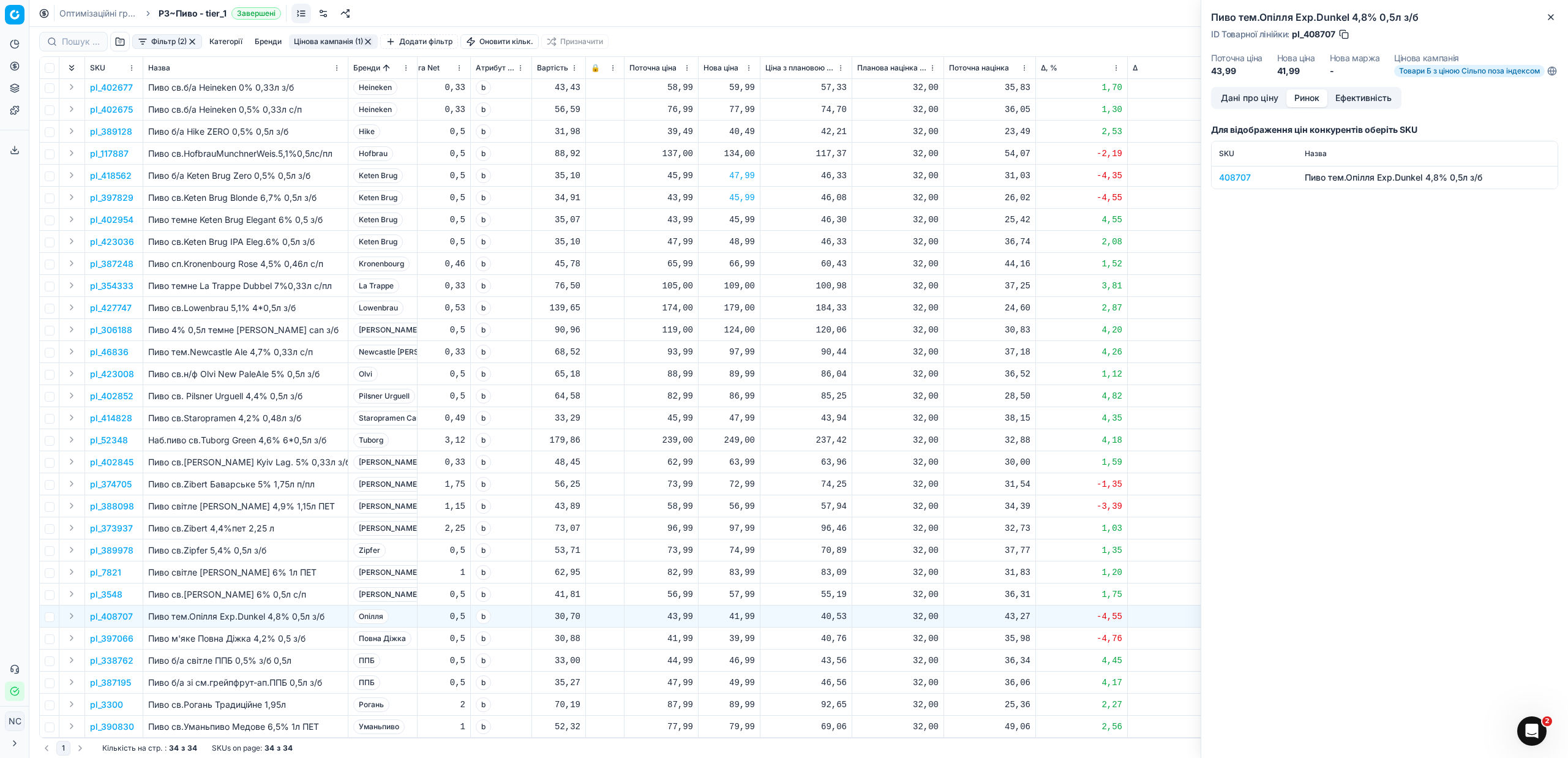
click at [1236, 183] on div "408707" at bounding box center [1254, 177] width 71 height 12
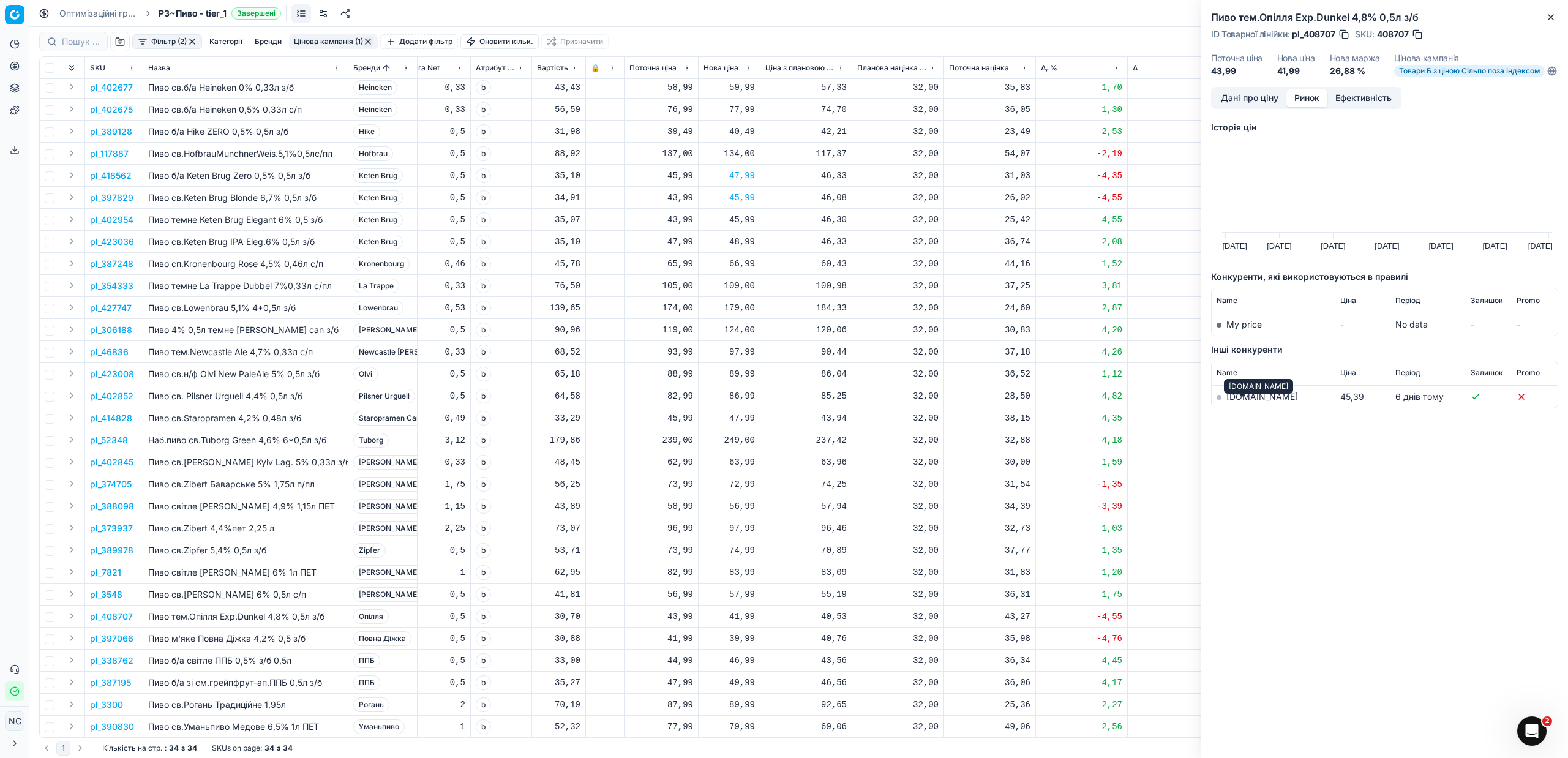
click at [1235, 402] on link "[DOMAIN_NAME]" at bounding box center [1262, 397] width 72 height 10
click at [104, 632] on p "pl_397066" at bounding box center [112, 638] width 43 height 12
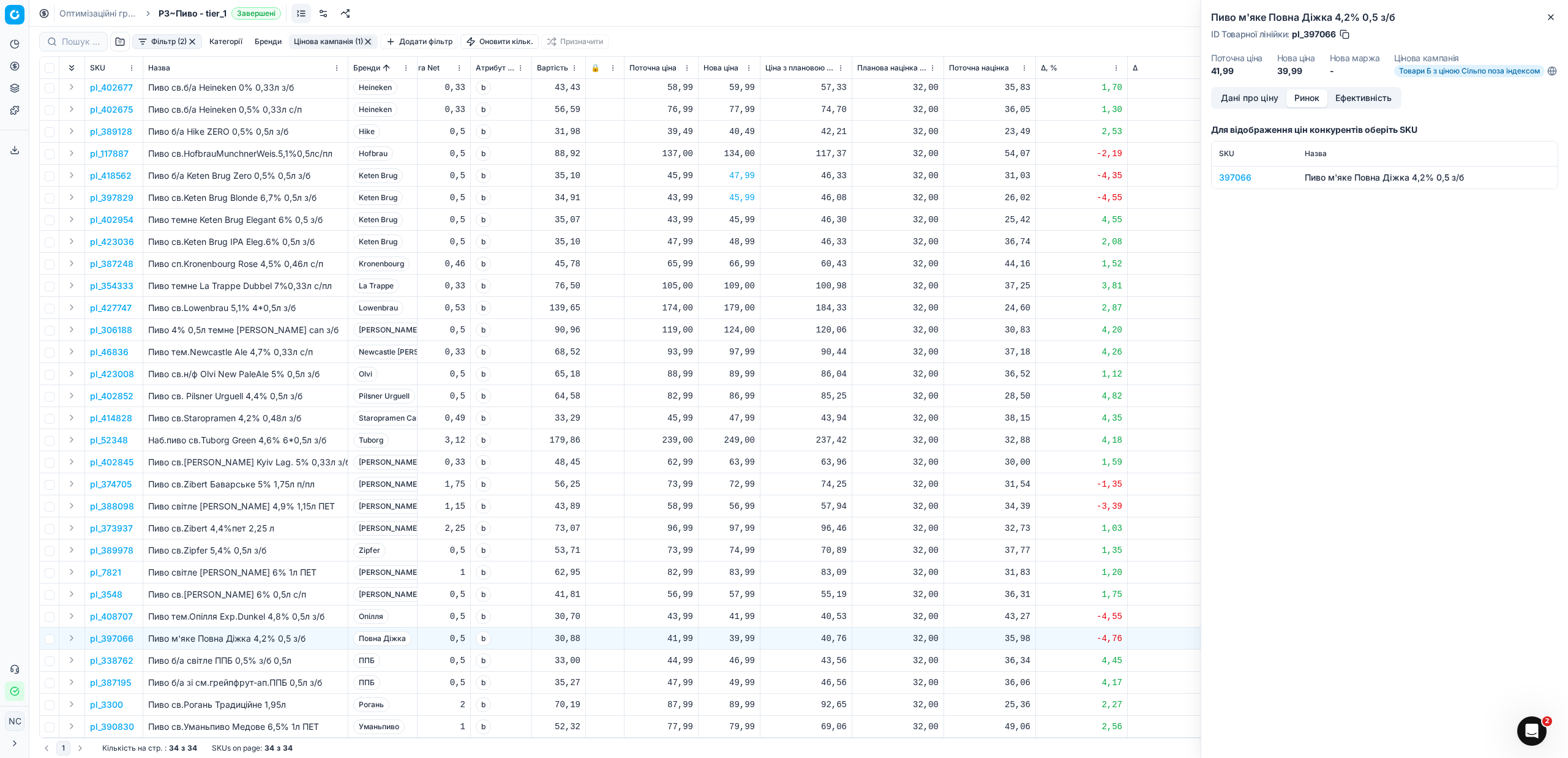
click at [1232, 183] on div "397066" at bounding box center [1254, 177] width 71 height 12
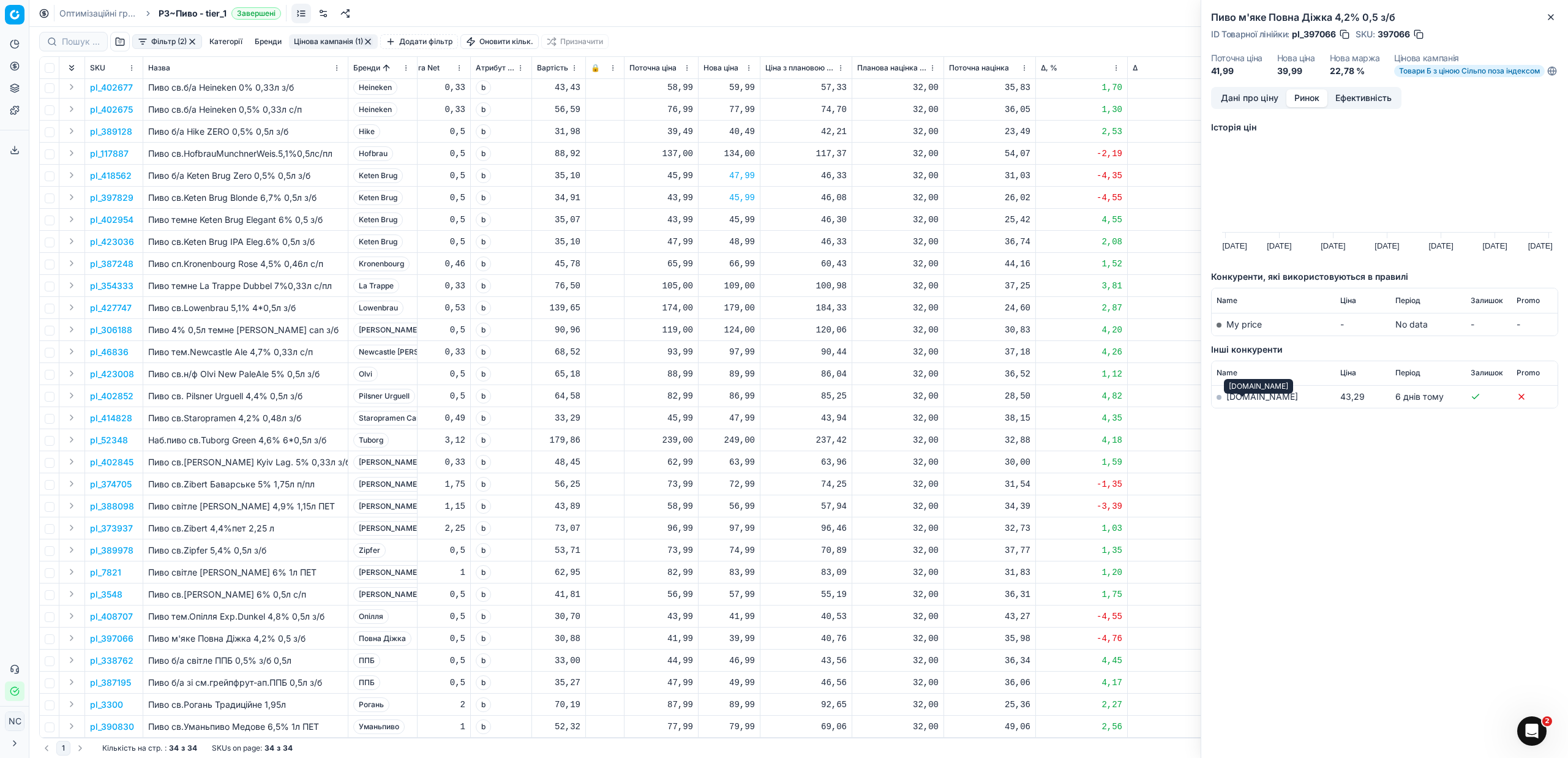
click at [1243, 402] on link "[DOMAIN_NAME]" at bounding box center [1262, 397] width 72 height 10
click at [125, 654] on p "pl_338762" at bounding box center [112, 660] width 43 height 12
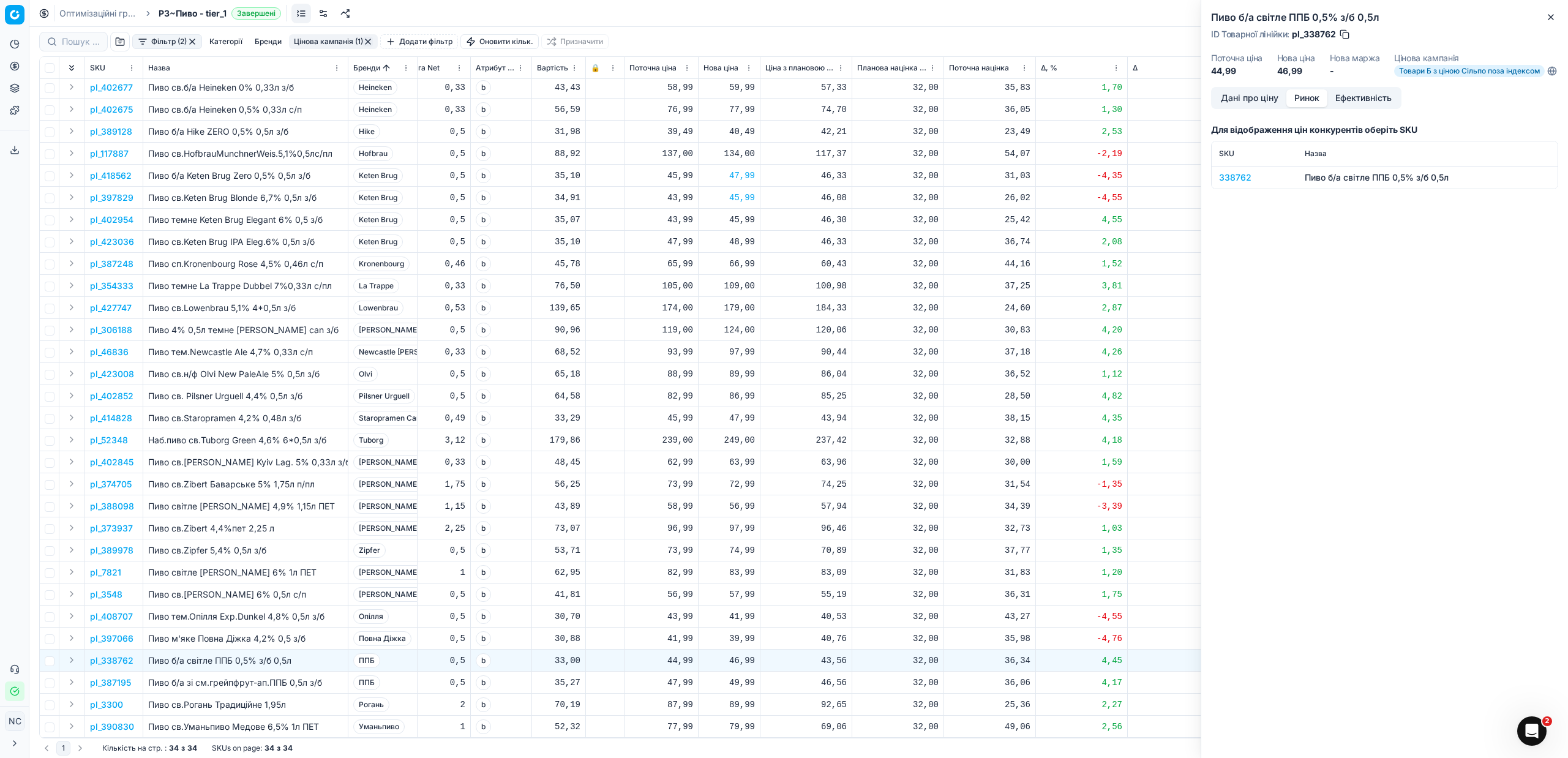
click at [1236, 183] on div "338762" at bounding box center [1254, 177] width 71 height 12
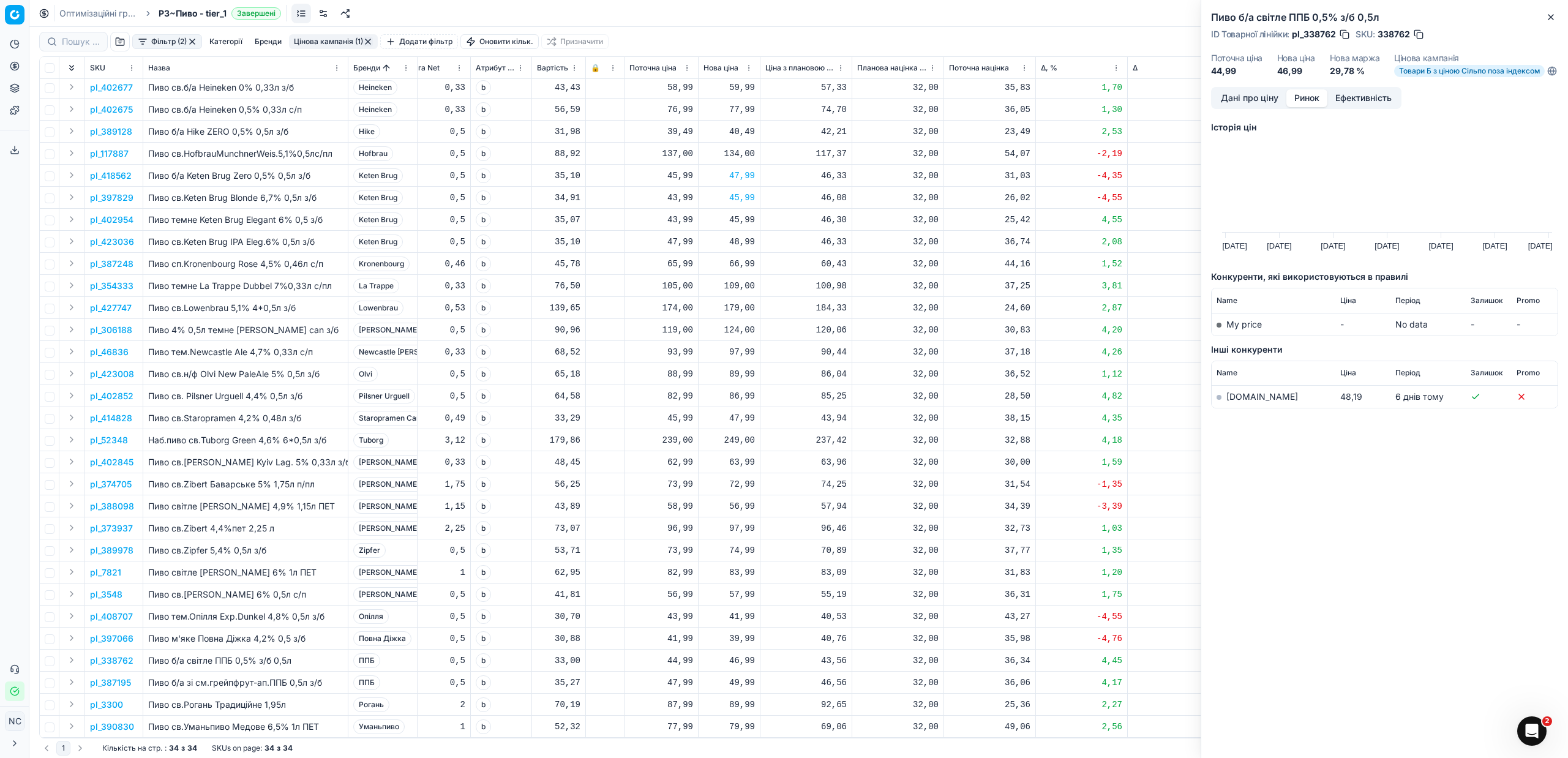
click at [1243, 402] on link "[DOMAIN_NAME]" at bounding box center [1262, 397] width 72 height 10
click at [127, 676] on p "pl_387195" at bounding box center [110, 682] width 41 height 12
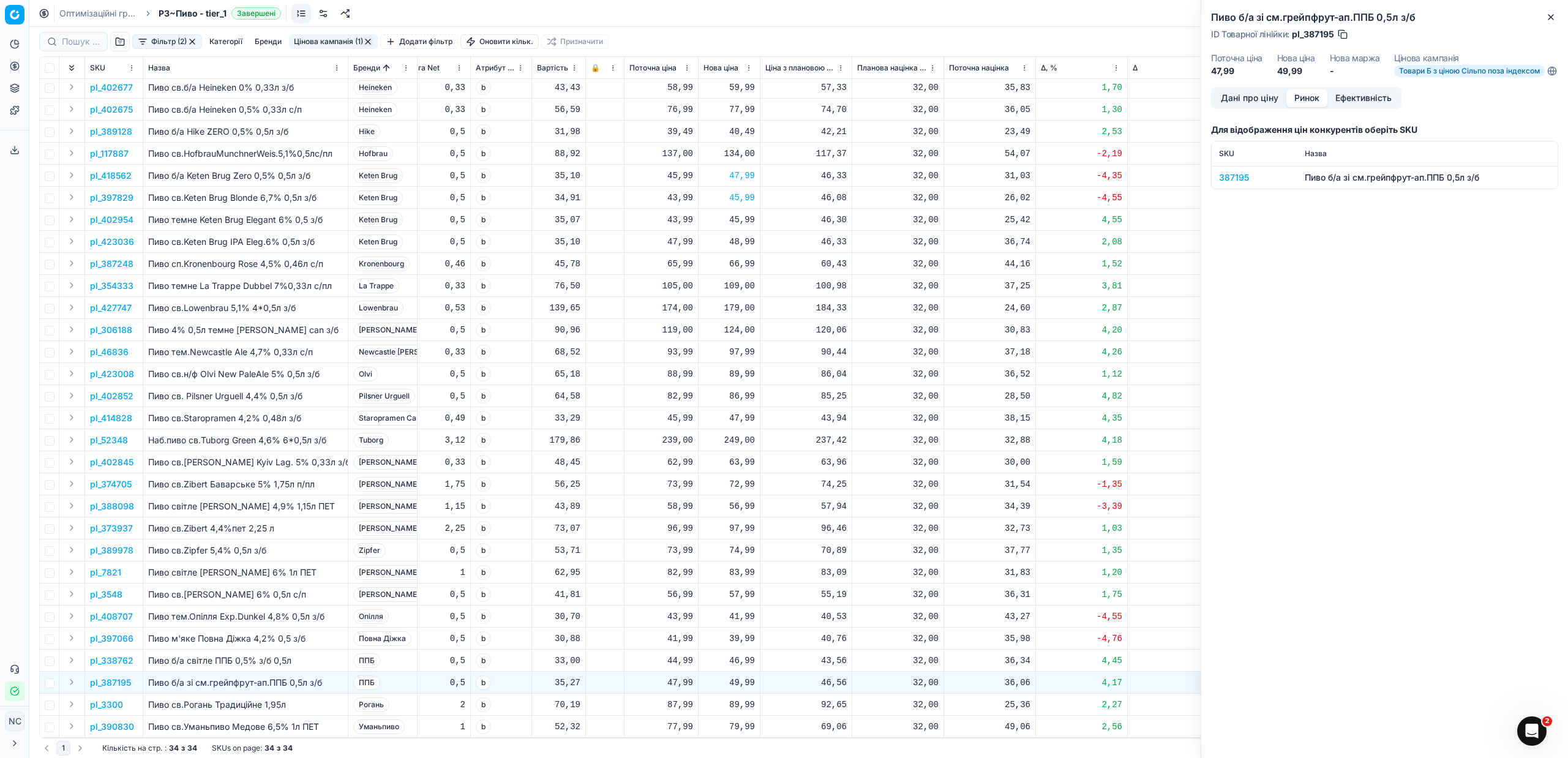
click at [1240, 183] on div "387195" at bounding box center [1254, 177] width 71 height 12
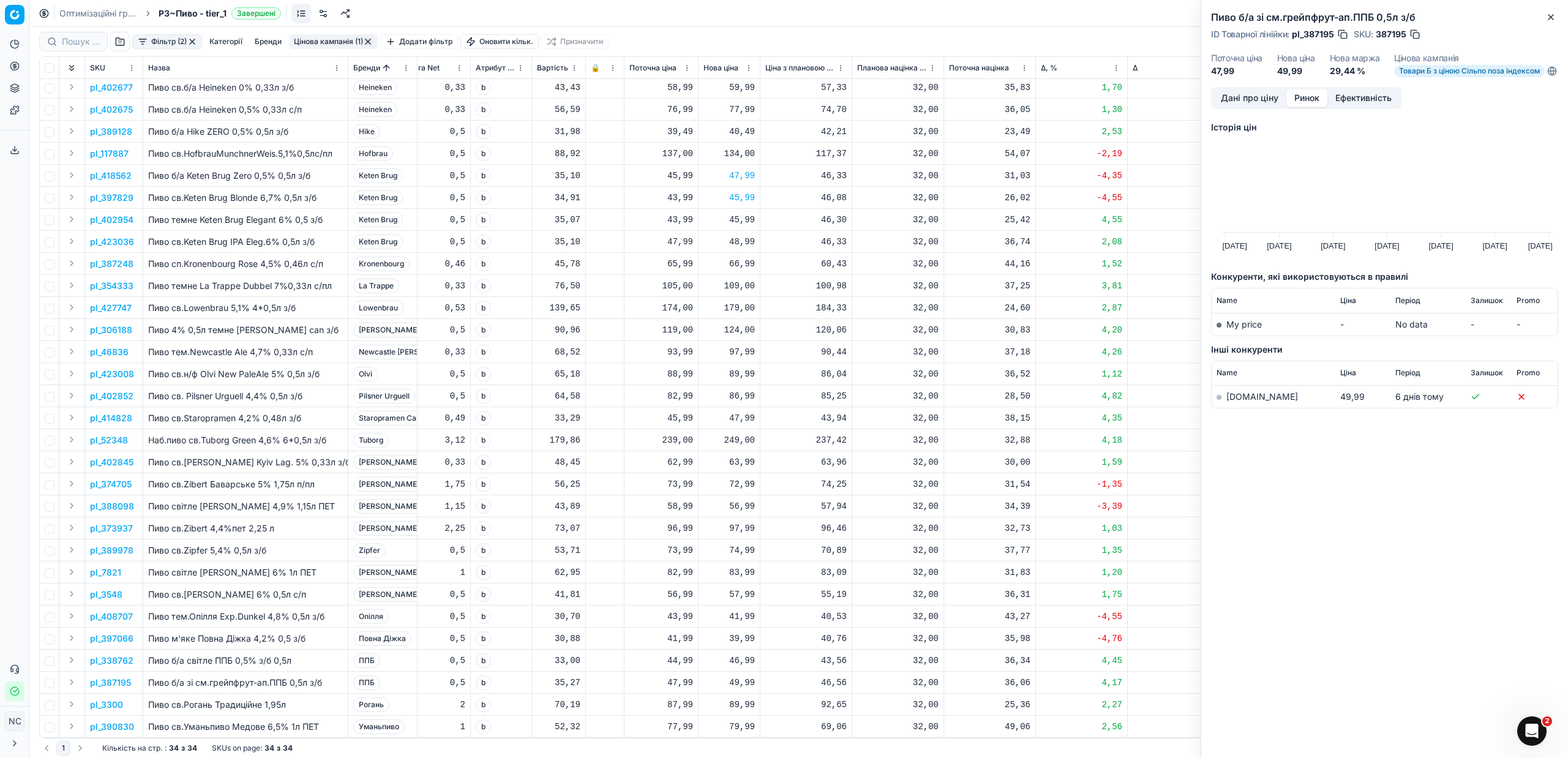
click at [1241, 402] on link "[DOMAIN_NAME]" at bounding box center [1262, 397] width 72 height 10
click at [114, 698] on p "pl_3300" at bounding box center [107, 704] width 33 height 12
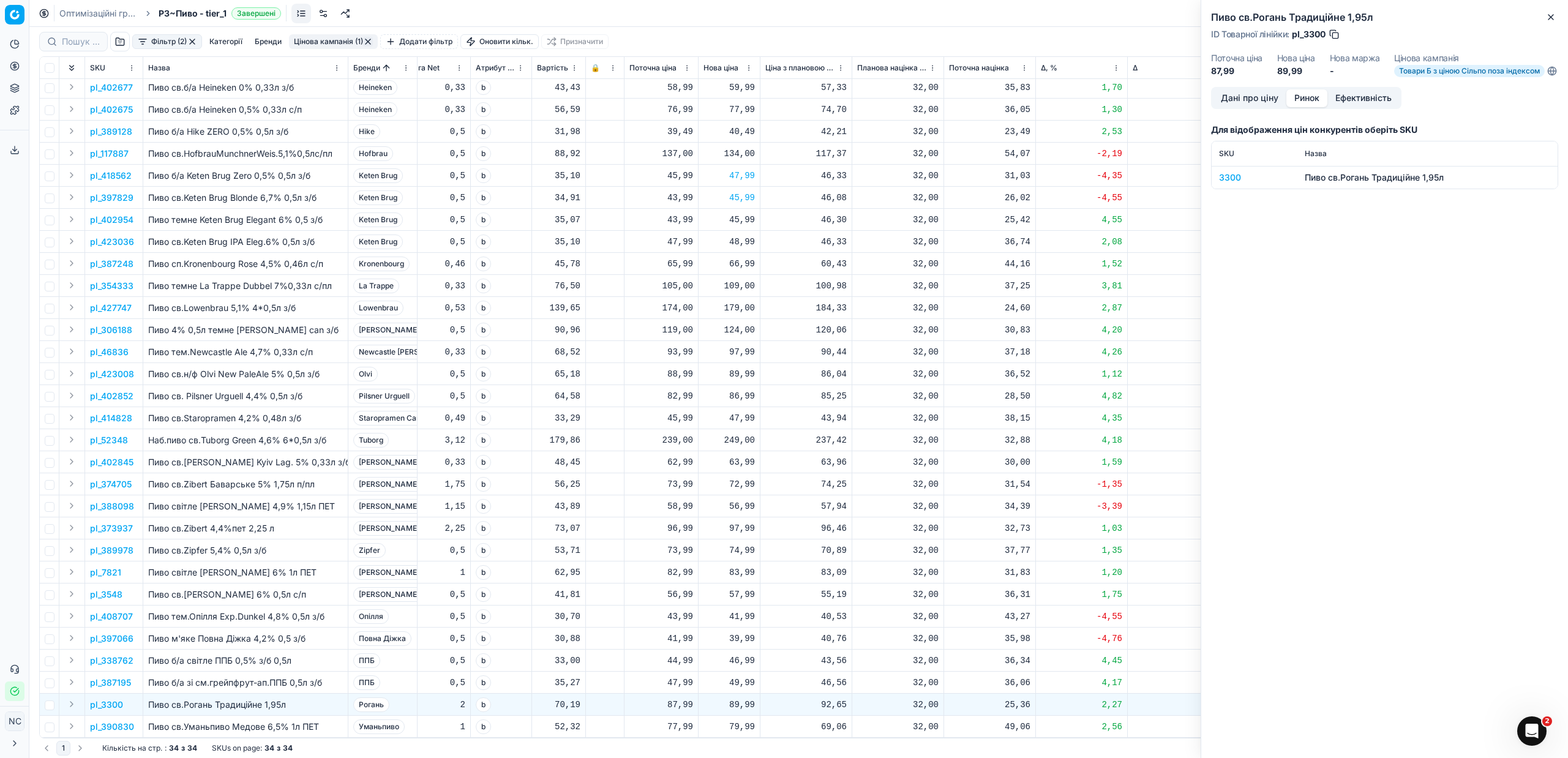
click at [1233, 183] on div "3300" at bounding box center [1254, 177] width 71 height 12
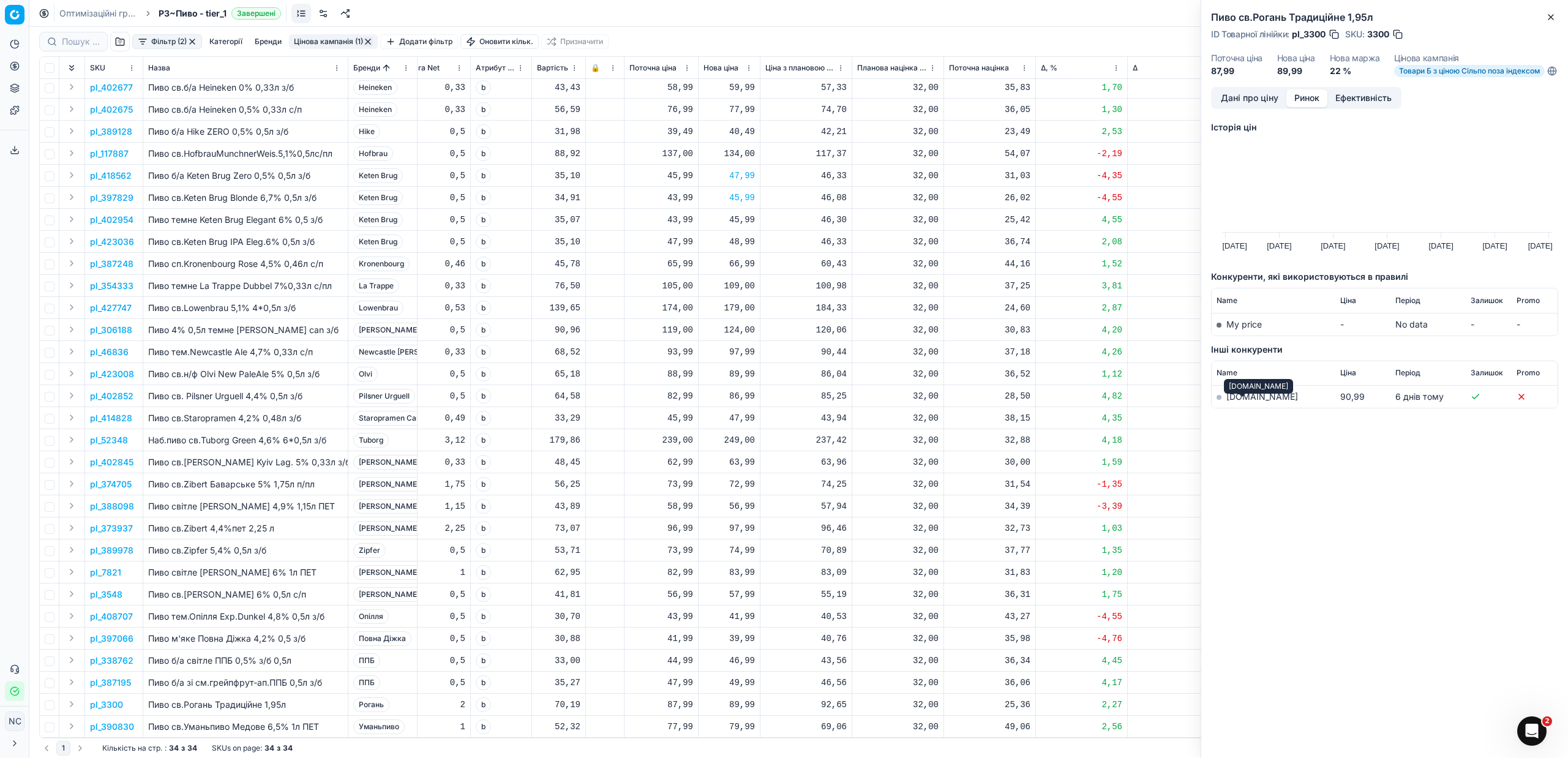
click at [1241, 402] on link "[DOMAIN_NAME]" at bounding box center [1262, 397] width 72 height 10
click at [130, 721] on p "pl_390830" at bounding box center [112, 727] width 44 height 12
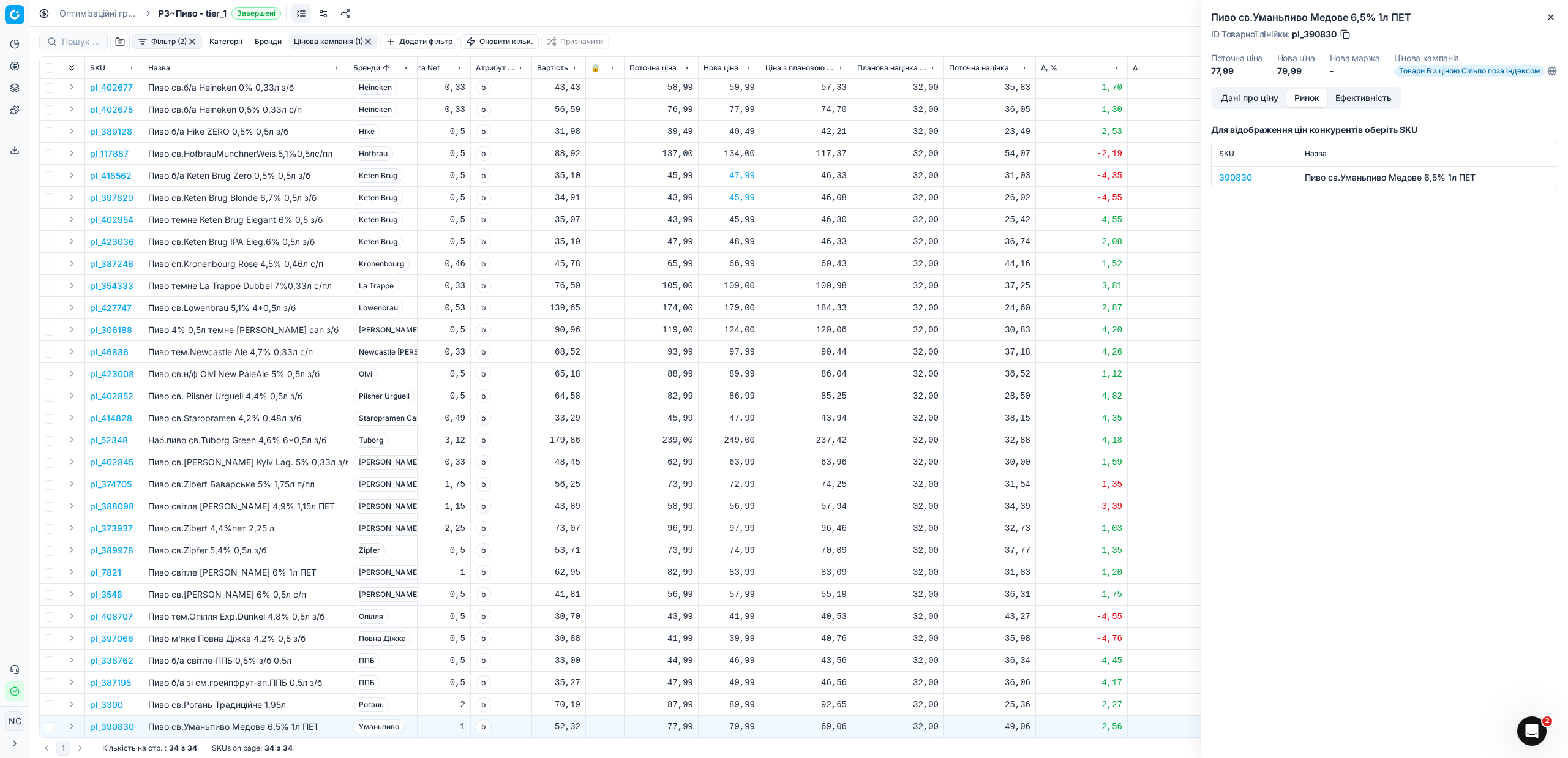
click at [1236, 183] on div "390830" at bounding box center [1254, 177] width 71 height 12
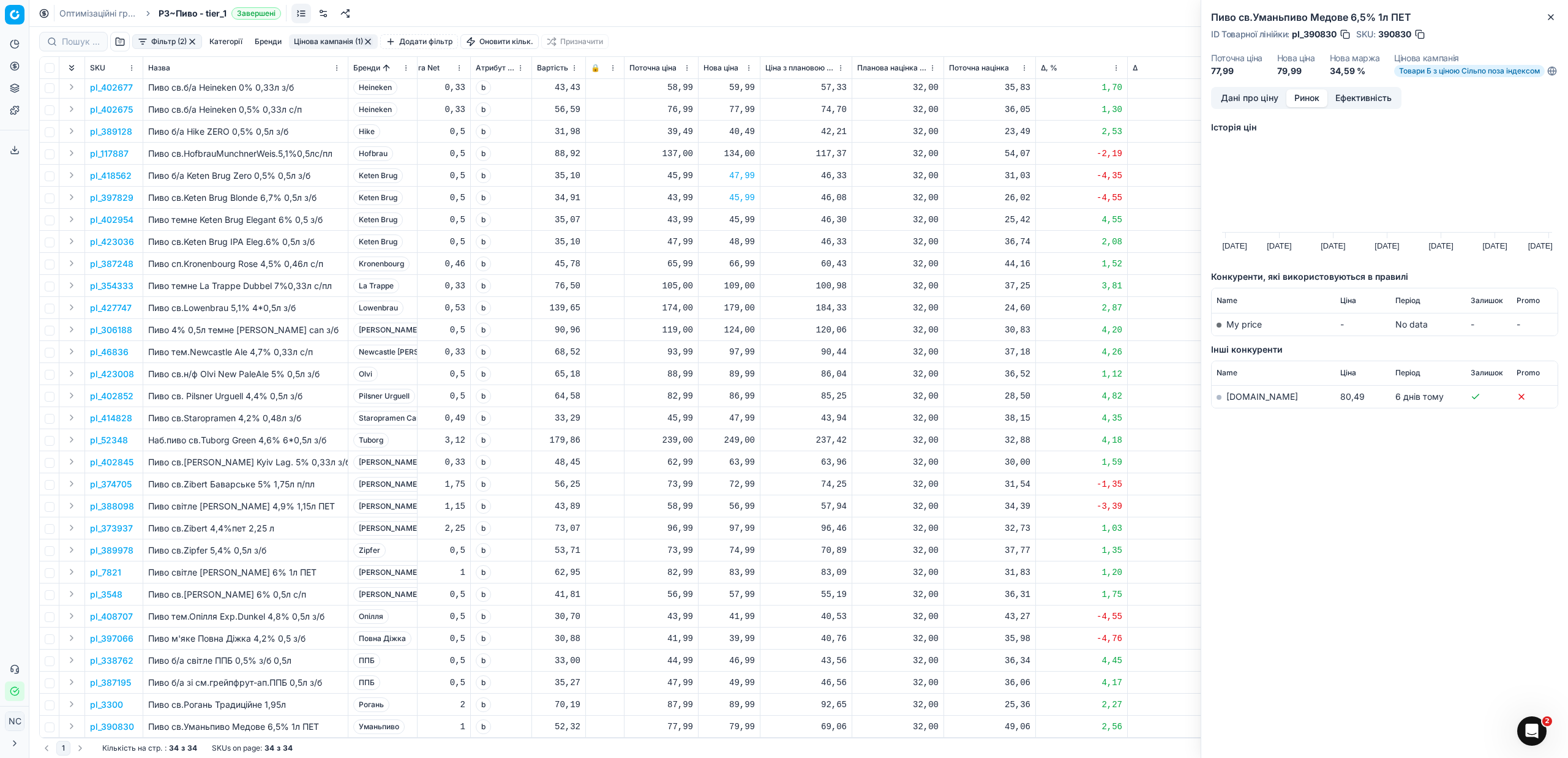
click at [1244, 402] on link "[DOMAIN_NAME]" at bounding box center [1262, 397] width 72 height 10
click at [1550, 16] on icon "button" at bounding box center [1551, 16] width 10 height 10
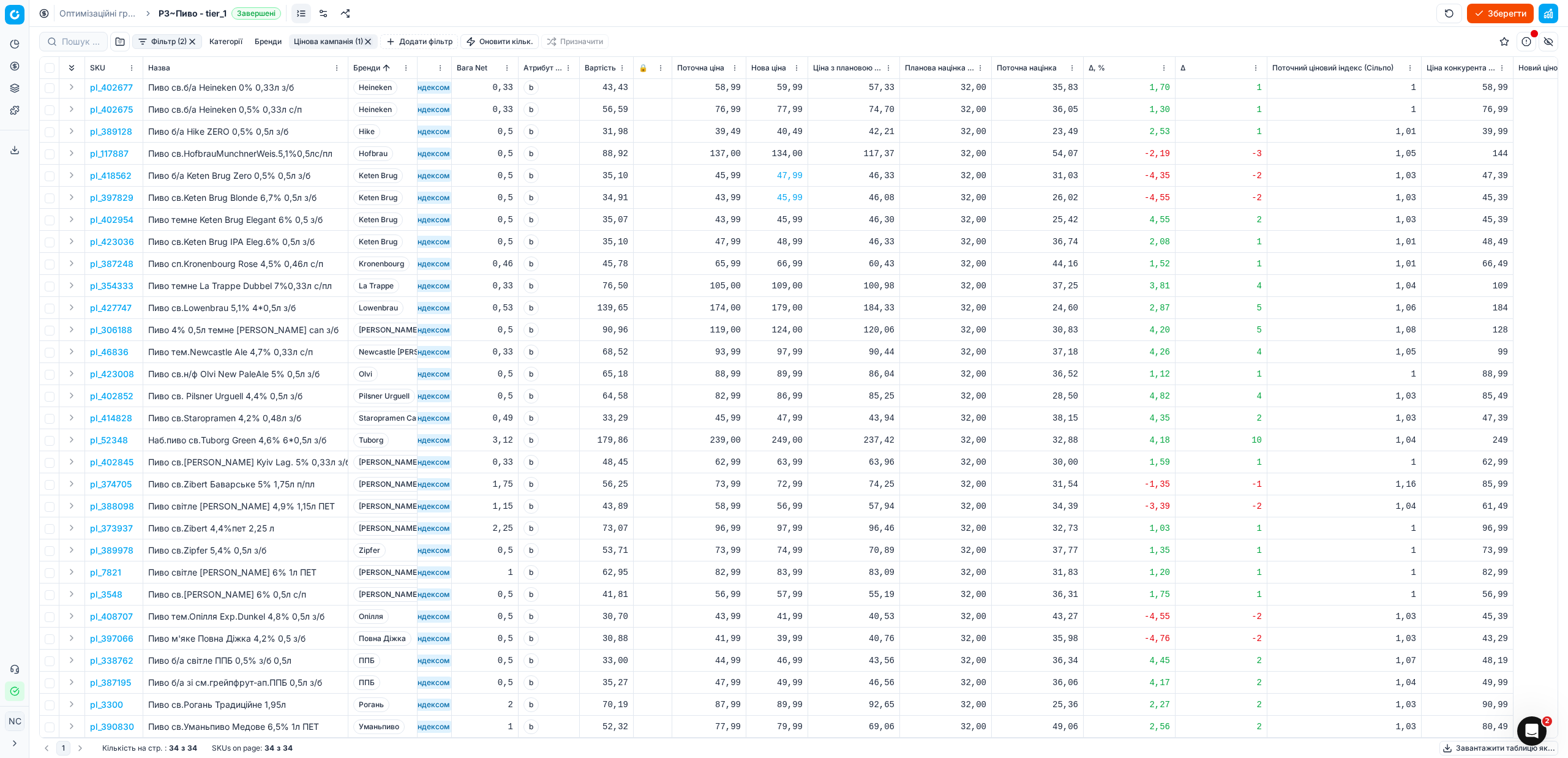
scroll to position [104, 0]
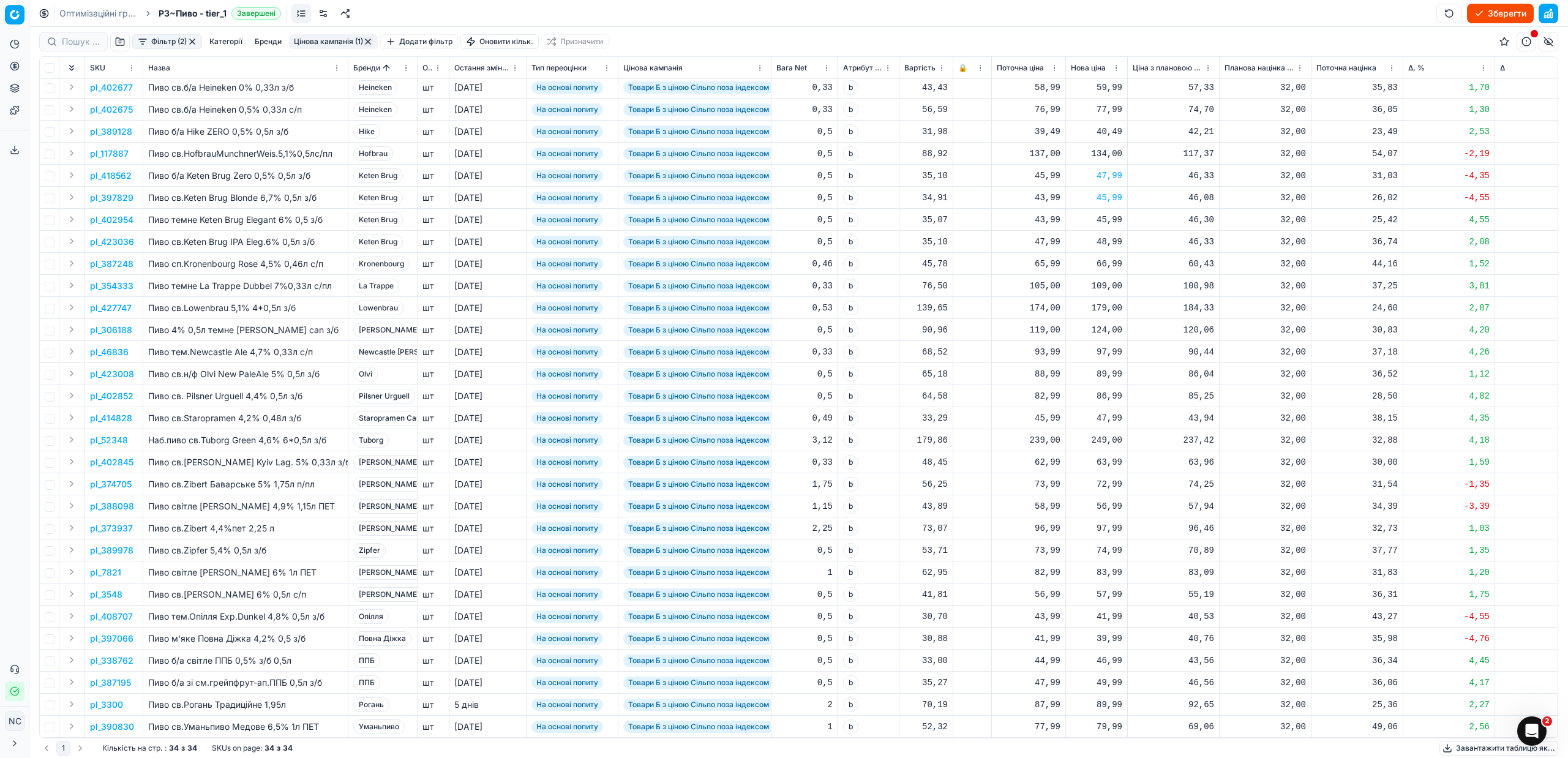
click at [348, 37] on button "Цінова кампанія (1)" at bounding box center [333, 42] width 89 height 15
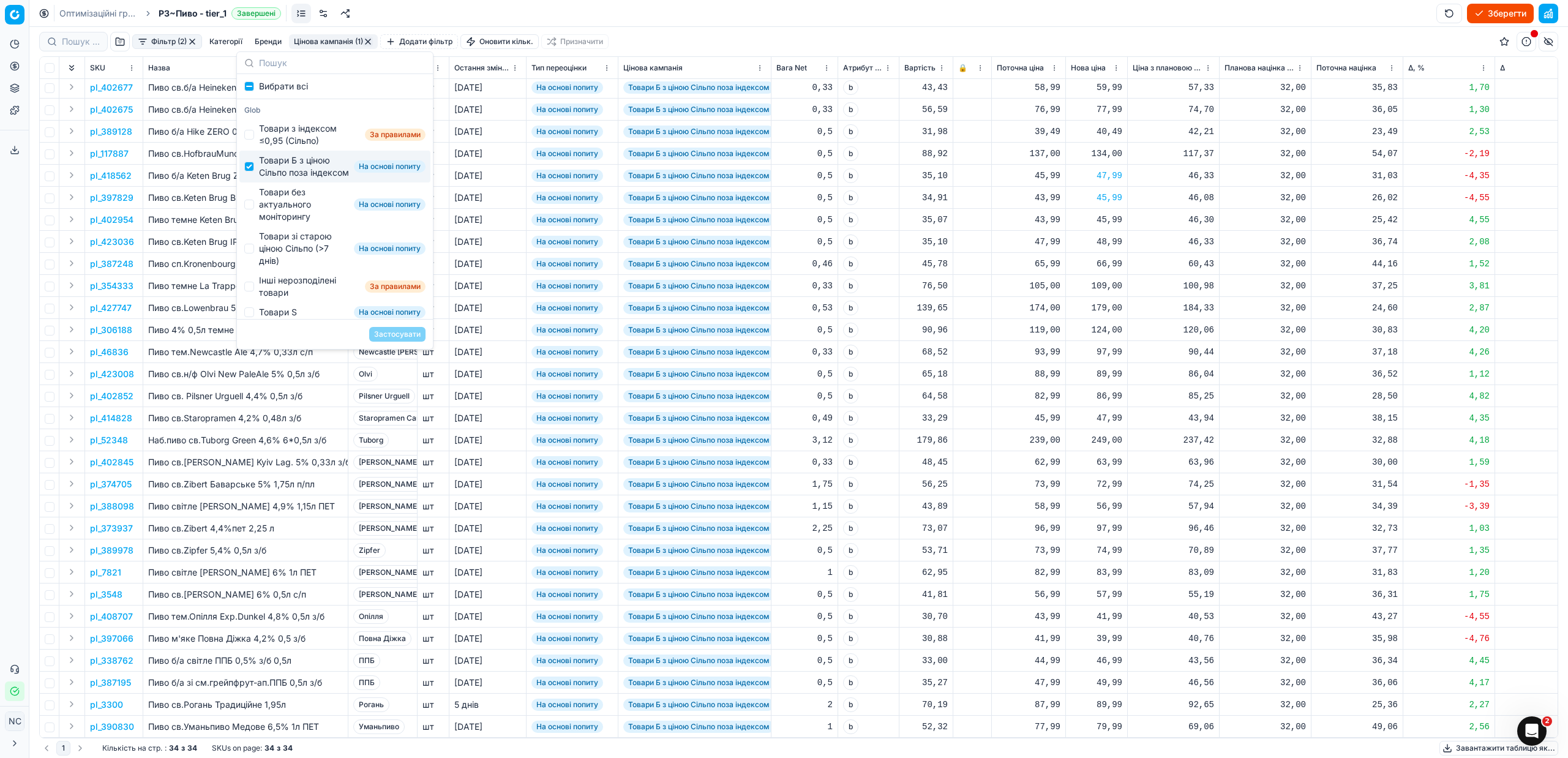
click at [280, 174] on div "Товари Б з ціною Сільпо поза індексом" at bounding box center [303, 166] width 90 height 25
checkbox input "false"
click at [283, 217] on div "Товари без актуального моніторингу" at bounding box center [303, 204] width 90 height 37
checkbox input "true"
click at [390, 330] on button "Застосувати" at bounding box center [397, 335] width 57 height 15
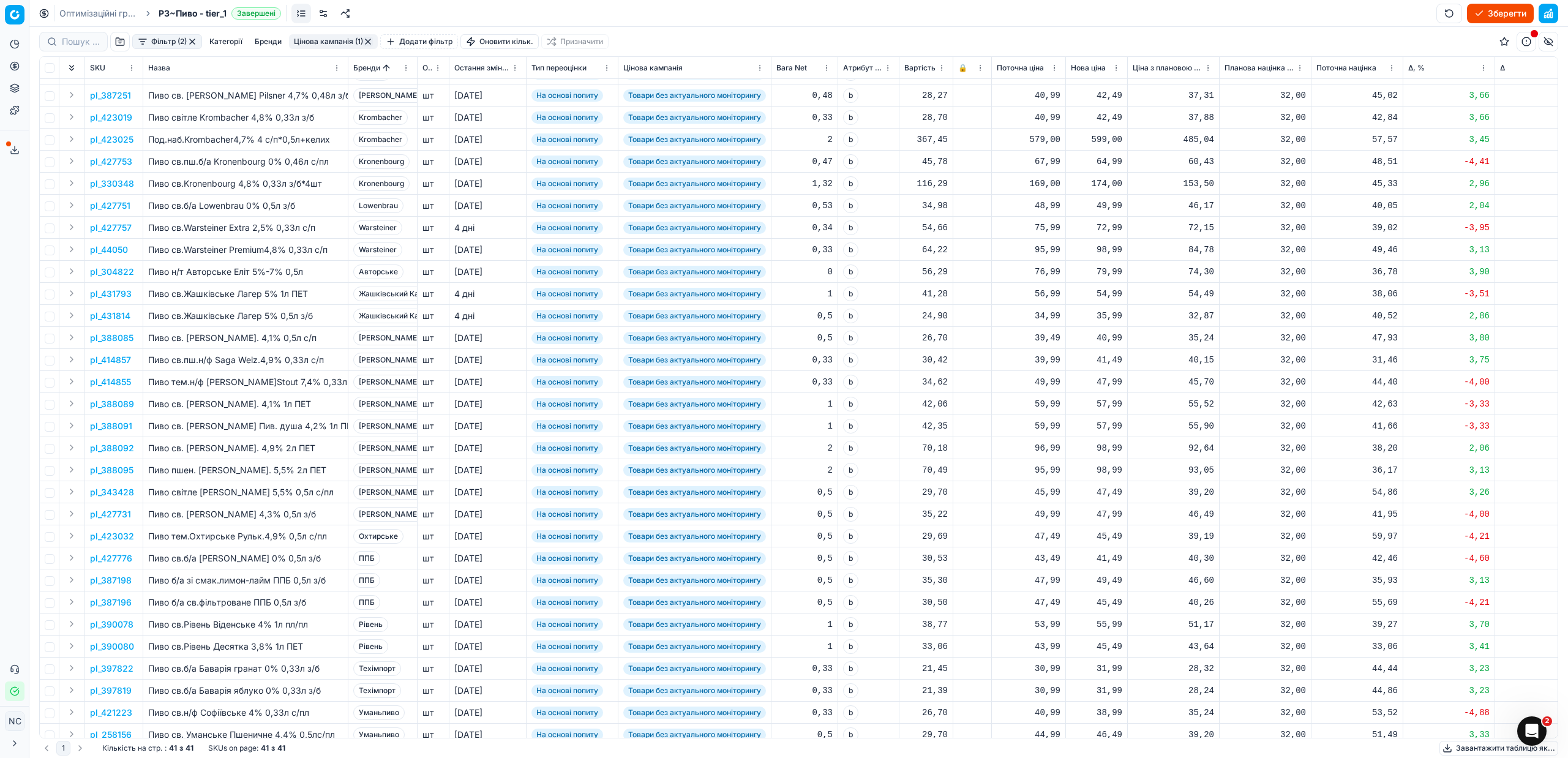
click at [128, 96] on p "pl_387251" at bounding box center [110, 95] width 41 height 12
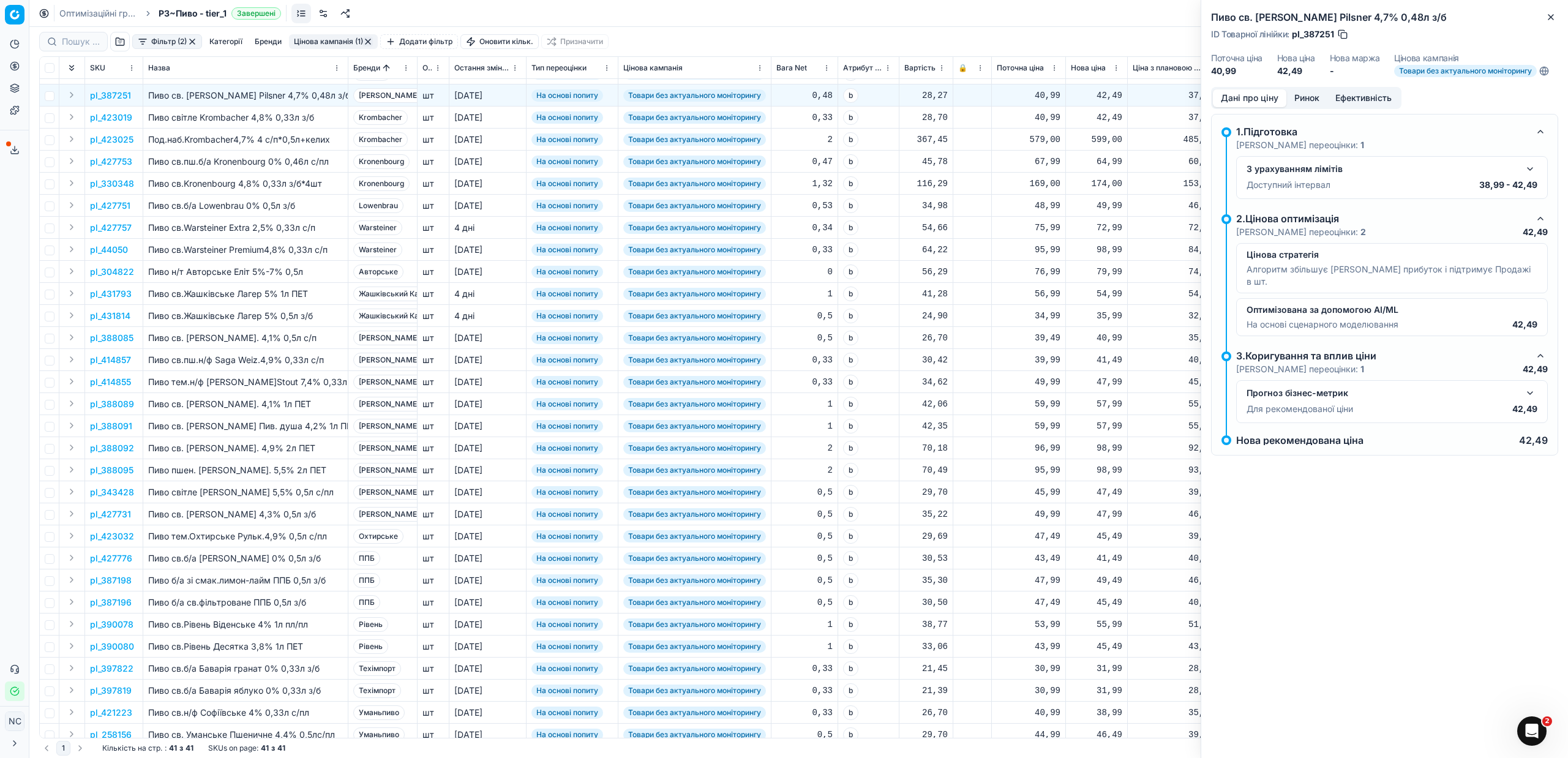
click at [1312, 98] on button "Ринок" at bounding box center [1306, 98] width 41 height 18
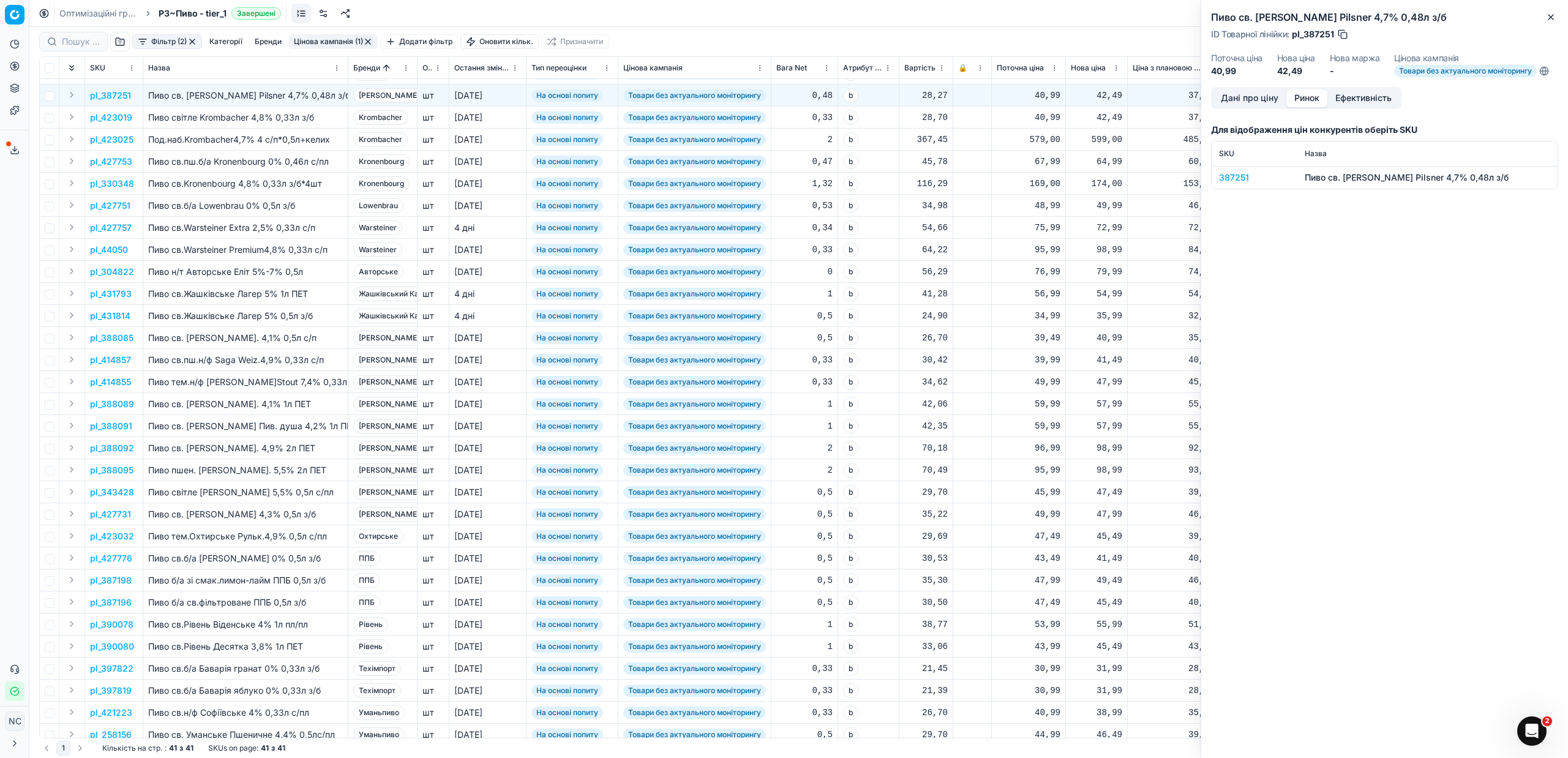
click at [1235, 180] on div "387251" at bounding box center [1254, 177] width 71 height 12
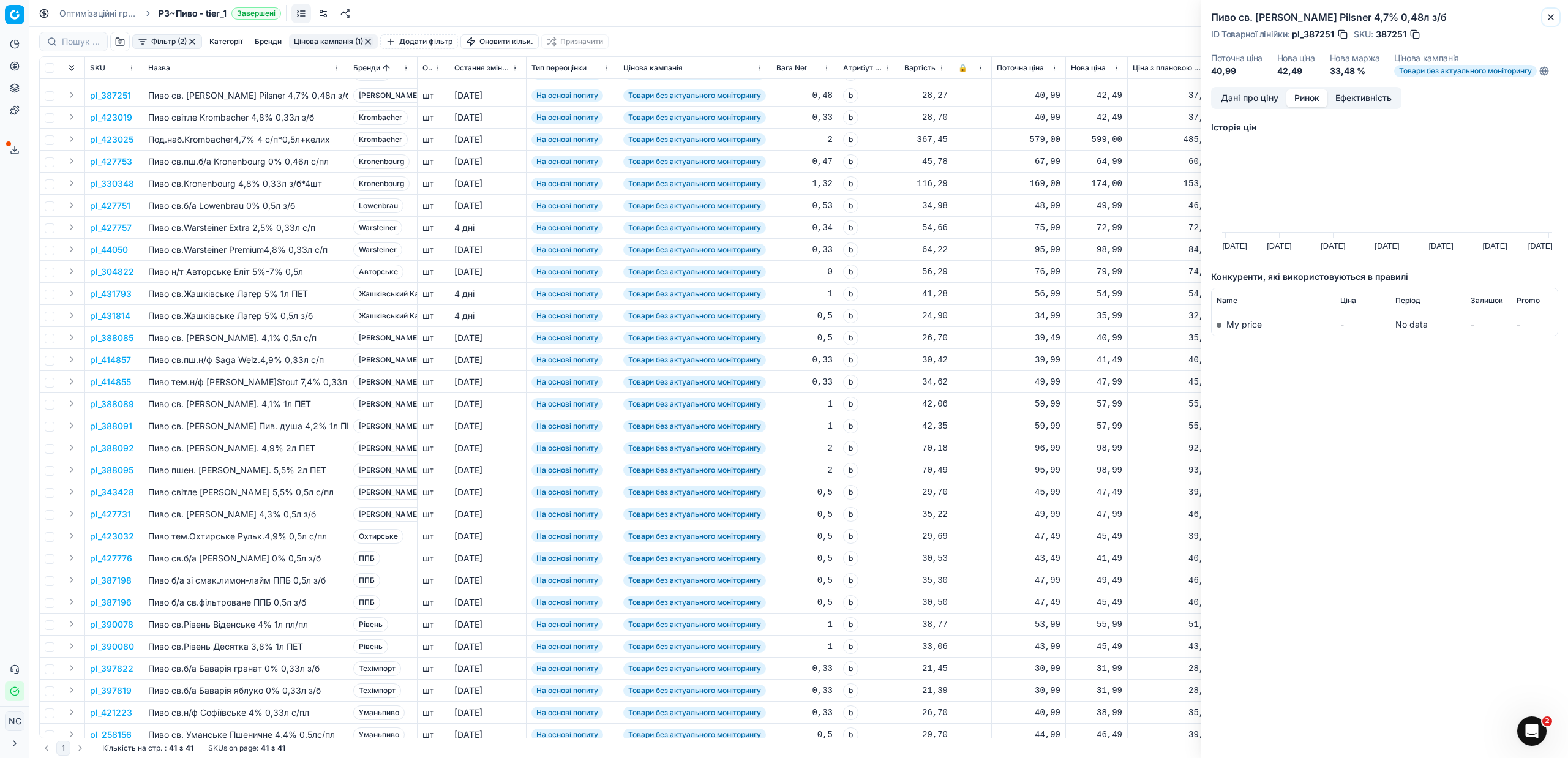
click at [1550, 17] on icon "button" at bounding box center [1551, 16] width 10 height 10
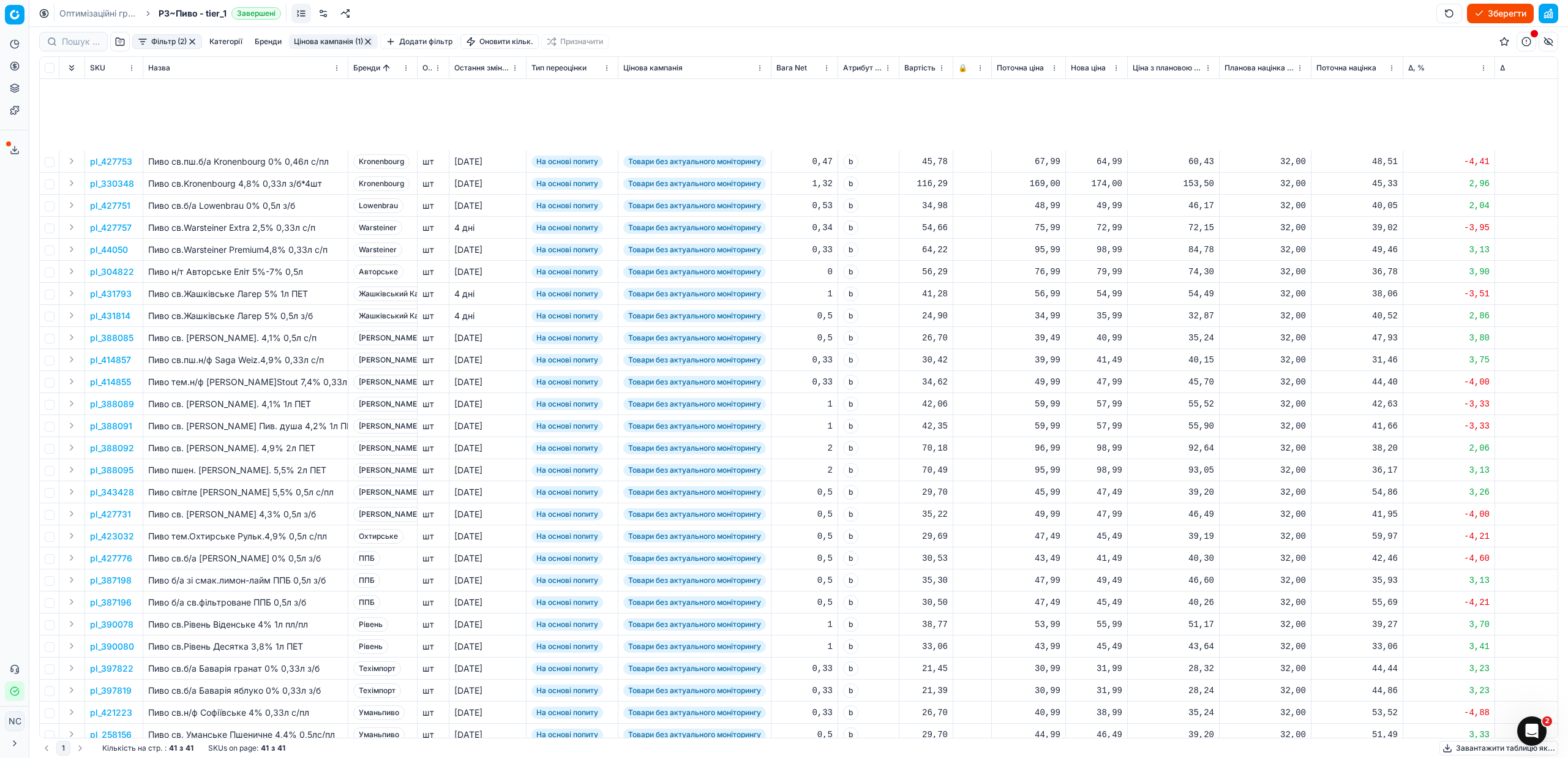
scroll to position [259, 0]
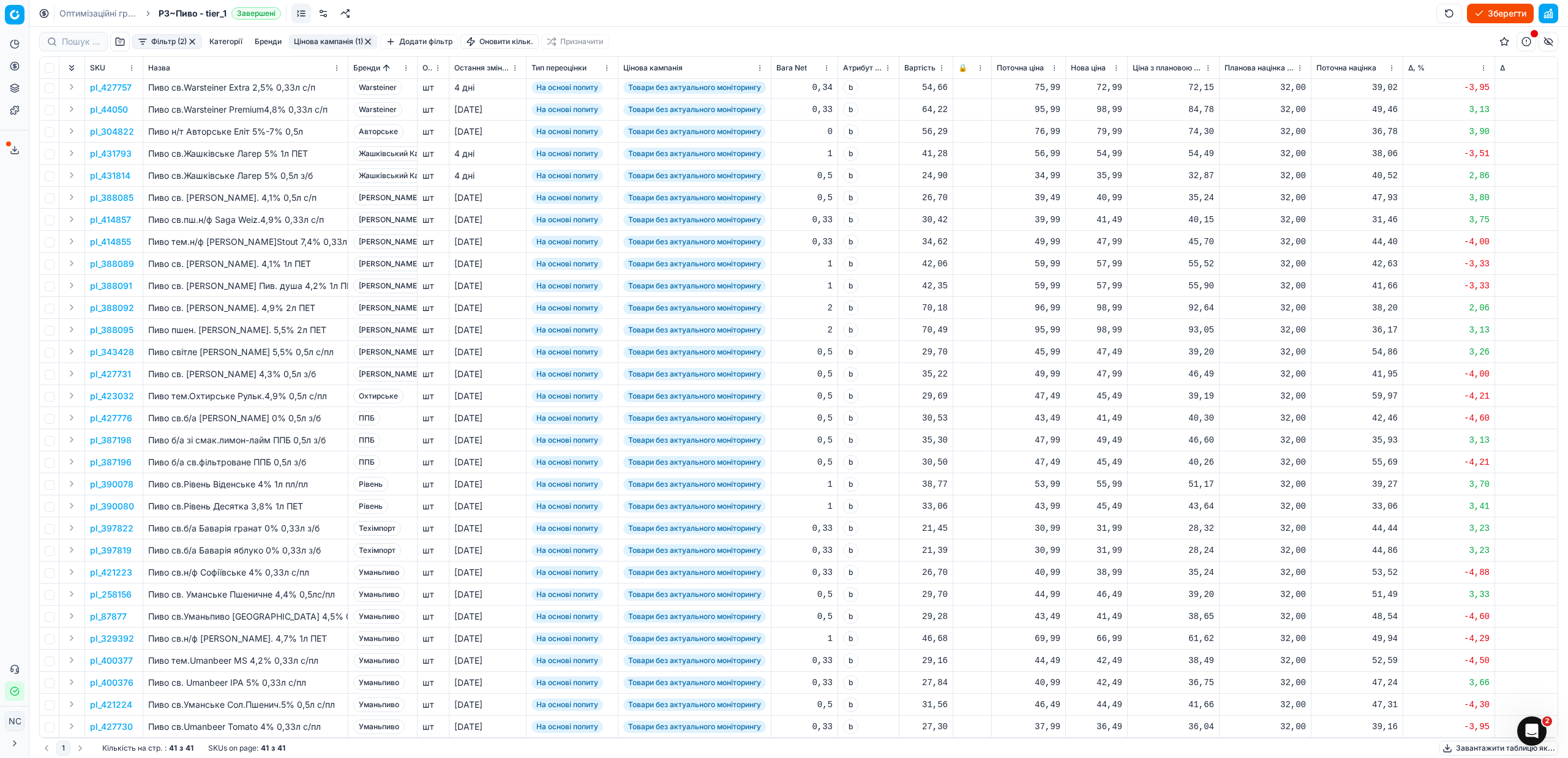
click at [314, 44] on button "Цінова кампанія (1)" at bounding box center [333, 42] width 89 height 15
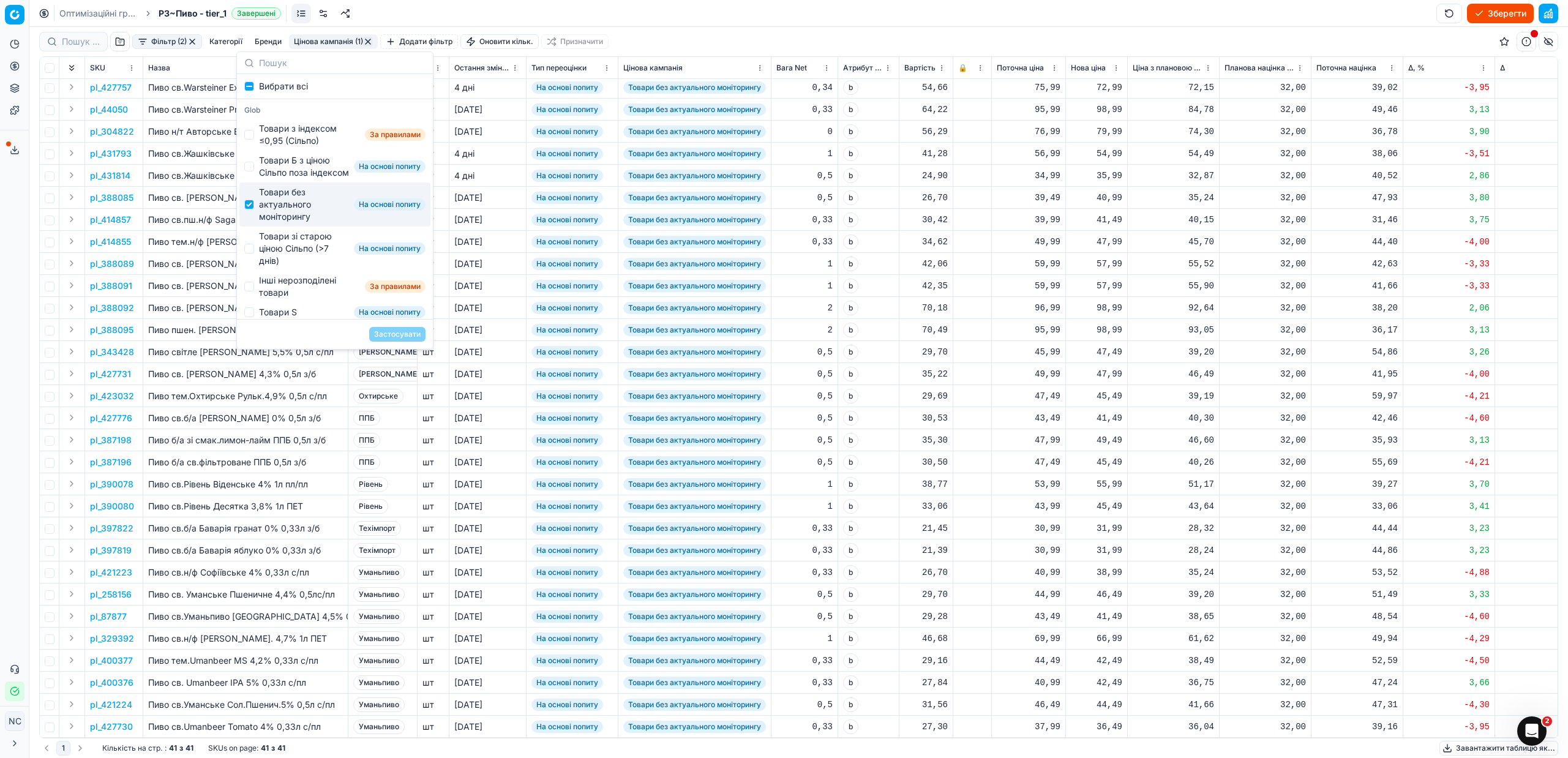
drag, startPoint x: 298, startPoint y: 213, endPoint x: 300, endPoint y: 222, distance: 9.2
click at [298, 214] on div "Товари без актуального моніторингу" at bounding box center [303, 204] width 90 height 37
checkbox input "false"
click at [303, 255] on div "Товари зі старою ціною Сільпо (>7 днів)" at bounding box center [303, 248] width 90 height 37
checkbox input "true"
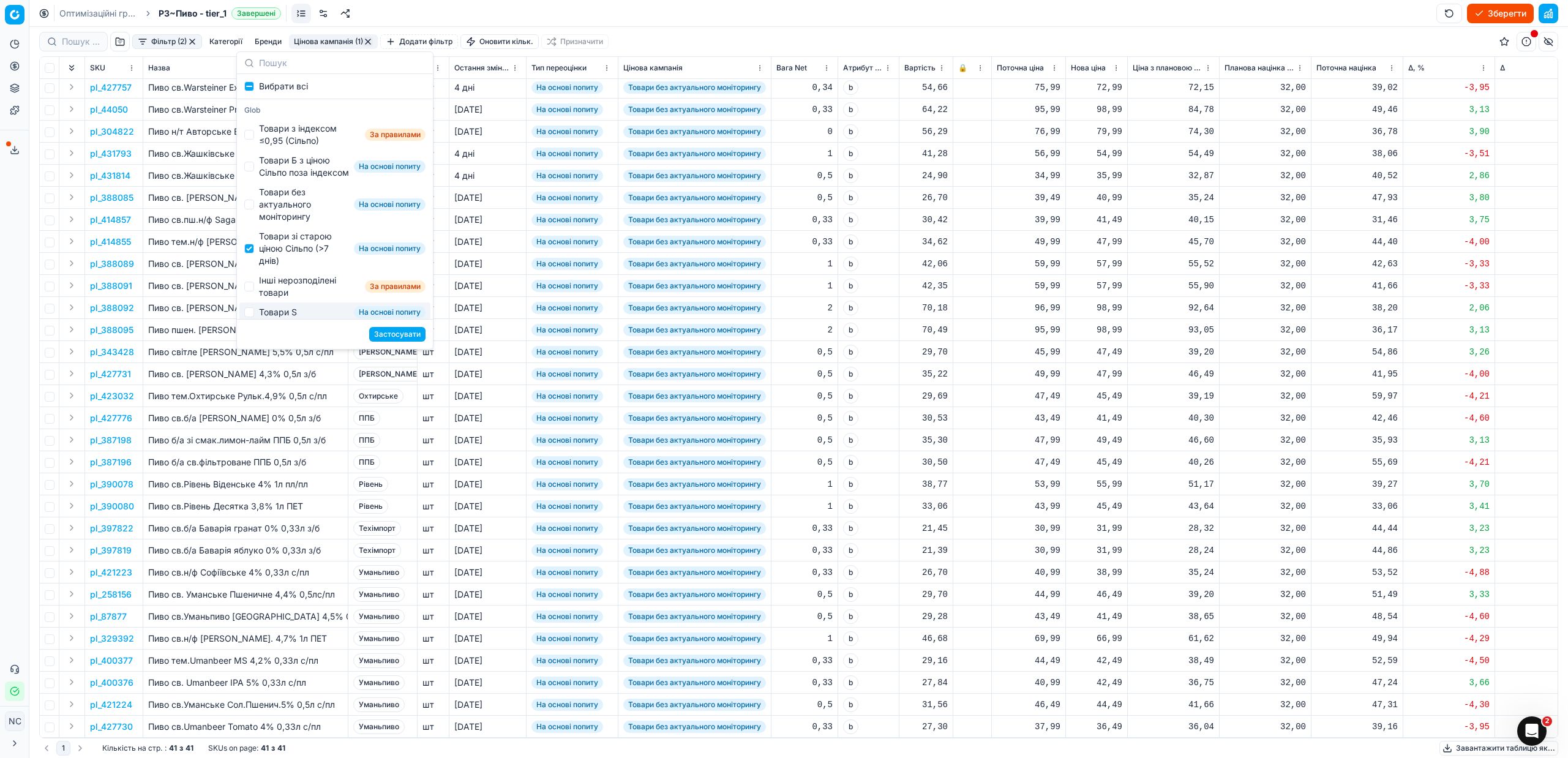
click at [380, 338] on button "Застосувати" at bounding box center [397, 335] width 57 height 15
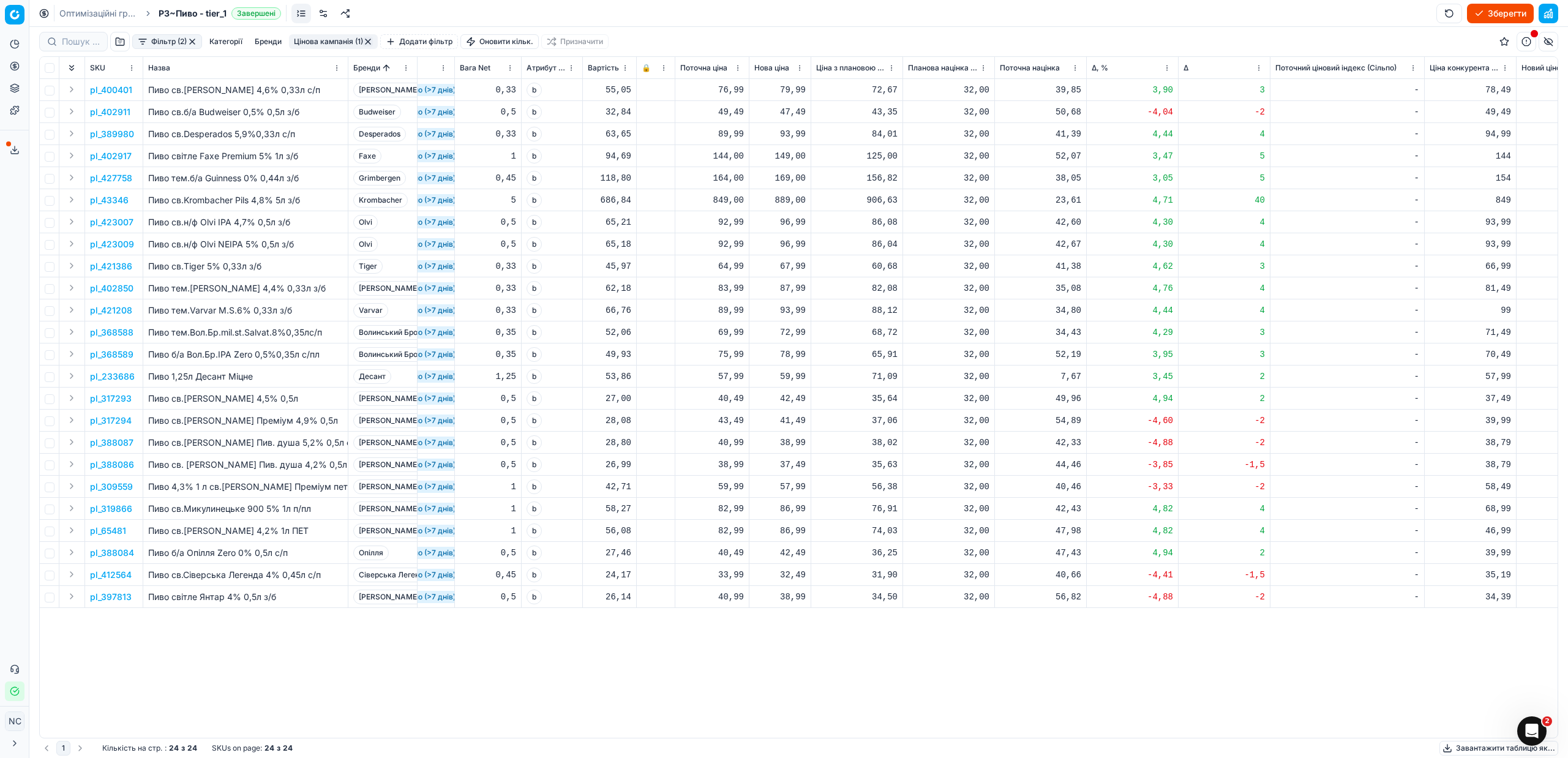
scroll to position [0, 286]
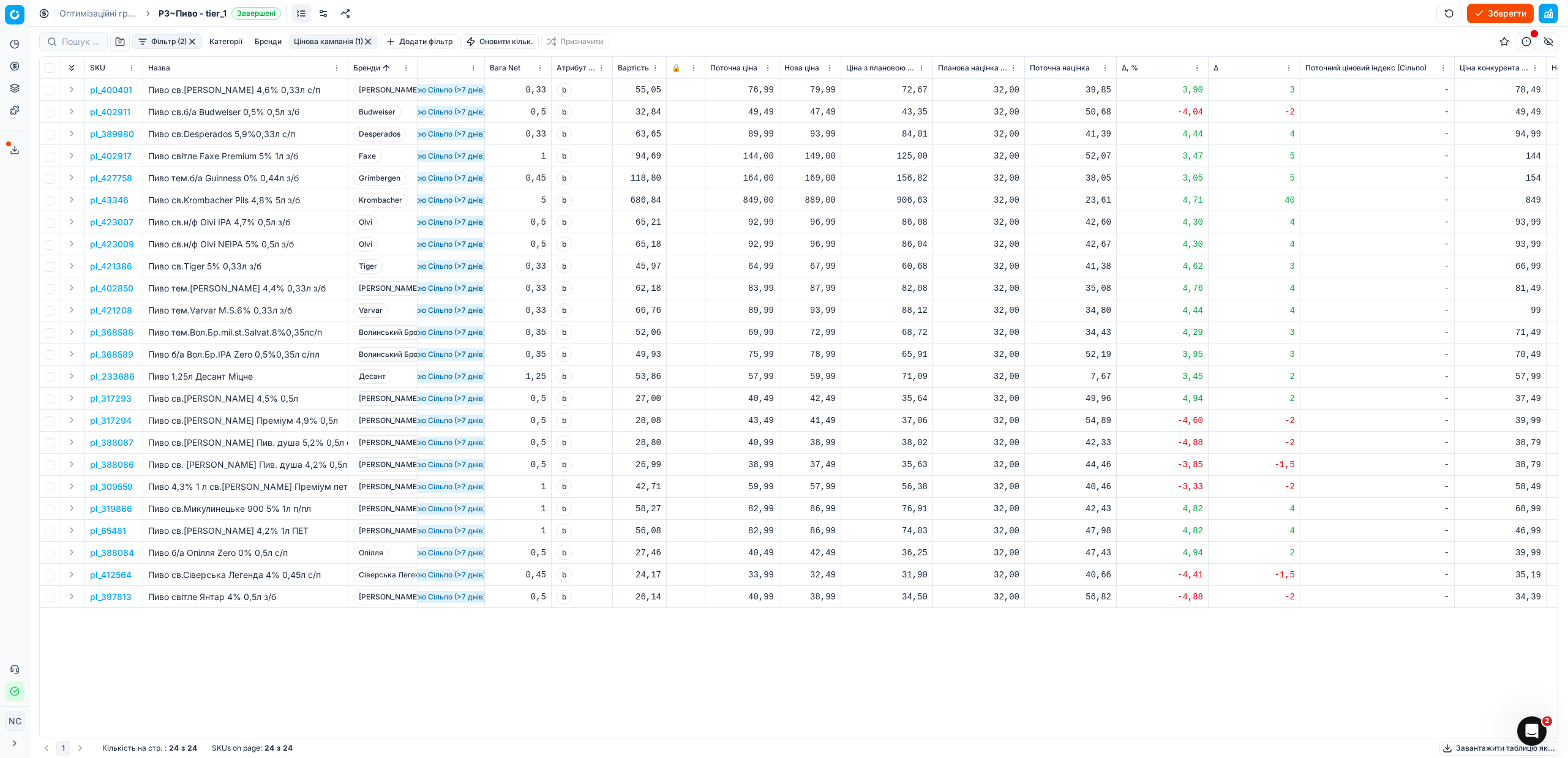
click at [118, 92] on p "pl_400401" at bounding box center [111, 90] width 42 height 12
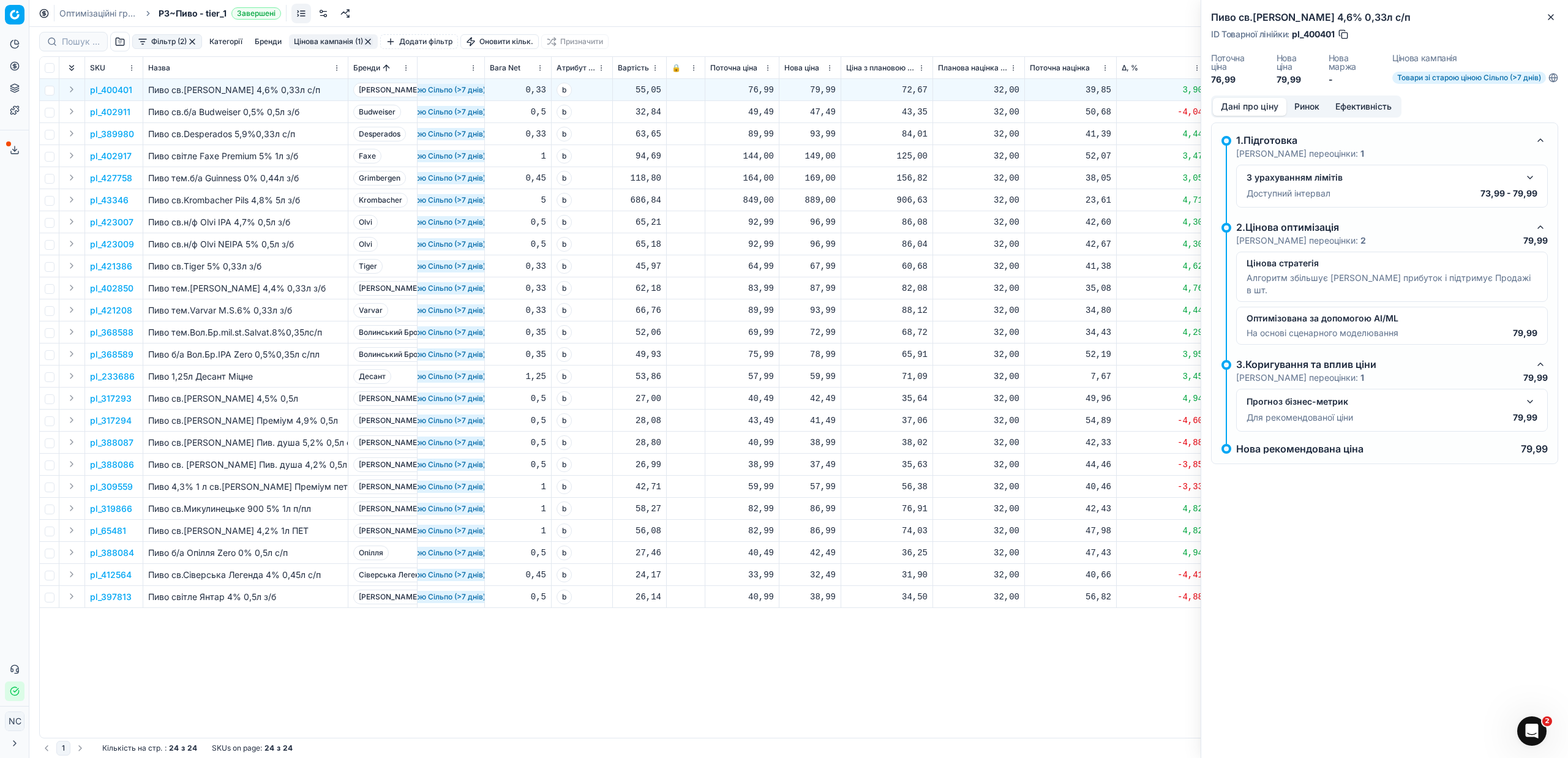
click at [1303, 104] on button "Ринок" at bounding box center [1306, 107] width 41 height 18
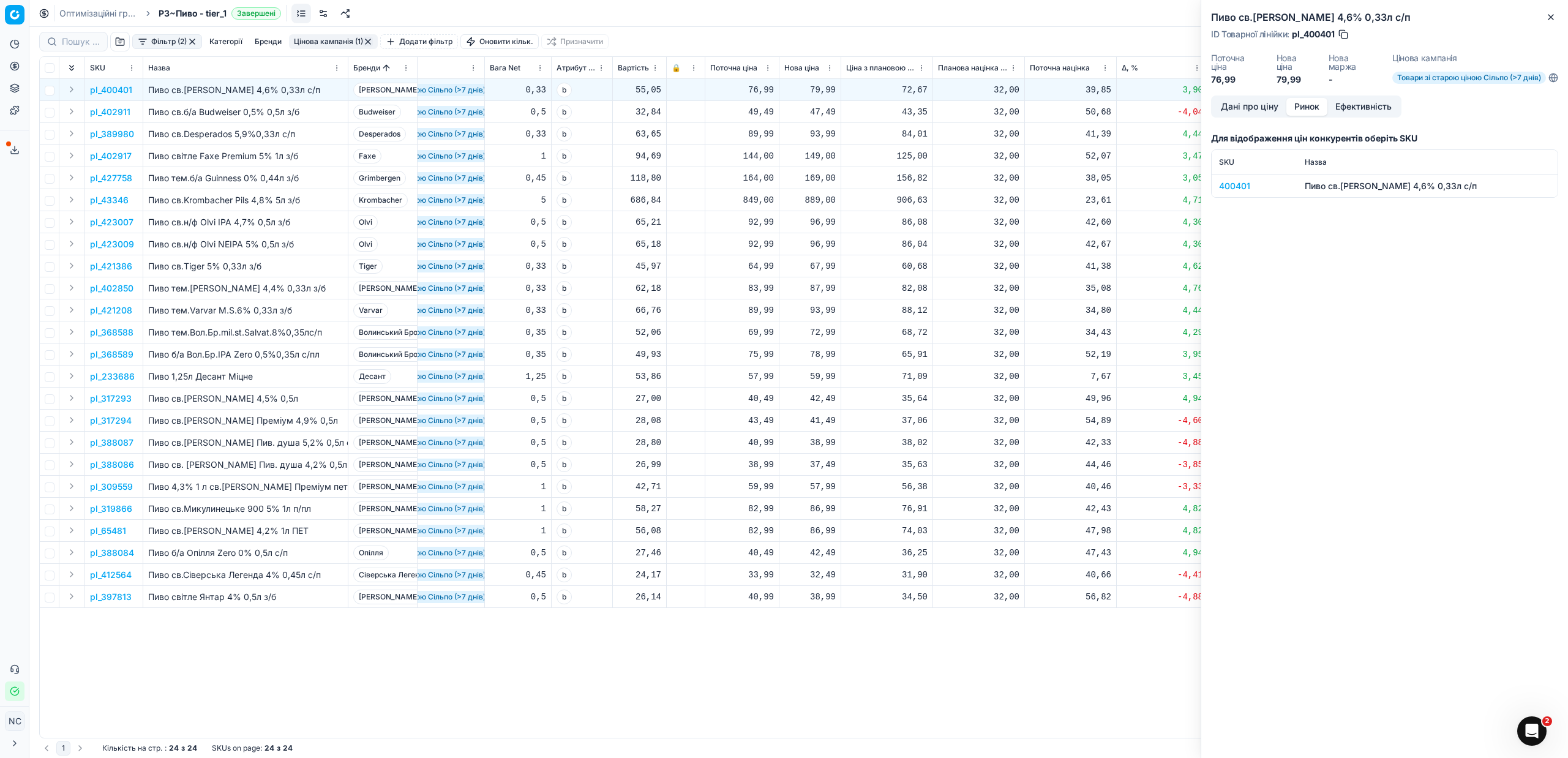
click at [1225, 190] on div "400401" at bounding box center [1254, 186] width 71 height 12
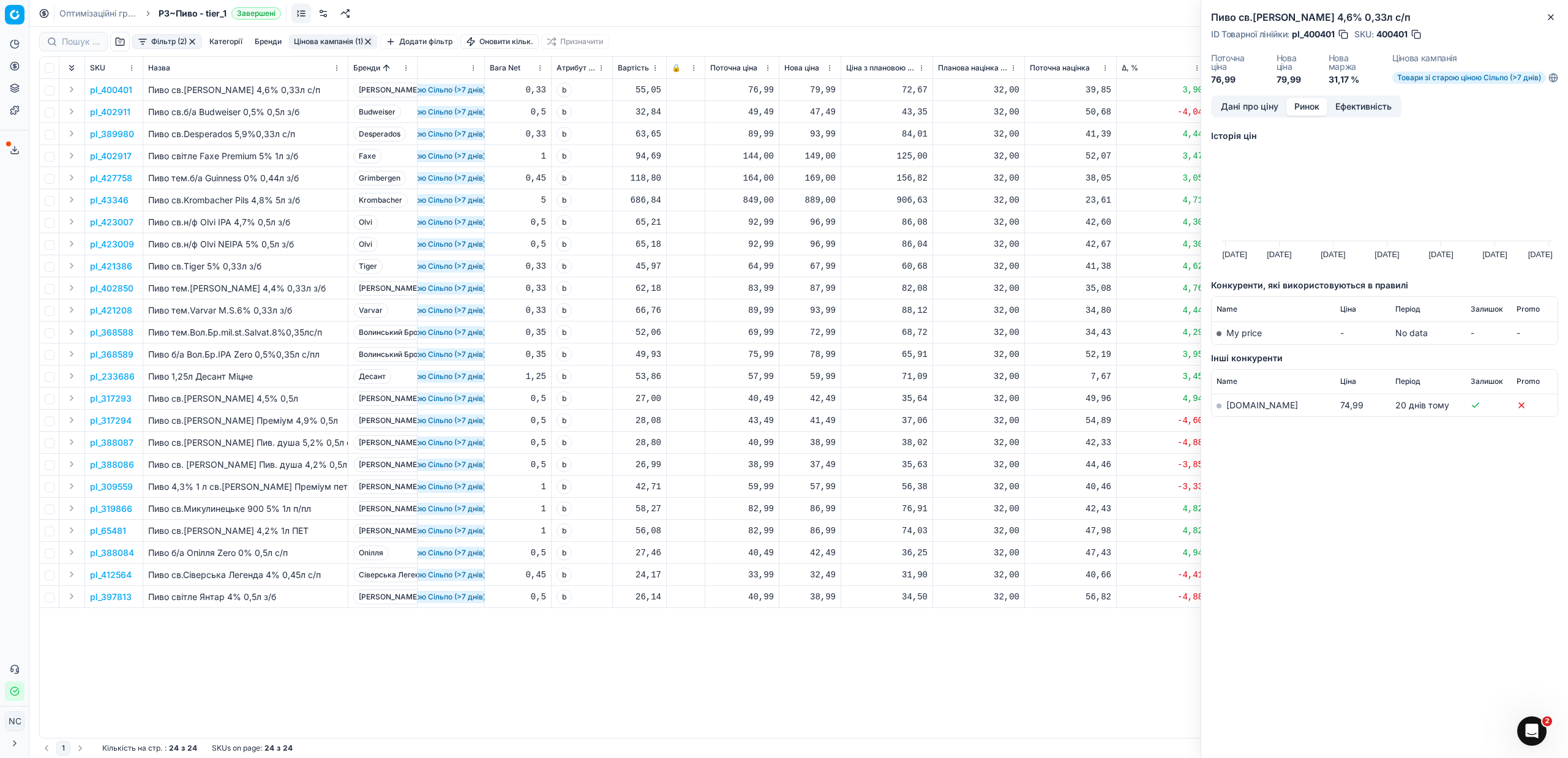
click at [1244, 405] on link "[DOMAIN_NAME]" at bounding box center [1262, 405] width 72 height 10
click at [119, 113] on p "pl_402911" at bounding box center [110, 112] width 40 height 12
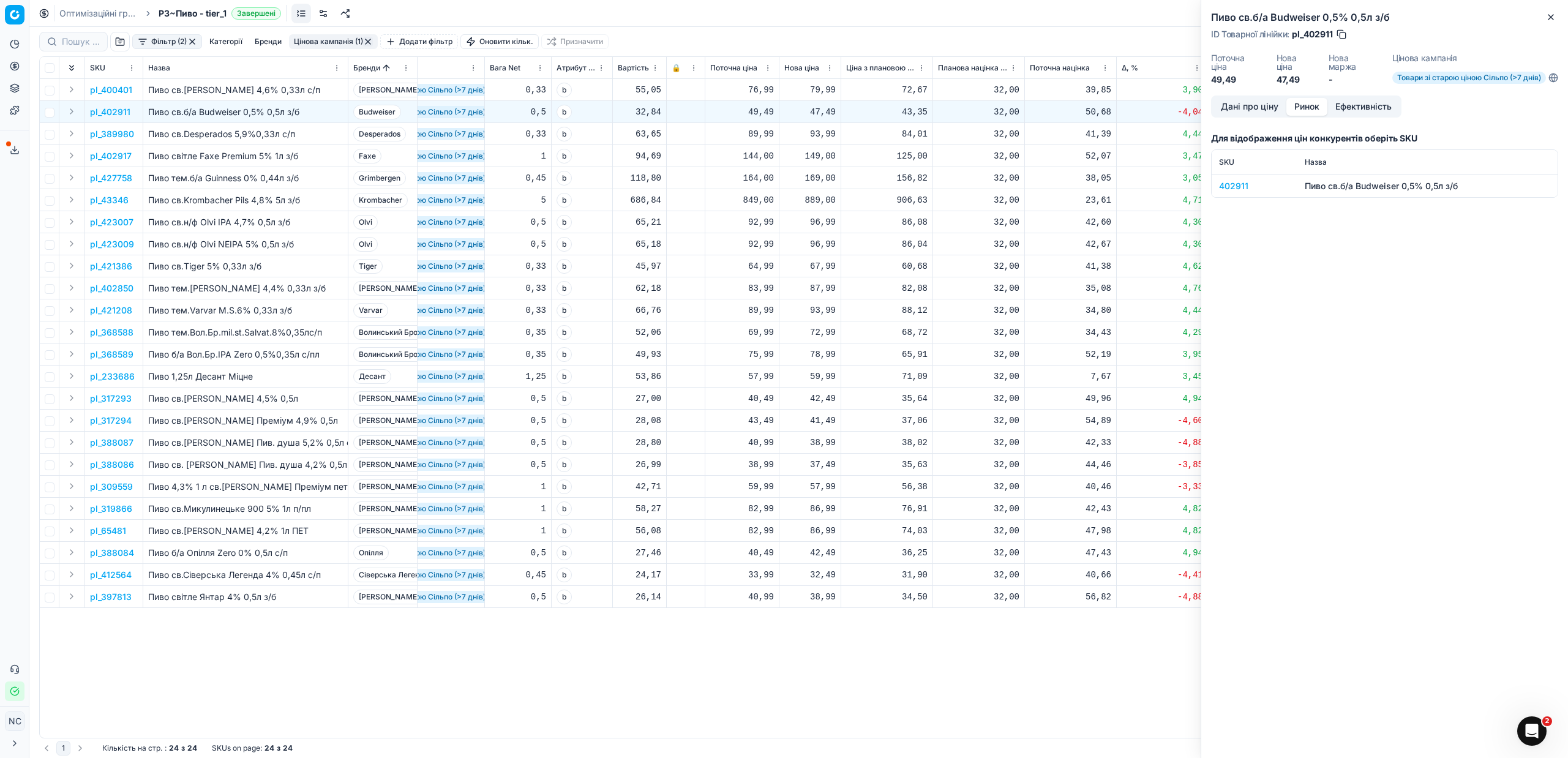
click at [1245, 190] on div "402911" at bounding box center [1254, 186] width 71 height 12
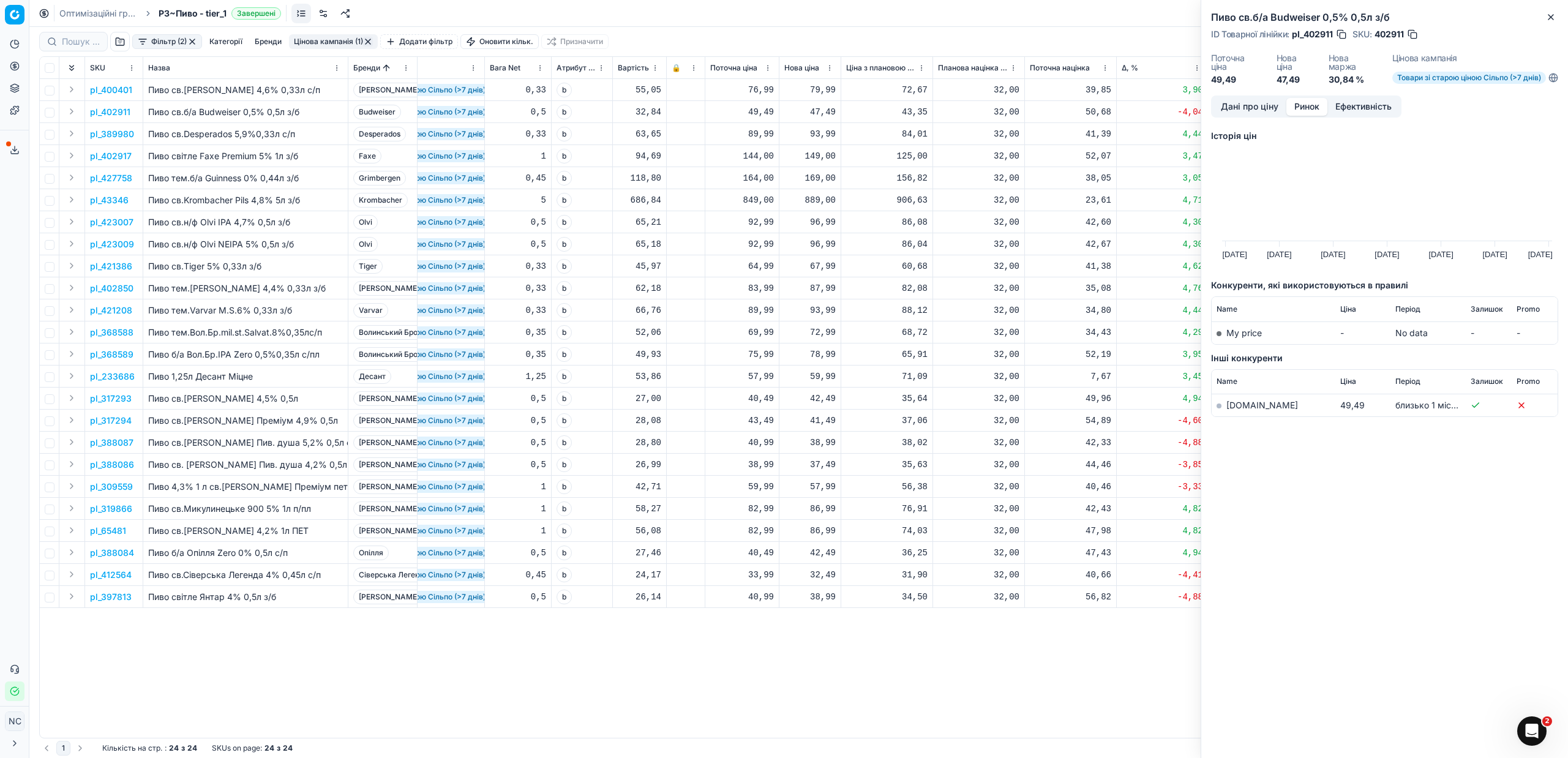
click at [1240, 405] on link "[DOMAIN_NAME]" at bounding box center [1262, 405] width 72 height 10
click at [1235, 405] on link "[DOMAIN_NAME]" at bounding box center [1262, 405] width 72 height 10
click at [1241, 405] on link "[DOMAIN_NAME]" at bounding box center [1262, 405] width 72 height 10
click at [1548, 18] on icon "button" at bounding box center [1551, 16] width 10 height 10
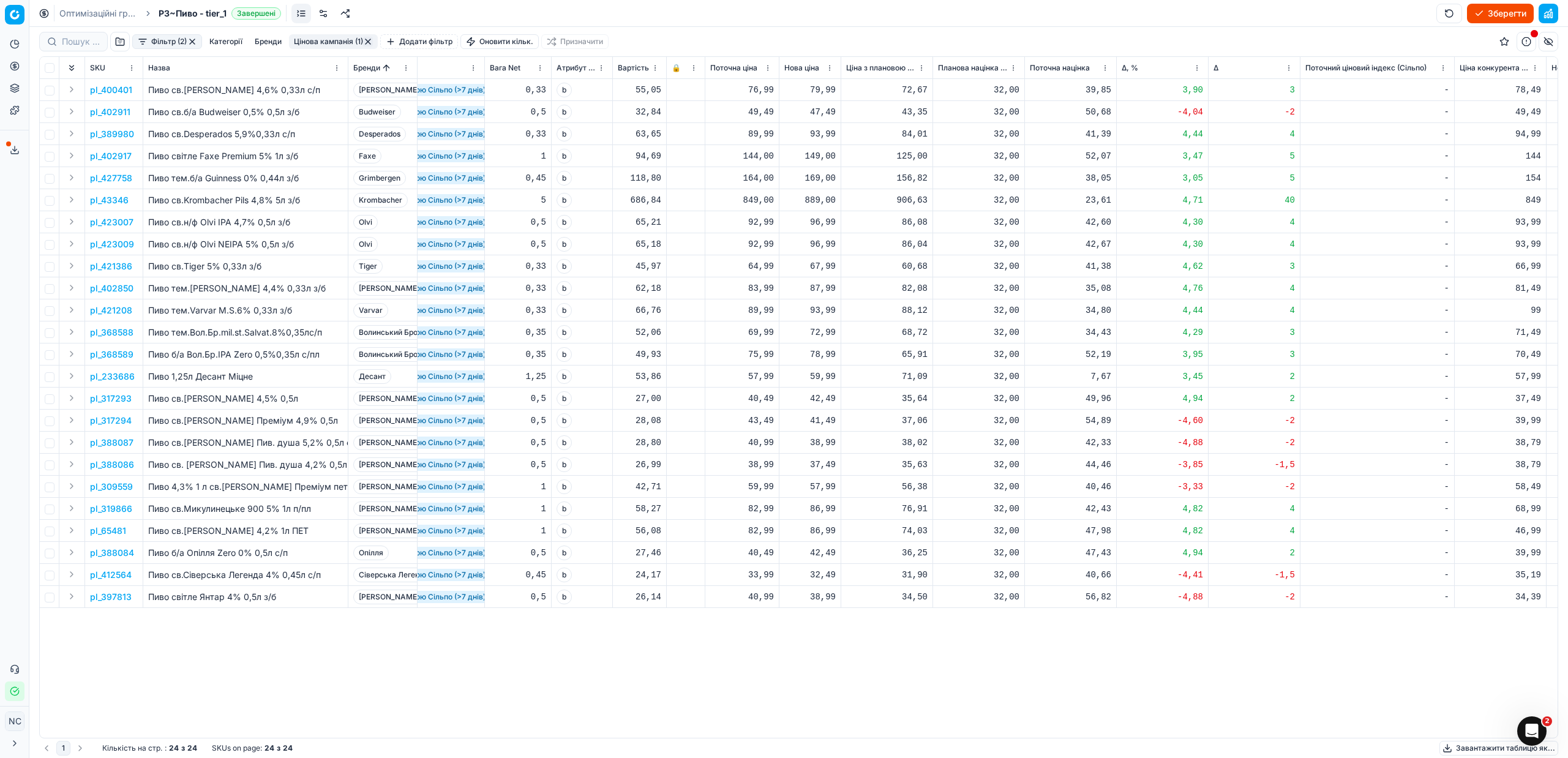
click at [112, 530] on p "pl_65481" at bounding box center [108, 531] width 36 height 12
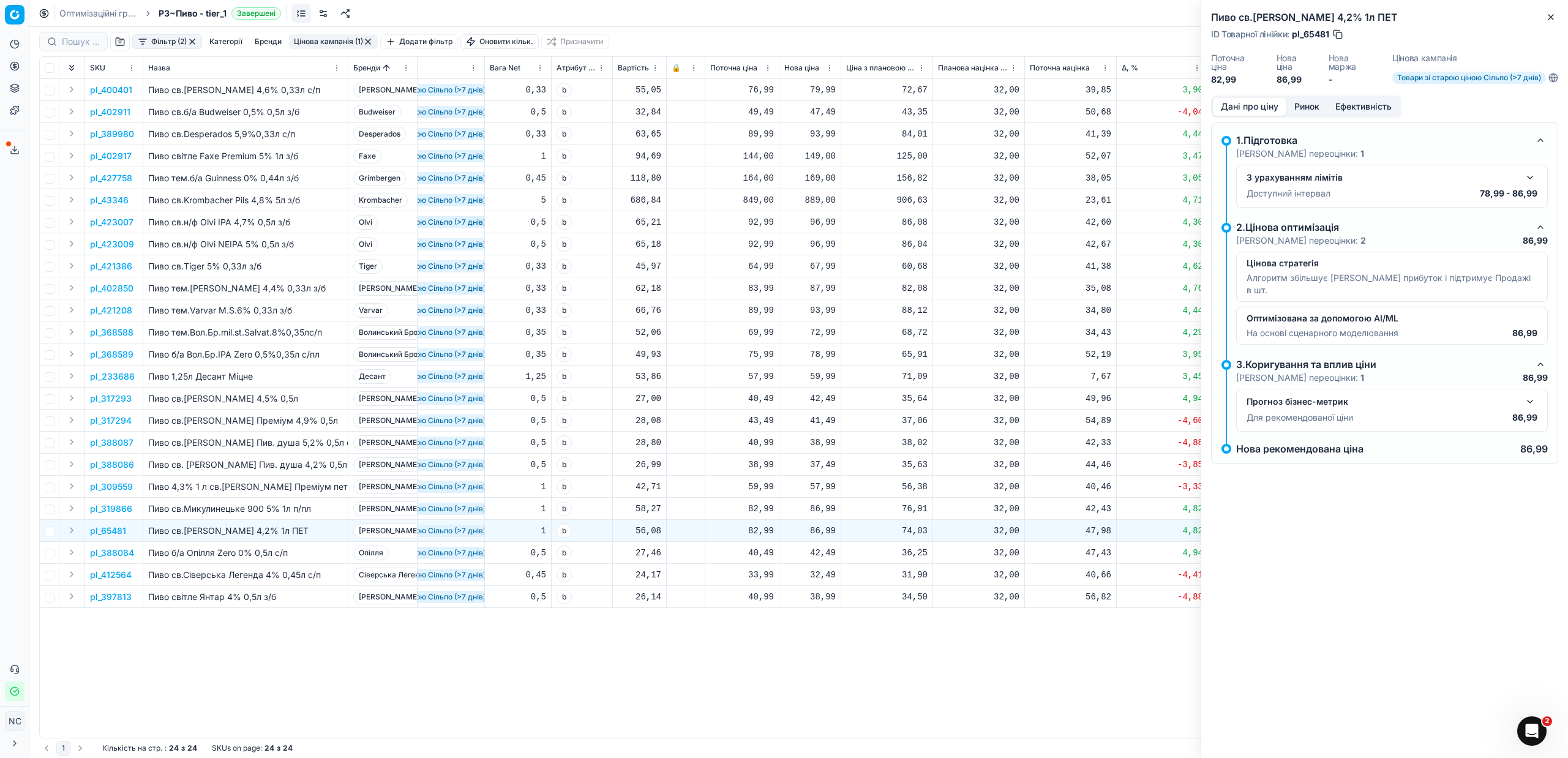
click at [1303, 104] on button "Ринок" at bounding box center [1306, 107] width 41 height 18
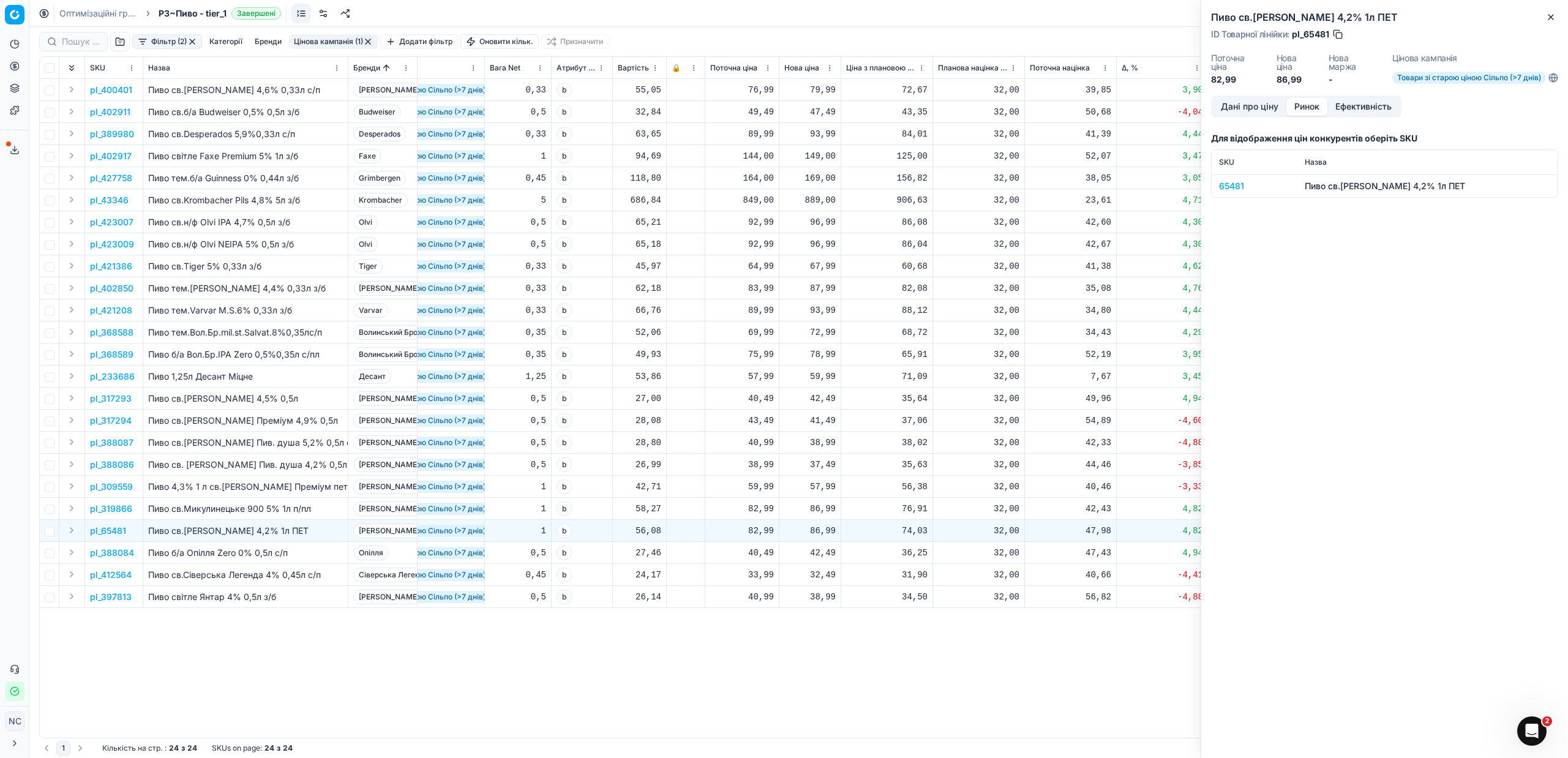
click at [1226, 187] on div "65481" at bounding box center [1254, 186] width 71 height 12
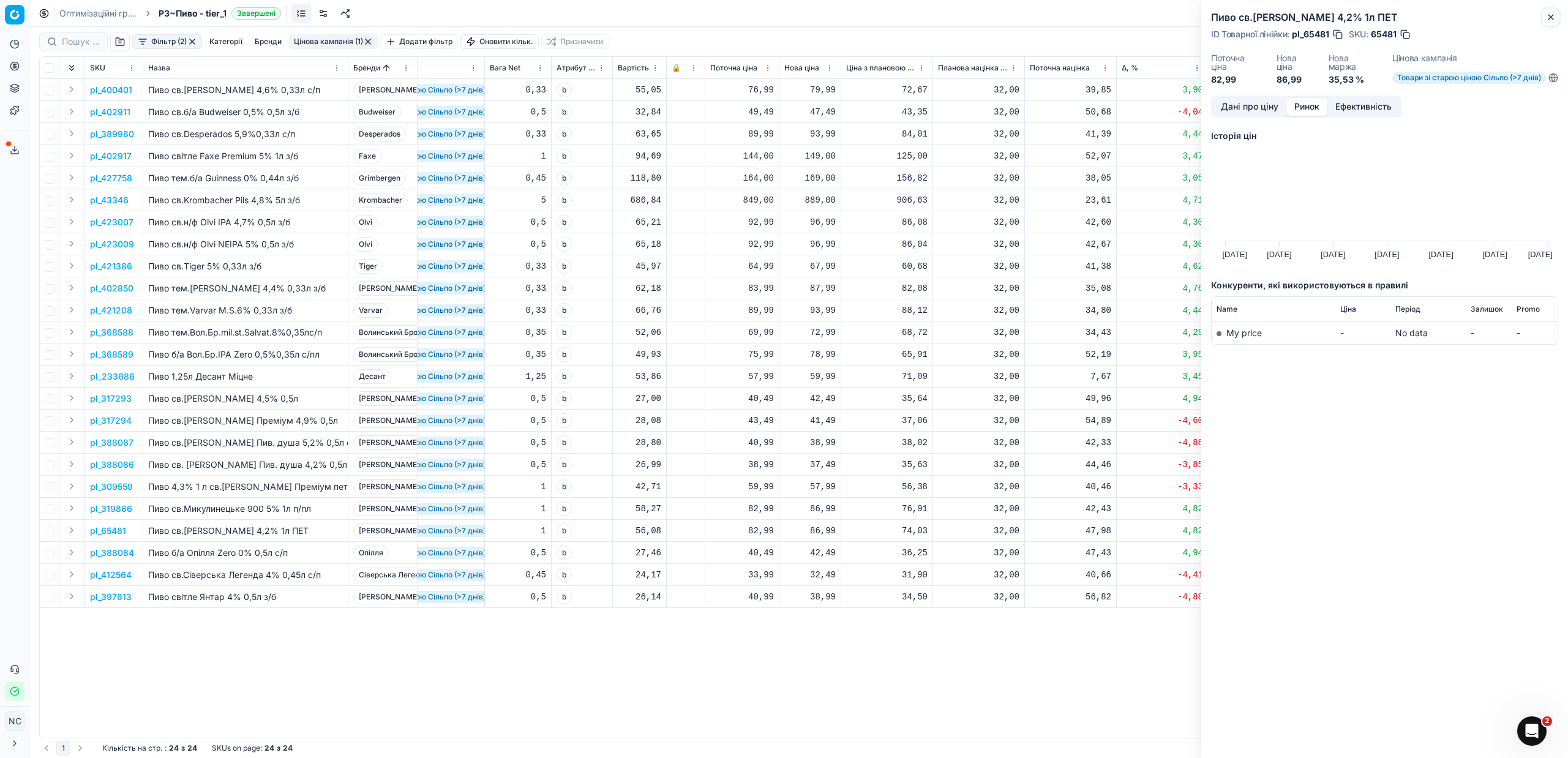
click at [1555, 11] on button "Close" at bounding box center [1551, 17] width 15 height 15
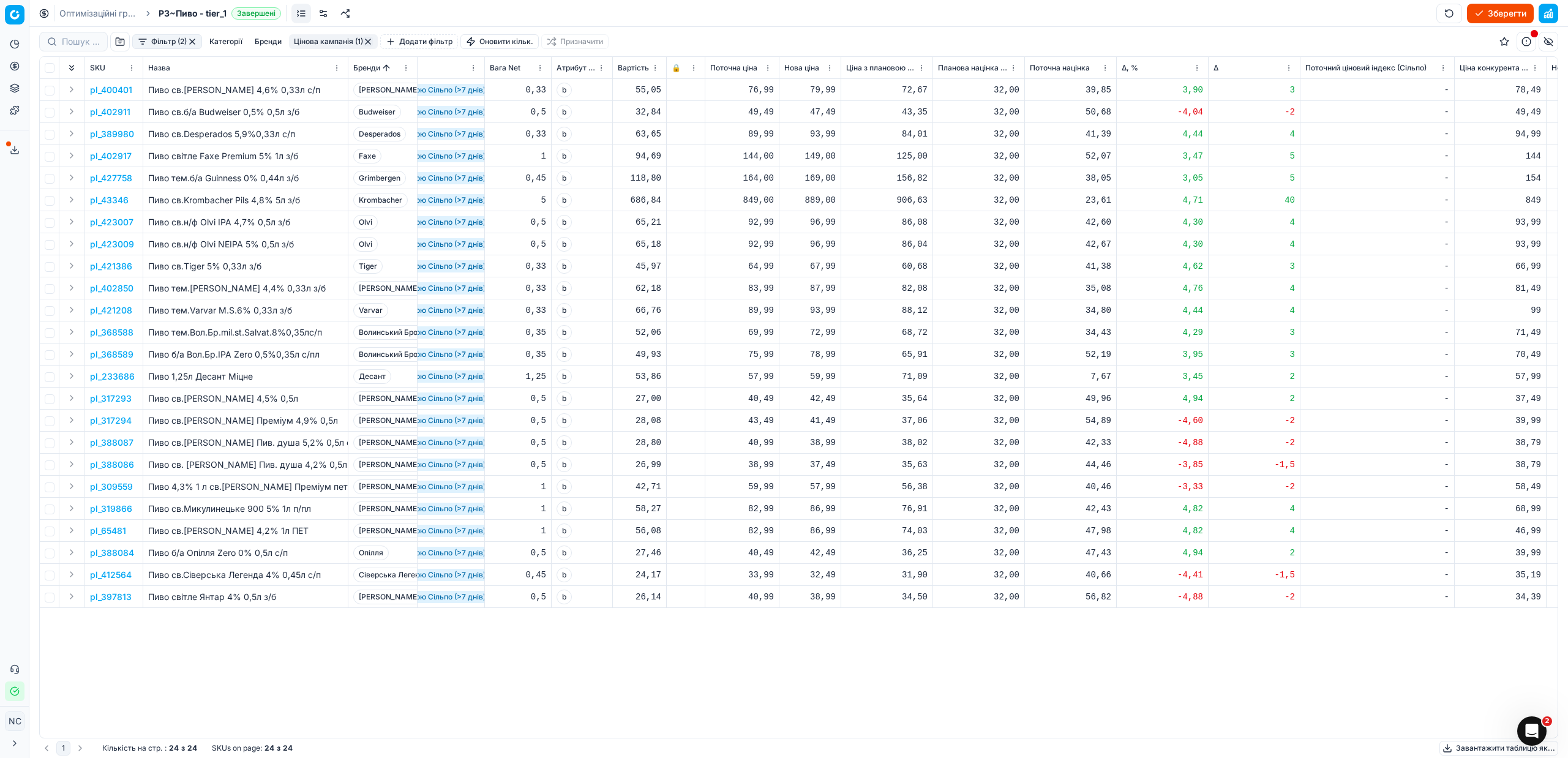
click at [117, 531] on p "pl_65481" at bounding box center [108, 531] width 36 height 12
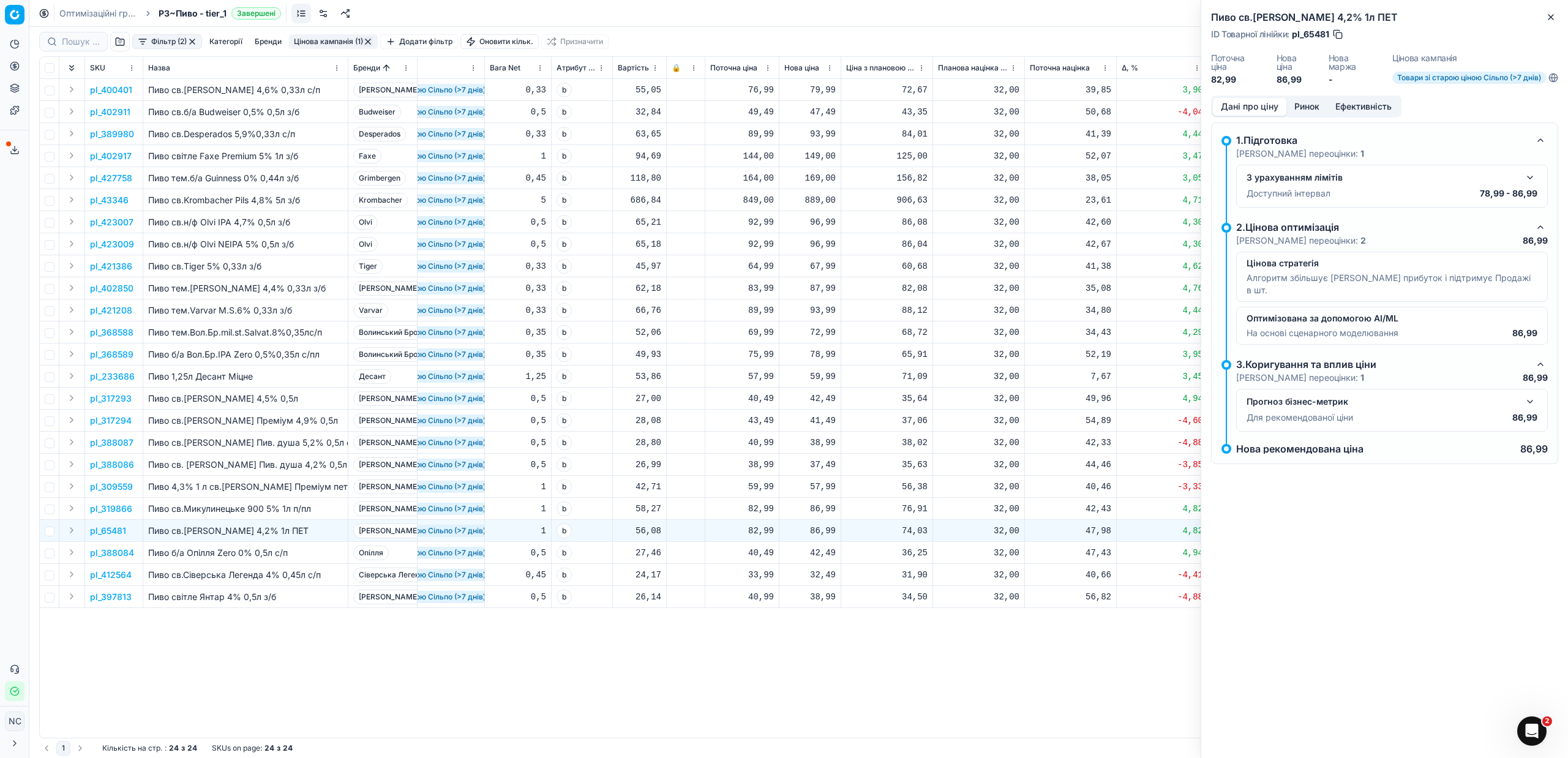
click at [1339, 31] on button "button" at bounding box center [1338, 34] width 12 height 12
click at [1557, 21] on button "Close" at bounding box center [1551, 17] width 15 height 15
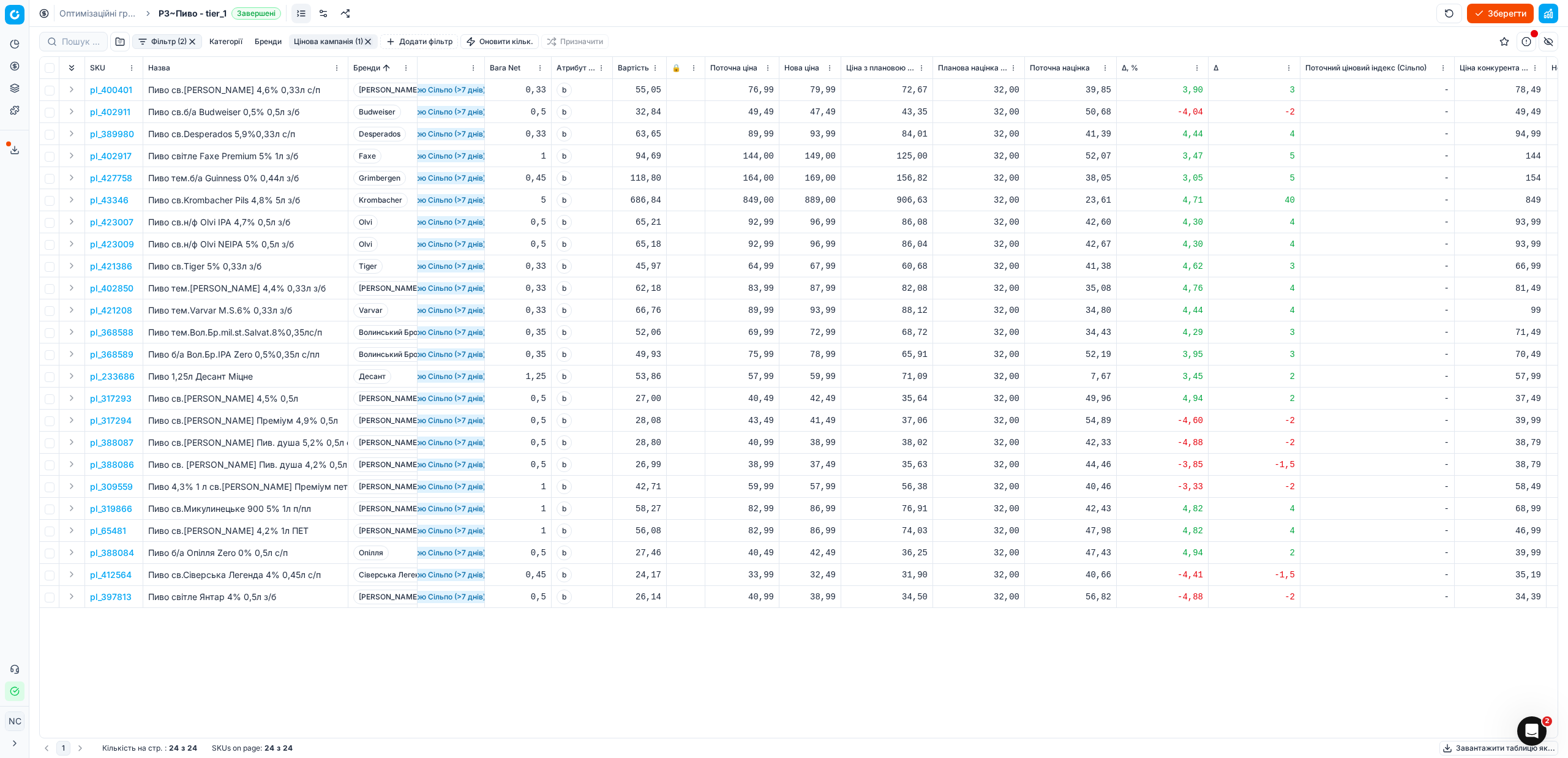
click at [340, 41] on button "Цінова кампанія (1)" at bounding box center [333, 42] width 89 height 15
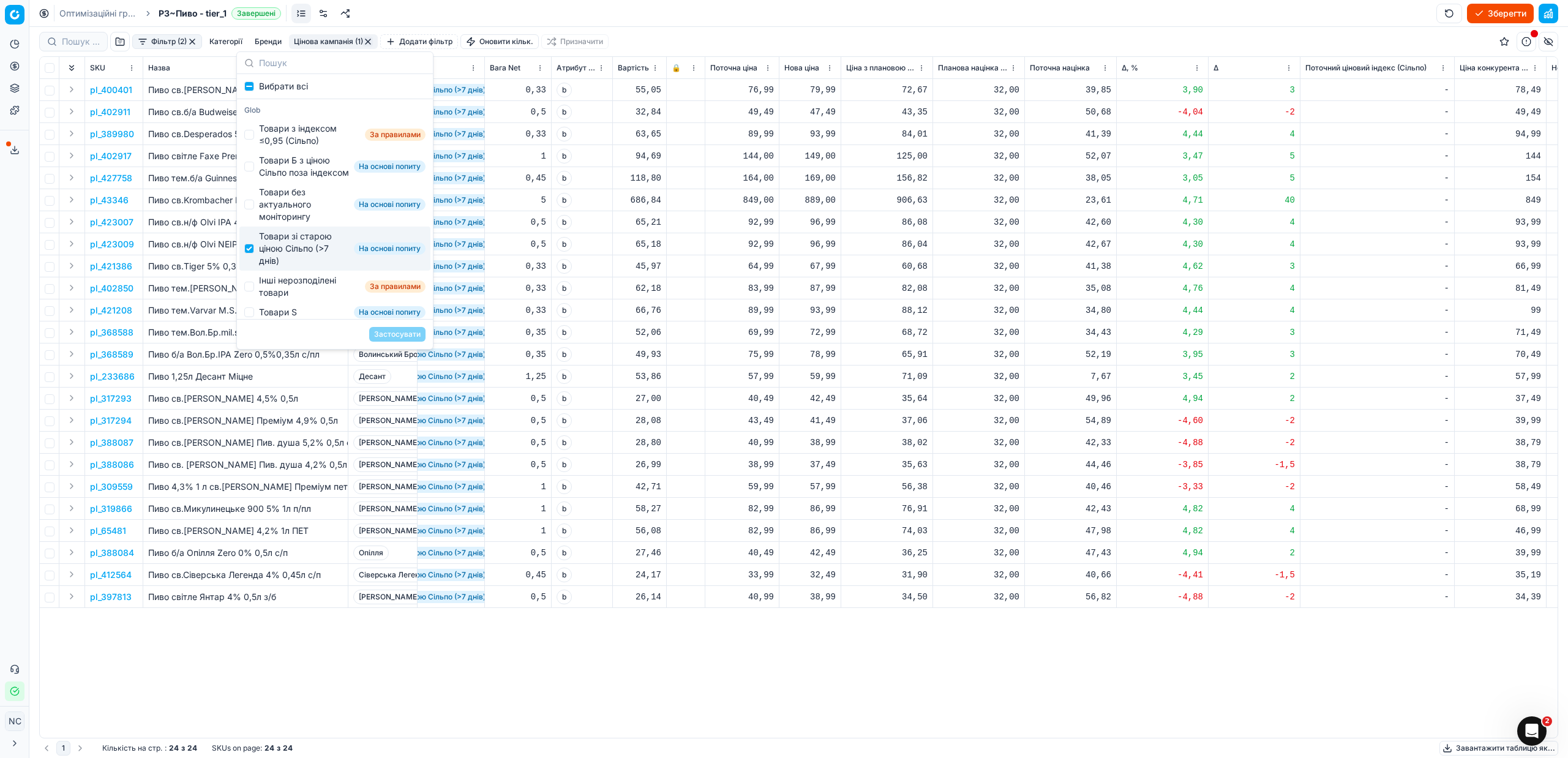
click at [296, 252] on div "Товари зі старою ціною Сільпо (>7 днів)" at bounding box center [303, 248] width 90 height 37
checkbox input "false"
click at [302, 292] on div "Інші нерозподілені товари" at bounding box center [309, 286] width 101 height 25
checkbox input "true"
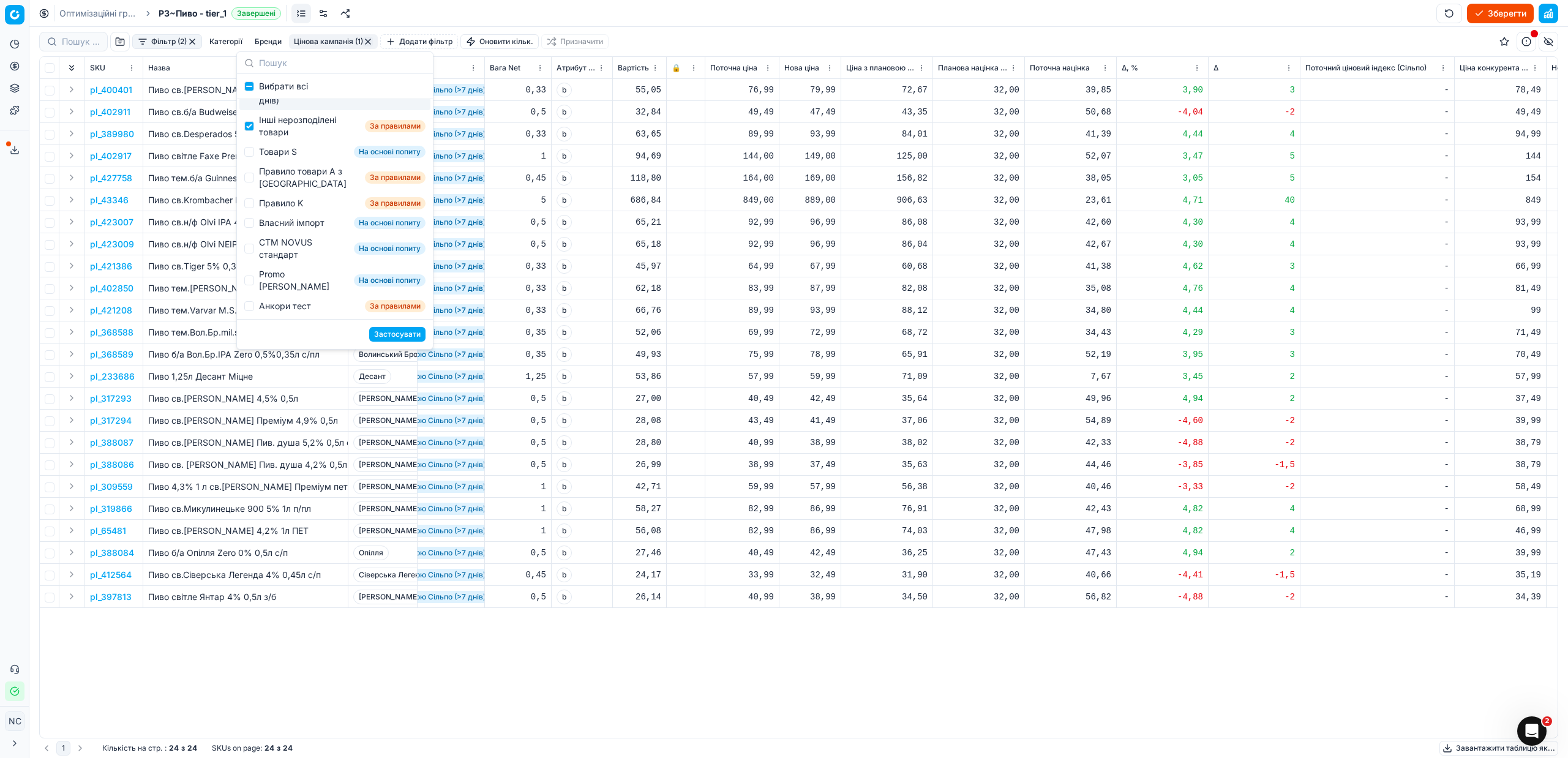
scroll to position [183, 0]
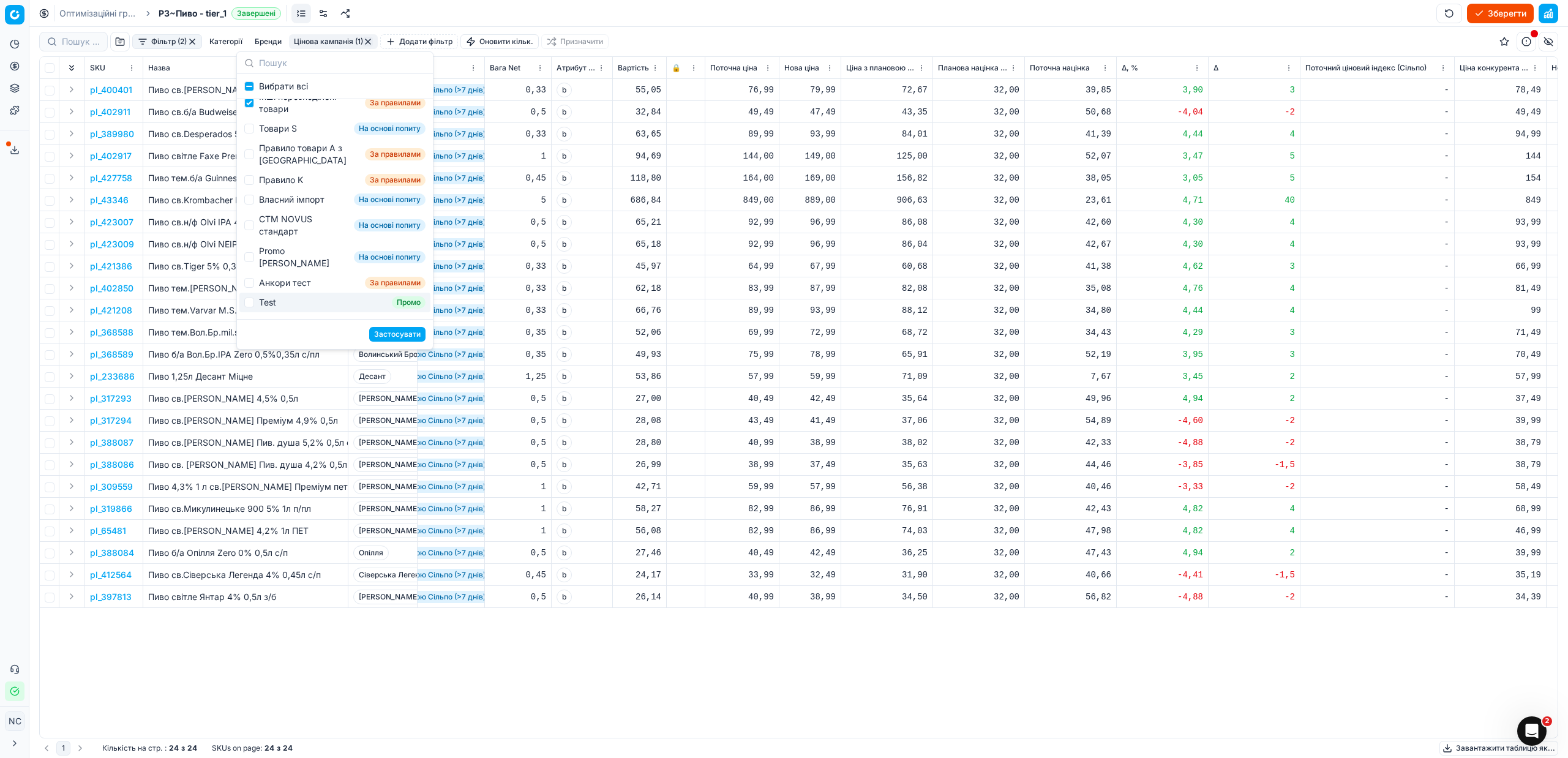
click at [385, 332] on button "Застосувати" at bounding box center [397, 335] width 57 height 15
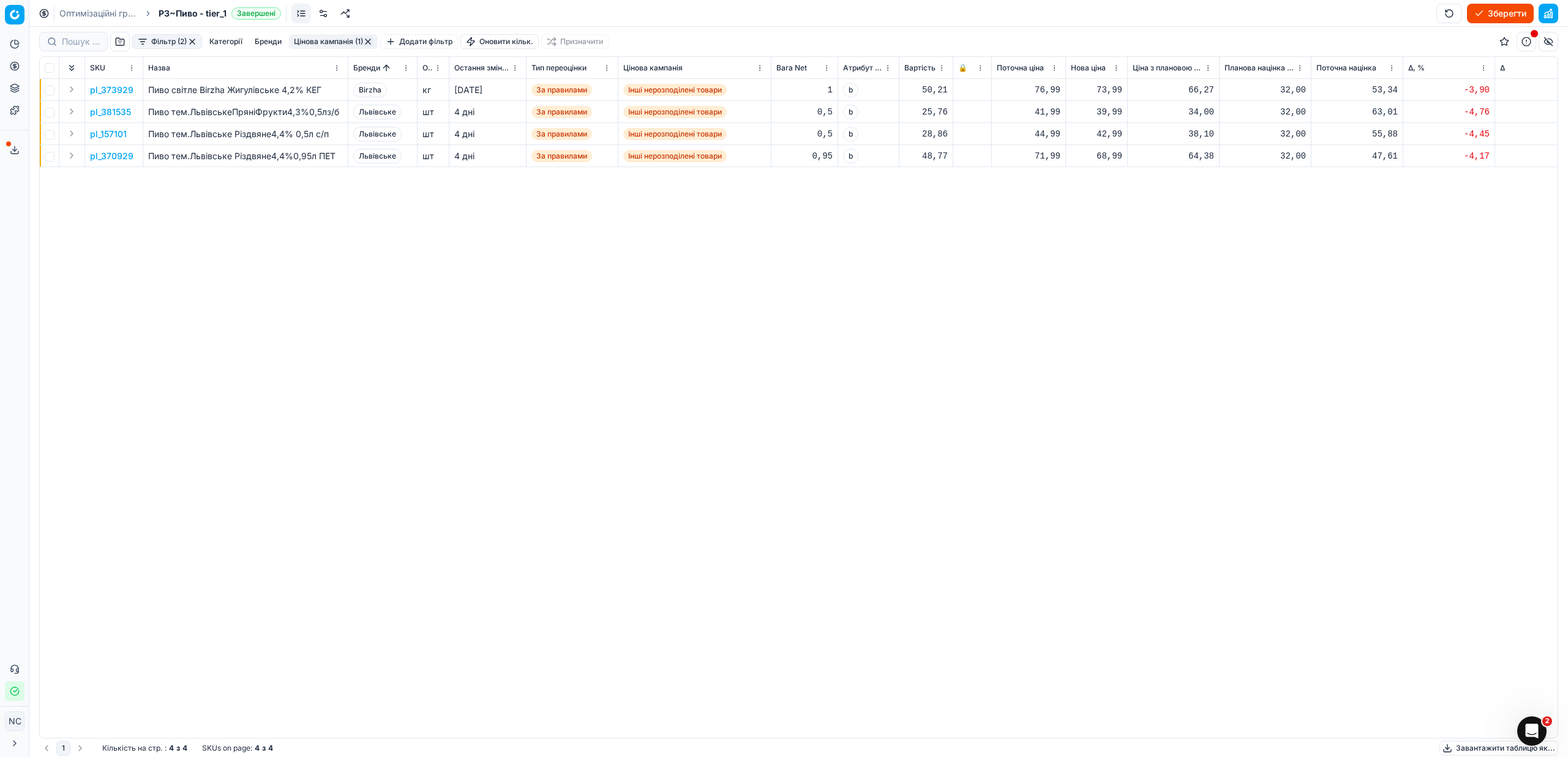
click at [110, 92] on p "pl_373929" at bounding box center [112, 90] width 43 height 12
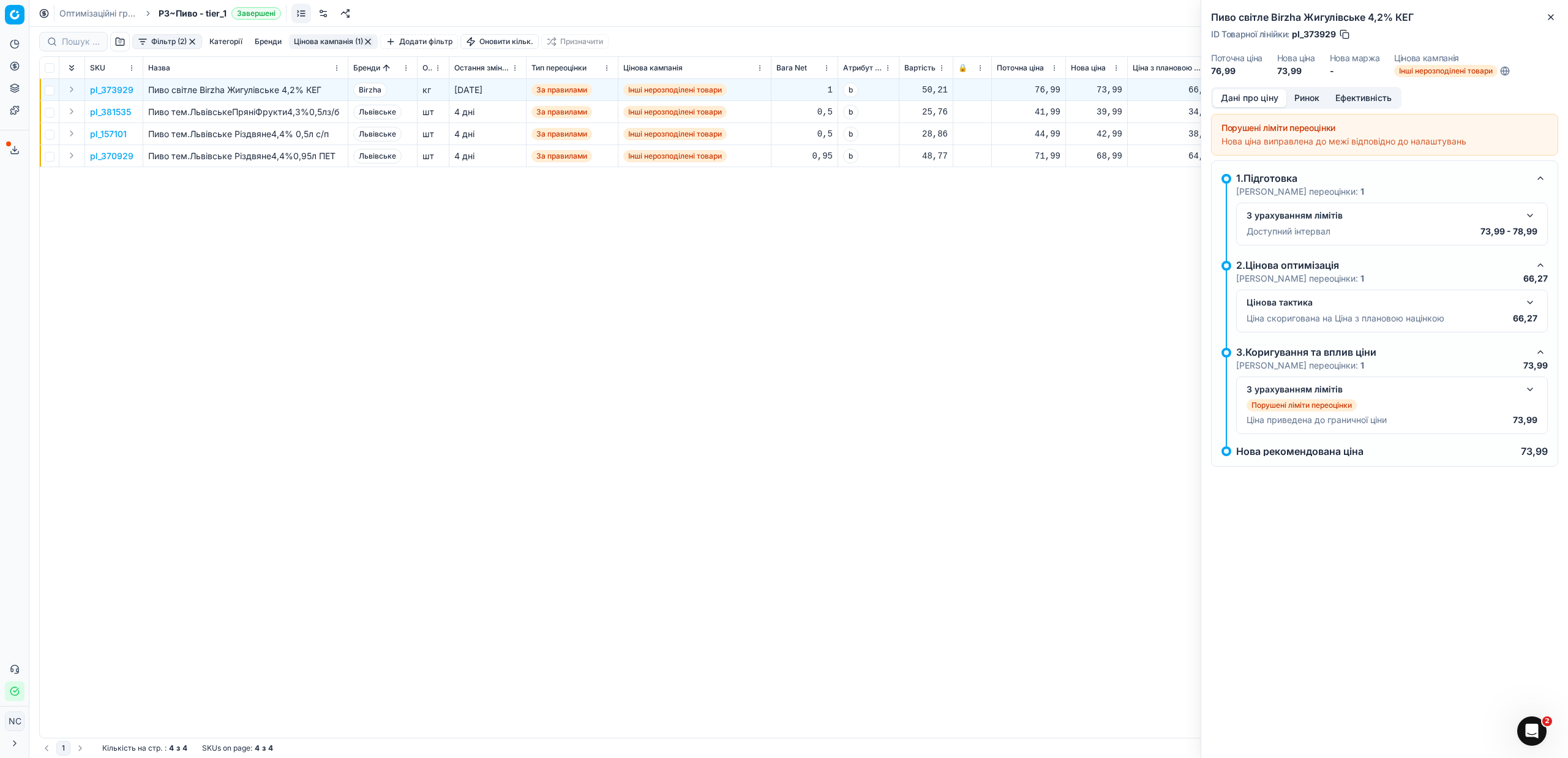
click at [1317, 93] on button "Ринок" at bounding box center [1306, 98] width 41 height 18
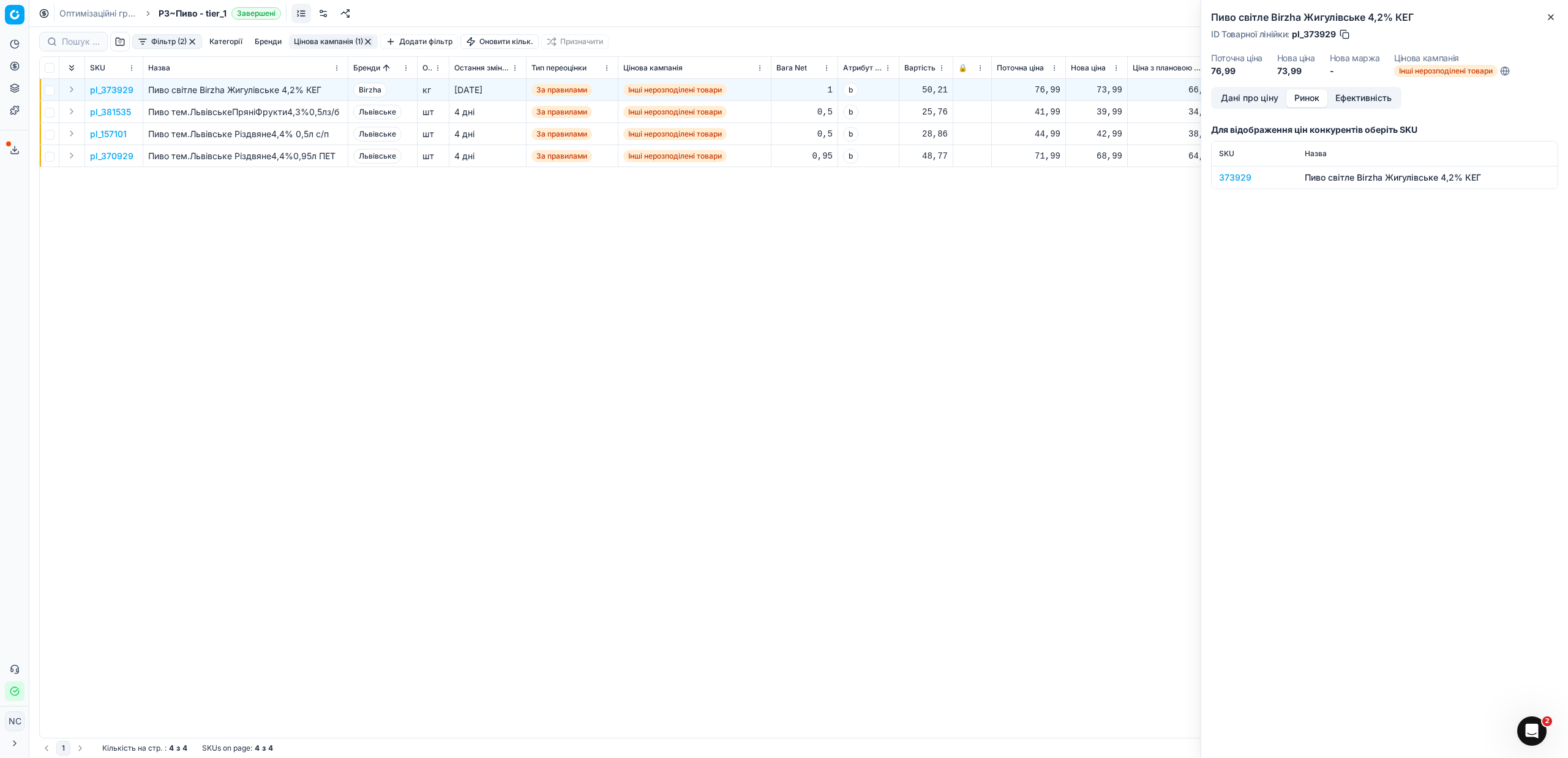
click at [1243, 180] on div "373929" at bounding box center [1254, 177] width 71 height 12
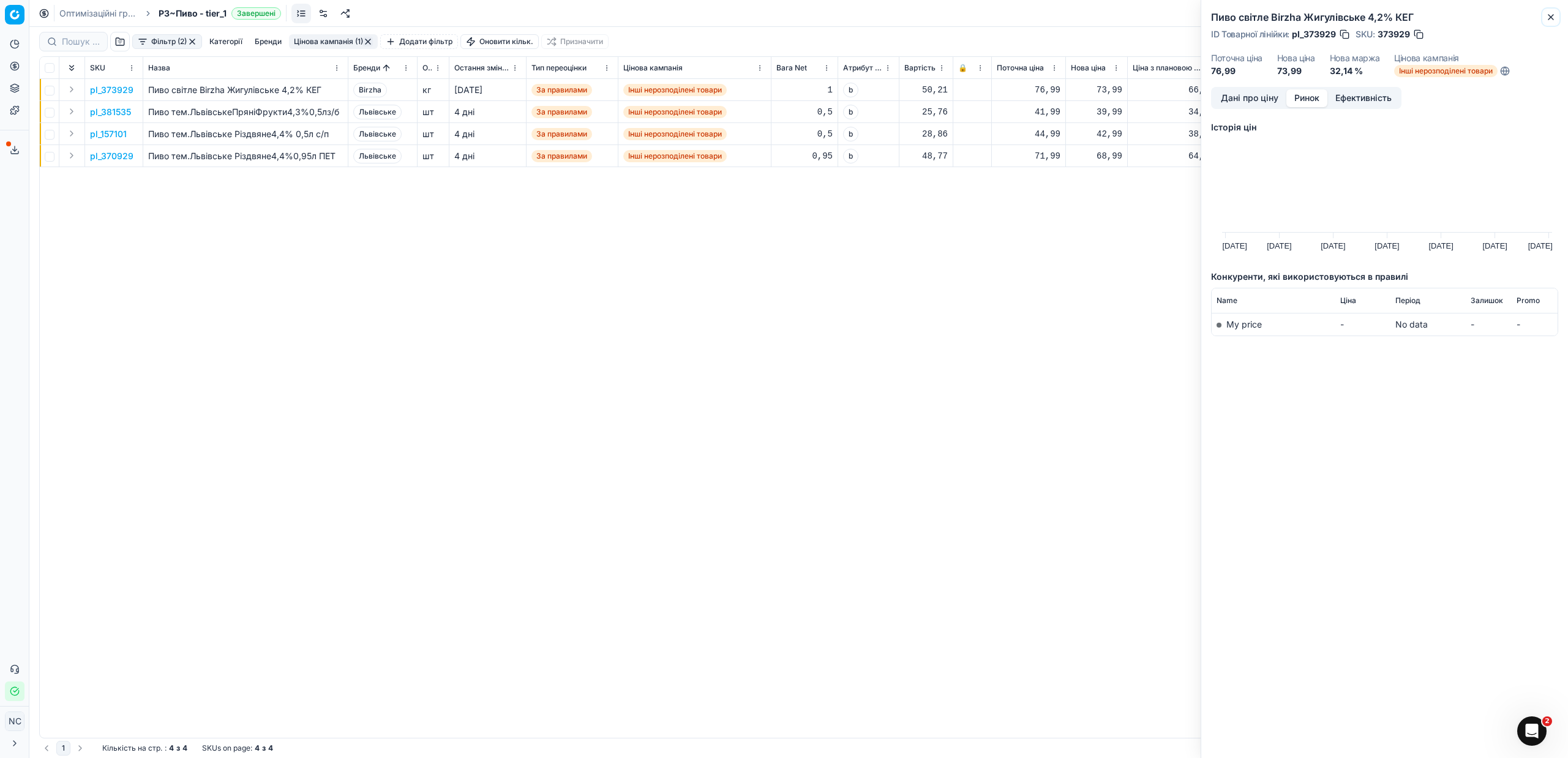
click at [1549, 16] on icon "button" at bounding box center [1551, 17] width 5 height 5
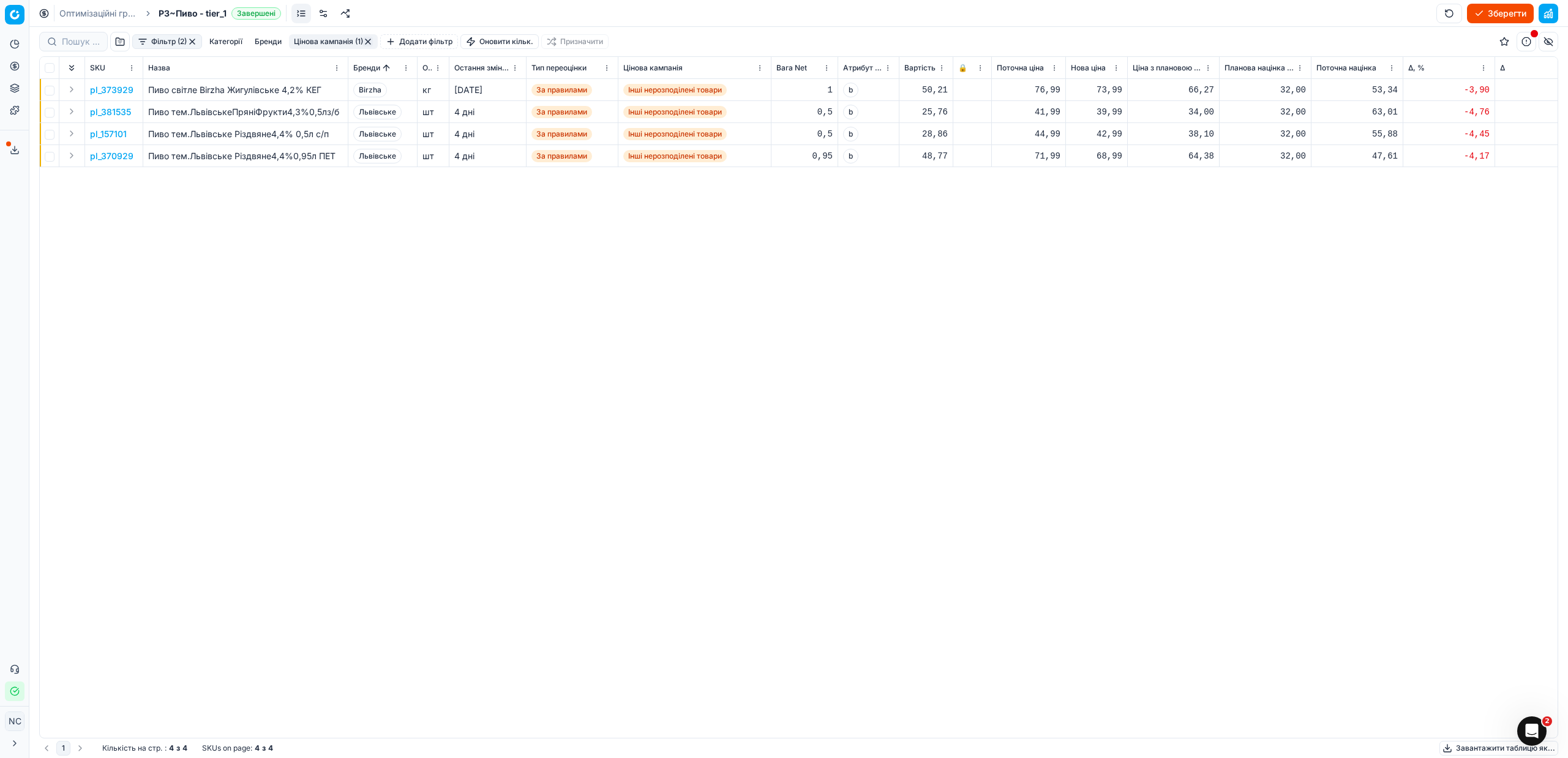
click at [126, 111] on p "pl_381535" at bounding box center [110, 112] width 41 height 12
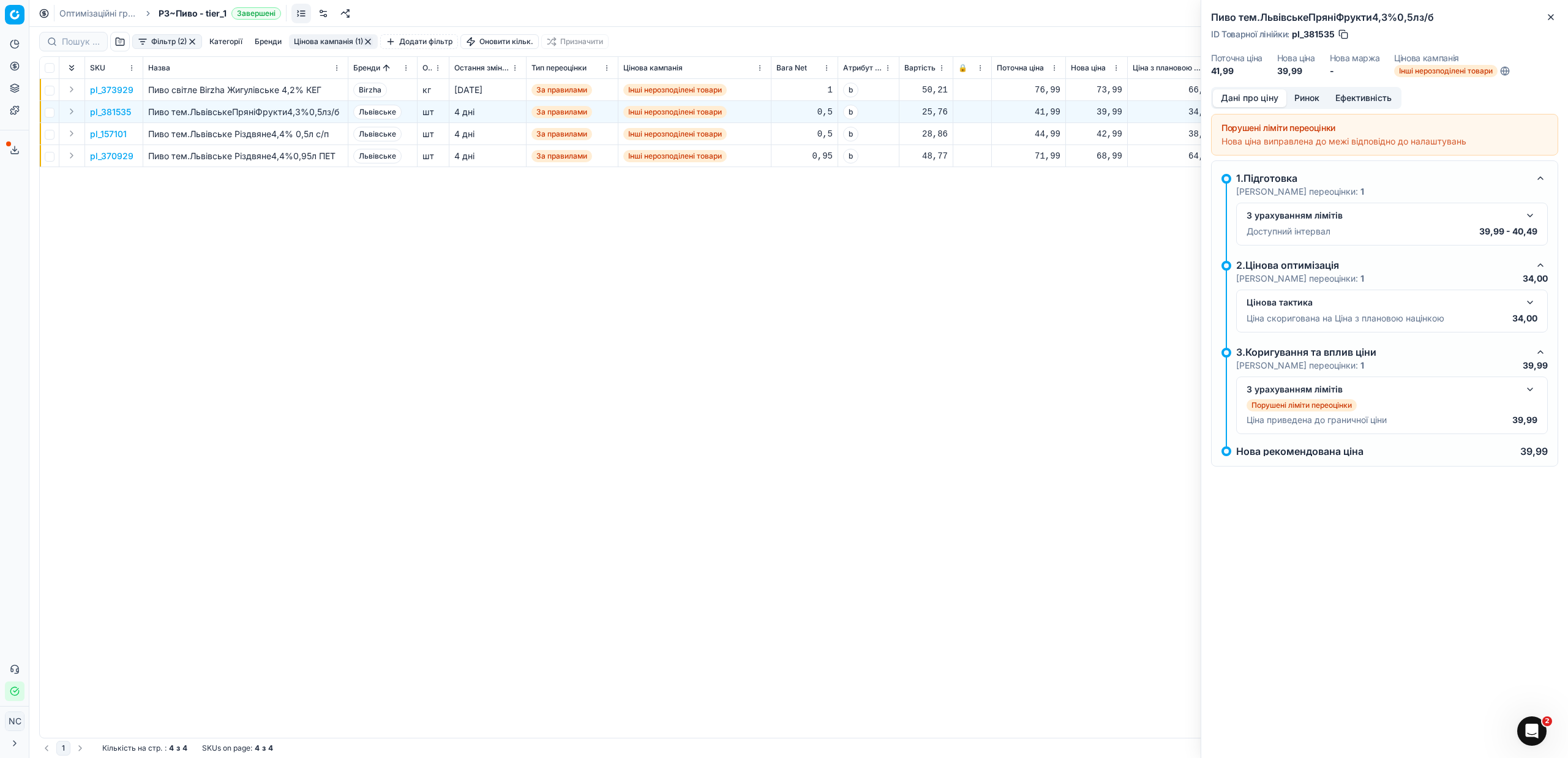
click at [1317, 98] on button "Ринок" at bounding box center [1306, 98] width 41 height 18
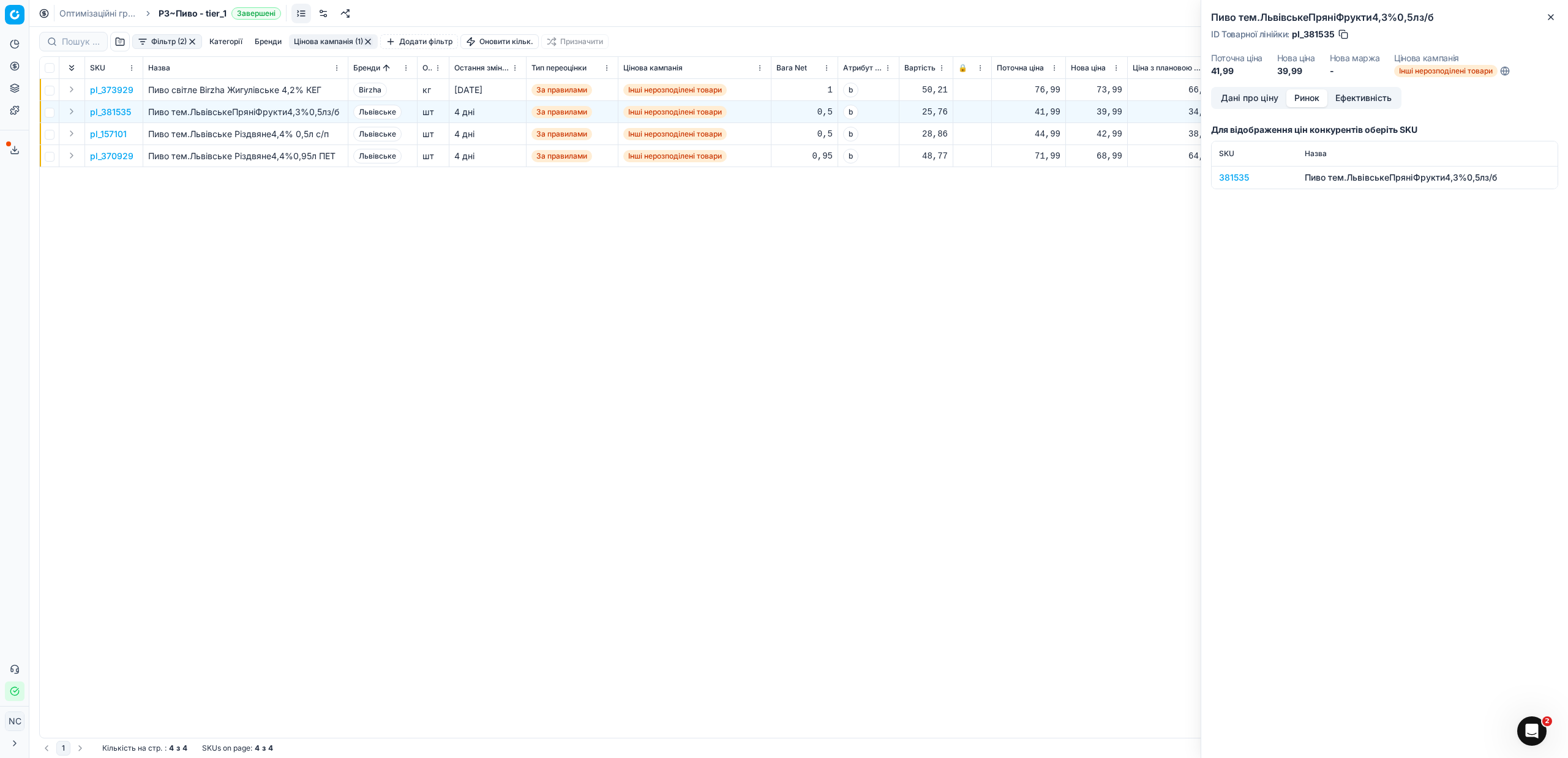
click at [1242, 180] on div "381535" at bounding box center [1254, 177] width 71 height 12
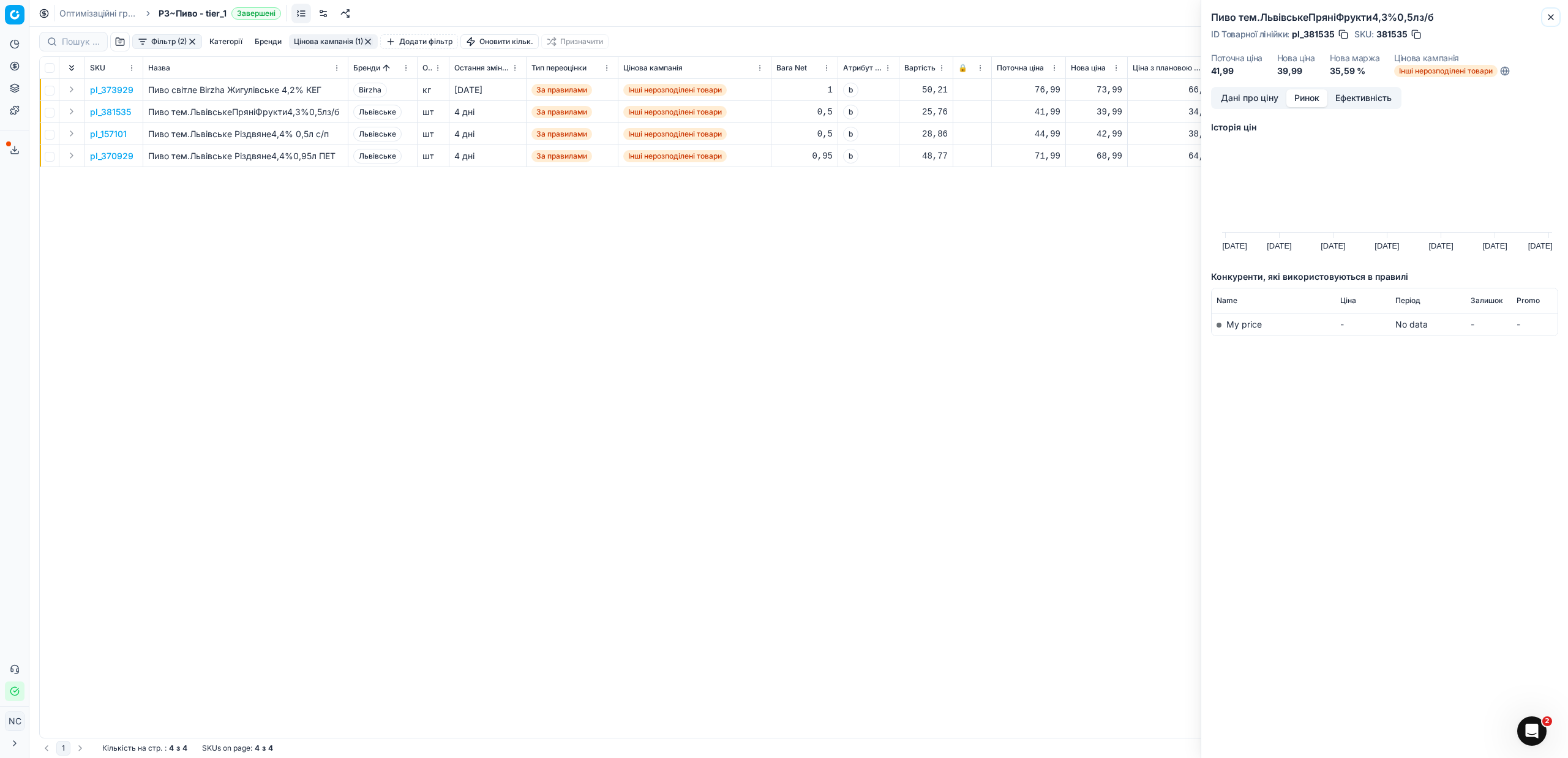
click at [1552, 18] on icon "button" at bounding box center [1551, 17] width 5 height 5
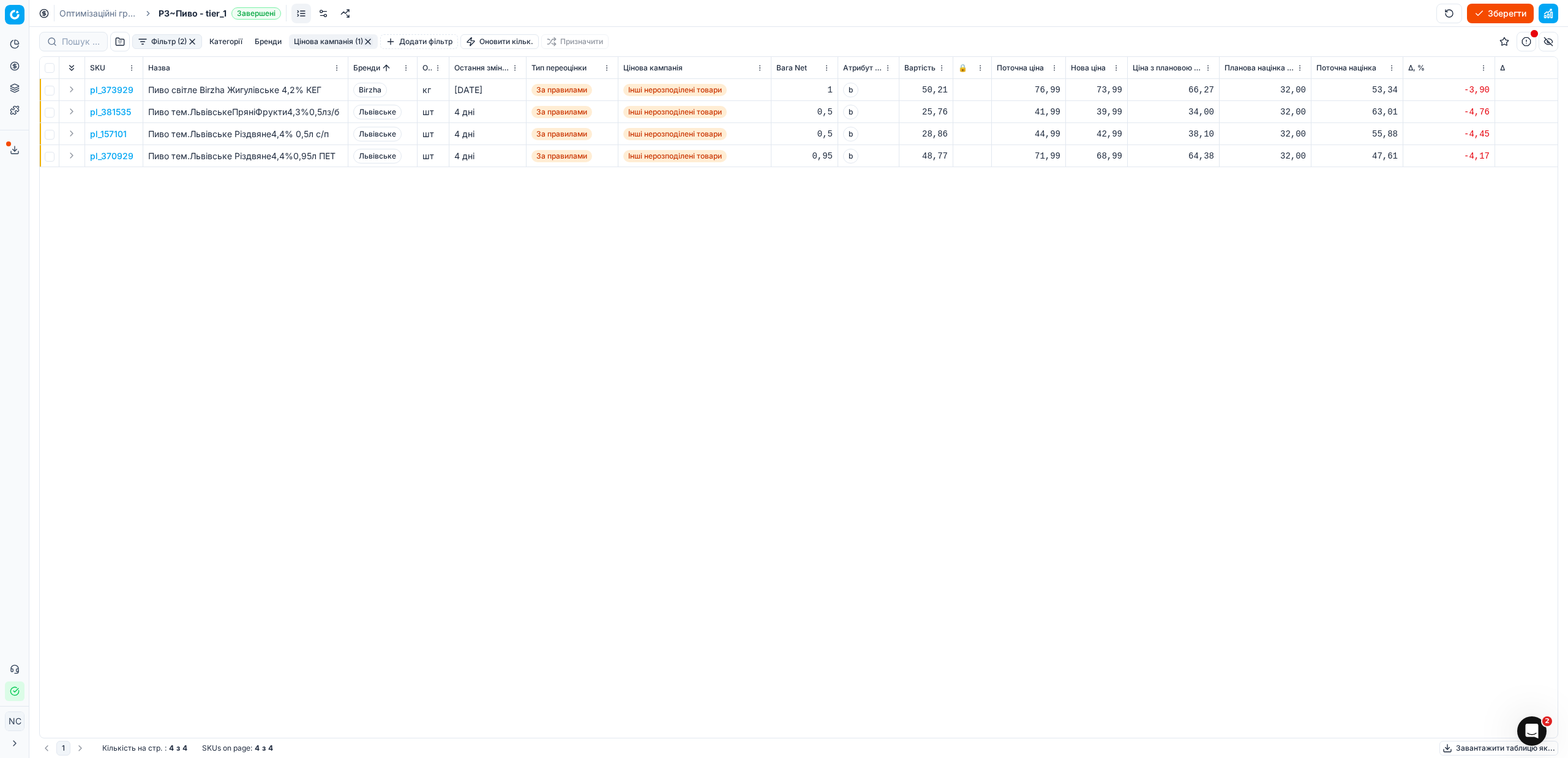
click at [116, 135] on p "pl_157101" at bounding box center [108, 134] width 37 height 12
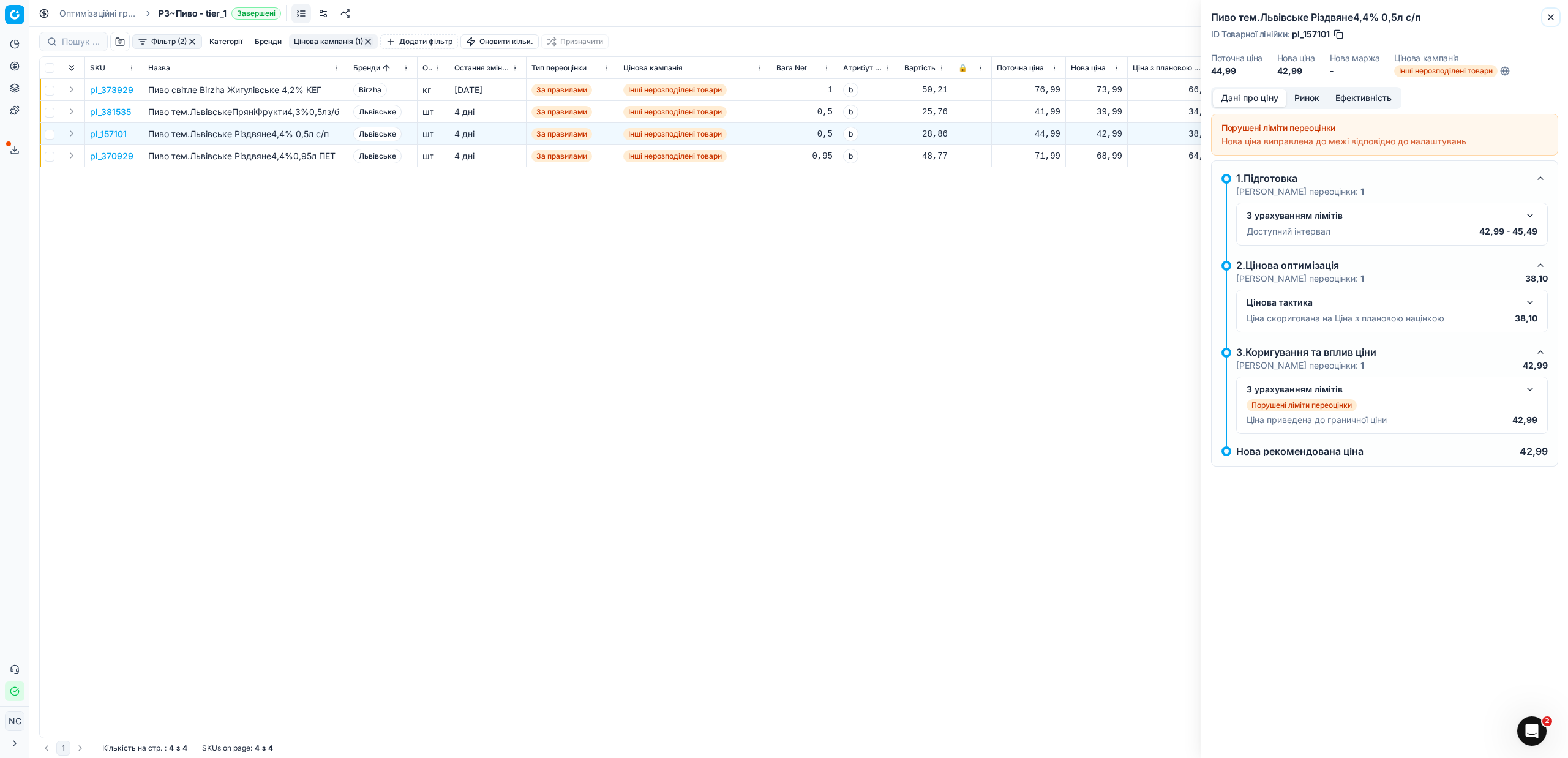
click at [1551, 18] on icon "button" at bounding box center [1551, 16] width 10 height 10
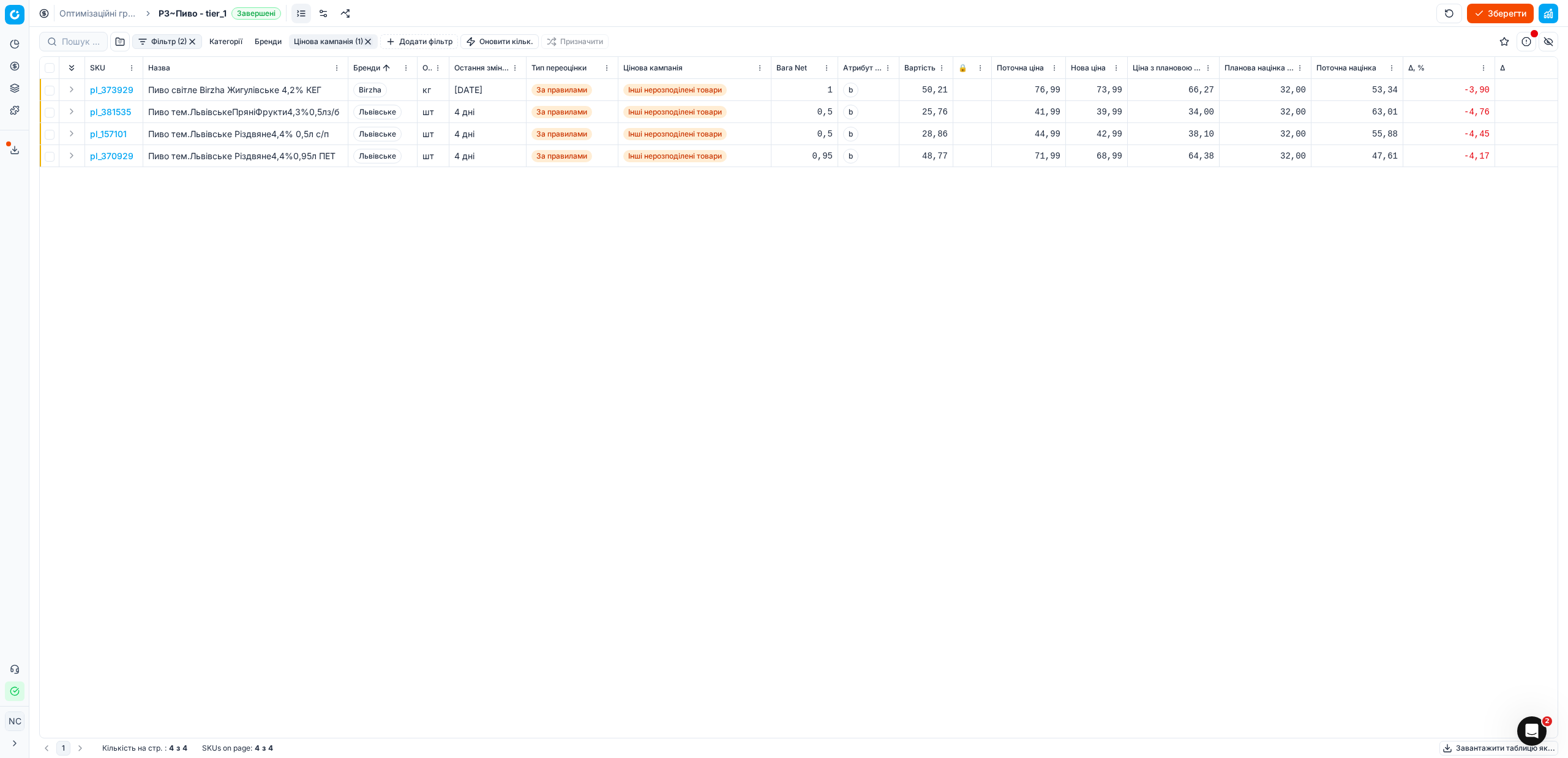
click at [1107, 134] on div "42,99" at bounding box center [1096, 134] width 51 height 12
type input "44"
type input "44.99"
click at [1123, 435] on div "pl_373929 Пиво світле Birzha Жигулівське 4,2% КЕГ Birzha кг [DATE] За правилами…" at bounding box center [799, 408] width 1518 height 659
click at [1110, 156] on div "68,99" at bounding box center [1096, 156] width 51 height 12
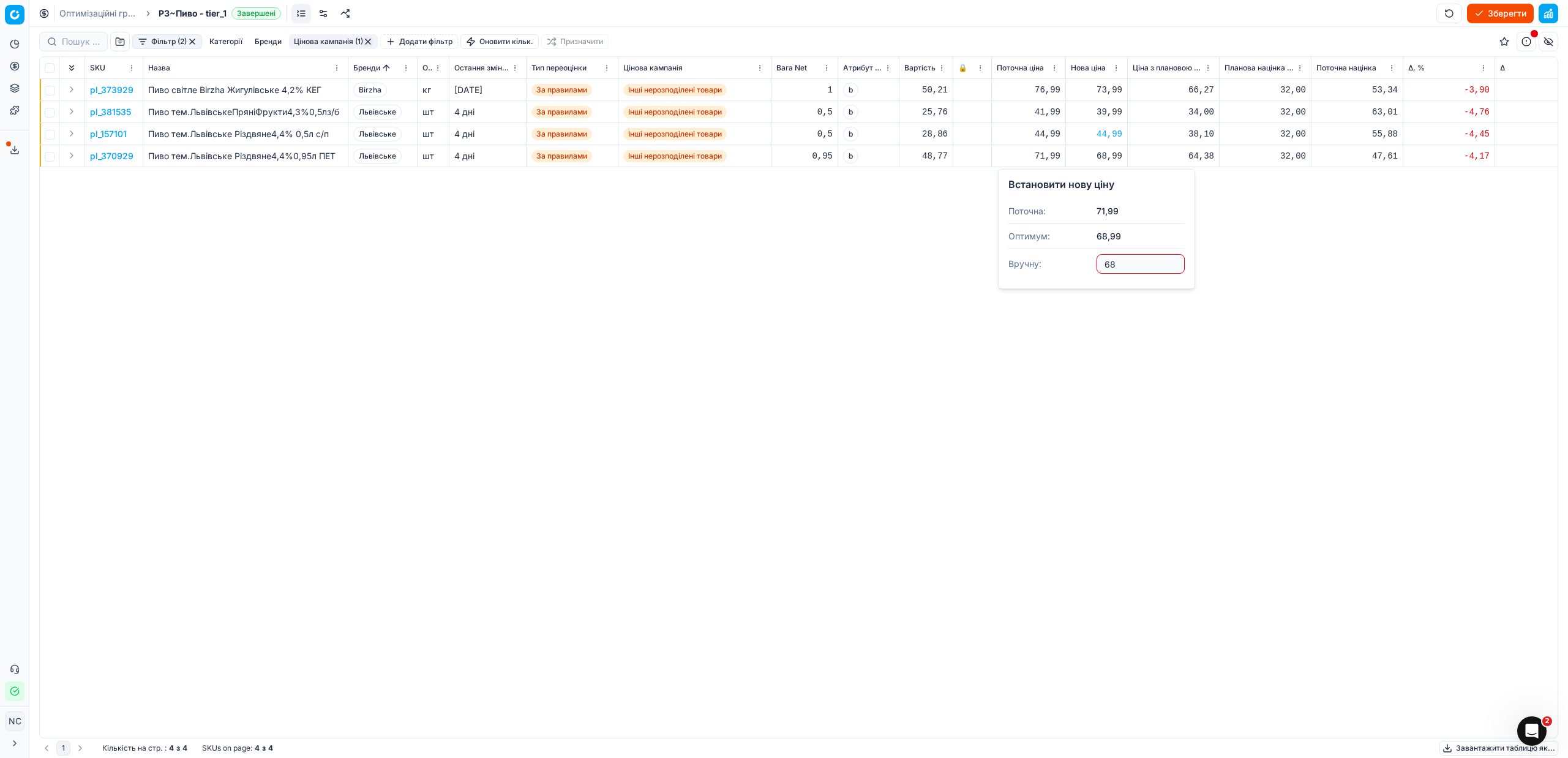
type input "6"
type input "71"
type input "71.99"
click at [1121, 227] on div "pl_373929 Пиво світле Birzha Жигулівське 4,2% КЕГ Birzha кг [DATE] За правилами…" at bounding box center [799, 408] width 1518 height 659
click at [342, 42] on button "Цінова кампанія (1)" at bounding box center [333, 42] width 89 height 15
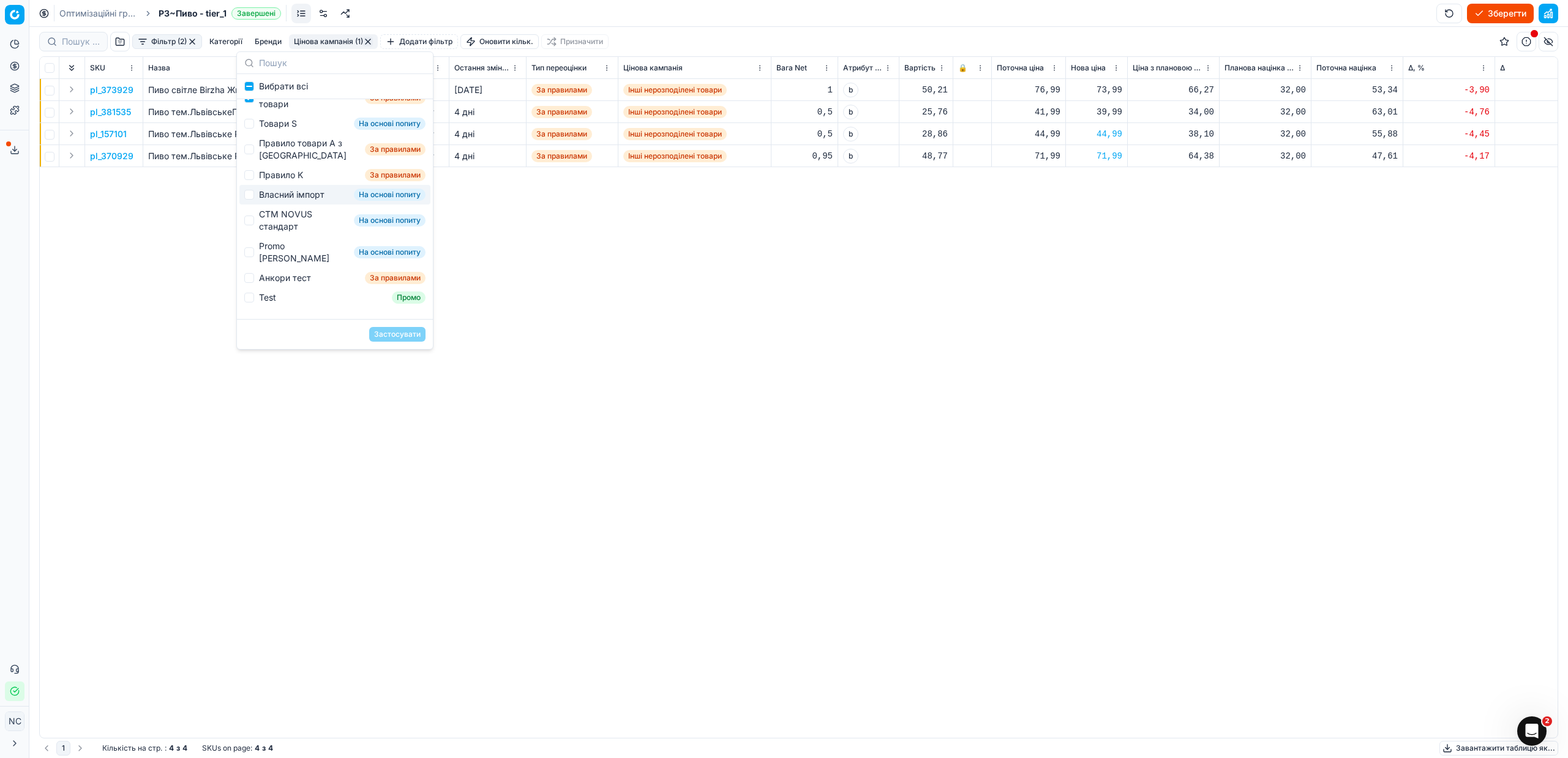
scroll to position [192, 0]
click at [597, 286] on div "pl_373929 Пиво світле Birzha Жигулівське 4,2% КЕГ Birzha кг [DATE] За правилами…" at bounding box center [799, 408] width 1518 height 659
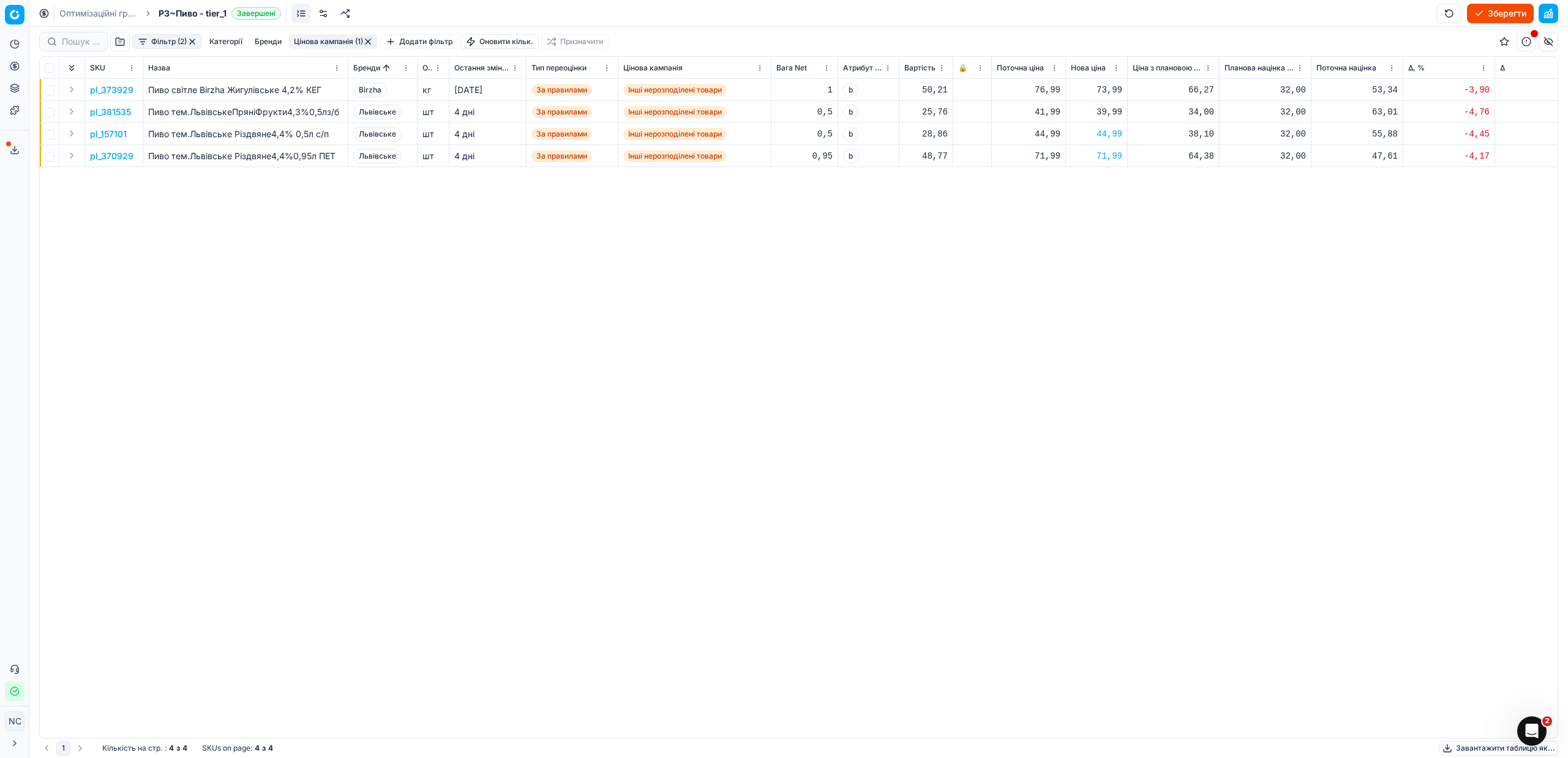
click at [371, 45] on button "button" at bounding box center [368, 41] width 10 height 10
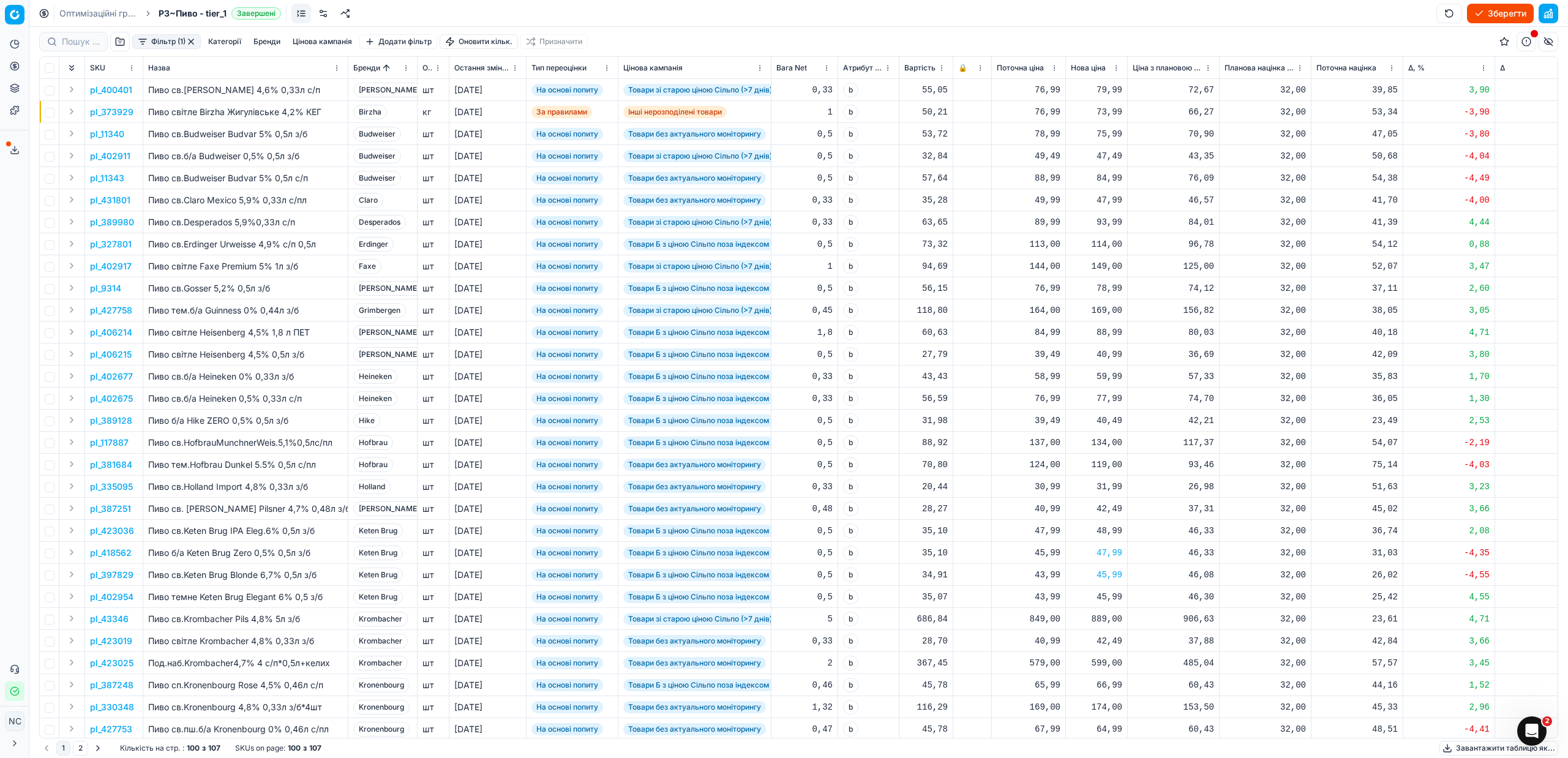
click at [151, 40] on button "Фільтр (1)" at bounding box center [166, 42] width 69 height 15
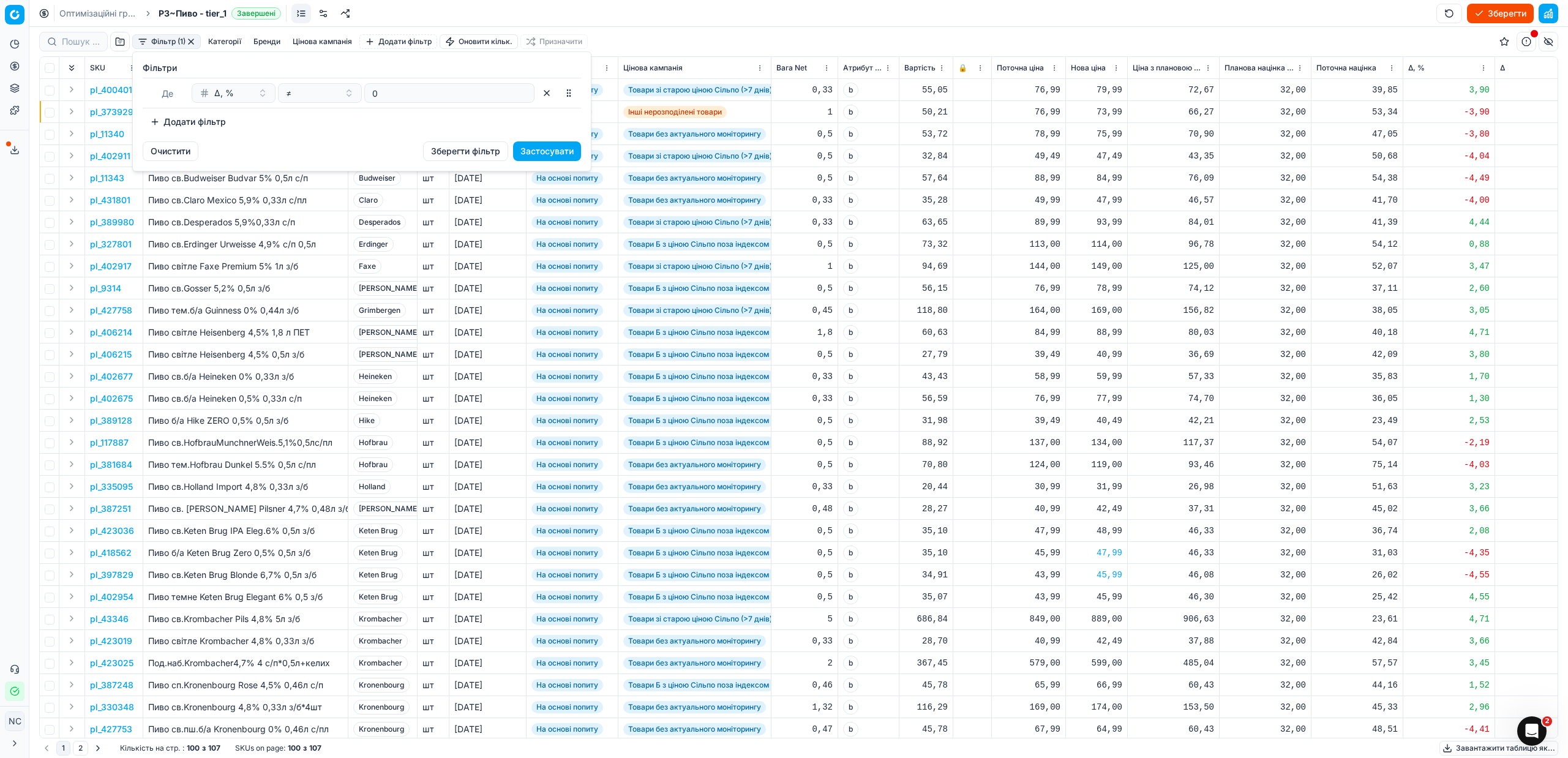
click at [191, 40] on html "Pricing platform Аналітика Цінова оптимізація Асортимент продукції Шаблони Серв…" at bounding box center [784, 379] width 1568 height 758
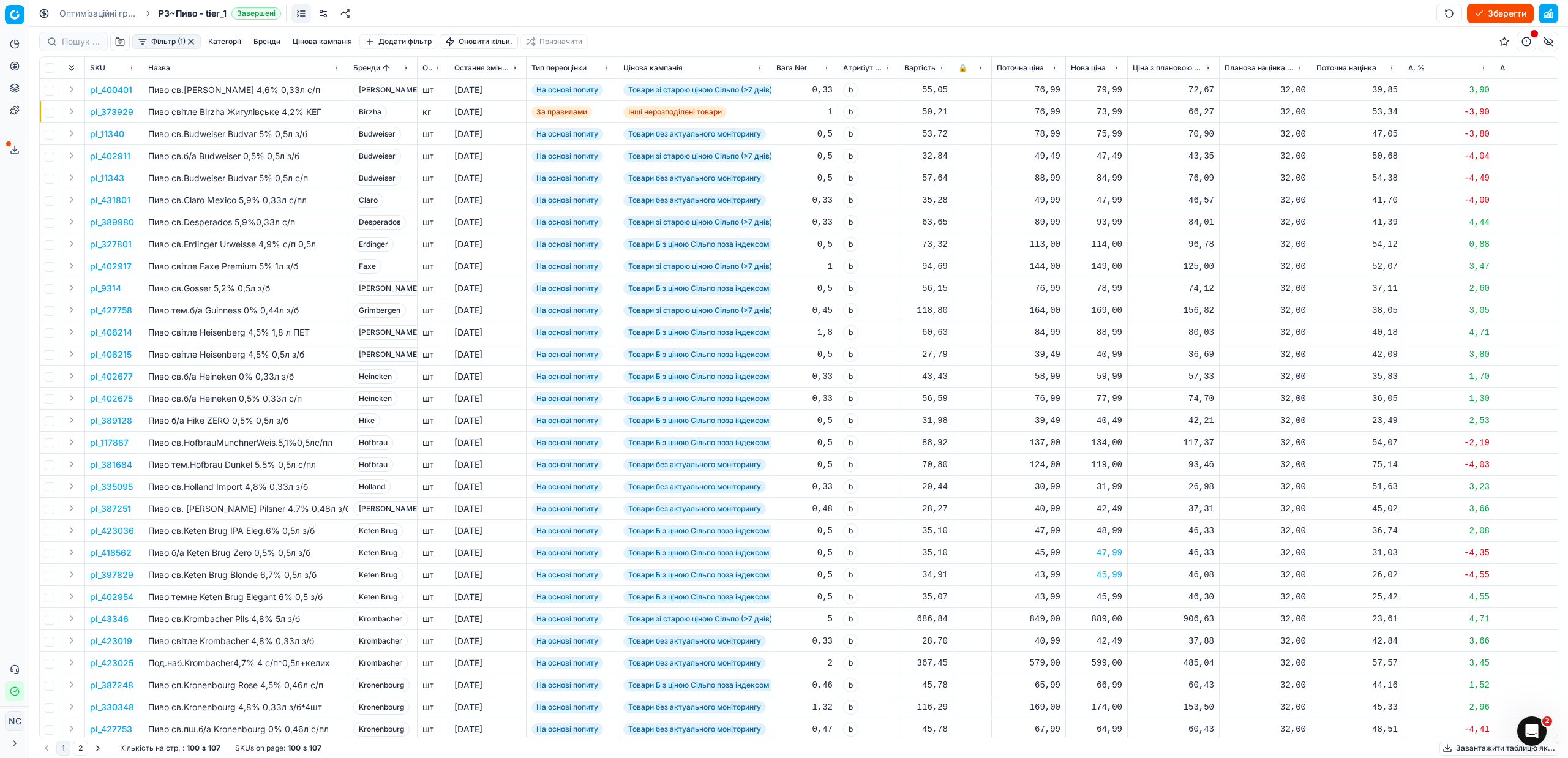
click at [144, 38] on button "Фільтр (1)" at bounding box center [166, 42] width 69 height 15
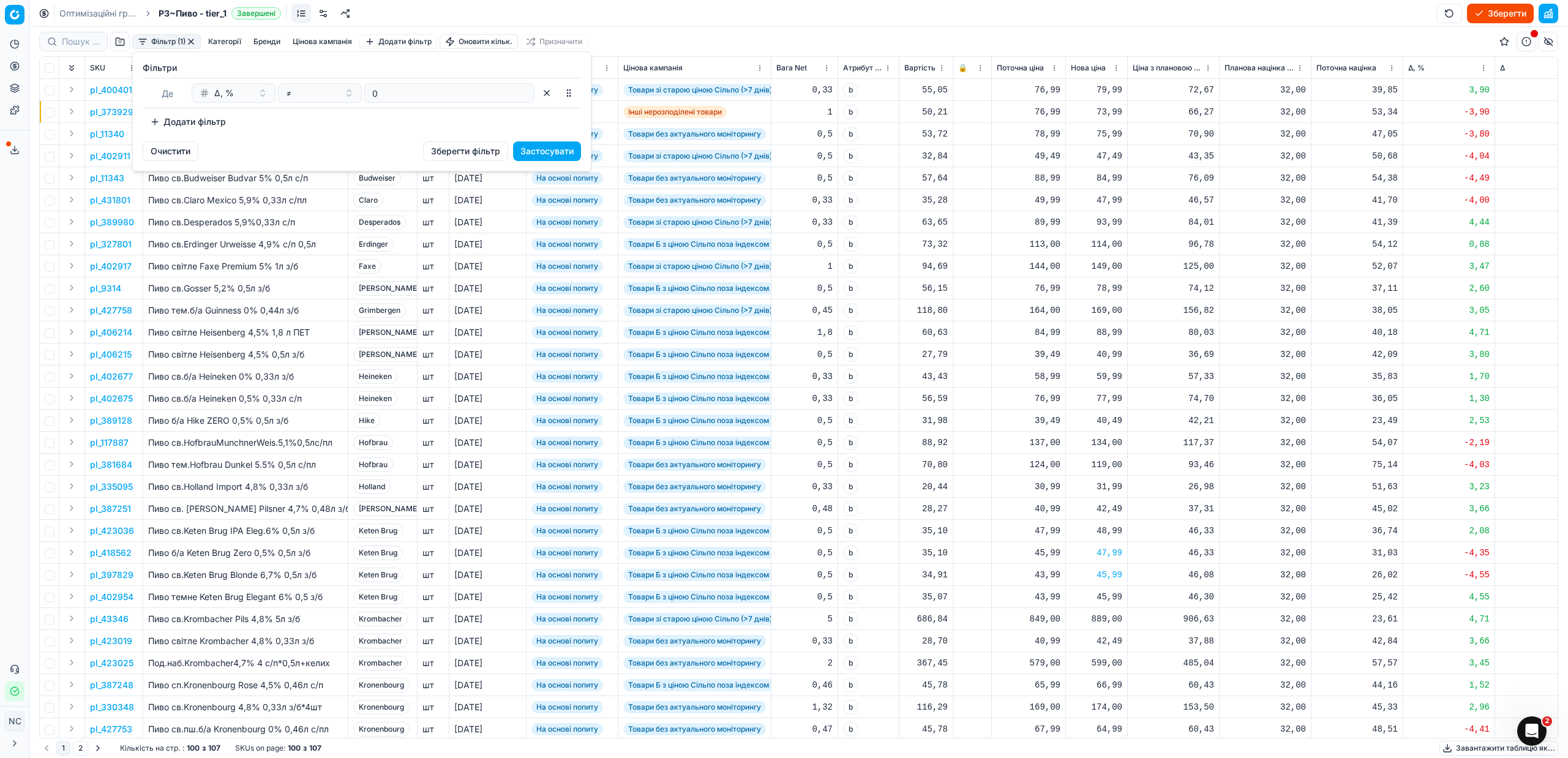
click at [173, 119] on button "Додати фільтр" at bounding box center [188, 121] width 91 height 19
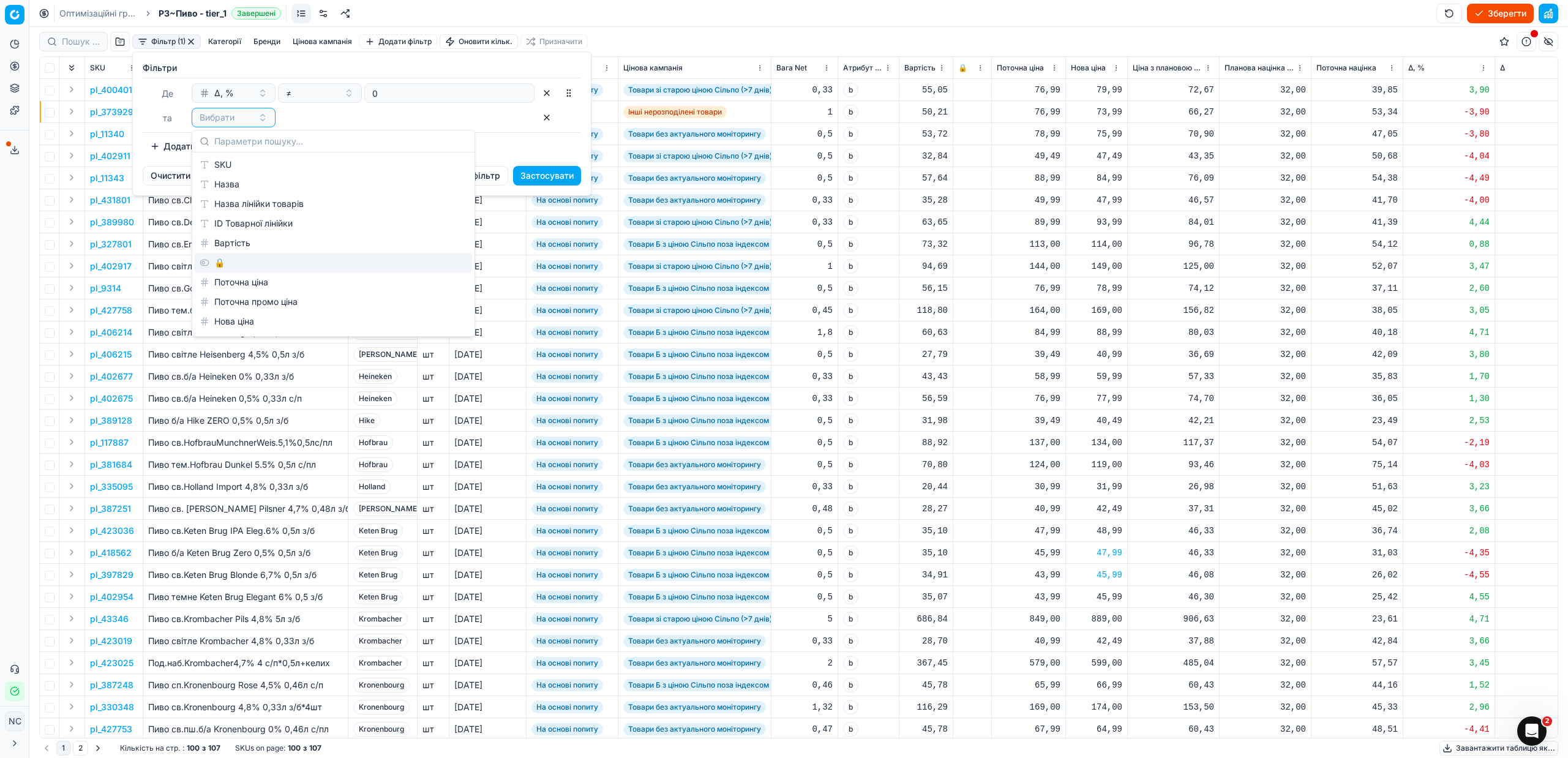
click at [224, 257] on div "🔒" at bounding box center [333, 262] width 277 height 19
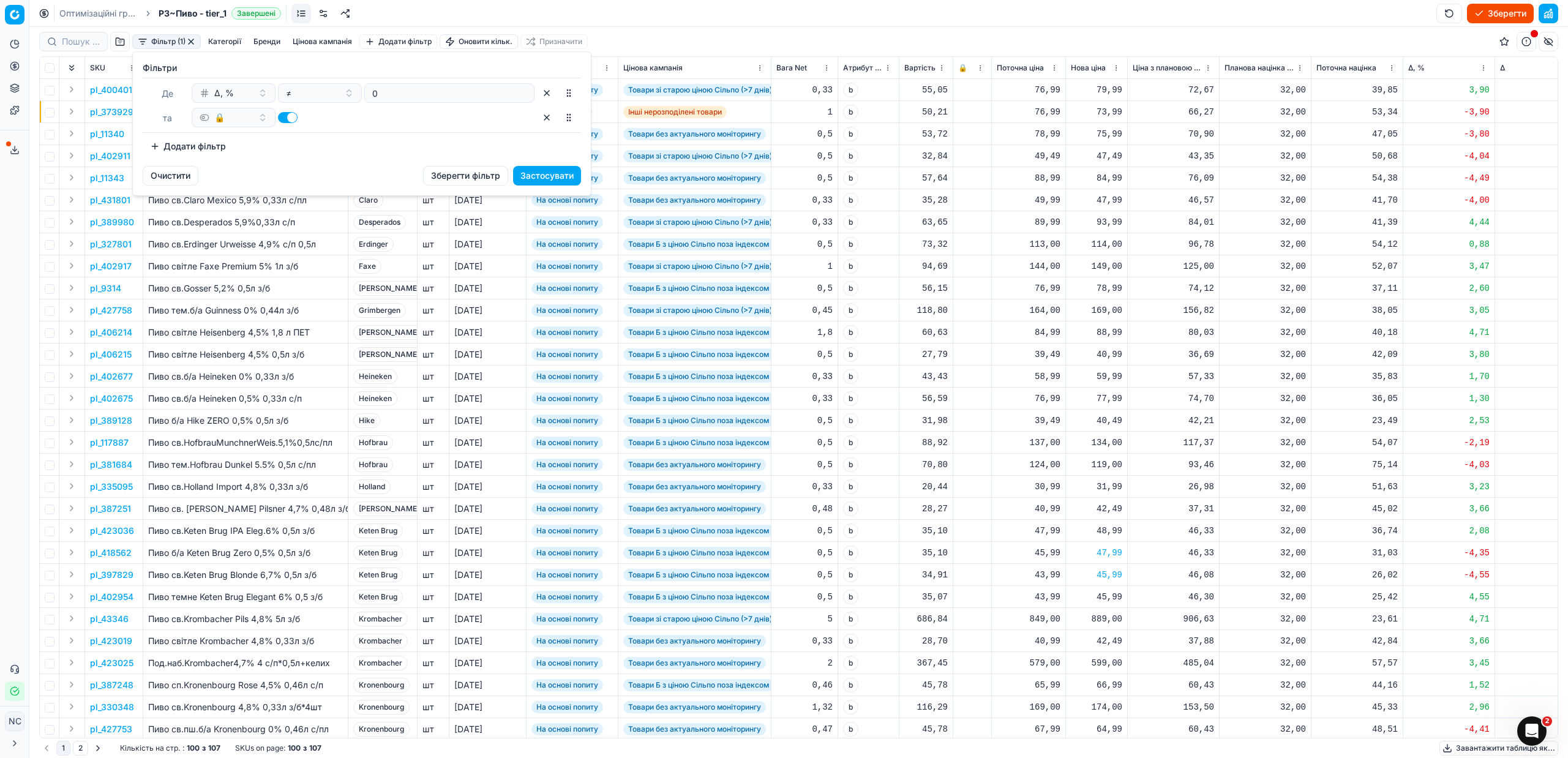
click at [283, 120] on button "button" at bounding box center [288, 117] width 19 height 11
click at [546, 176] on button "Застосувати" at bounding box center [547, 176] width 68 height 19
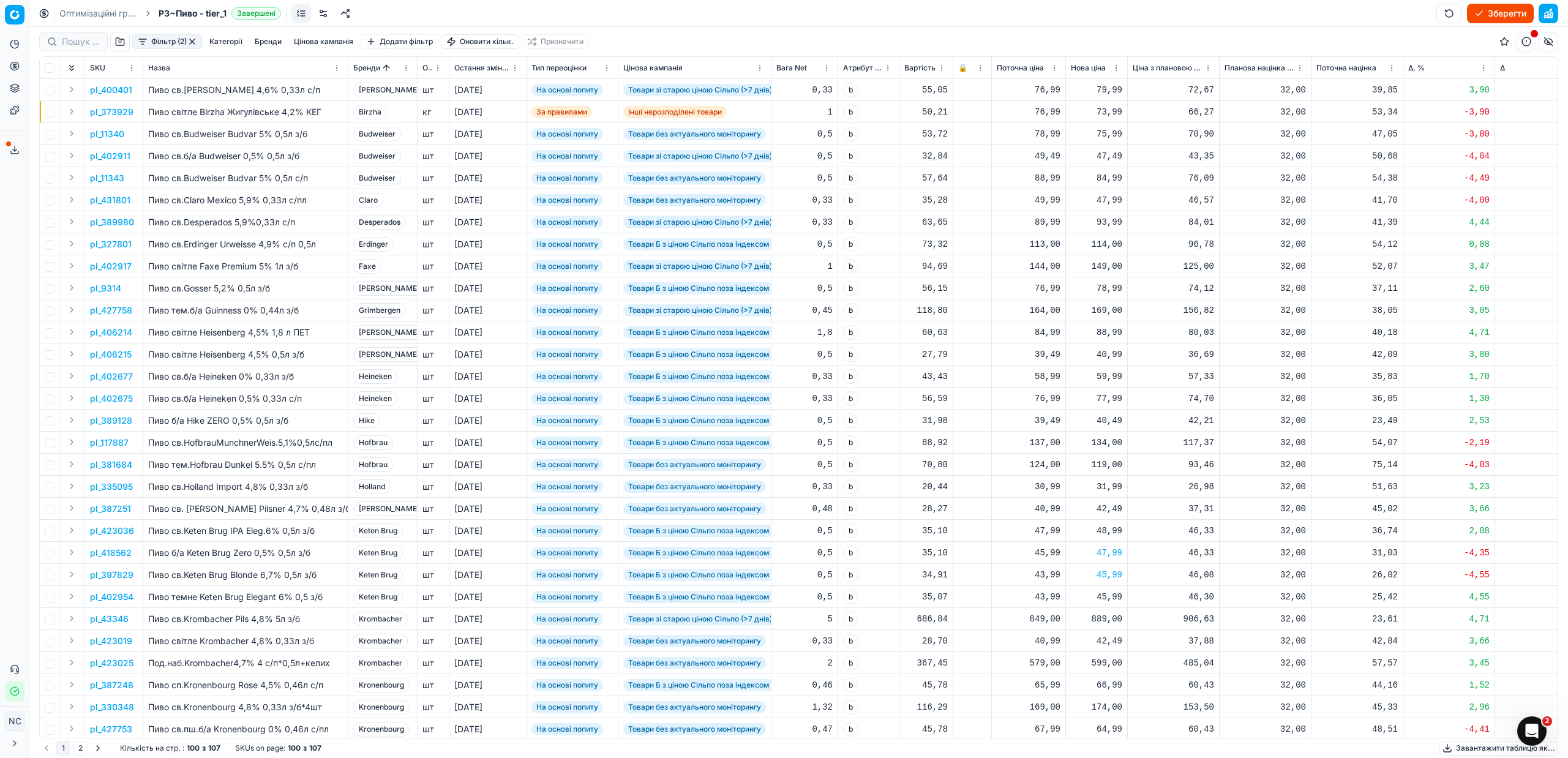
click at [145, 40] on button "Фільтр (2)" at bounding box center [167, 42] width 70 height 15
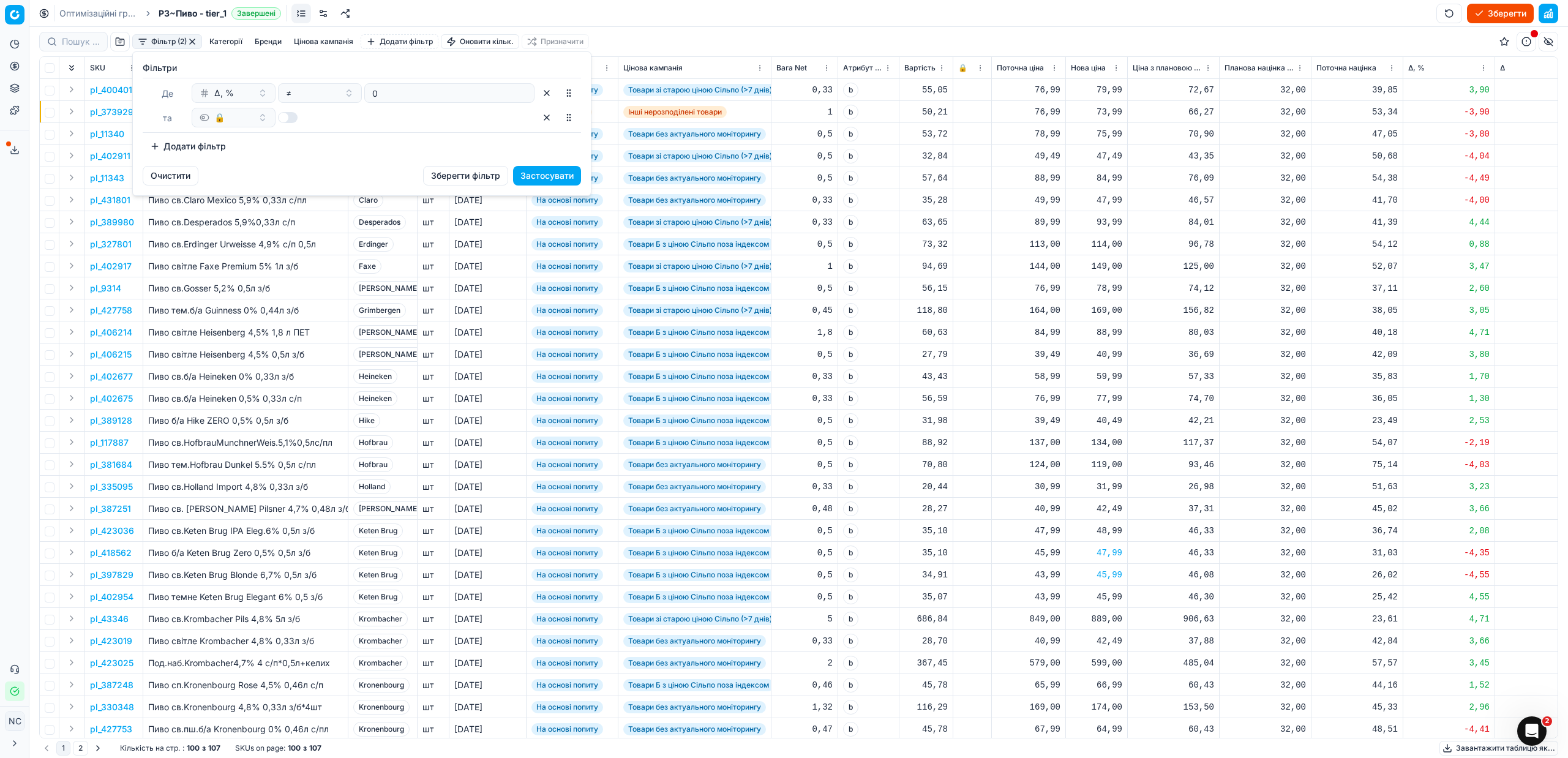
click at [558, 175] on button "Застосувати" at bounding box center [547, 176] width 68 height 19
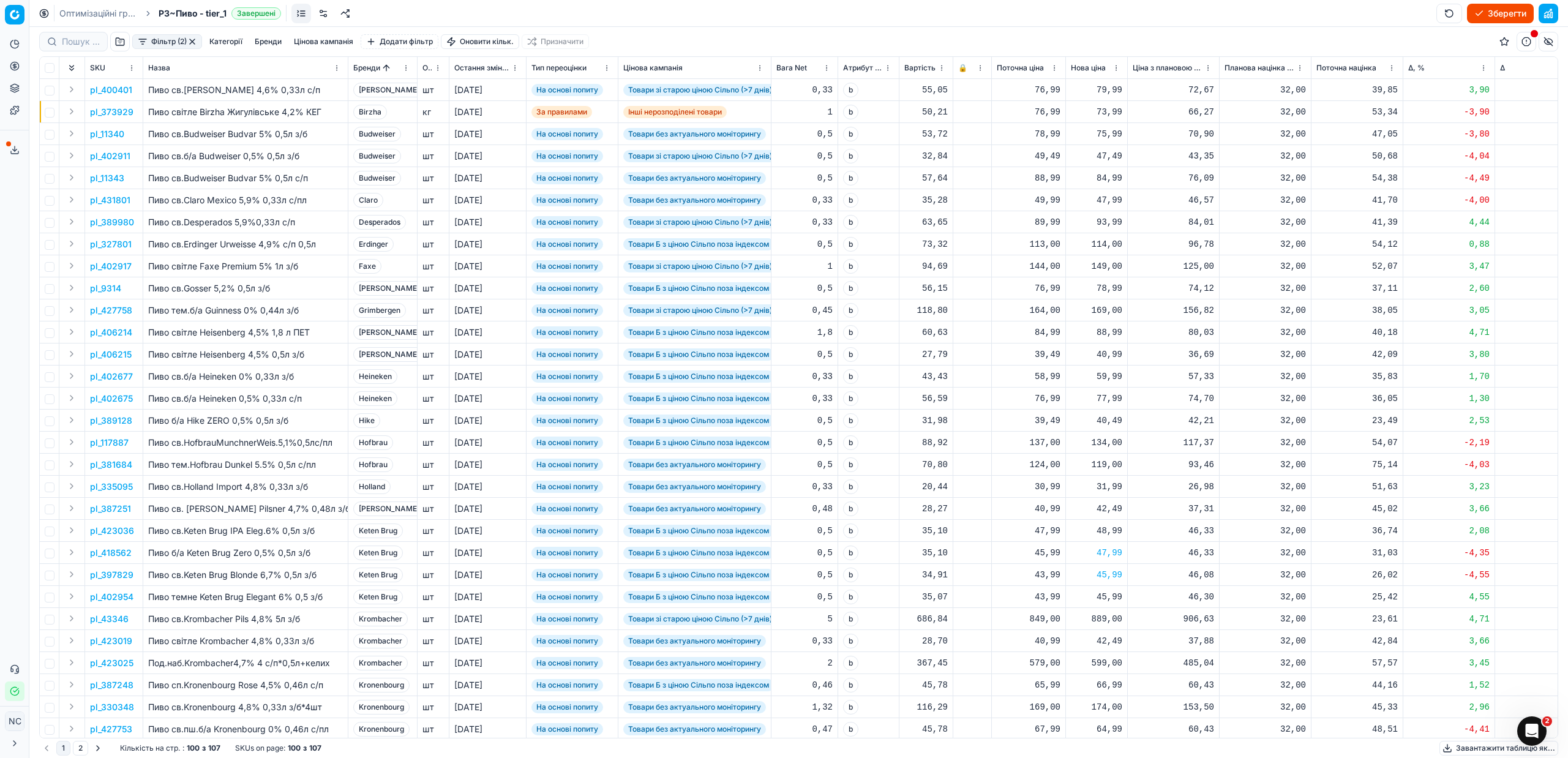
click at [193, 42] on button "button" at bounding box center [192, 41] width 10 height 10
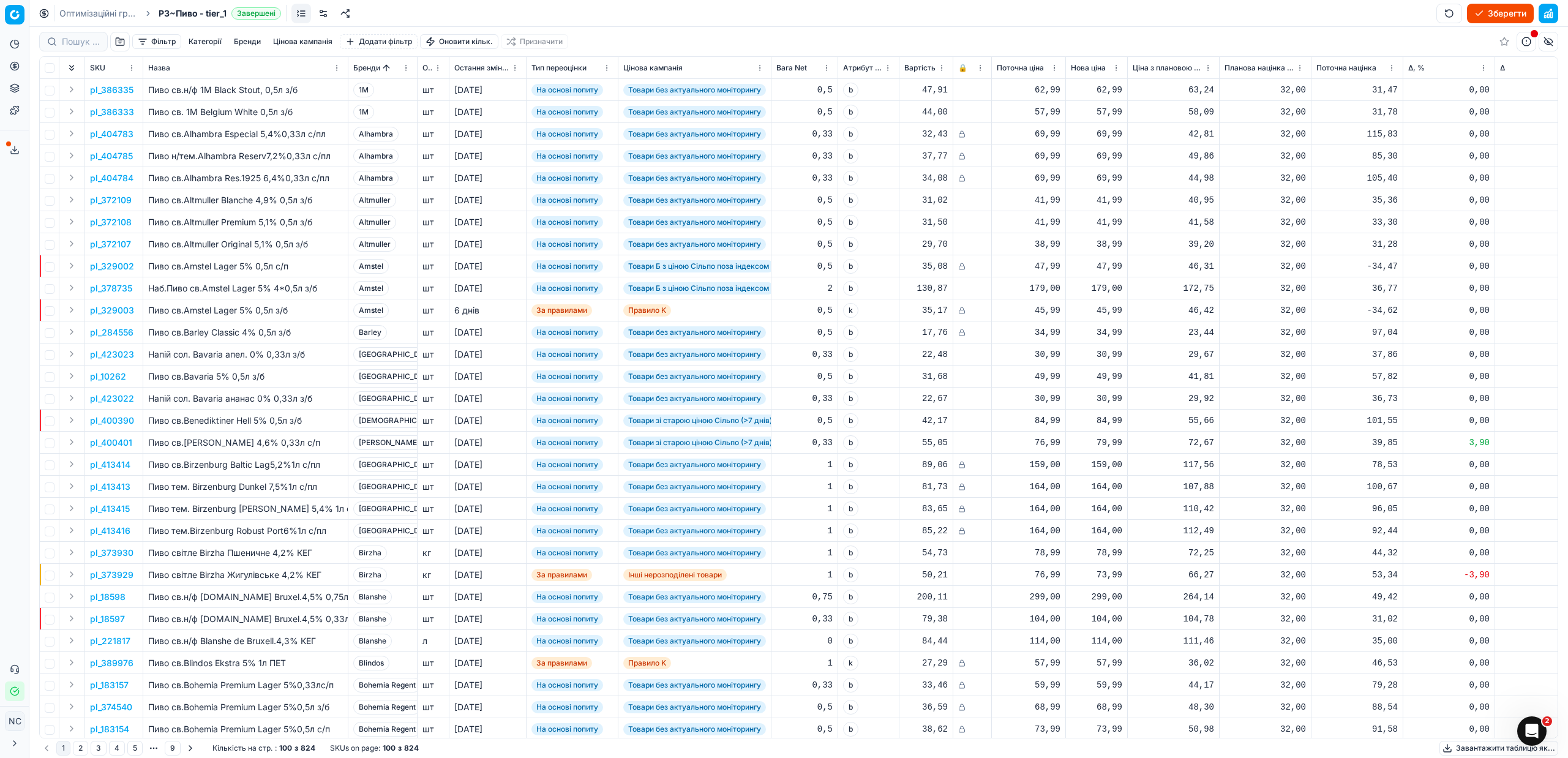
click at [122, 40] on button "button" at bounding box center [120, 42] width 19 height 19
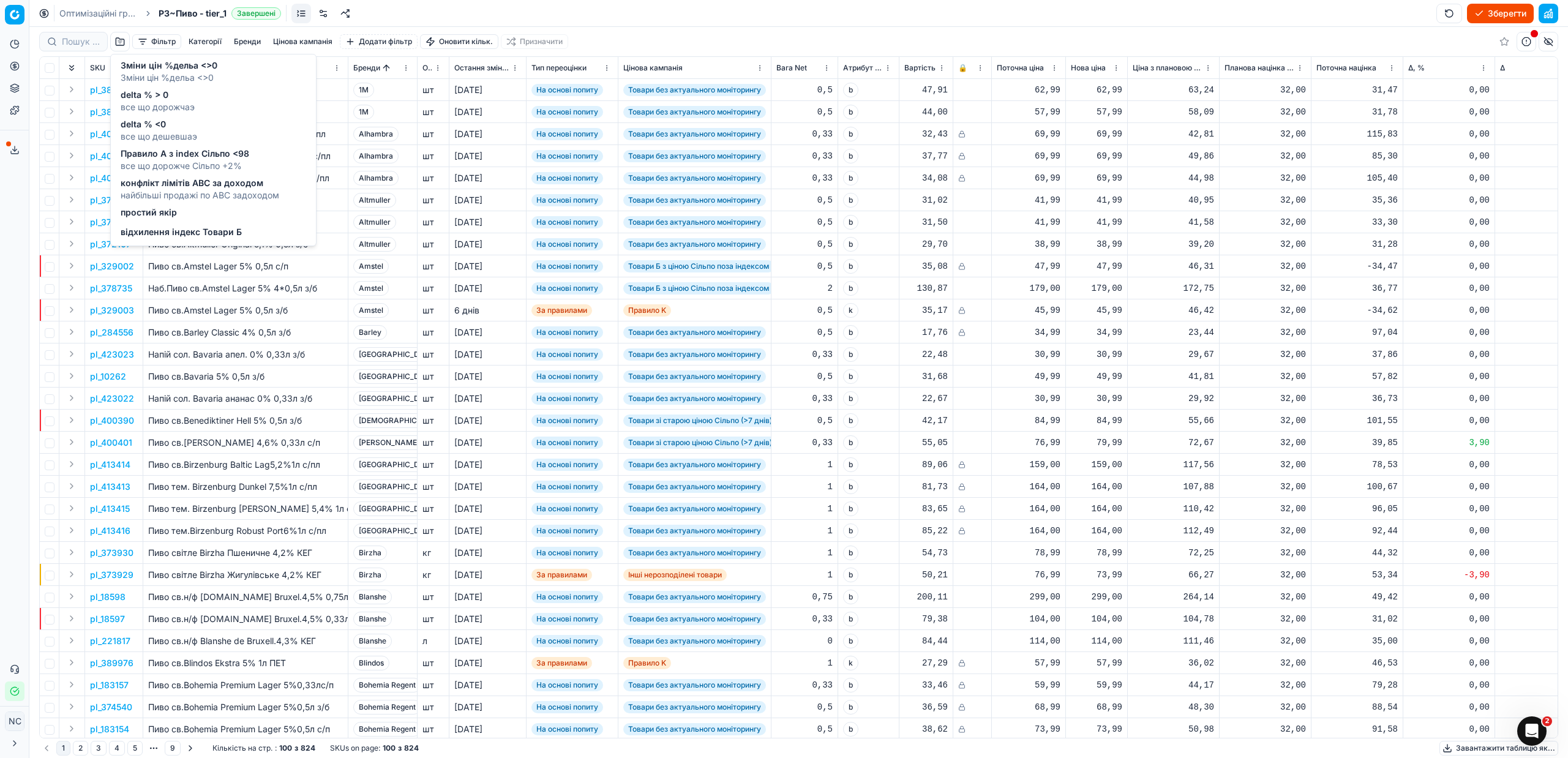
click at [204, 230] on span "відхилення індекс Товари Б" at bounding box center [181, 232] width 122 height 12
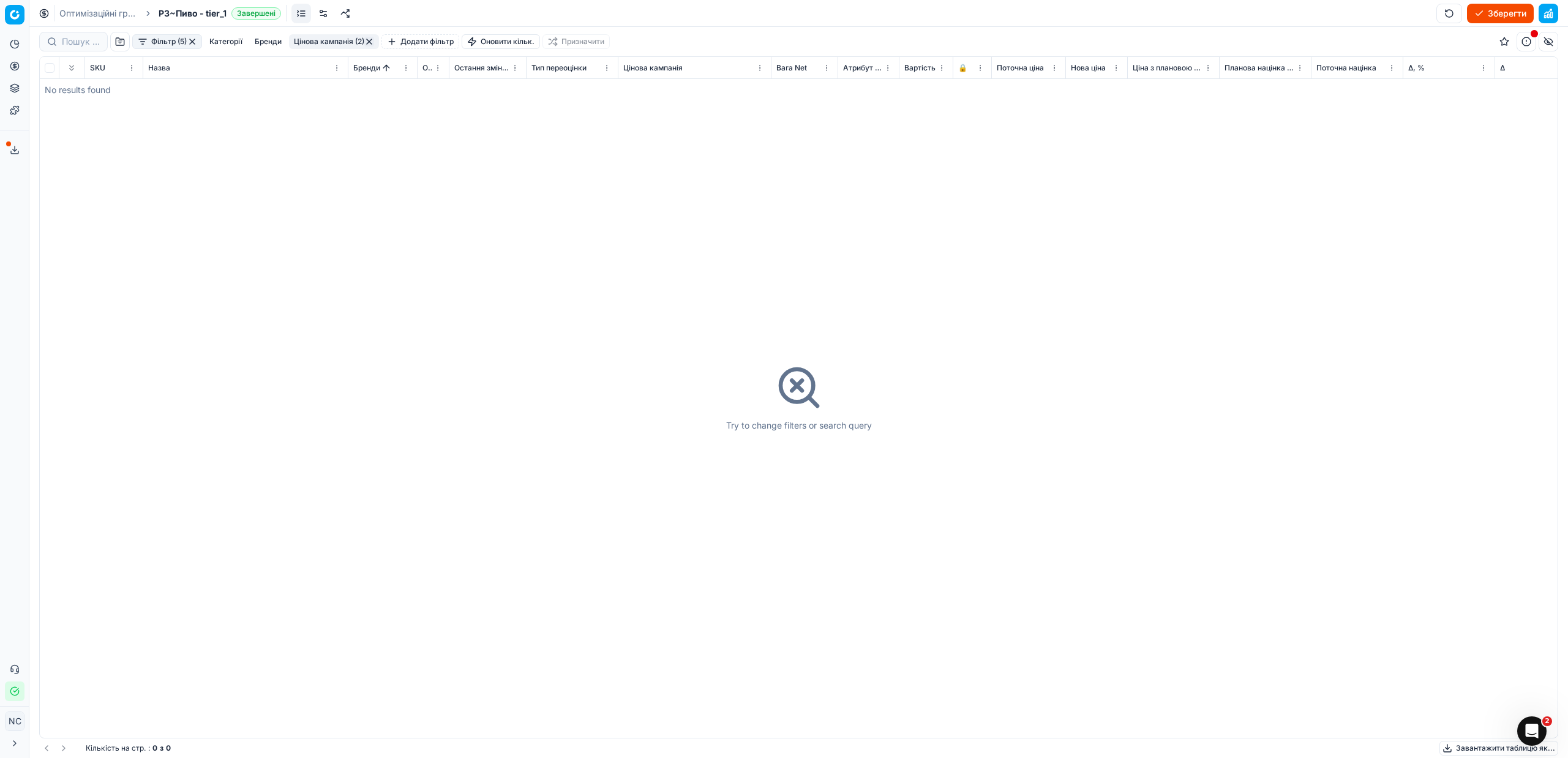
click at [145, 40] on button "Фільтр (5)" at bounding box center [167, 42] width 70 height 15
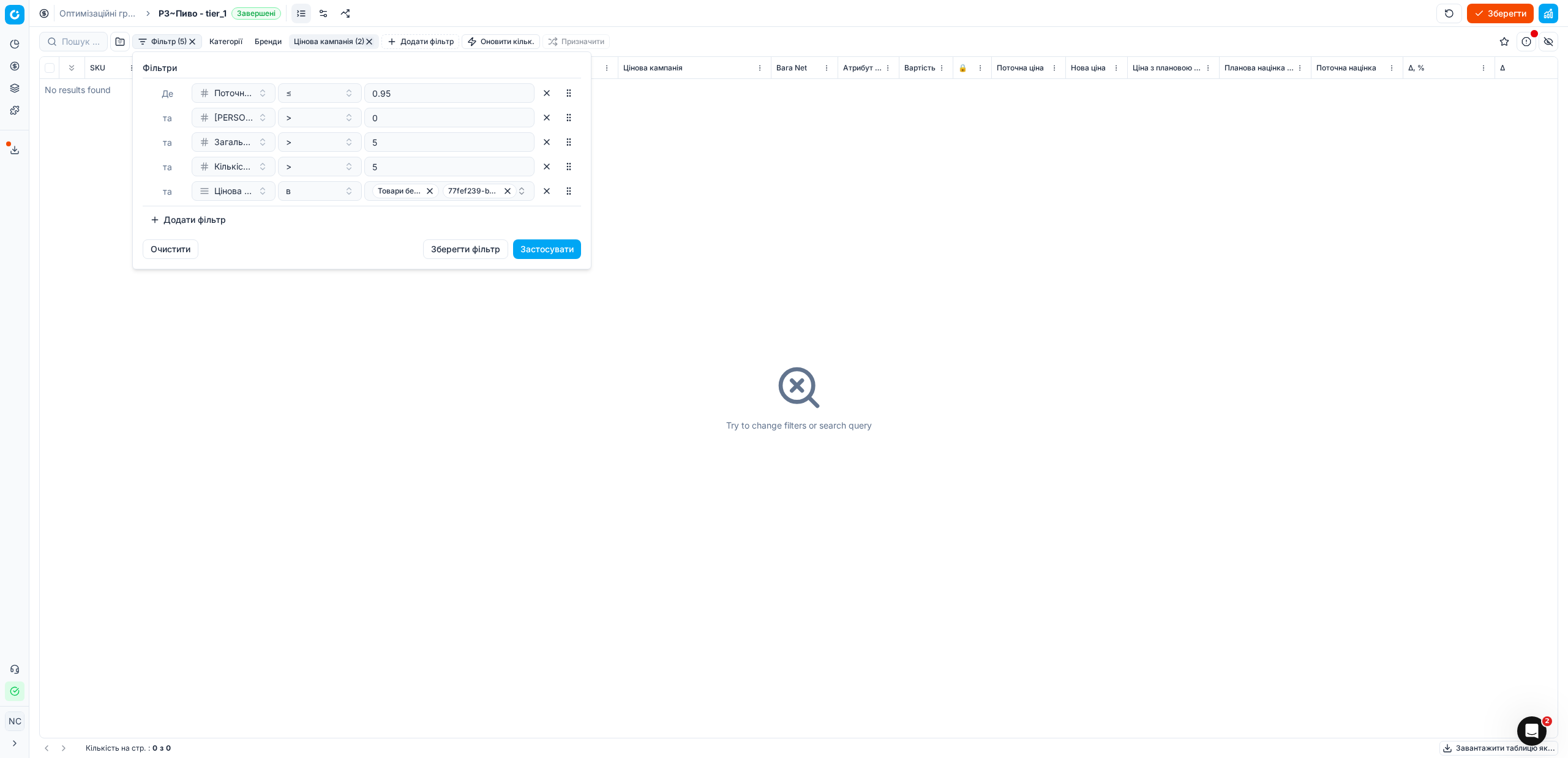
click at [725, 210] on html "Pricing platform Аналітика Цінова оптимізація Асортимент продукції Шаблони Серв…" at bounding box center [784, 379] width 1568 height 758
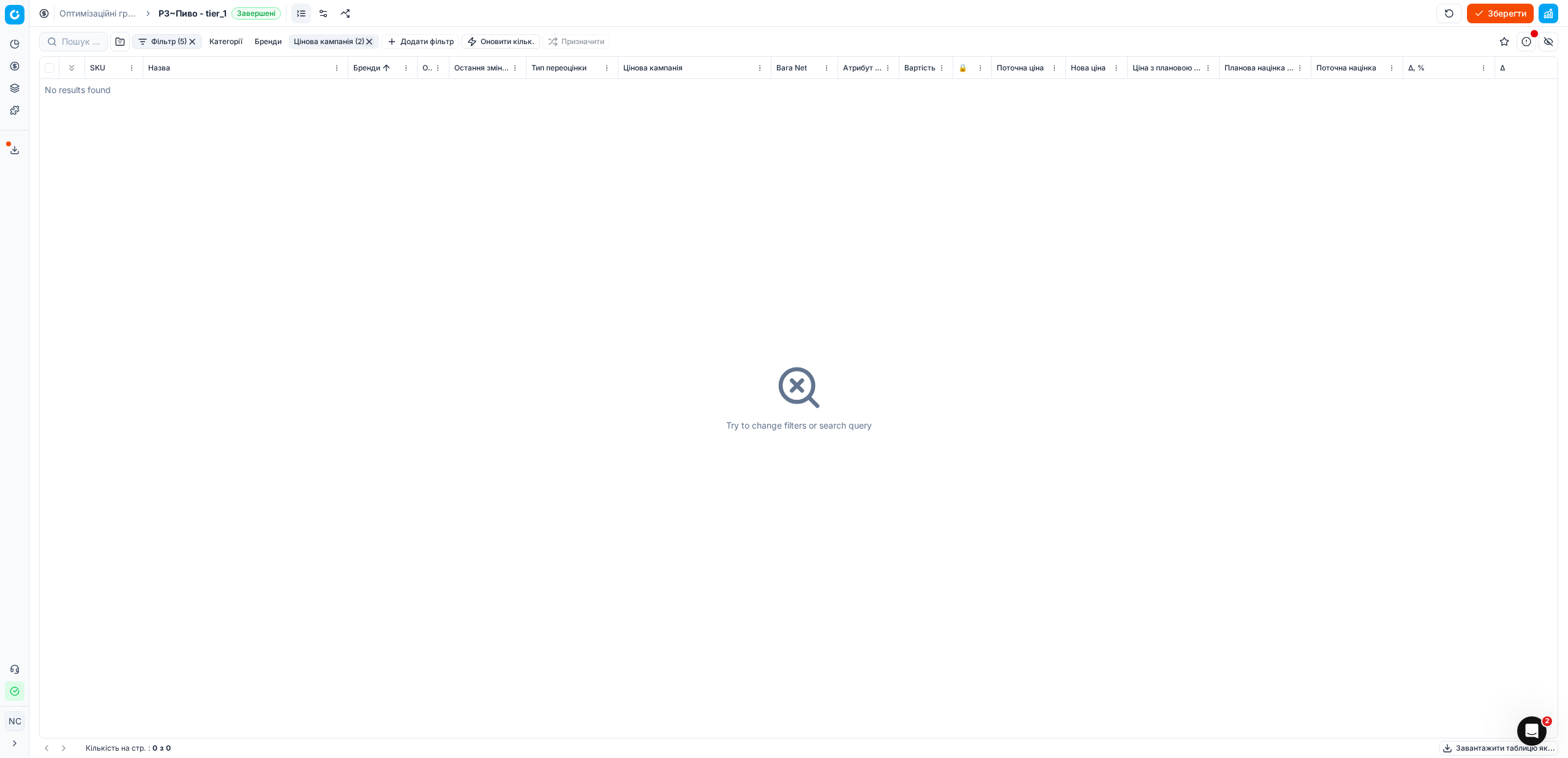
click at [192, 41] on button "button" at bounding box center [192, 41] width 10 height 10
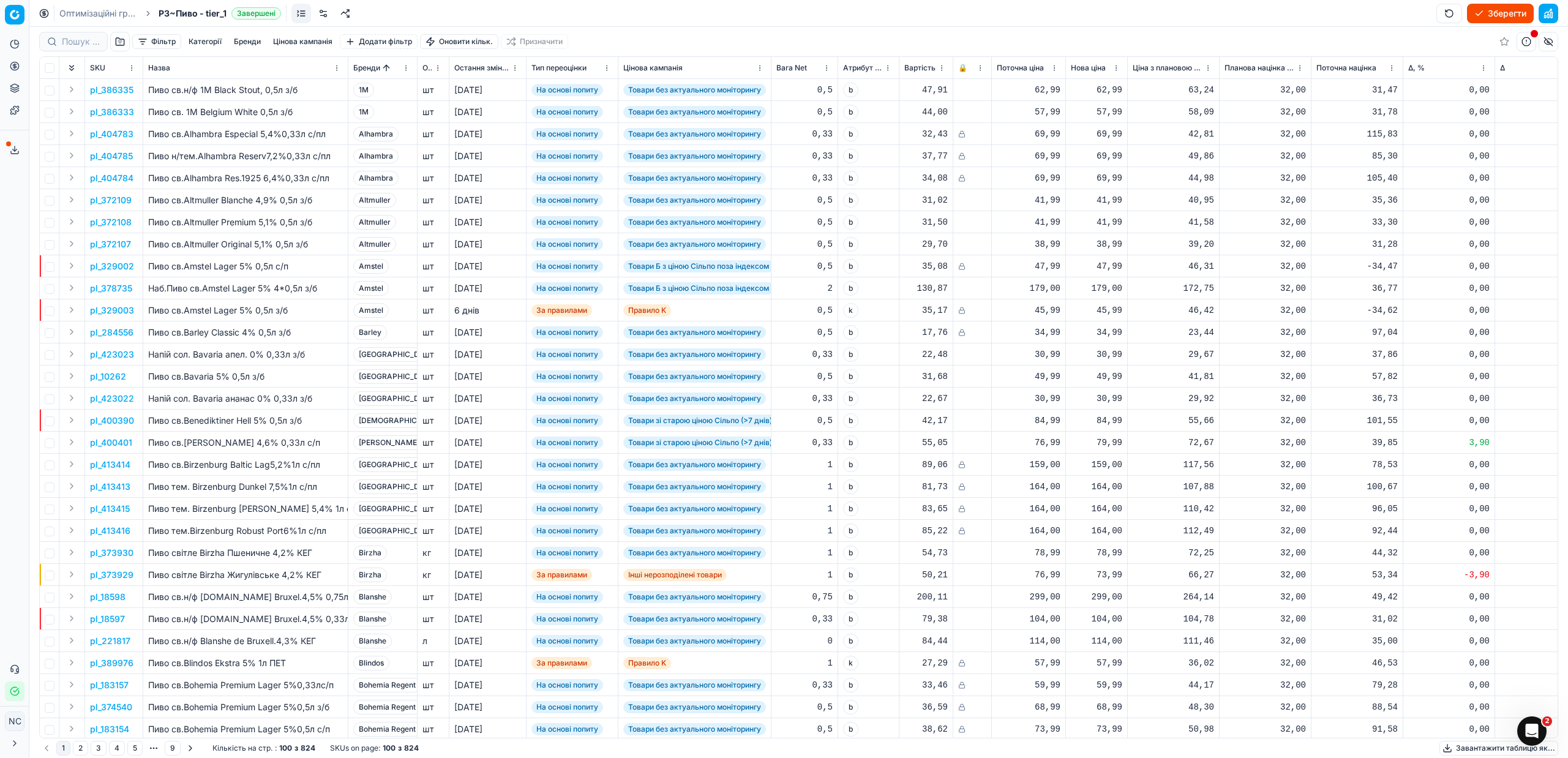
click at [118, 42] on button "button" at bounding box center [120, 42] width 19 height 19
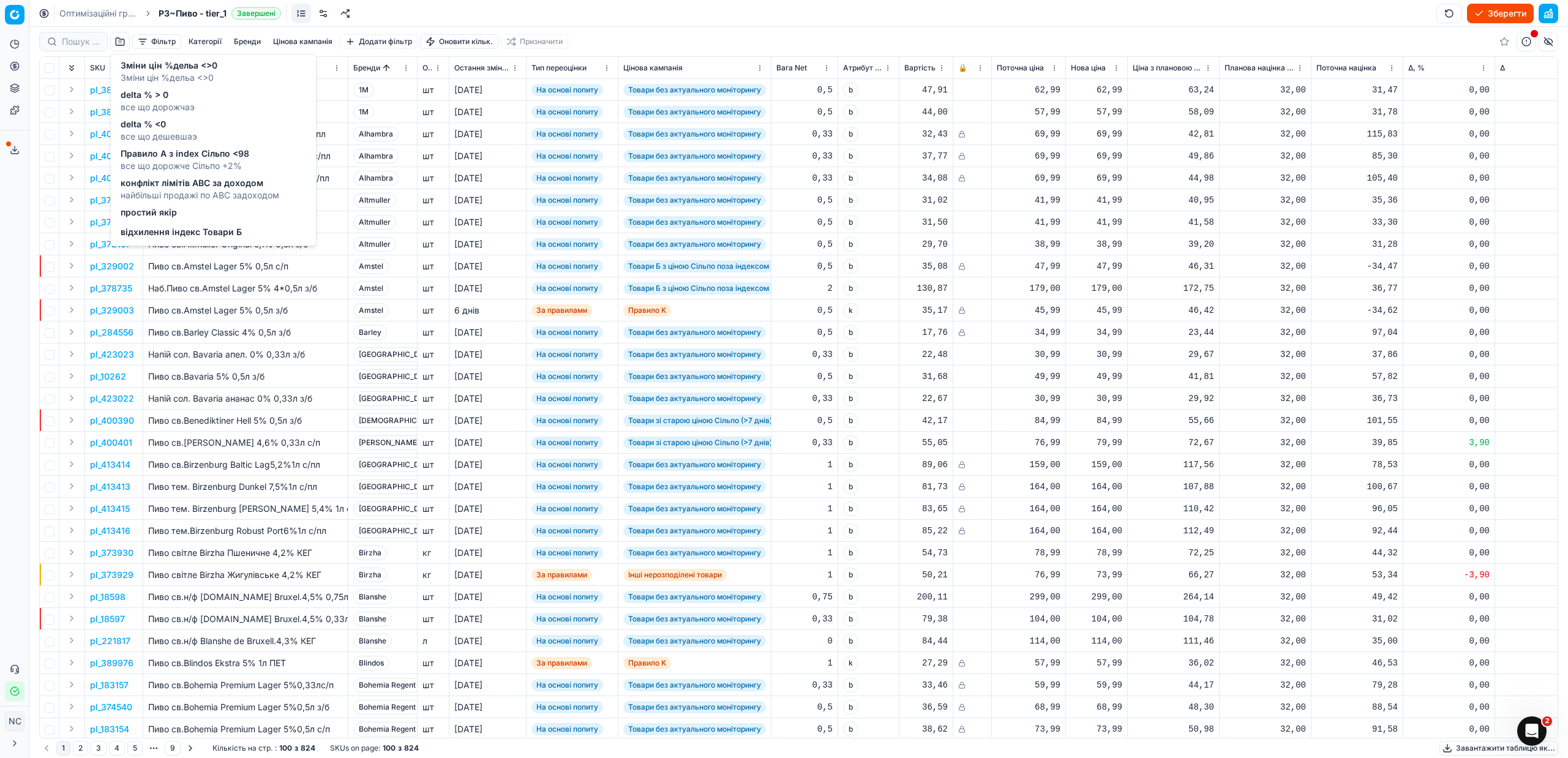
click at [186, 97] on span "delta % > 0" at bounding box center [157, 95] width 74 height 12
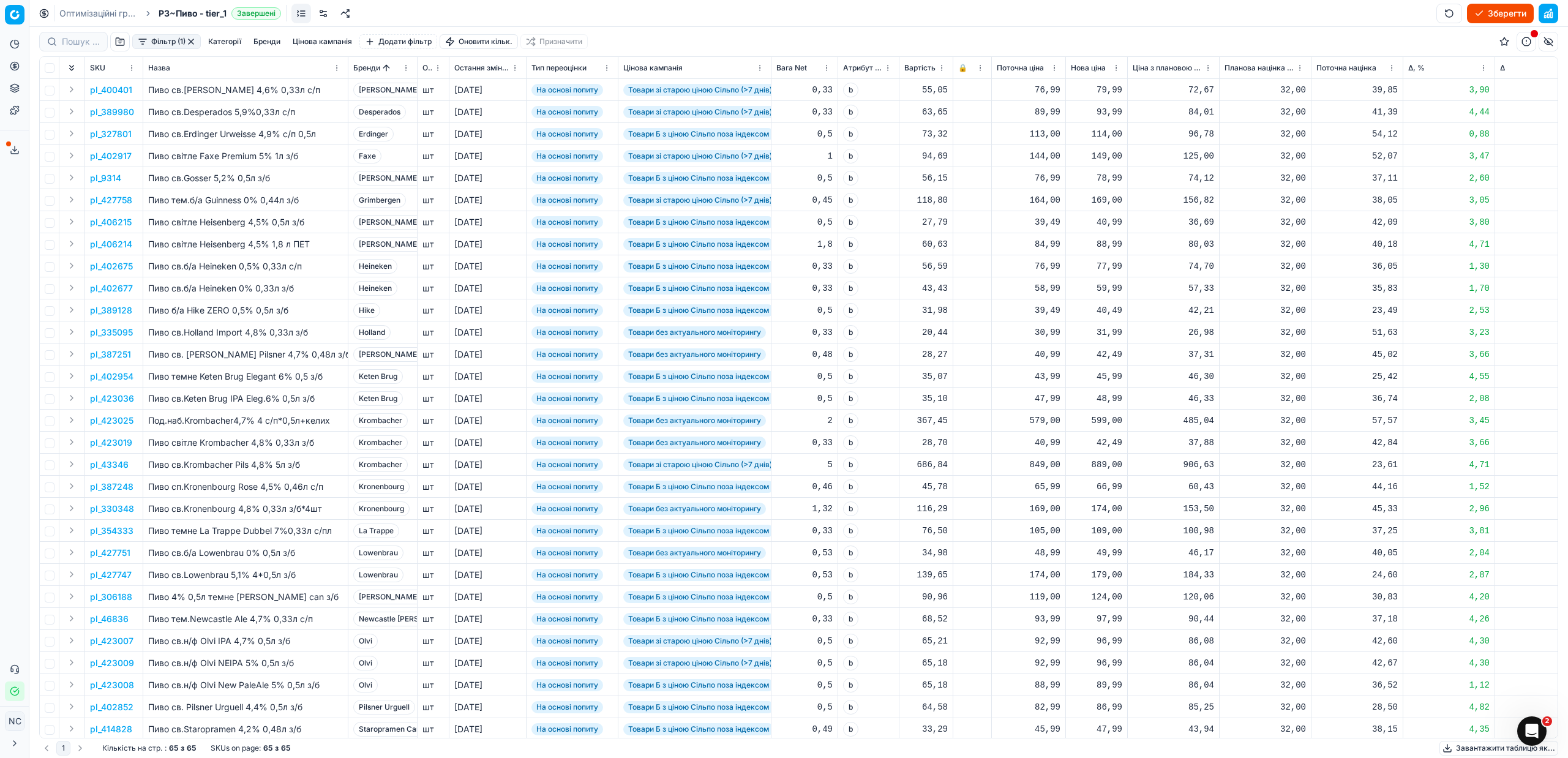
click at [193, 40] on button "button" at bounding box center [191, 41] width 10 height 10
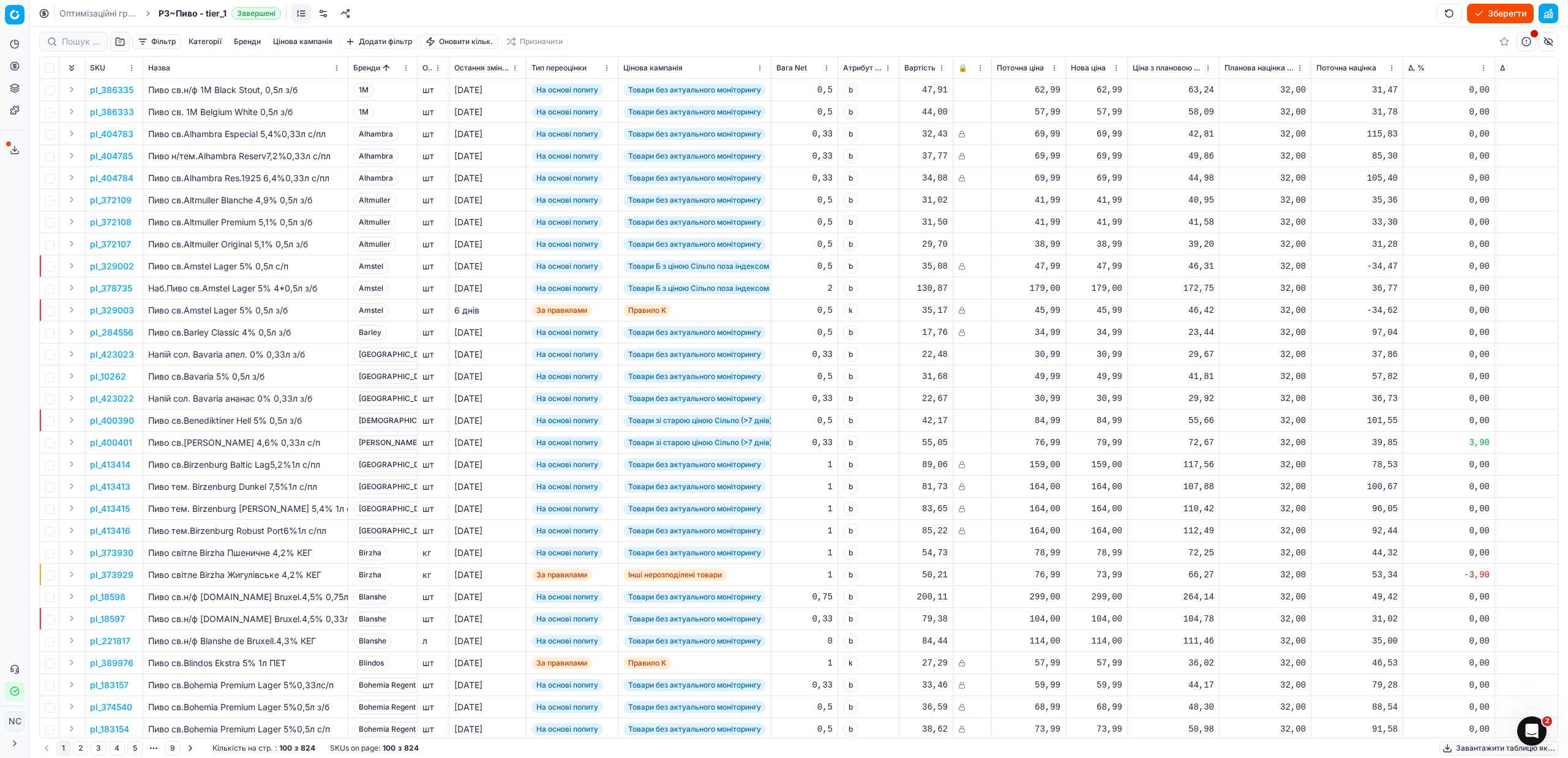
click at [1526, 43] on button "button" at bounding box center [1526, 42] width 19 height 19
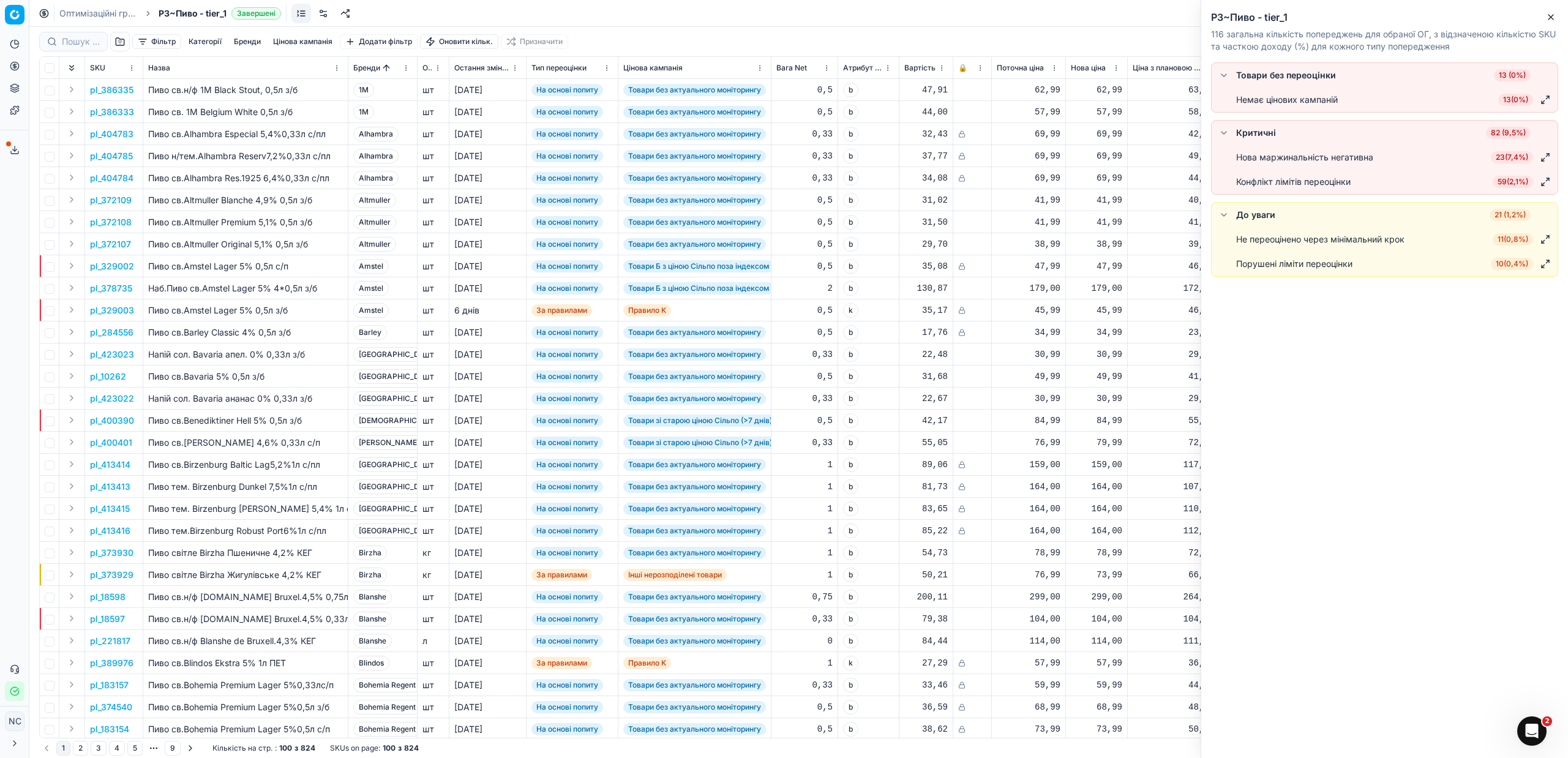
click at [1508, 159] on span "23 ( 7,4% )" at bounding box center [1512, 157] width 42 height 12
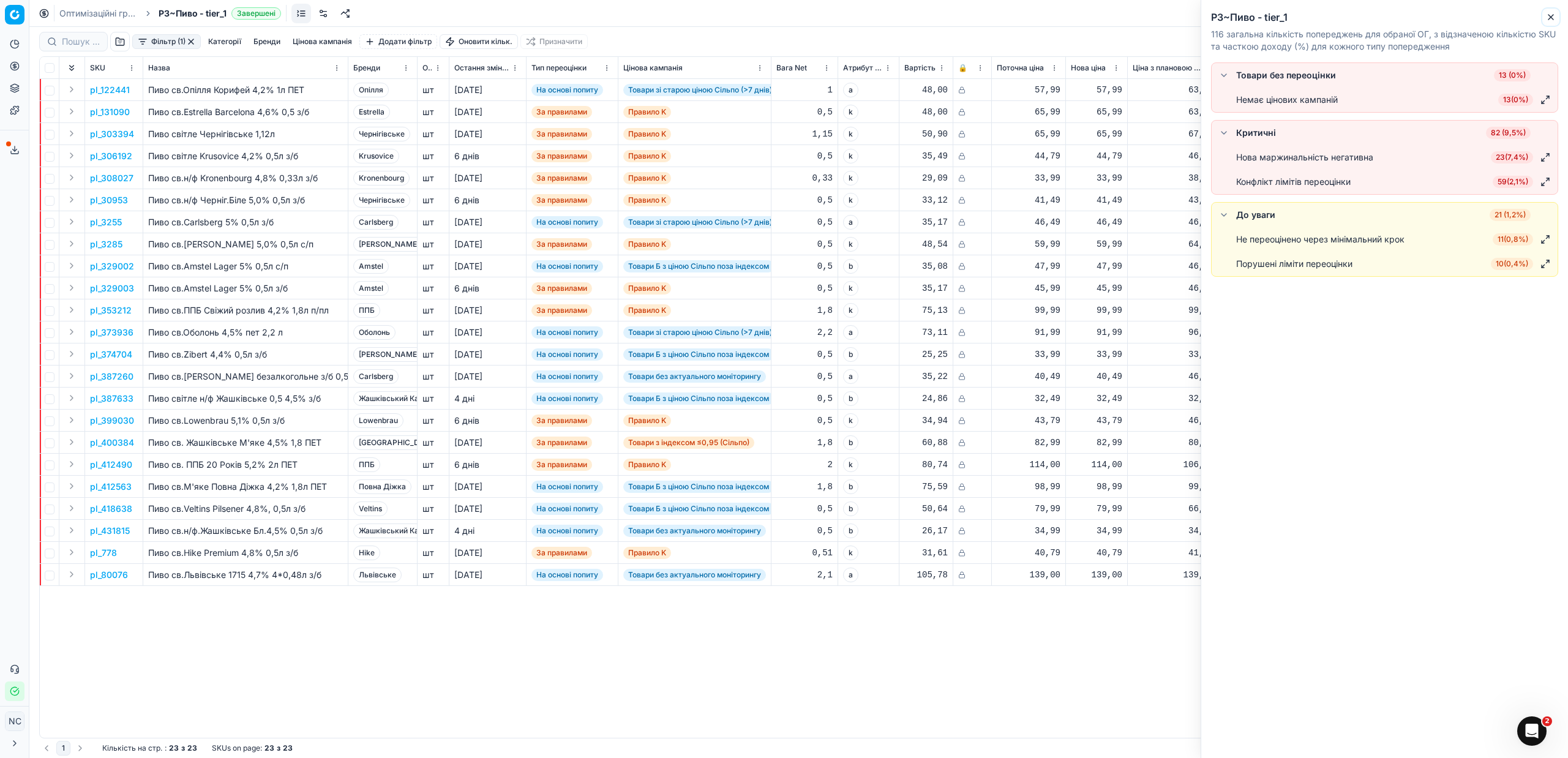
click at [1553, 16] on icon "button" at bounding box center [1551, 16] width 10 height 10
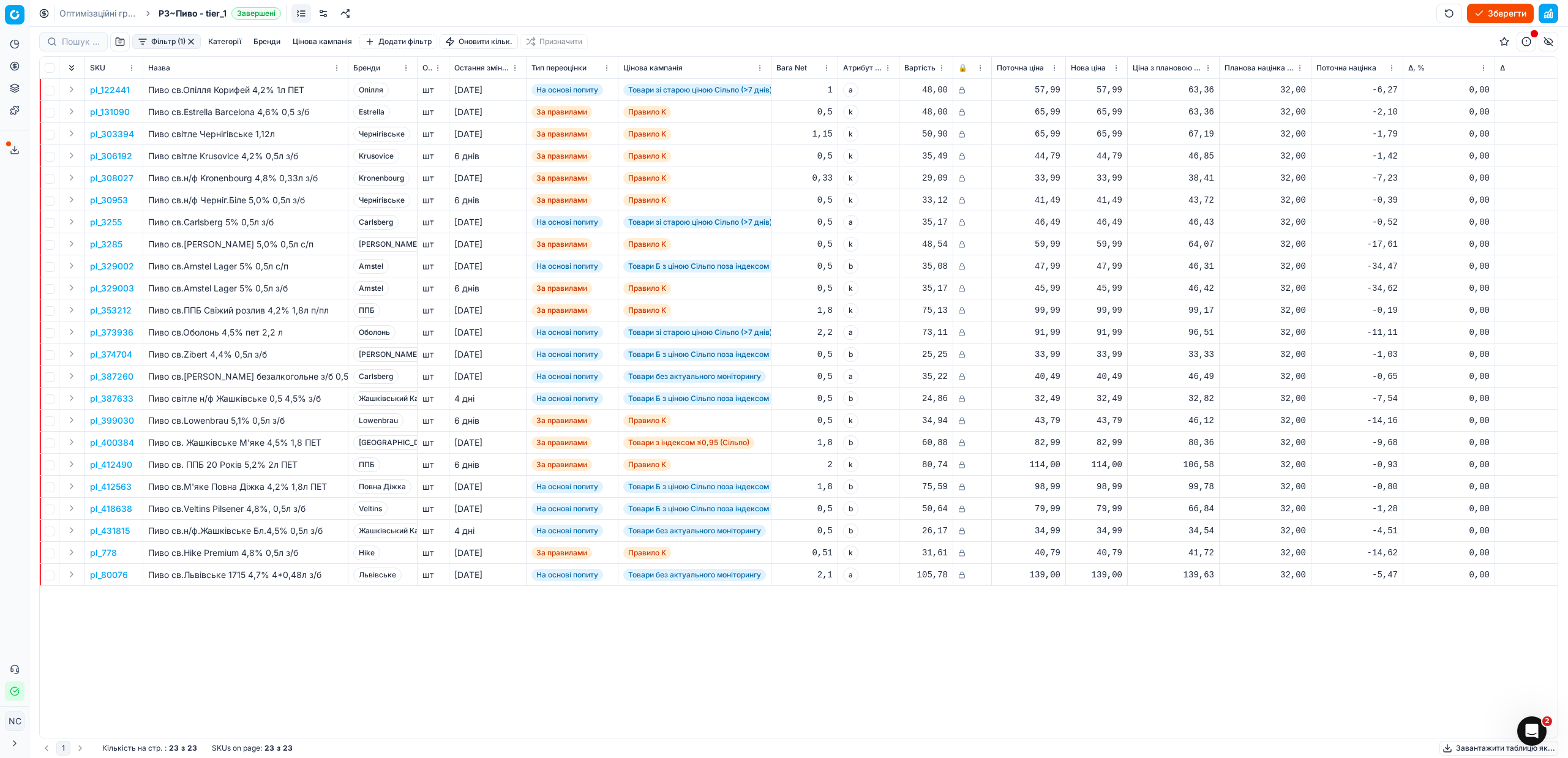
click at [1516, 11] on button "Зберегти" at bounding box center [1501, 13] width 67 height 19
click at [192, 42] on button "button" at bounding box center [191, 41] width 10 height 10
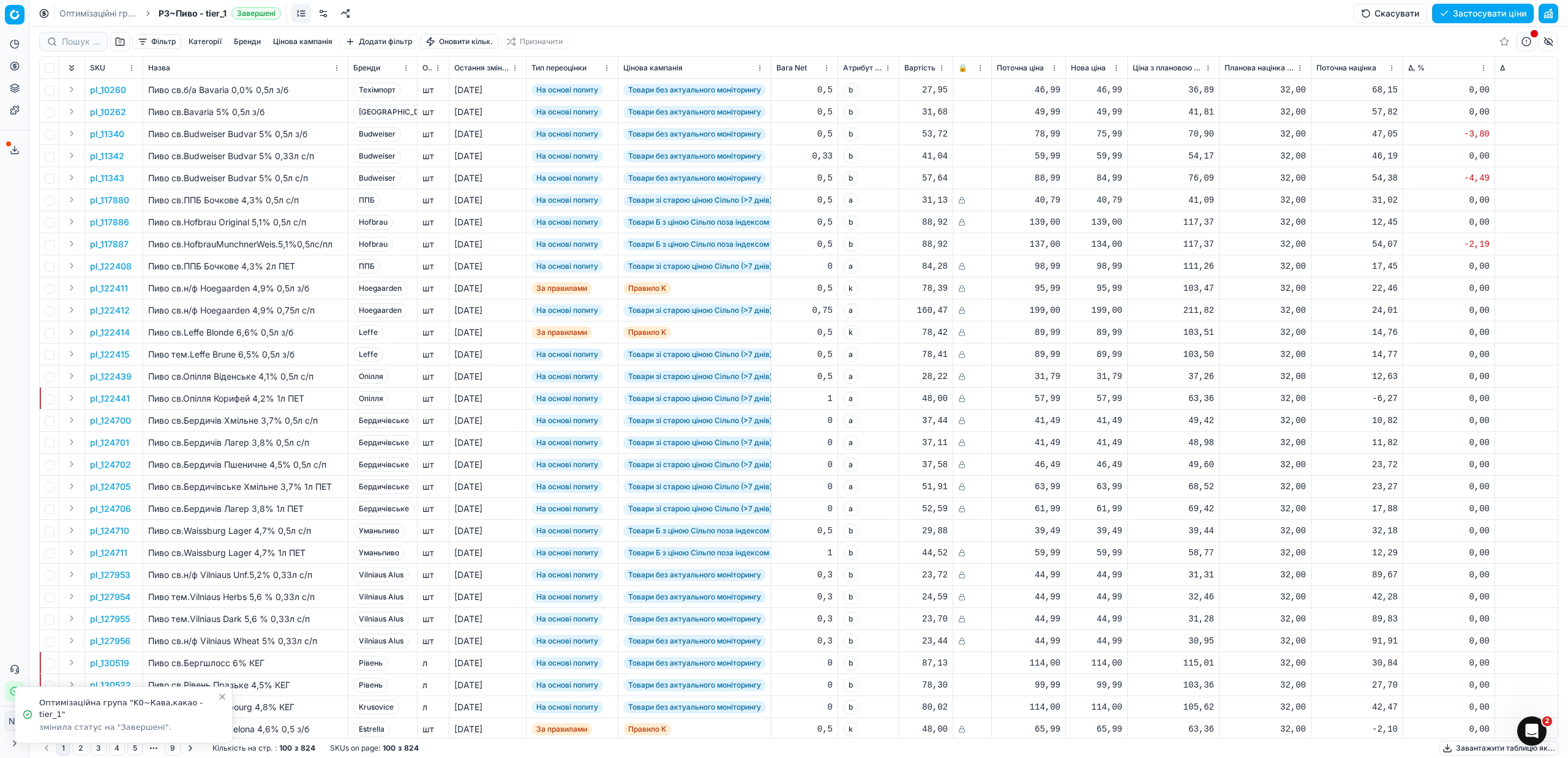
click at [1449, 15] on button "Застосувати ціни" at bounding box center [1483, 13] width 101 height 19
click at [1460, 12] on button "Завантажити звіт" at bounding box center [1482, 13] width 104 height 19
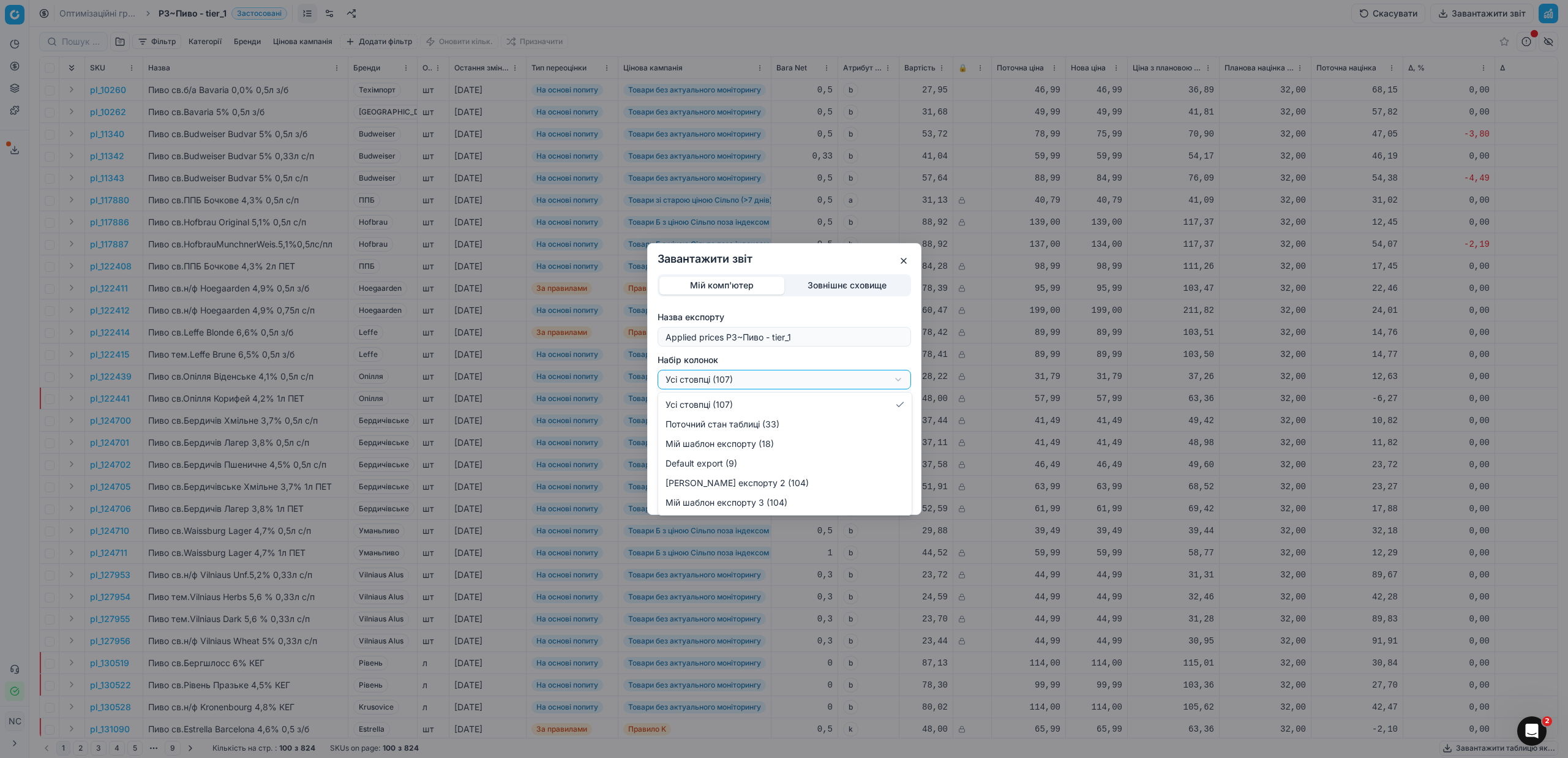
click at [899, 376] on div "Завантажити звіт Мій комп'ютер Зовнішнє сховище Назва експорту Applied prices P…" at bounding box center [784, 379] width 1568 height 758
select select "custom"
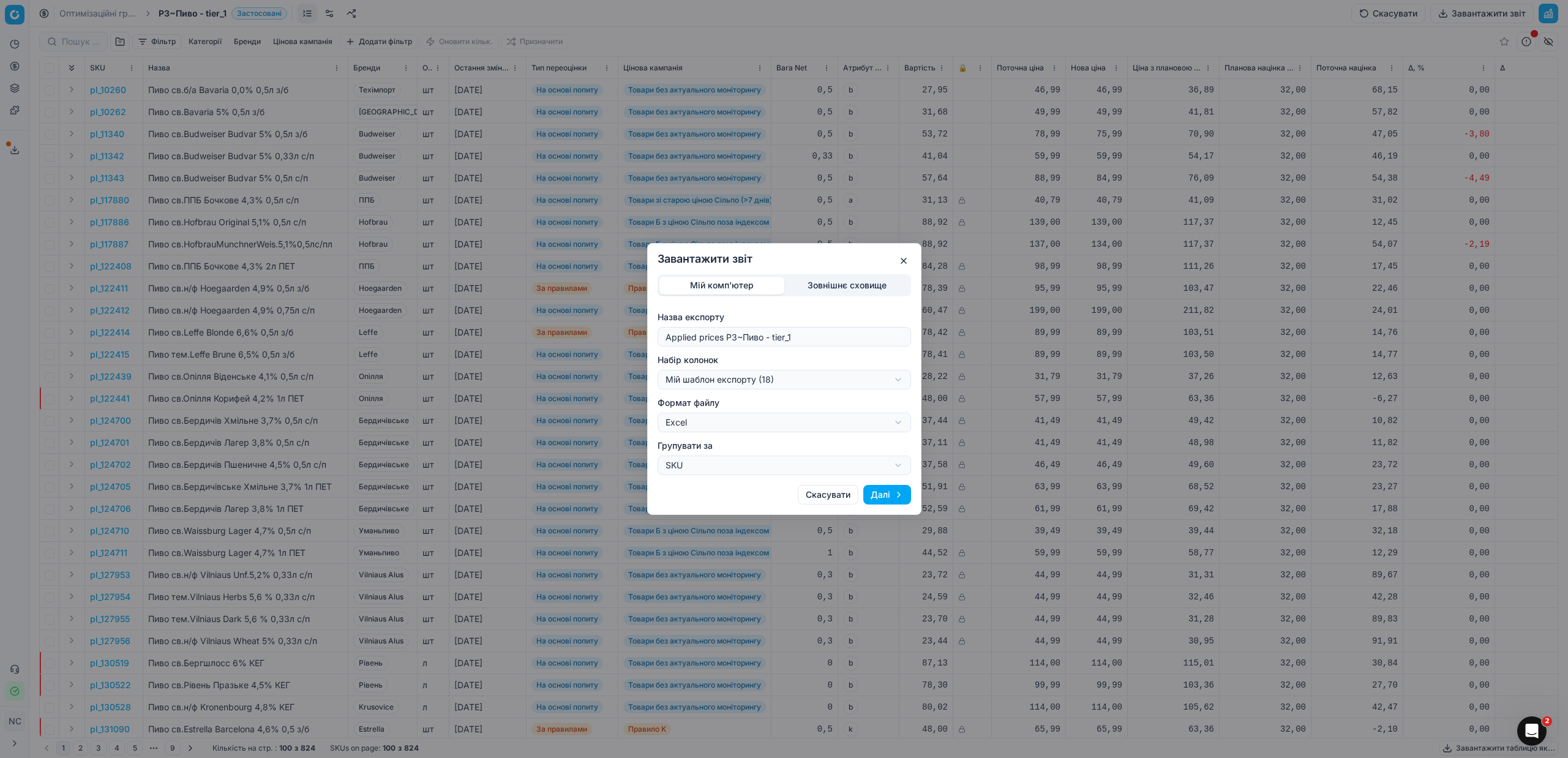
click at [885, 495] on button "Далі" at bounding box center [887, 494] width 48 height 19
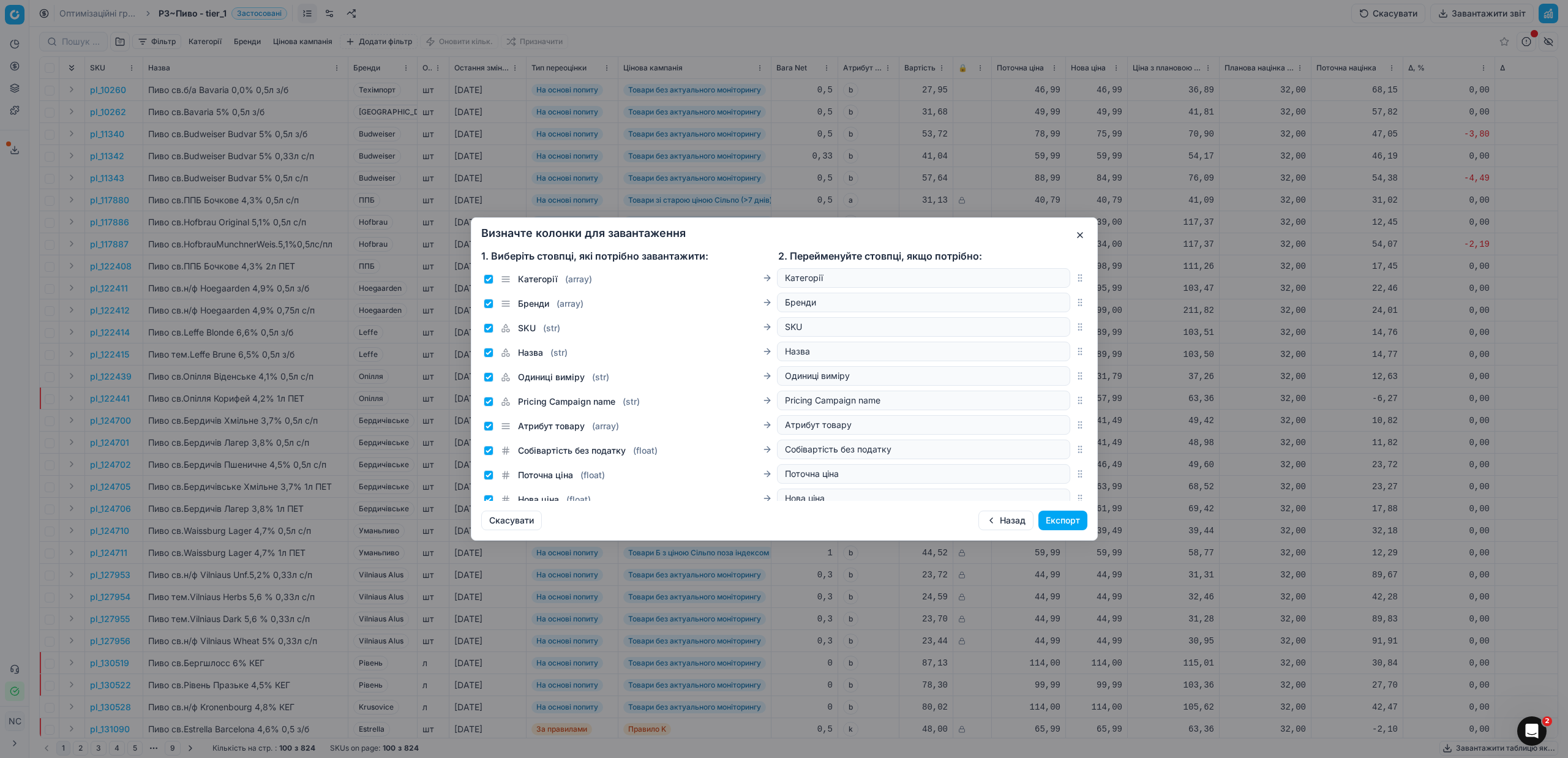
click at [1072, 519] on button "Експорт" at bounding box center [1063, 520] width 49 height 19
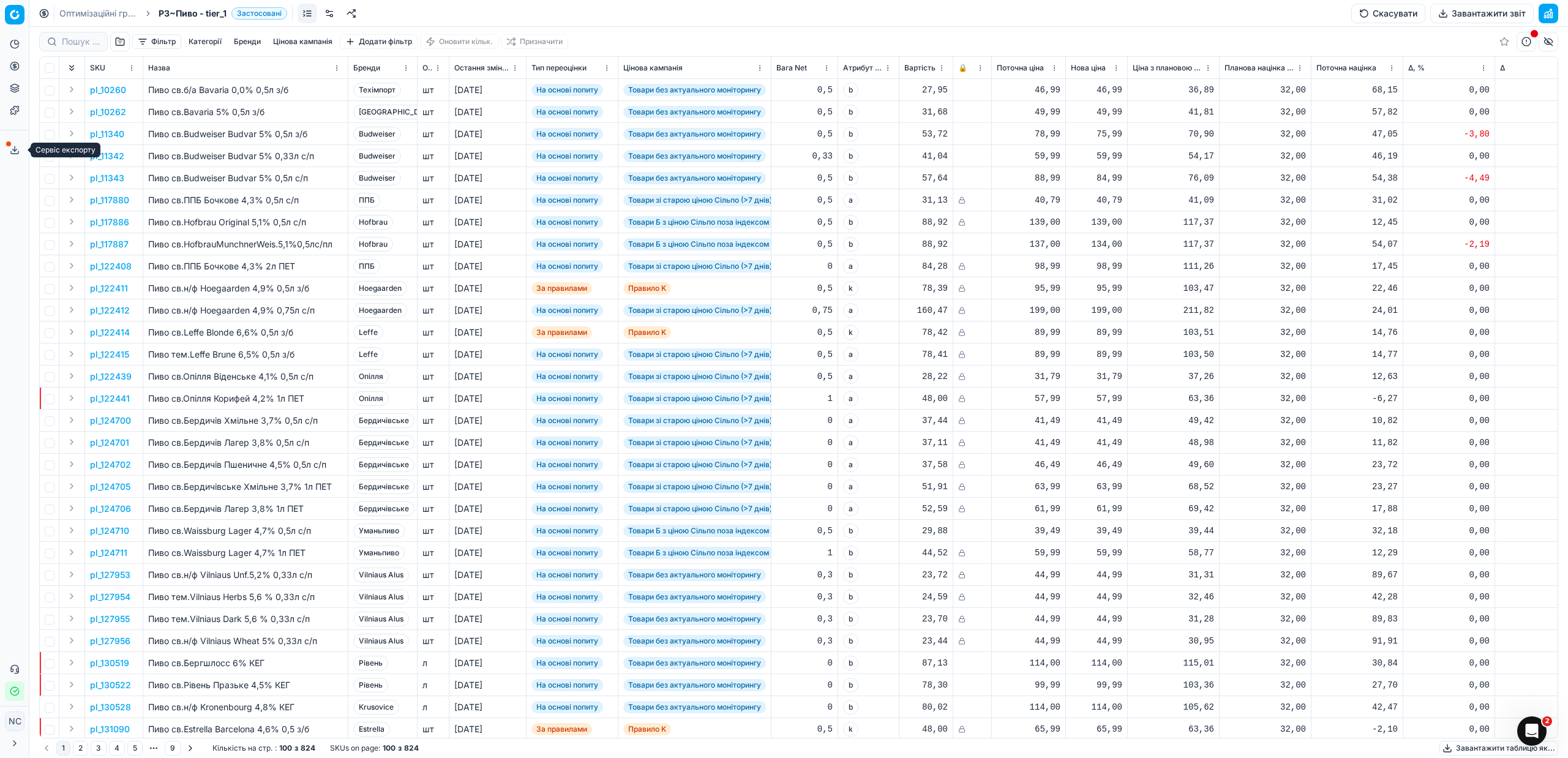
click at [11, 147] on icon at bounding box center [14, 150] width 10 height 10
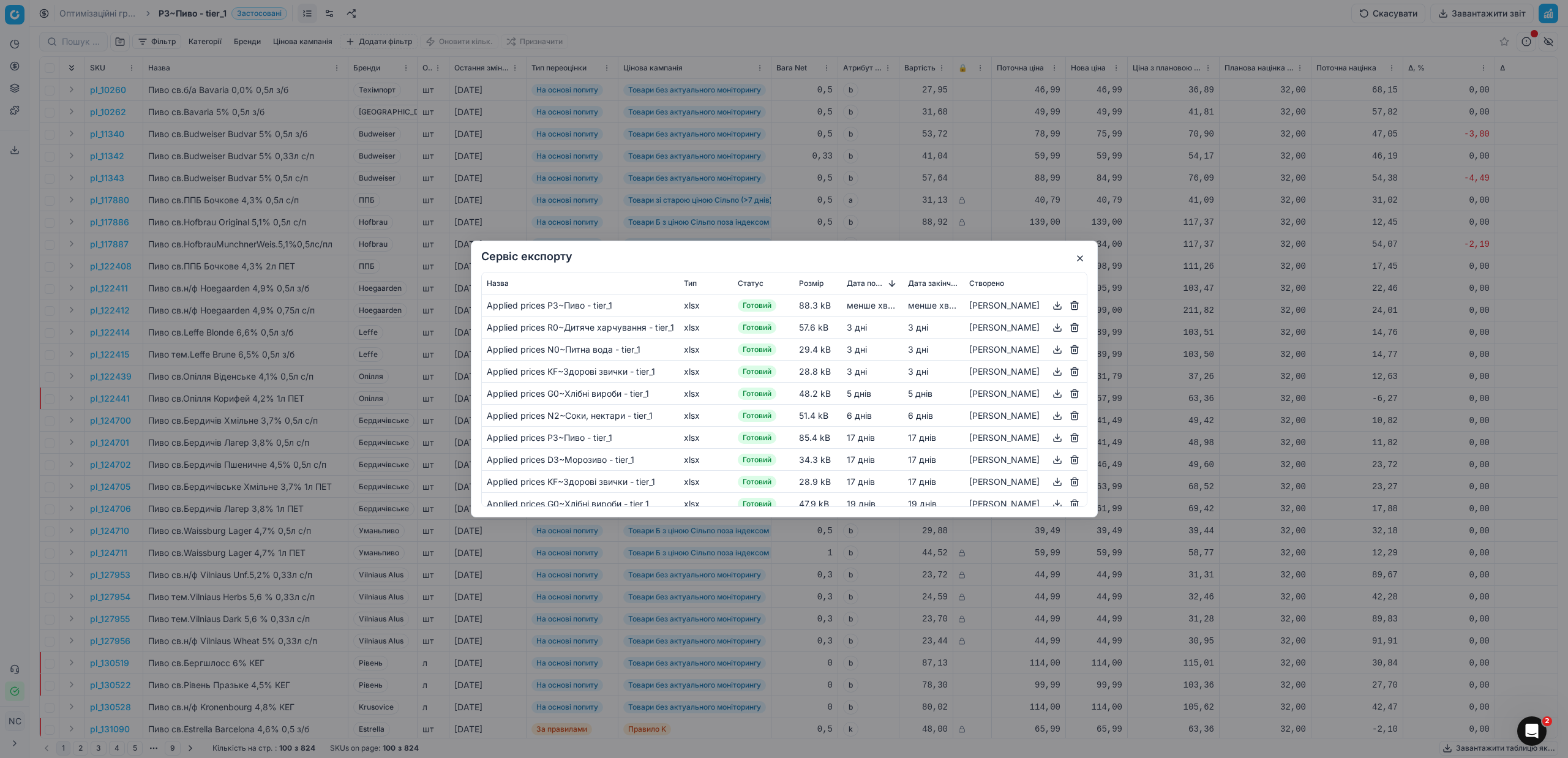
click at [1061, 303] on button "button" at bounding box center [1057, 306] width 15 height 15
click at [1081, 257] on button "button" at bounding box center [1080, 259] width 15 height 15
